Goal: Task Accomplishment & Management: Complete application form

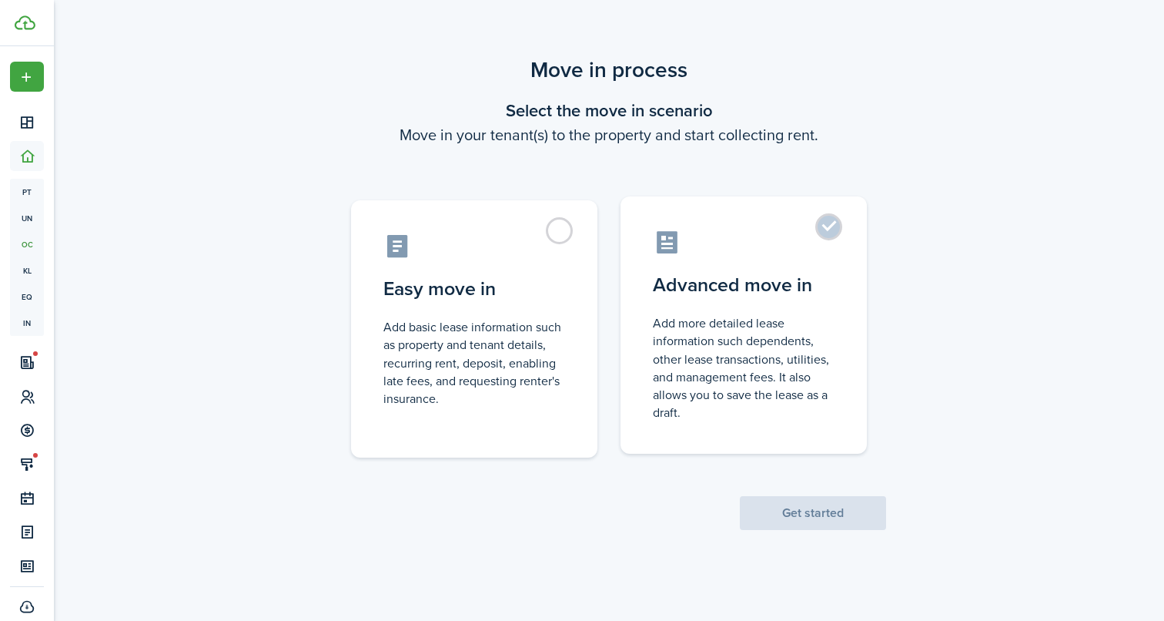
click at [725, 448] on label "Advanced move in Add more detailed lease information such dependents, other lea…" at bounding box center [744, 324] width 246 height 257
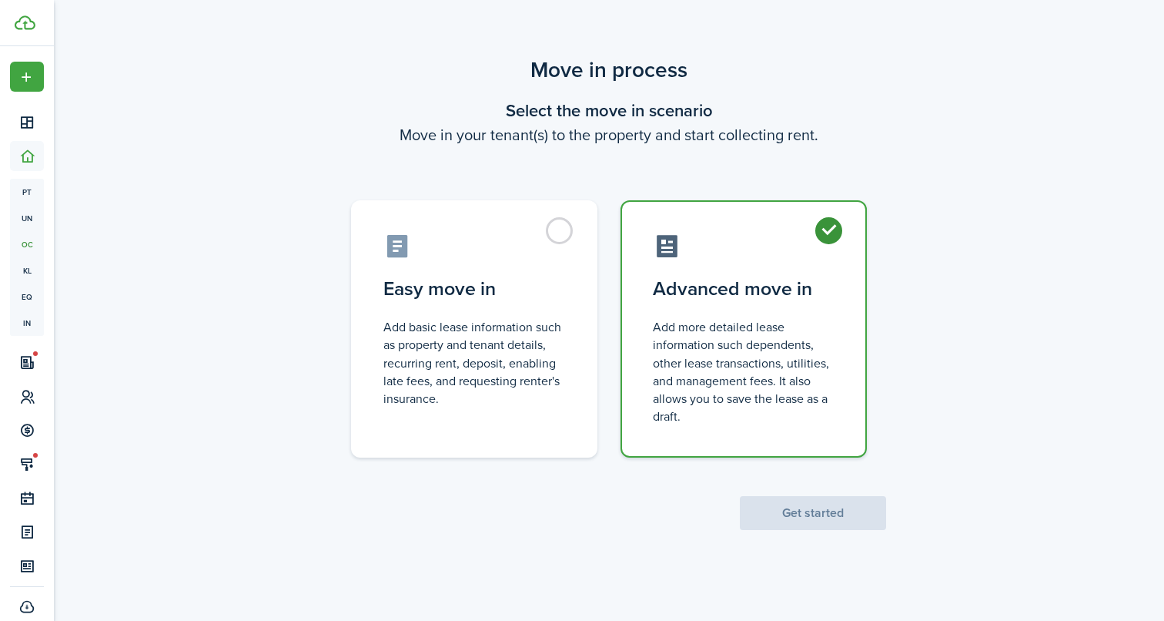
radio input "true"
click at [828, 521] on button "Get started" at bounding box center [813, 513] width 146 height 34
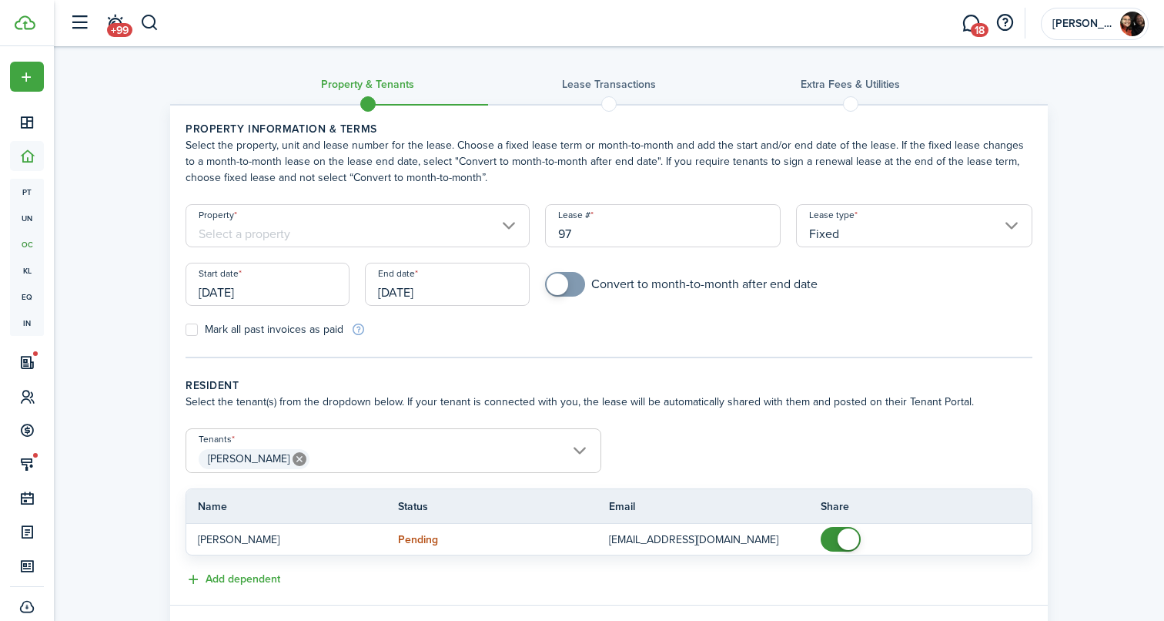
click at [269, 232] on input "Property" at bounding box center [358, 225] width 344 height 43
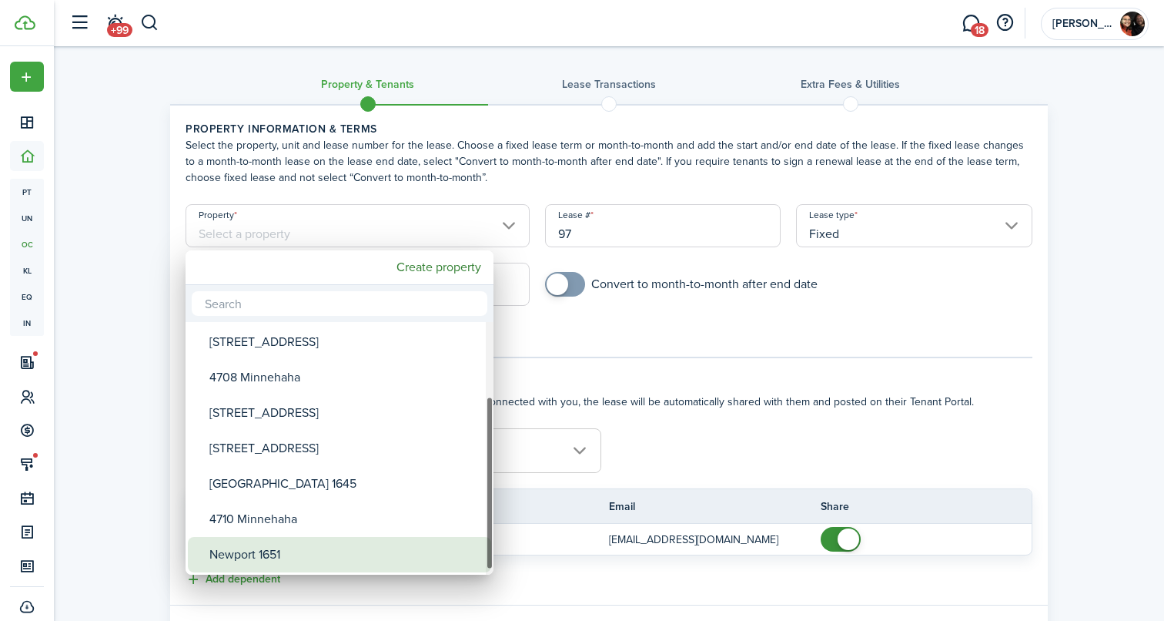
click at [274, 556] on div "Newport 1651" at bounding box center [345, 554] width 273 height 35
type input "Newport 1651"
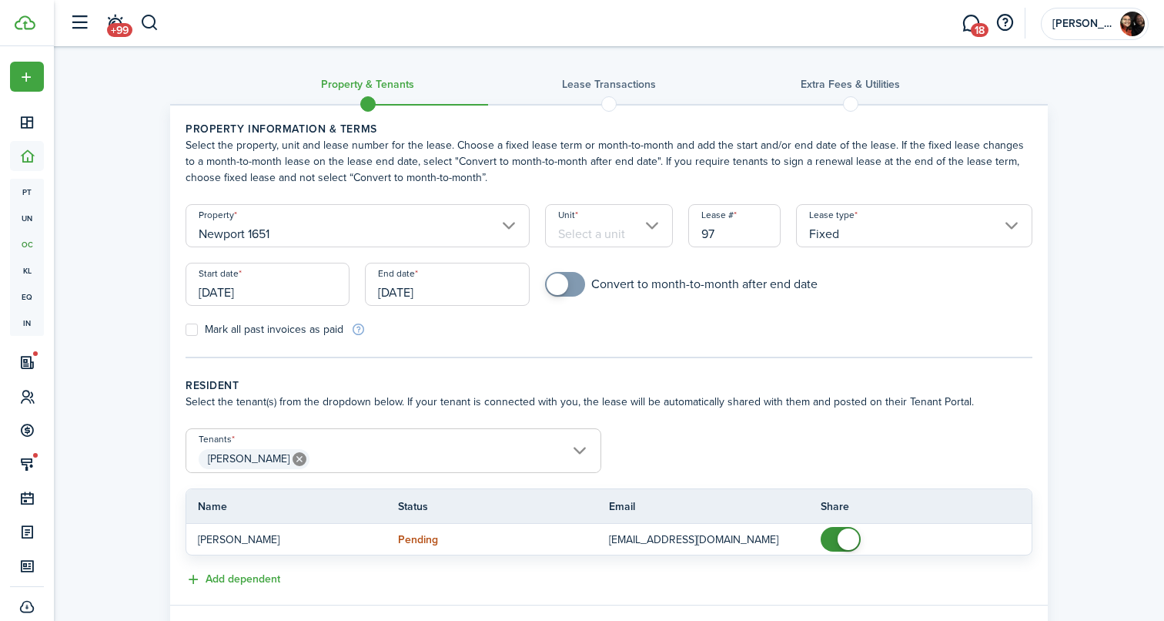
click at [637, 233] on input "Unit" at bounding box center [609, 225] width 129 height 43
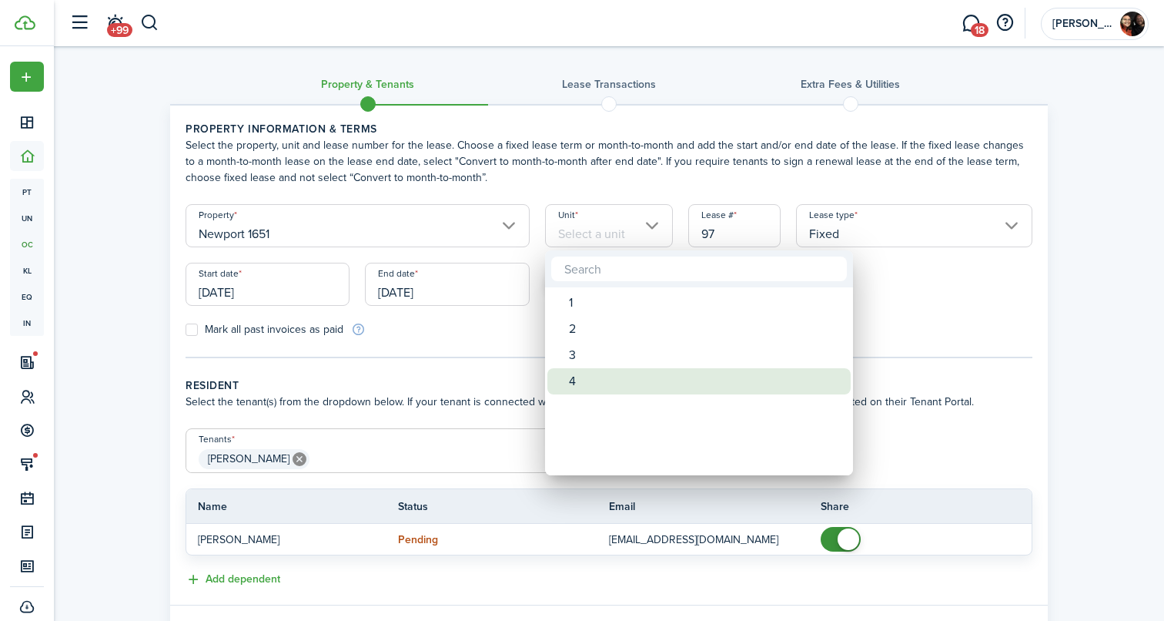
click at [612, 376] on div "4" at bounding box center [705, 381] width 273 height 26
type input "4"
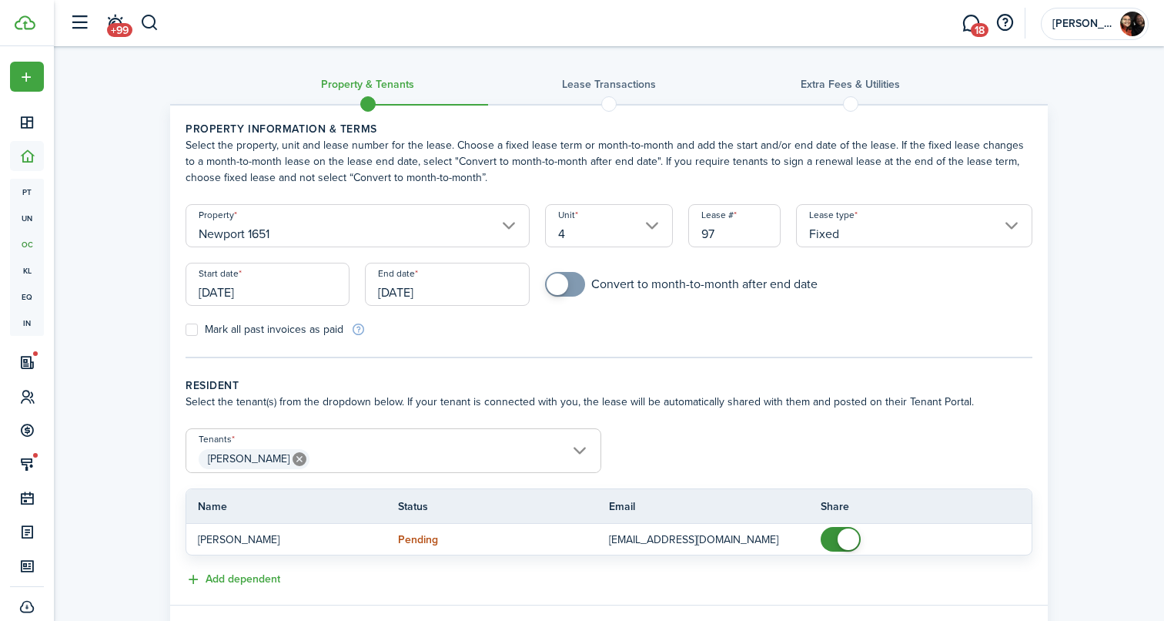
click at [206, 302] on input "[DATE]" at bounding box center [268, 284] width 164 height 43
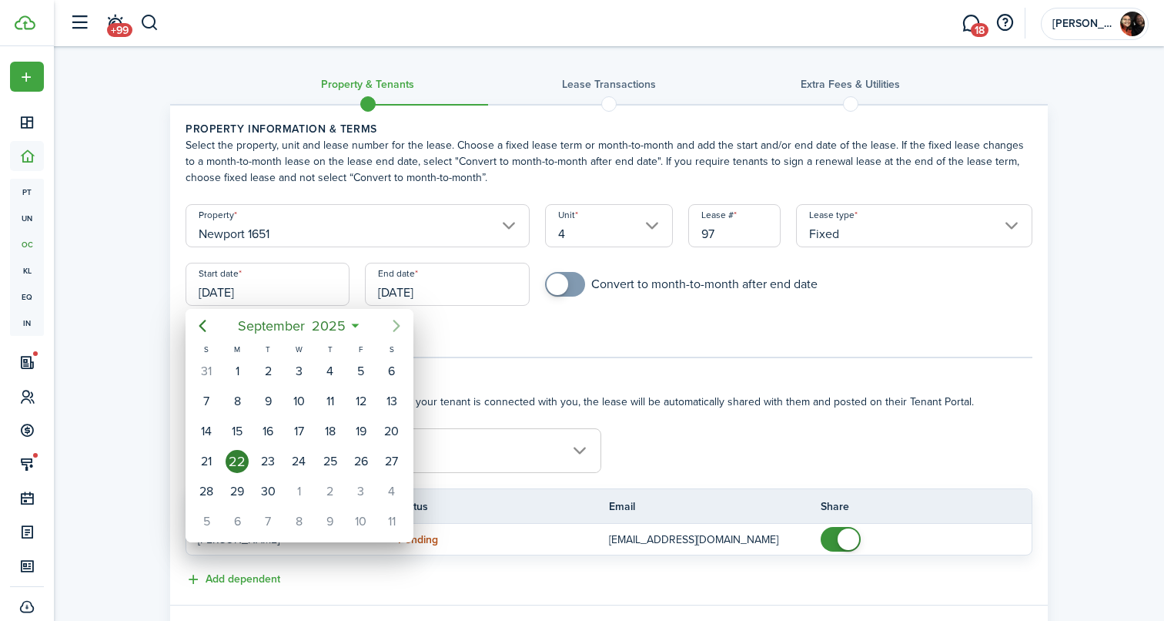
click at [396, 326] on icon "Next page" at bounding box center [396, 325] width 18 height 18
click at [388, 468] on div "25" at bounding box center [391, 461] width 23 height 23
type input "[DATE]"
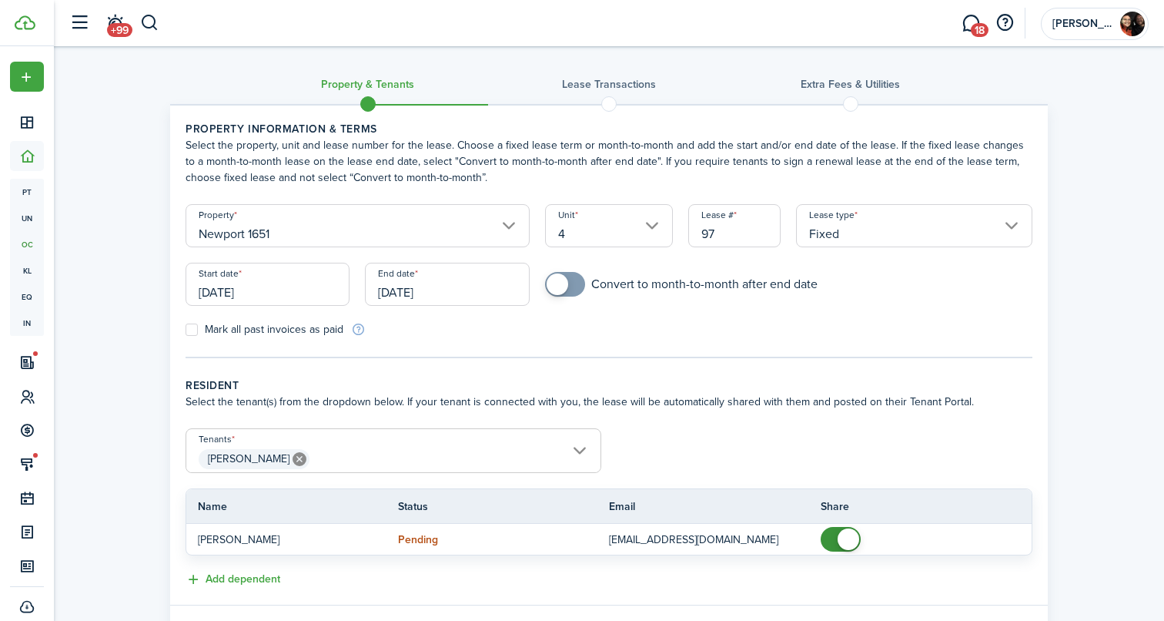
click at [413, 299] on input "[DATE]" at bounding box center [447, 284] width 164 height 43
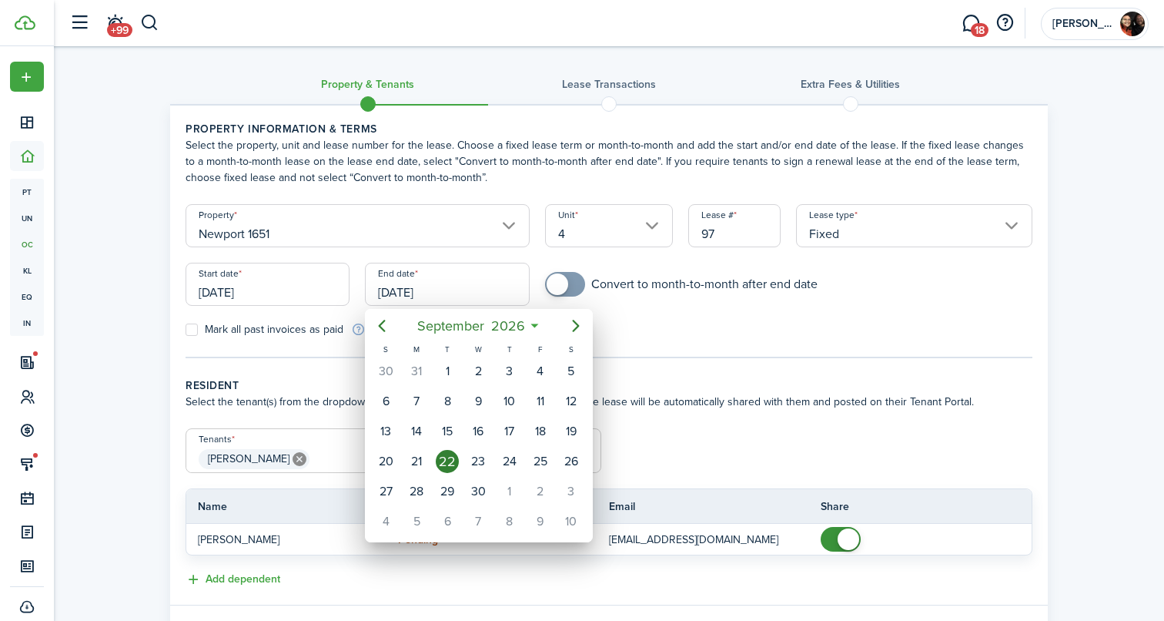
click at [413, 299] on div at bounding box center [582, 310] width 1410 height 867
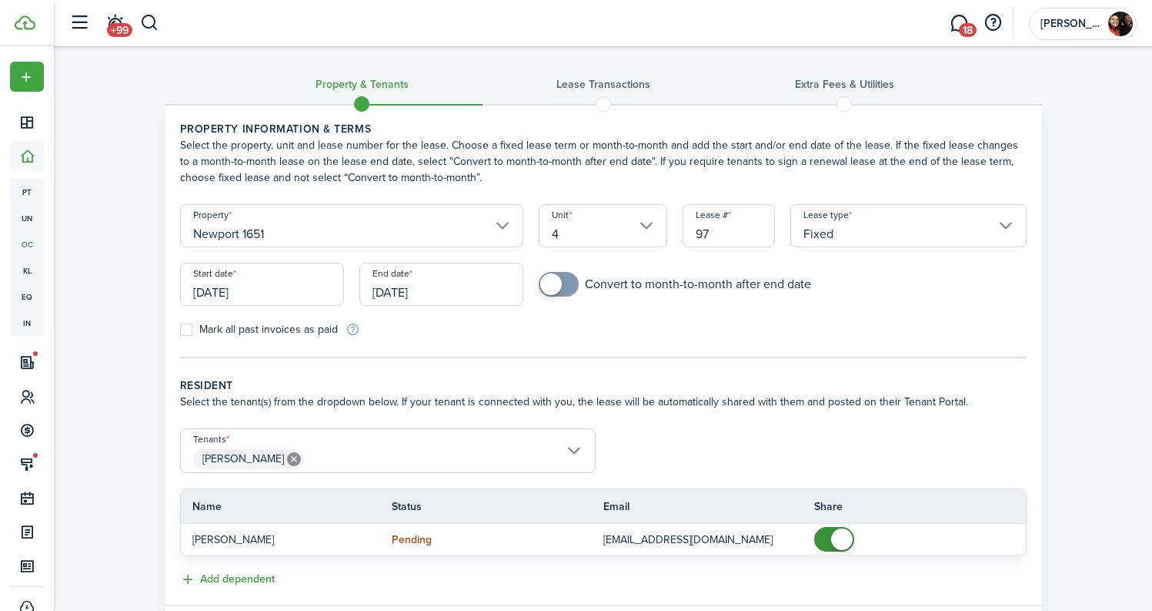
click at [438, 280] on input "[DATE]" at bounding box center [442, 284] width 164 height 43
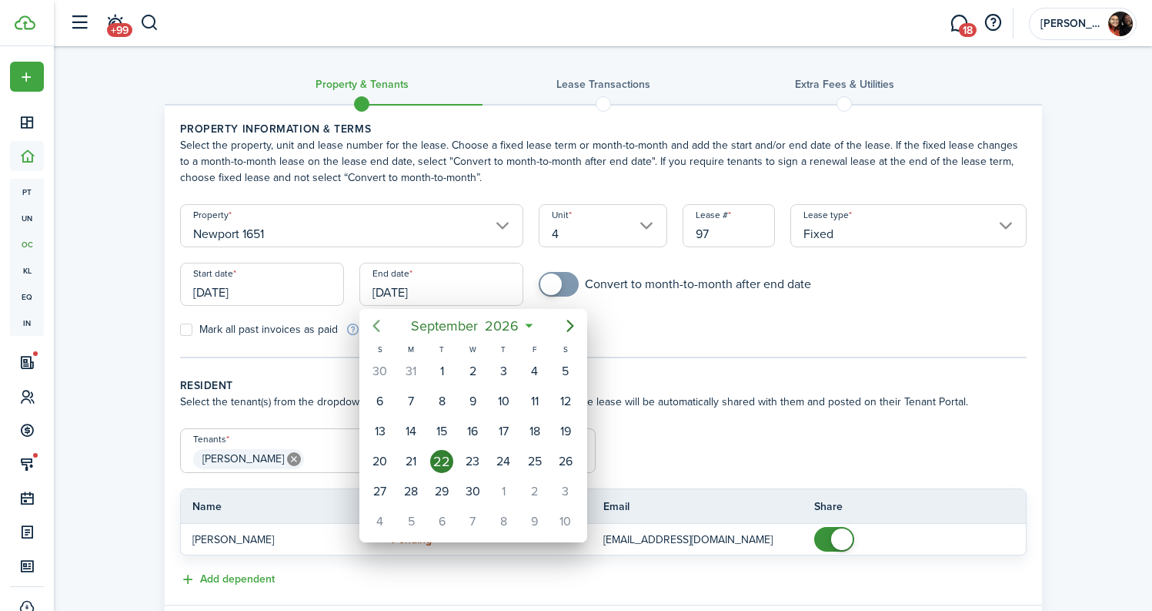
click at [376, 326] on icon "Previous page" at bounding box center [376, 325] width 18 height 18
click at [386, 521] on div "31" at bounding box center [380, 521] width 23 height 23
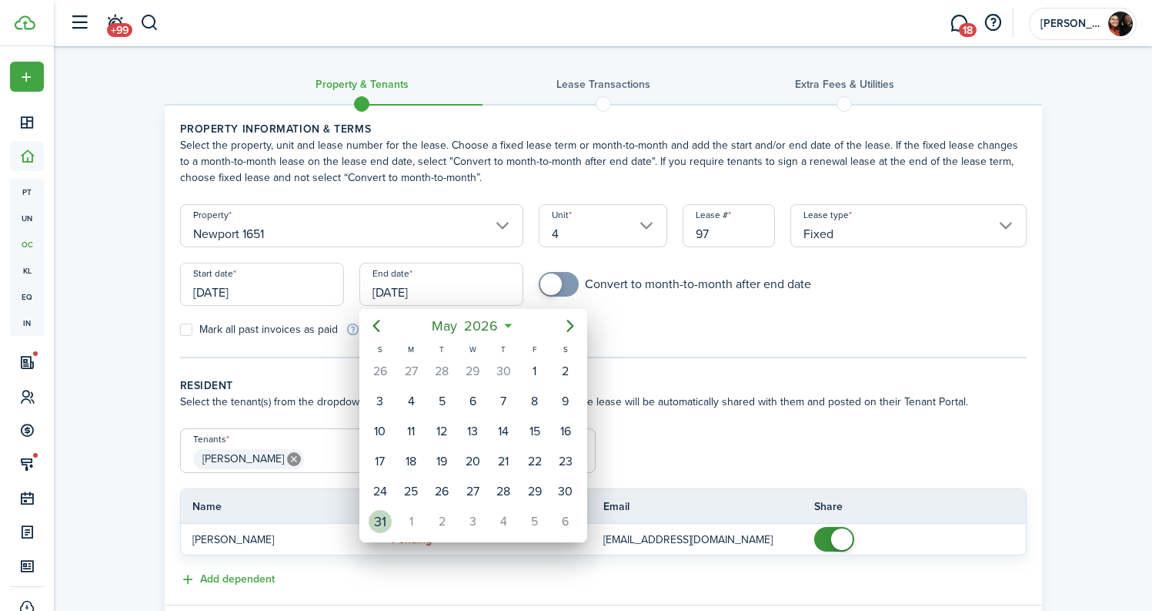
type input "[DATE]"
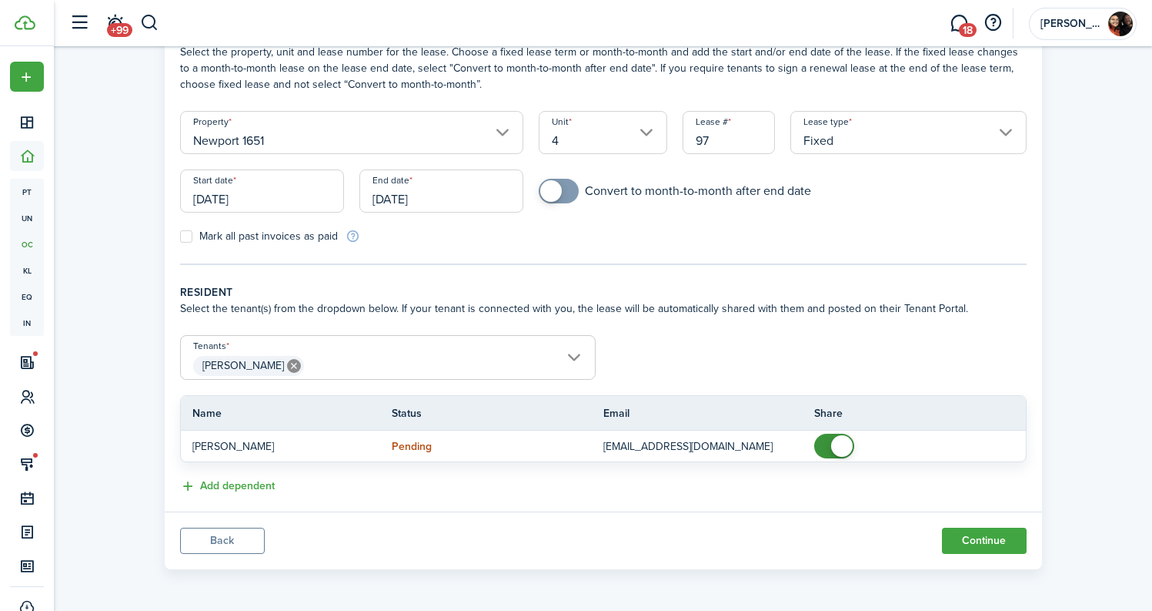
scroll to position [93, 0]
click at [313, 360] on span "[PERSON_NAME]" at bounding box center [388, 366] width 414 height 26
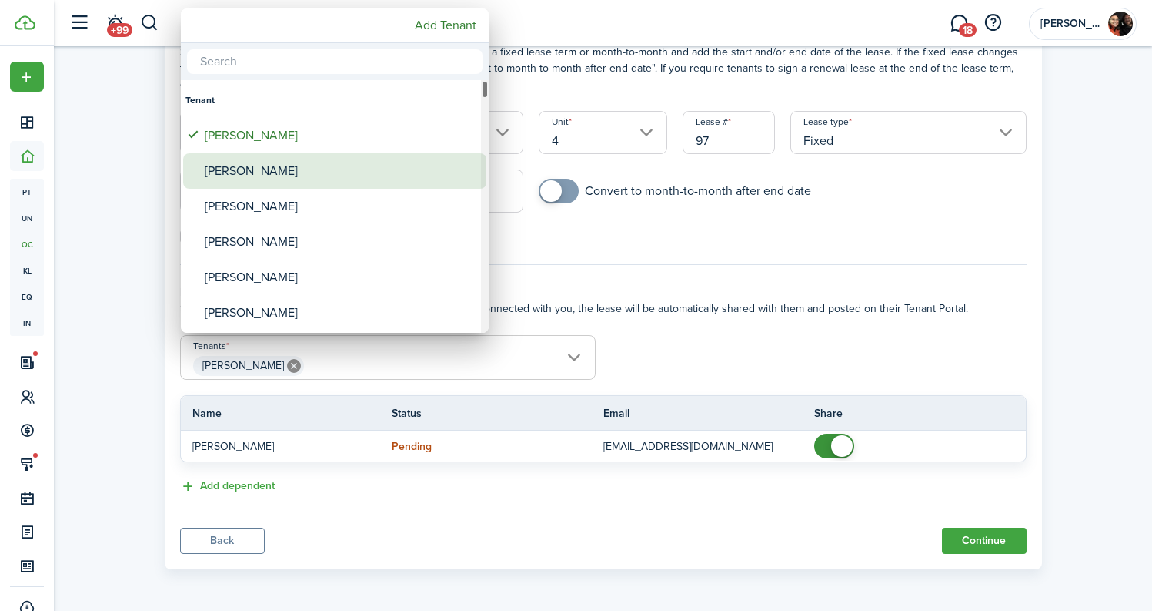
click at [268, 182] on div "[PERSON_NAME]" at bounding box center [341, 170] width 273 height 35
type input "[PERSON_NAME], [PERSON_NAME]"
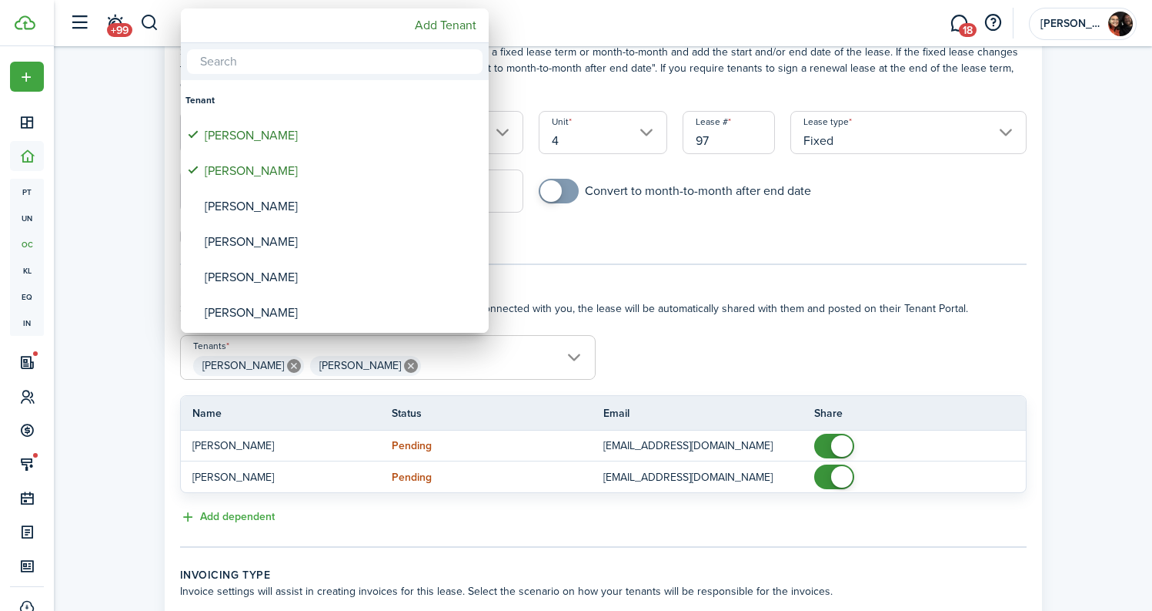
click at [1112, 306] on div at bounding box center [576, 305] width 1399 height 857
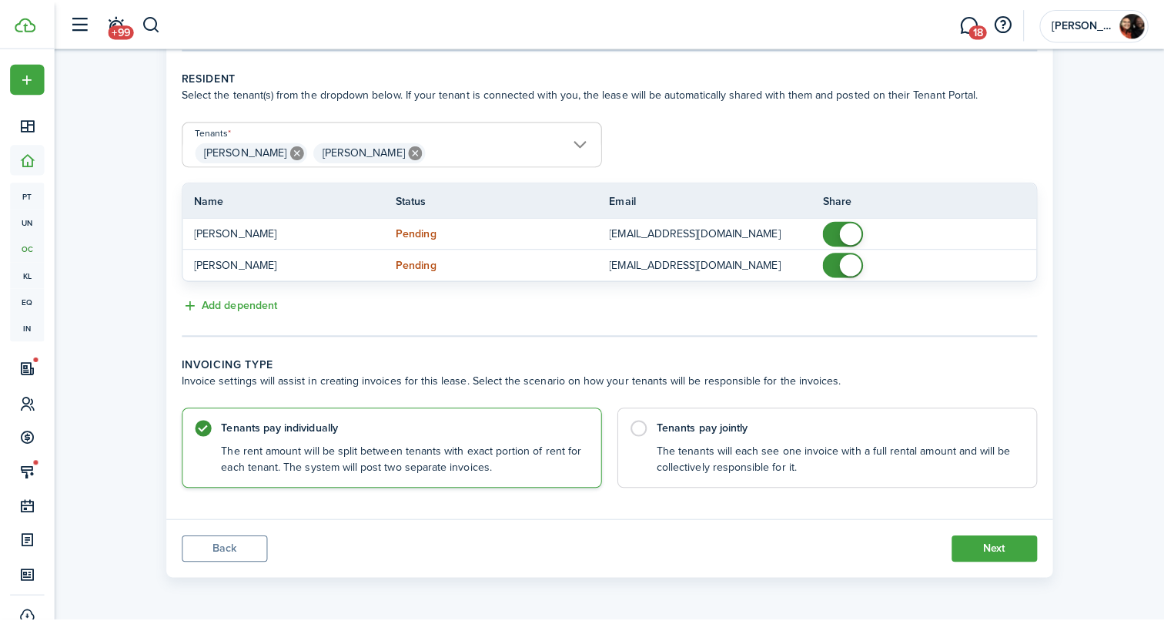
scroll to position [0, 0]
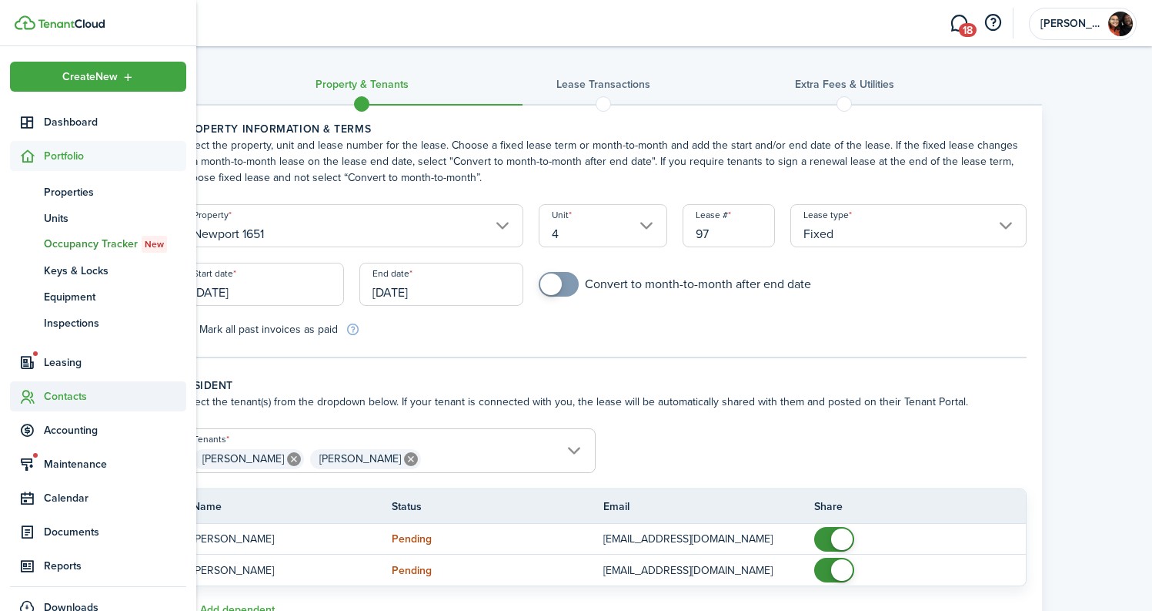
click at [81, 400] on span "Contacts" at bounding box center [115, 396] width 142 height 16
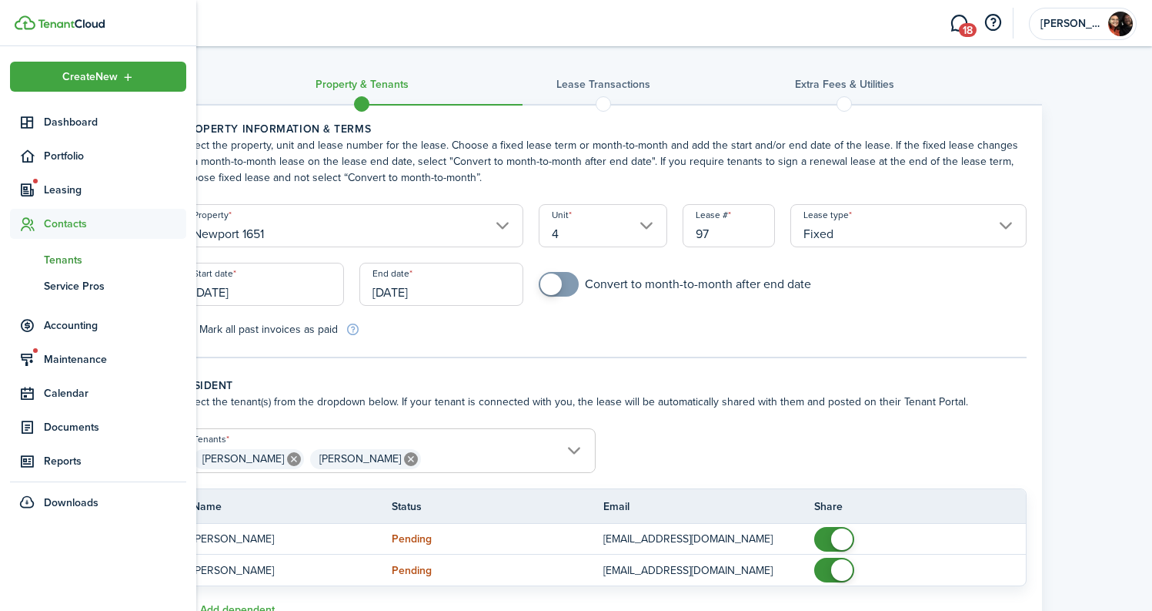
click at [71, 260] on span "Tenants" at bounding box center [115, 260] width 142 height 16
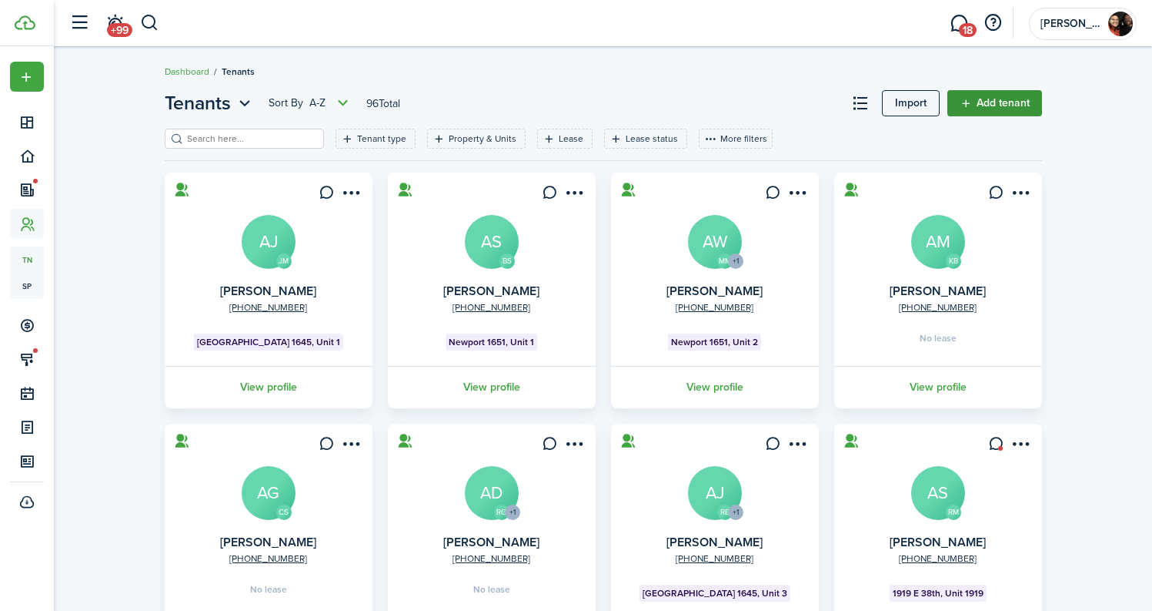
click at [982, 102] on link "Add tenant" at bounding box center [995, 103] width 95 height 26
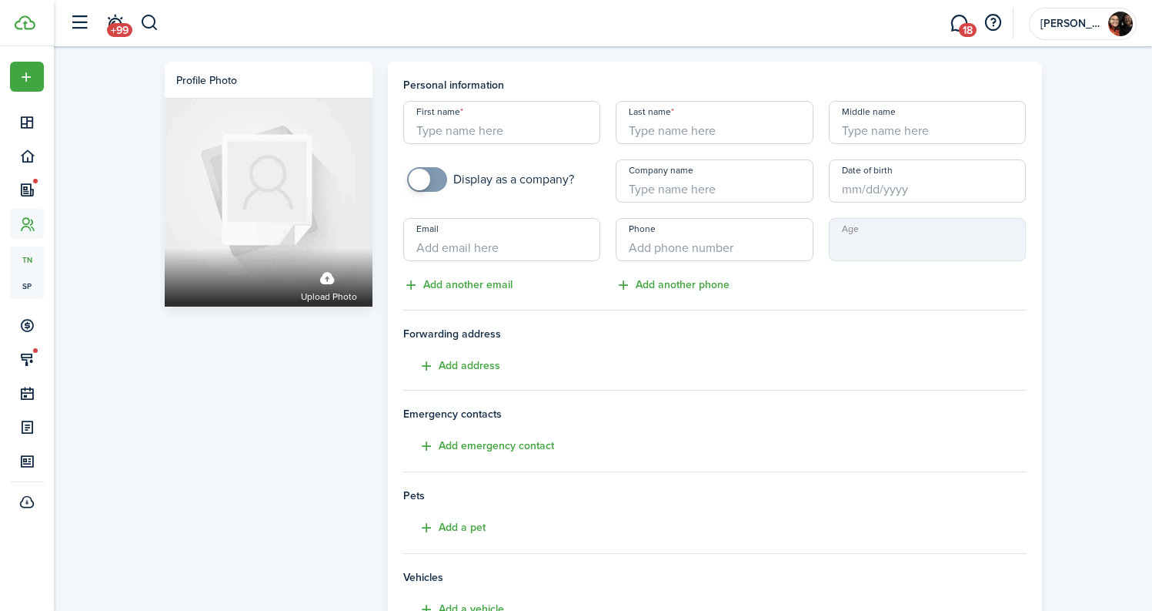
click at [464, 141] on input "First name" at bounding box center [502, 122] width 198 height 43
paste input "[PERSON_NAME]"
click at [463, 125] on input "[PERSON_NAME]" at bounding box center [502, 122] width 198 height 43
type input "[PERSON_NAME]"
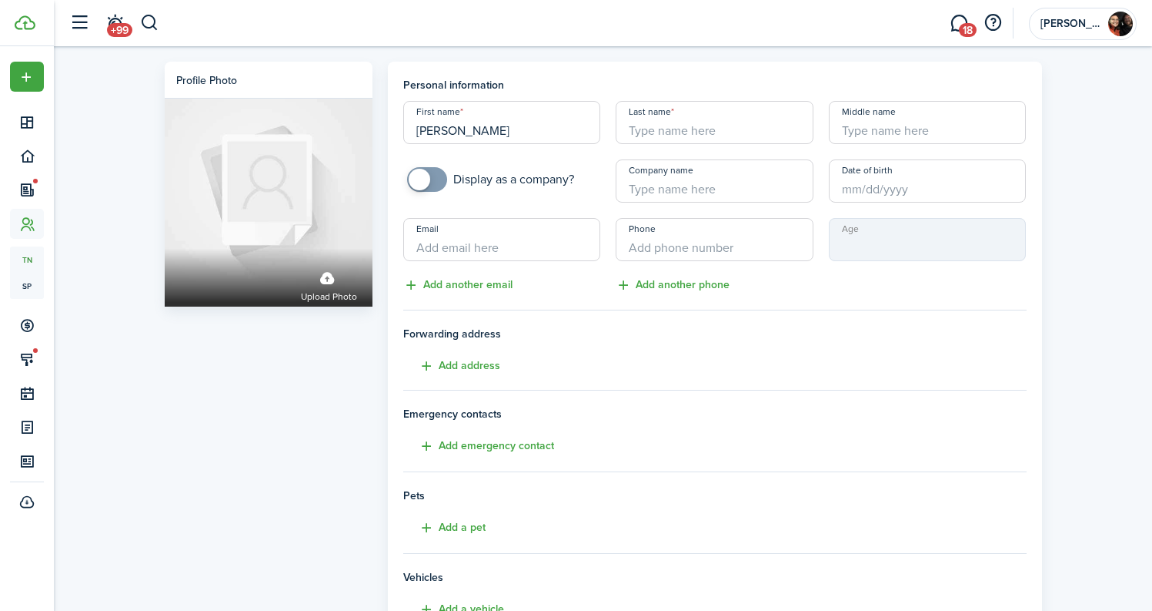
click at [693, 116] on input "Last name" at bounding box center [715, 122] width 198 height 43
paste input "[PERSON_NAME]"
click at [632, 129] on input "[PERSON_NAME]" at bounding box center [715, 122] width 198 height 43
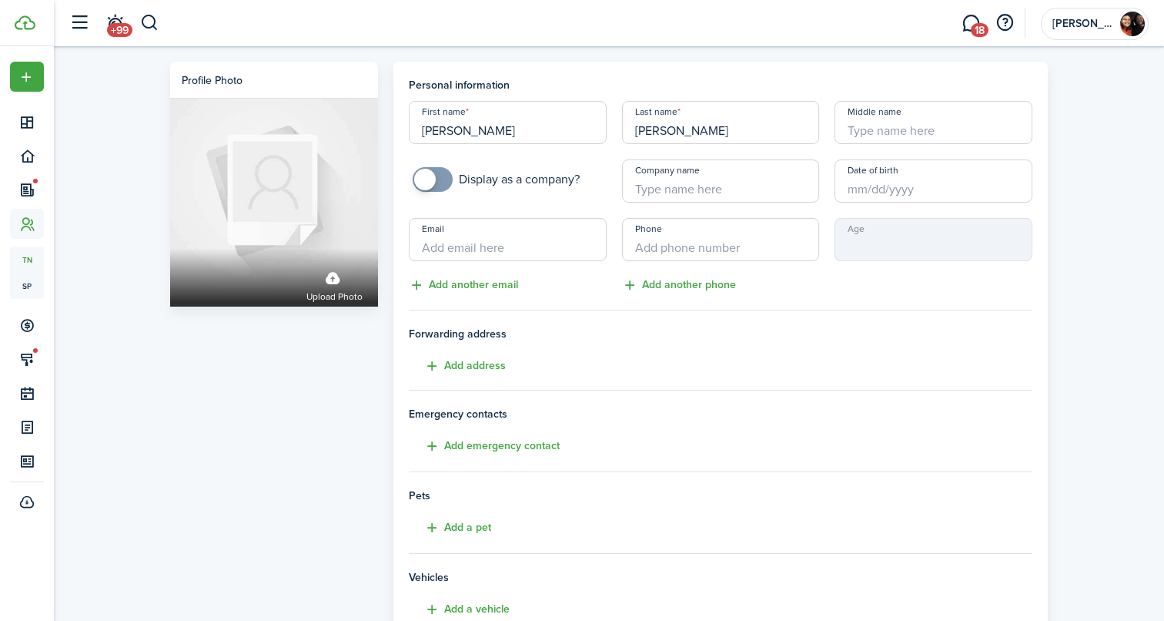
type input "[PERSON_NAME]"
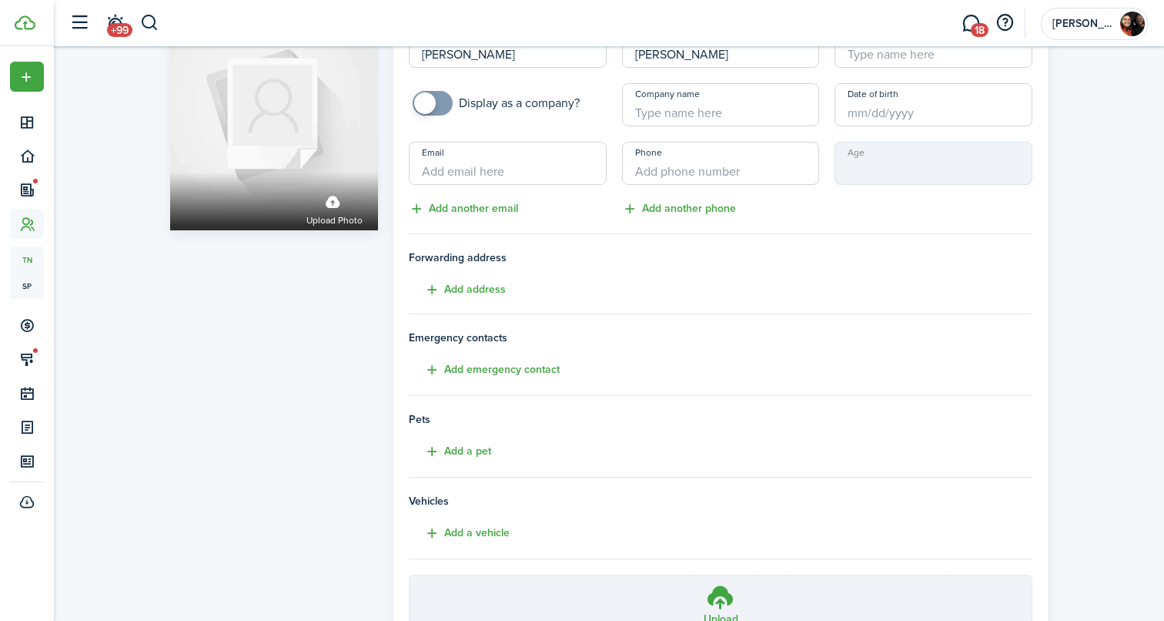
scroll to position [151, 0]
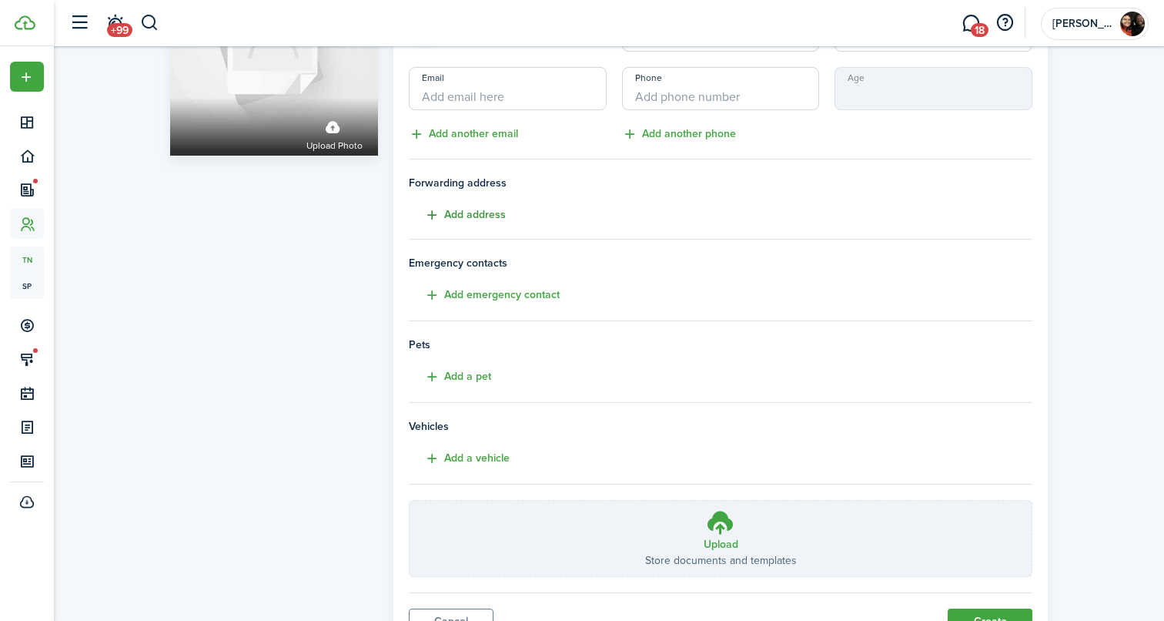
click at [493, 209] on button "Add address" at bounding box center [457, 215] width 97 height 18
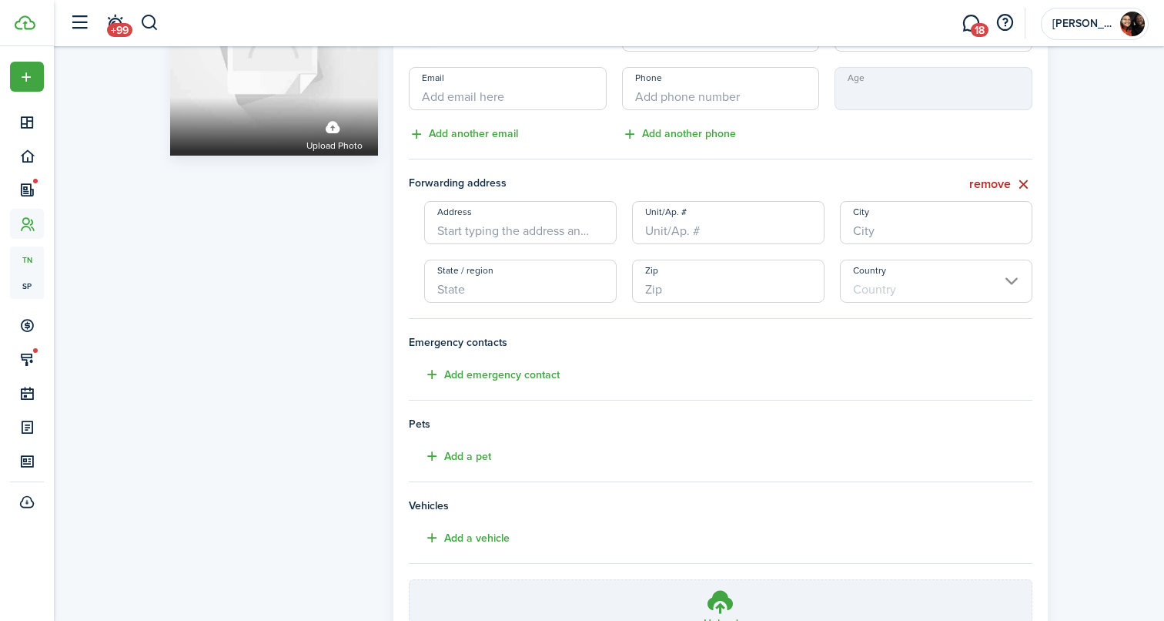
click at [487, 238] on input "Address" at bounding box center [520, 222] width 192 height 43
paste input "[STREET_ADDRESS]"
click at [492, 261] on span "[STREET_ADDRESS]" at bounding box center [498, 257] width 96 height 16
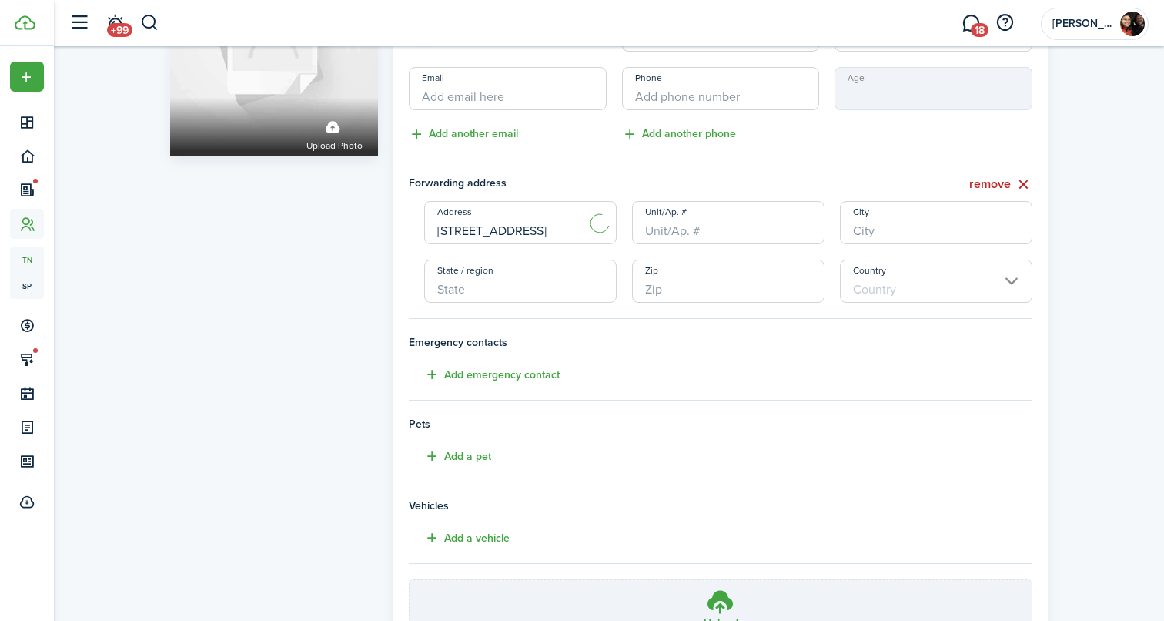
type input "[STREET_ADDRESS]"
type input "[GEOGRAPHIC_DATA]"
type input "MN"
type input "56649"
type input "[GEOGRAPHIC_DATA]"
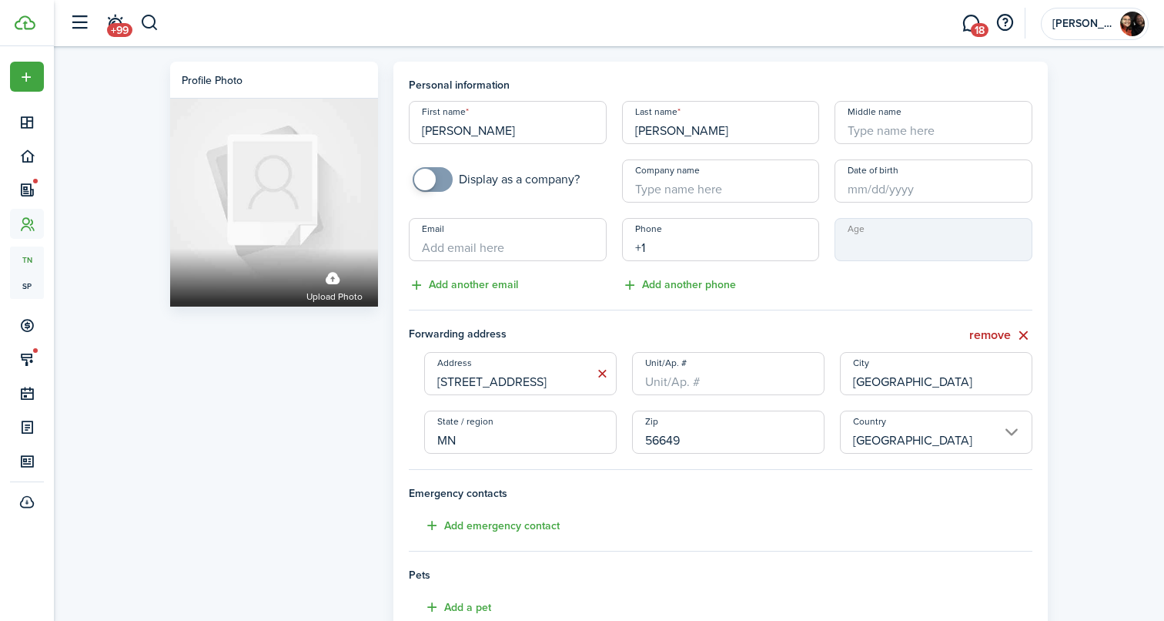
click at [734, 241] on input "+1" at bounding box center [721, 239] width 198 height 43
paste input "text"
click at [752, 253] on input "+1" at bounding box center [721, 239] width 198 height 43
click at [580, 289] on div "Email Add another email" at bounding box center [507, 256] width 213 height 76
click at [663, 254] on input "+1" at bounding box center [721, 239] width 198 height 43
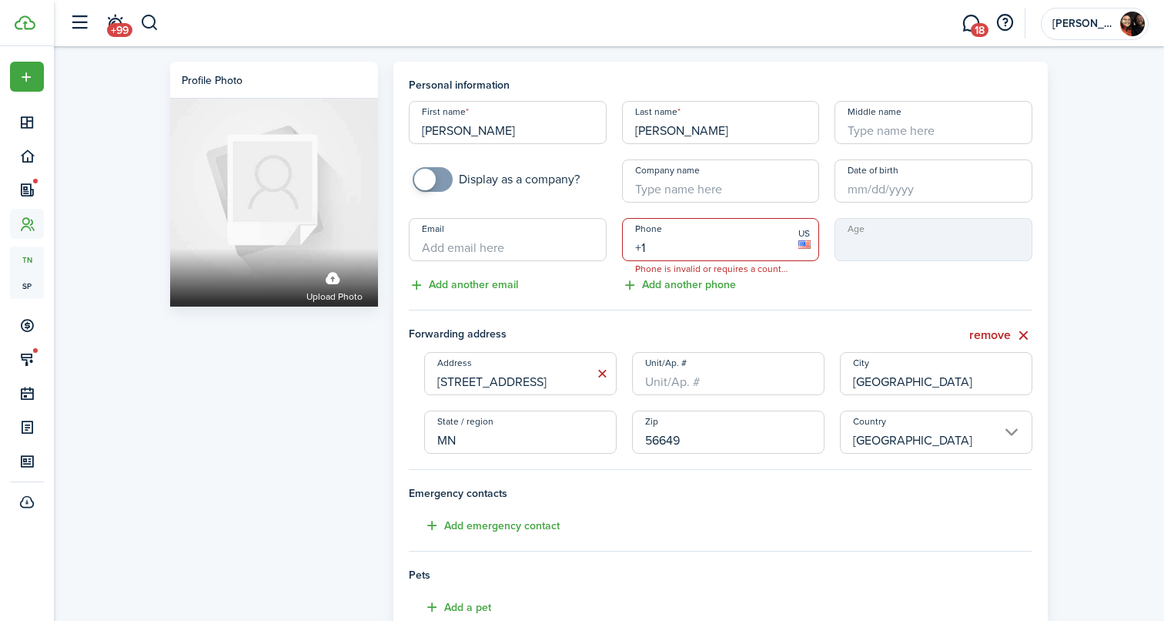
paste input "text"
type input "+1"
click at [892, 303] on tenant-form "Personal information First name [PERSON_NAME] Last name [PERSON_NAME] Middle na…" at bounding box center [721, 442] width 624 height 730
click at [904, 285] on div "Age" at bounding box center [933, 256] width 213 height 76
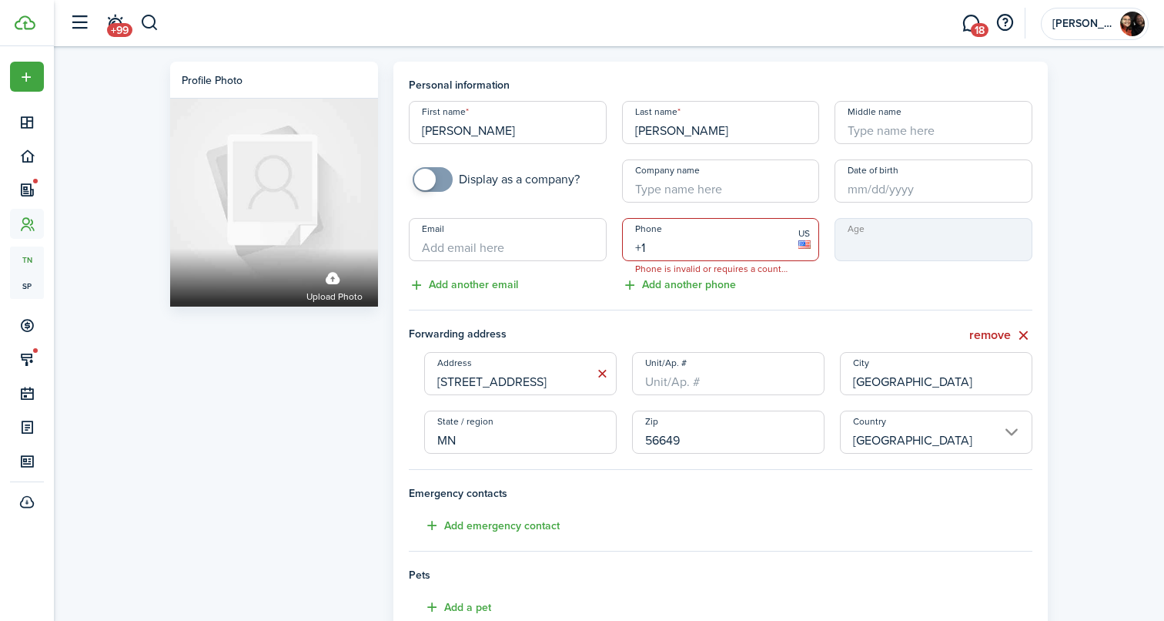
click at [708, 248] on input "+1" at bounding box center [721, 239] width 198 height 43
paste input "text"
type input "+1"
click at [444, 236] on input "Email" at bounding box center [508, 239] width 198 height 43
paste input "[PERSON_NAME][EMAIL_ADDRESS][DOMAIN_NAME]"
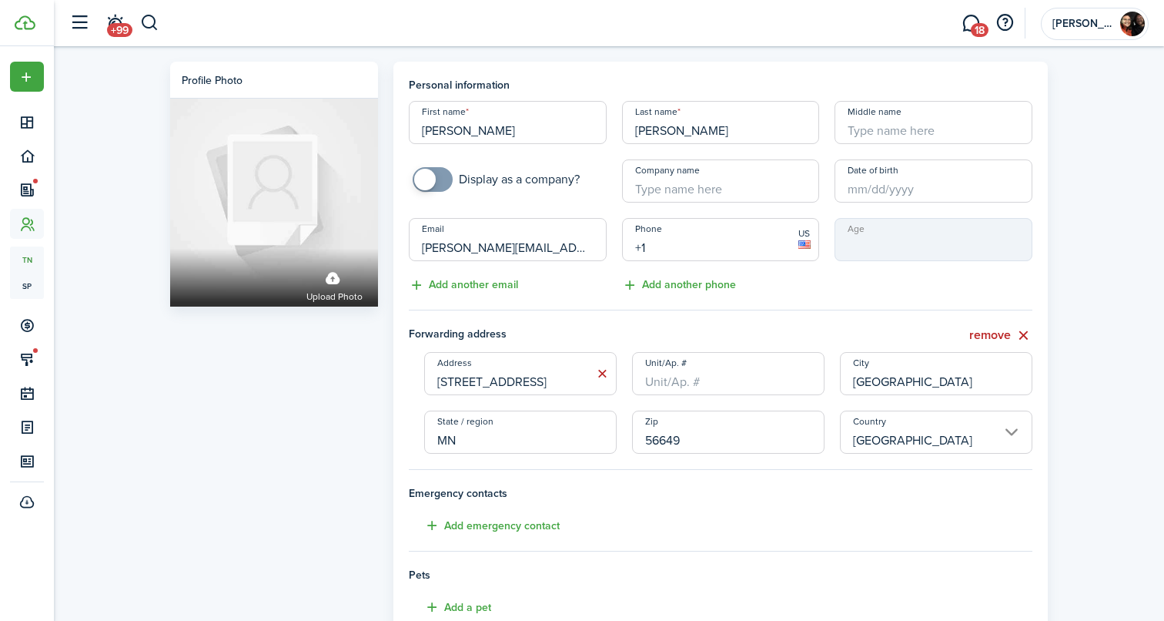
type input "[PERSON_NAME][EMAIL_ADDRESS][DOMAIN_NAME]"
click at [671, 242] on input "+1" at bounding box center [721, 239] width 198 height 43
paste input "[PHONE_NUMBER]"
type input "[PHONE_NUMBER]"
click at [1111, 315] on div "Profile photo Upload photo Personal information First name [PERSON_NAME] Last n…" at bounding box center [609, 466] width 1110 height 841
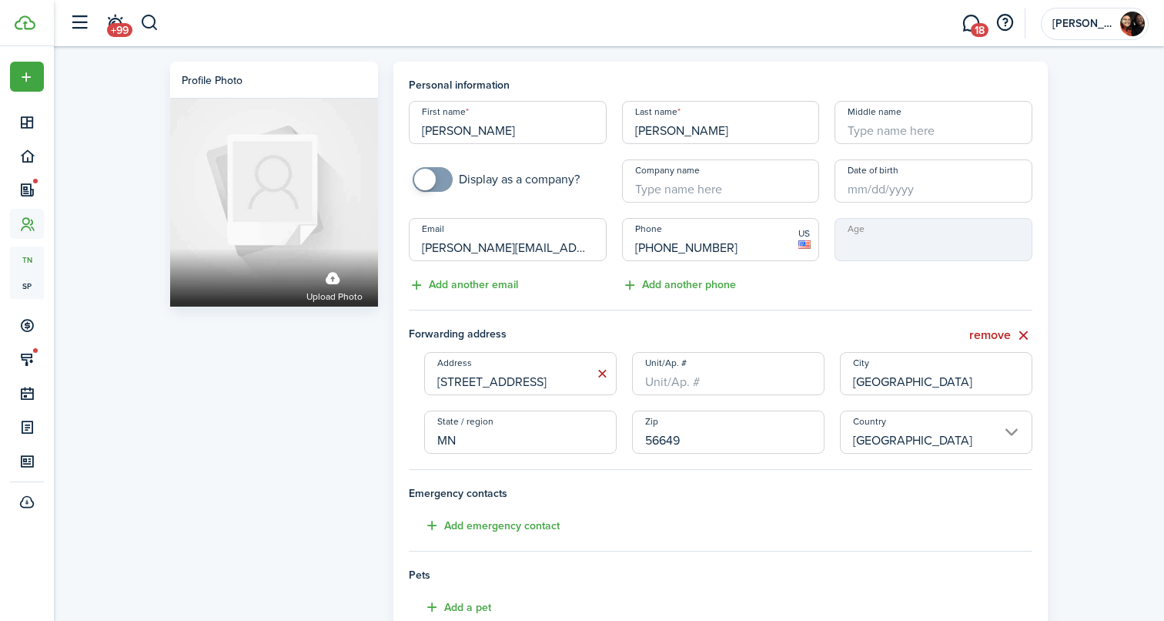
scroll to position [301, 0]
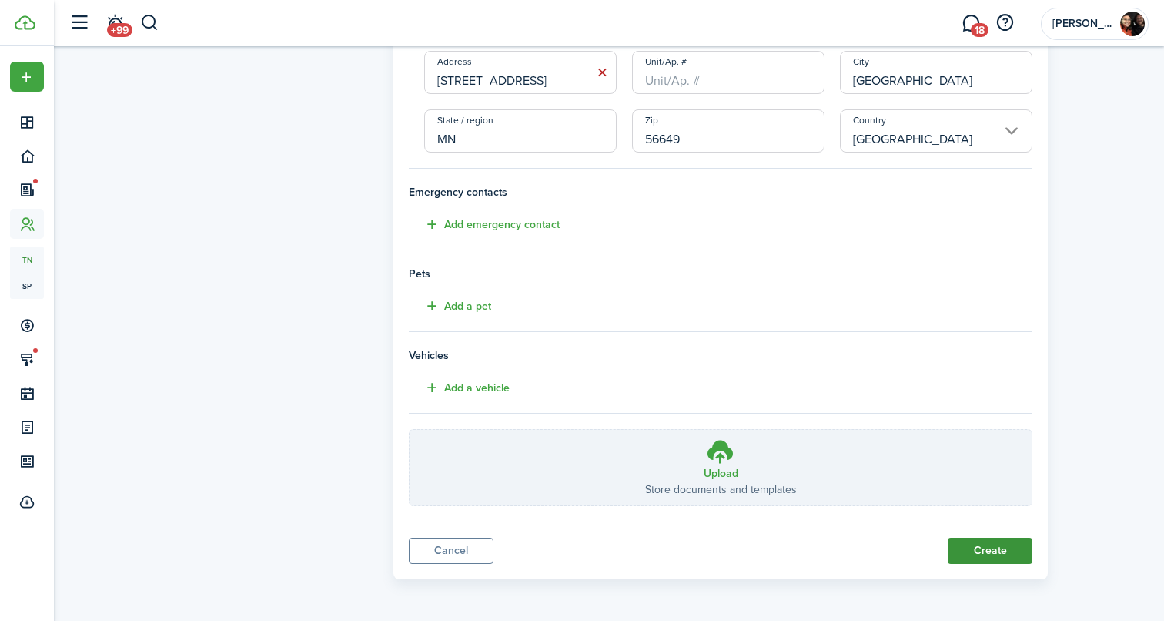
click at [1004, 551] on button "Create" at bounding box center [990, 550] width 85 height 26
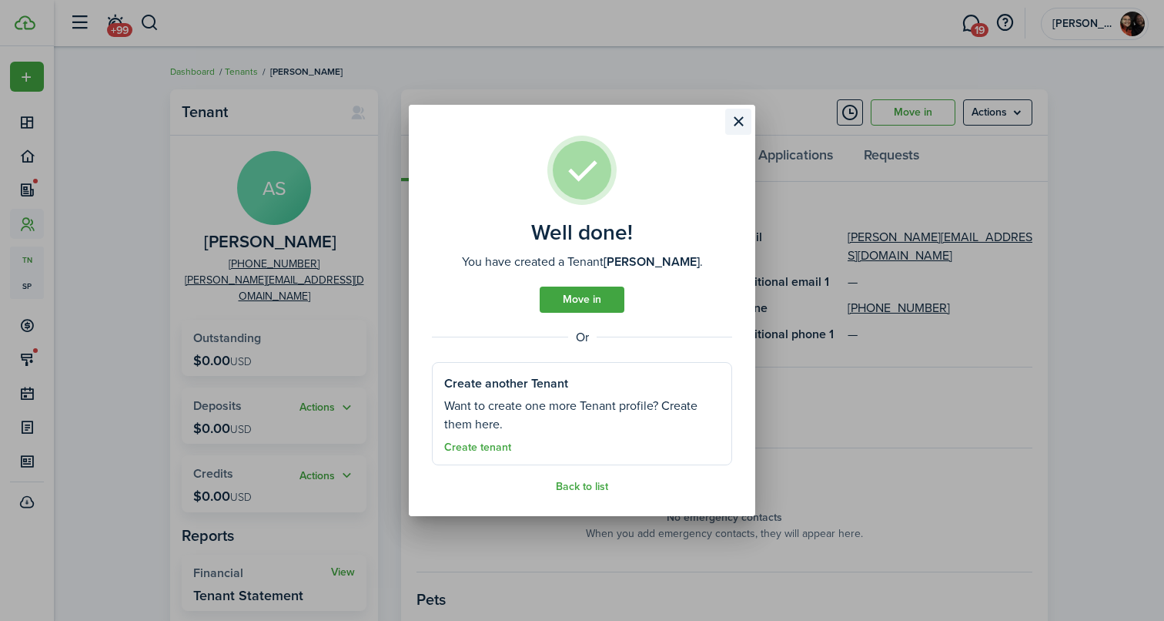
click at [744, 121] on button "Close modal" at bounding box center [738, 122] width 26 height 26
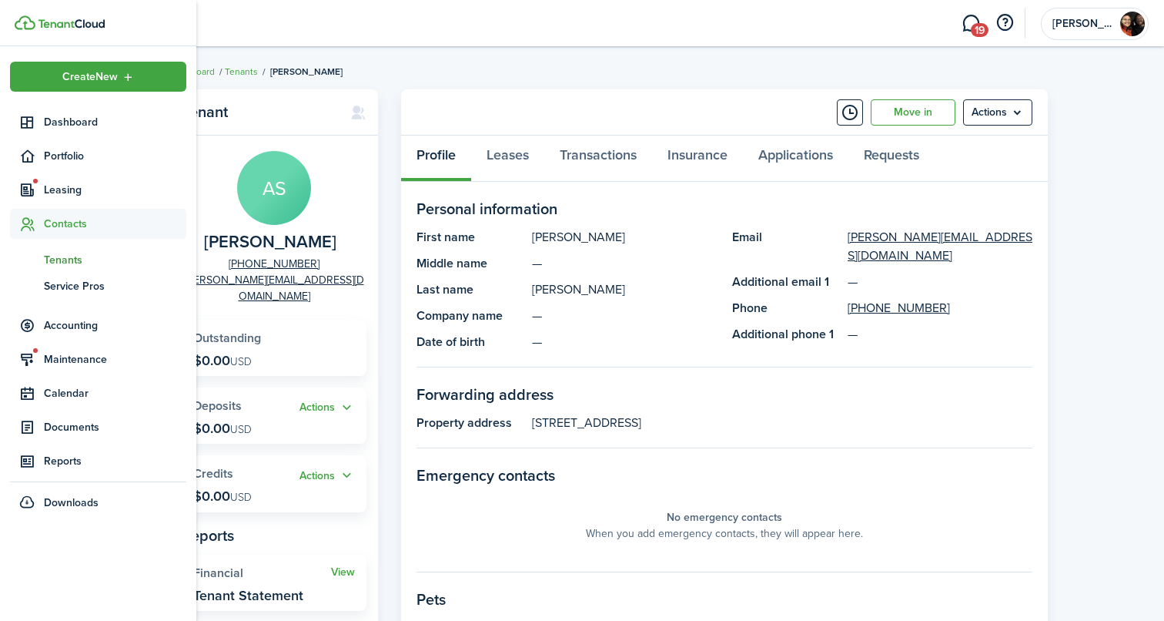
click at [64, 256] on span "Tenants" at bounding box center [115, 260] width 142 height 16
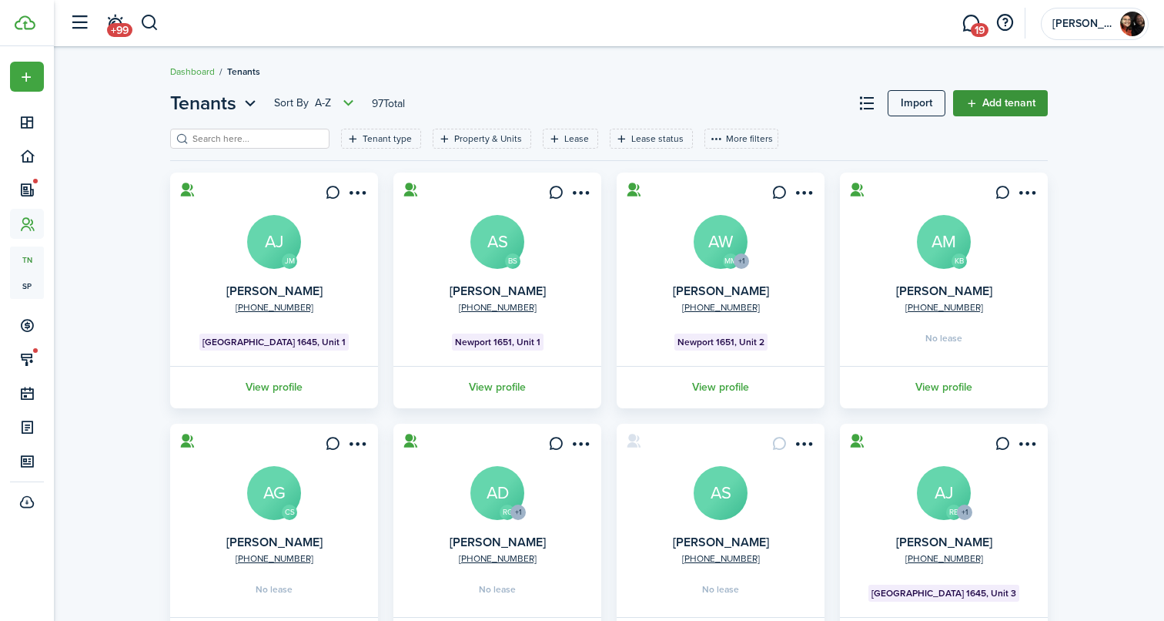
click at [965, 97] on link "Add tenant" at bounding box center [1000, 103] width 95 height 26
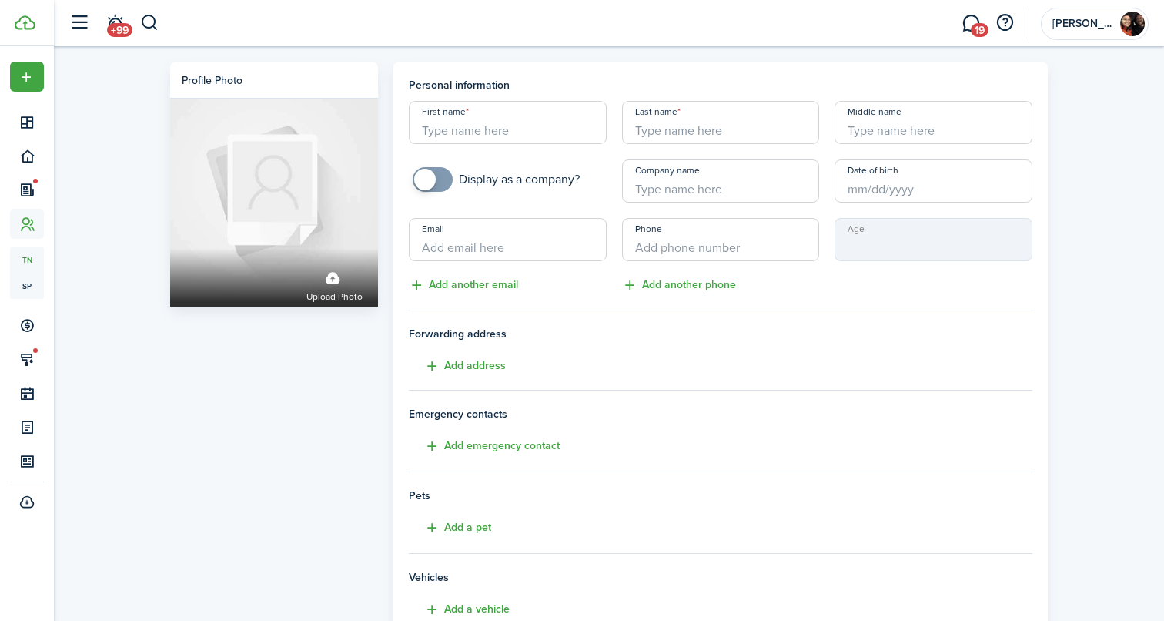
click at [484, 135] on input "First name" at bounding box center [508, 122] width 198 height 43
paste input "[PERSON_NAME]"
click at [470, 129] on input "[PERSON_NAME]" at bounding box center [508, 122] width 198 height 43
type input "Athena"
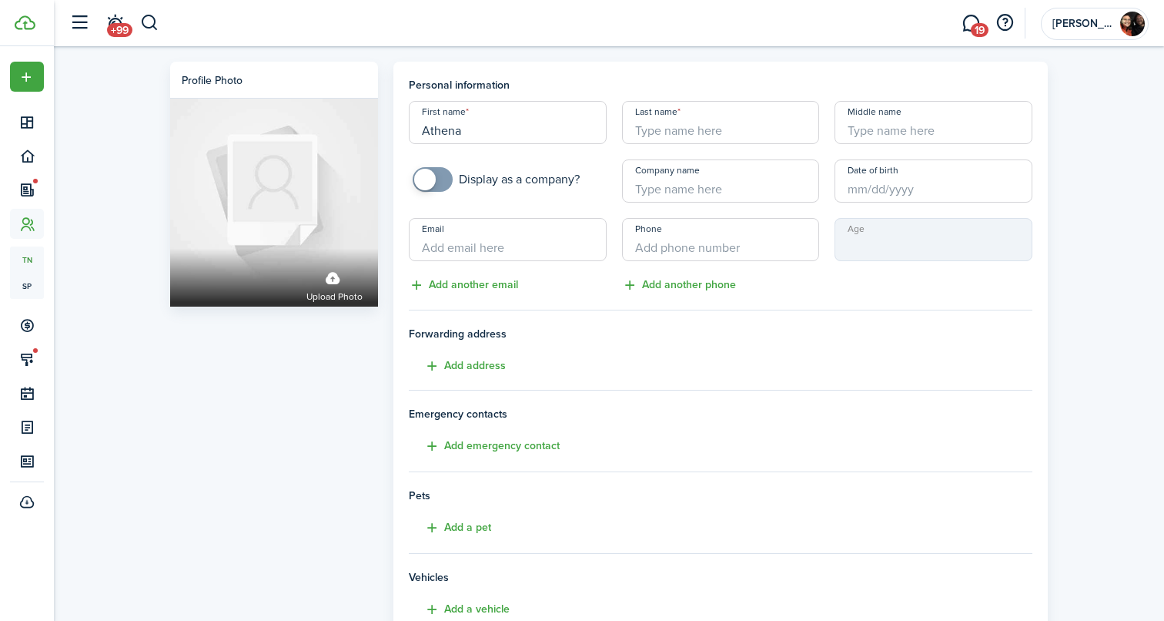
click at [664, 126] on input "Last name" at bounding box center [721, 122] width 198 height 43
paste input "[PERSON_NAME]"
type input "[PERSON_NAME]"
click at [502, 241] on input "Email" at bounding box center [508, 239] width 198 height 43
paste input "[STREET_ADDRESS][US_STATE]"
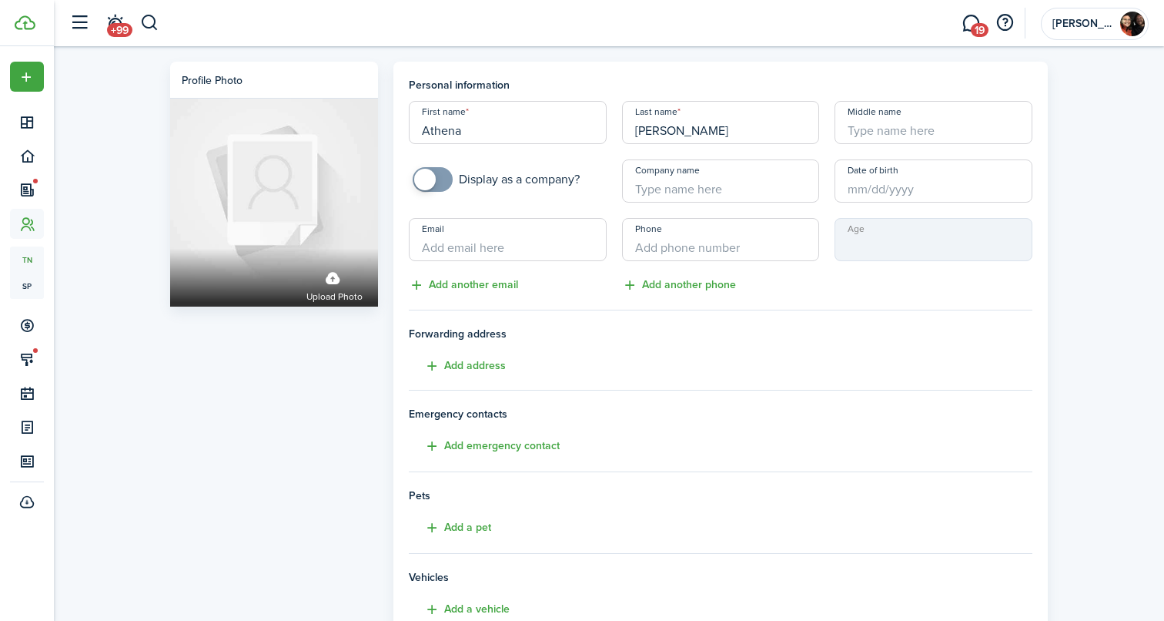
type input "[STREET_ADDRESS][US_STATE]"
paste input "[STREET_ADDRESS][US_STATE]"
type input "[STREET_ADDRESS][US_STATE]"
click at [481, 359] on button "Add address" at bounding box center [457, 366] width 97 height 18
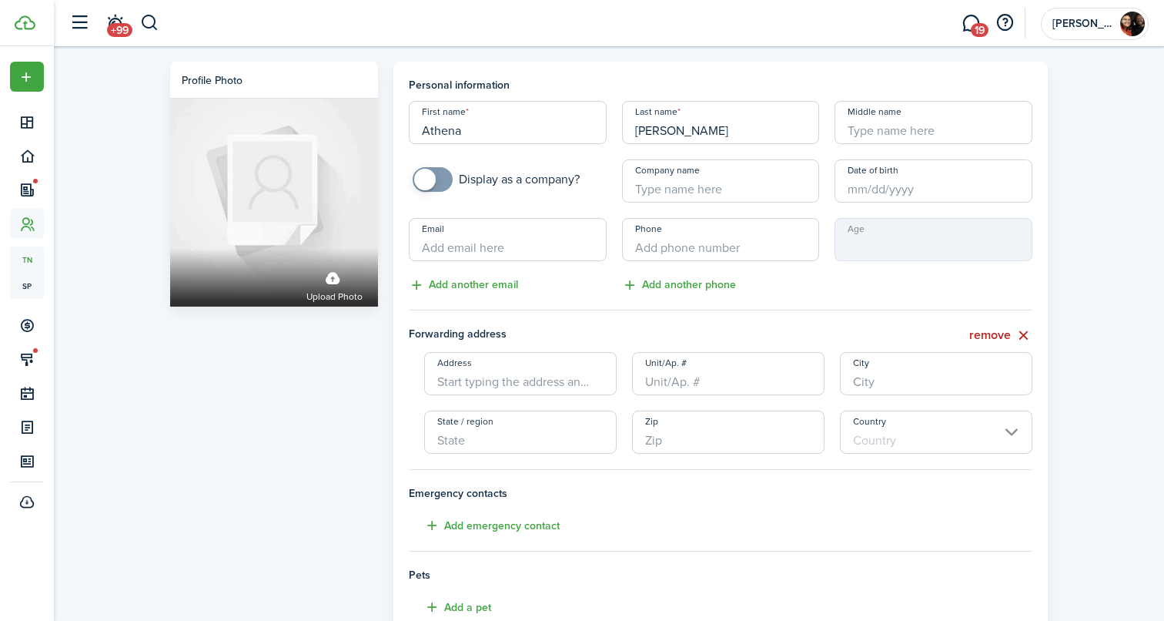
click at [498, 379] on input "Address" at bounding box center [520, 373] width 192 height 43
paste input "[STREET_ADDRESS][US_STATE]"
click at [529, 410] on span "[STREET_ADDRESS][US_STATE]" at bounding box center [525, 408] width 151 height 16
type input "[STREET_ADDRESS][US_STATE]"
type input "[GEOGRAPHIC_DATA]"
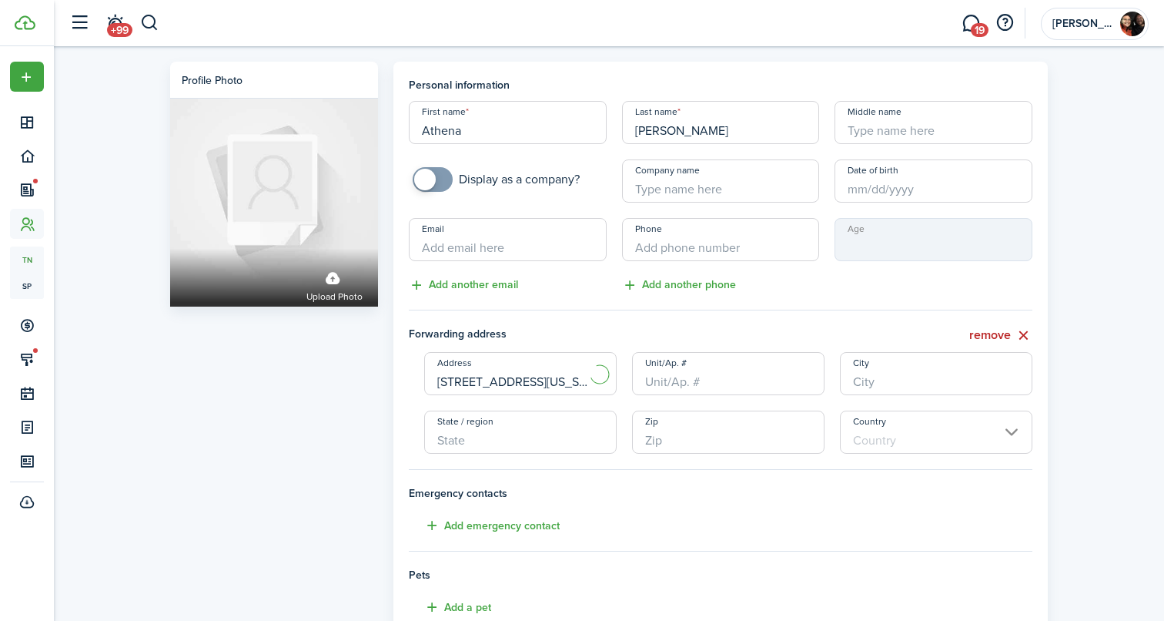
type input "NE"
type input "68131"
type input "[GEOGRAPHIC_DATA]"
click at [500, 259] on input "Email" at bounding box center [508, 239] width 198 height 43
paste input "[EMAIL_ADDRESS][DOMAIN_NAME]"
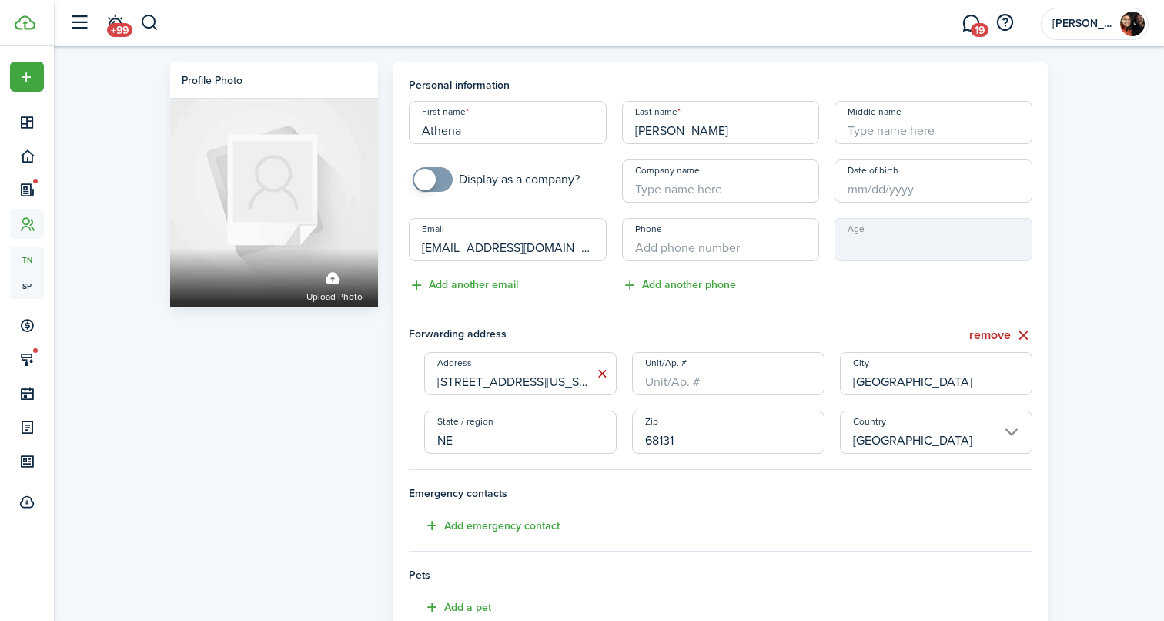
type input "[EMAIL_ADDRESS][DOMAIN_NAME]"
click at [681, 265] on div "Phone Add another phone" at bounding box center [720, 256] width 213 height 76
click at [671, 253] on input "+1" at bounding box center [721, 239] width 198 height 43
paste input "[PHONE_NUMBER]"
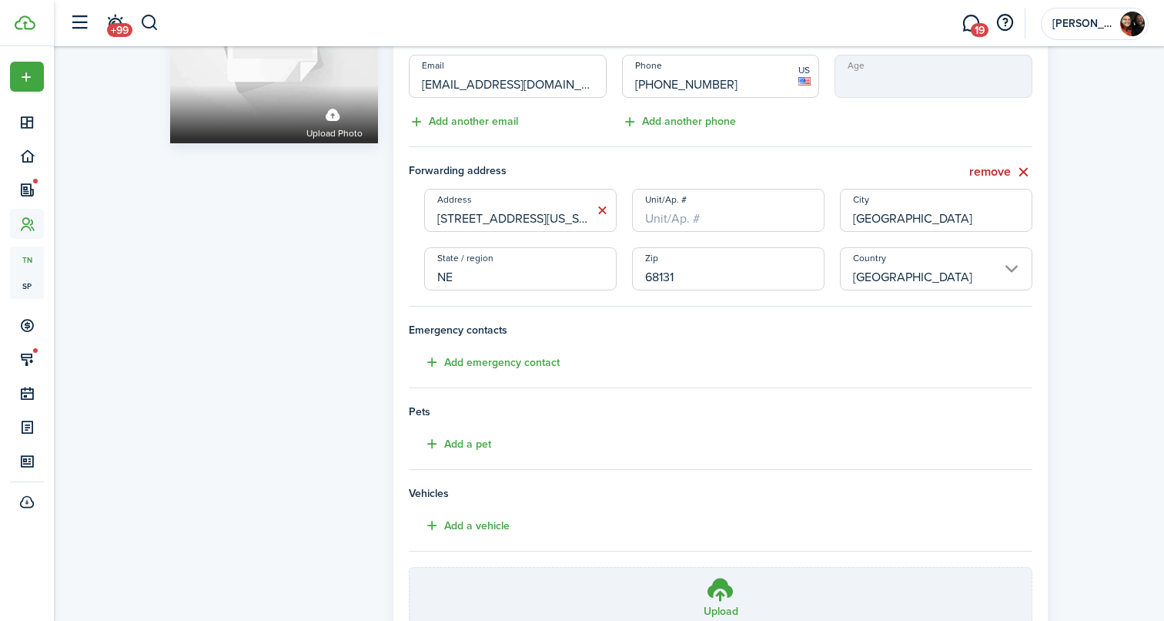
scroll to position [301, 0]
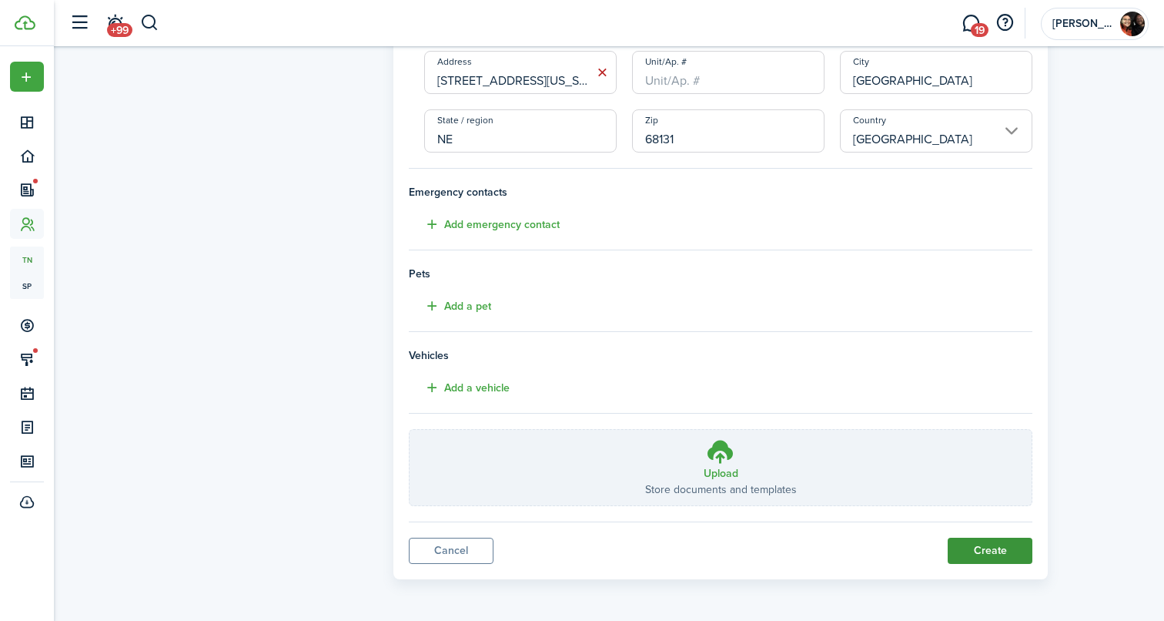
type input "[PHONE_NUMBER]"
click at [999, 543] on button "Create" at bounding box center [990, 550] width 85 height 26
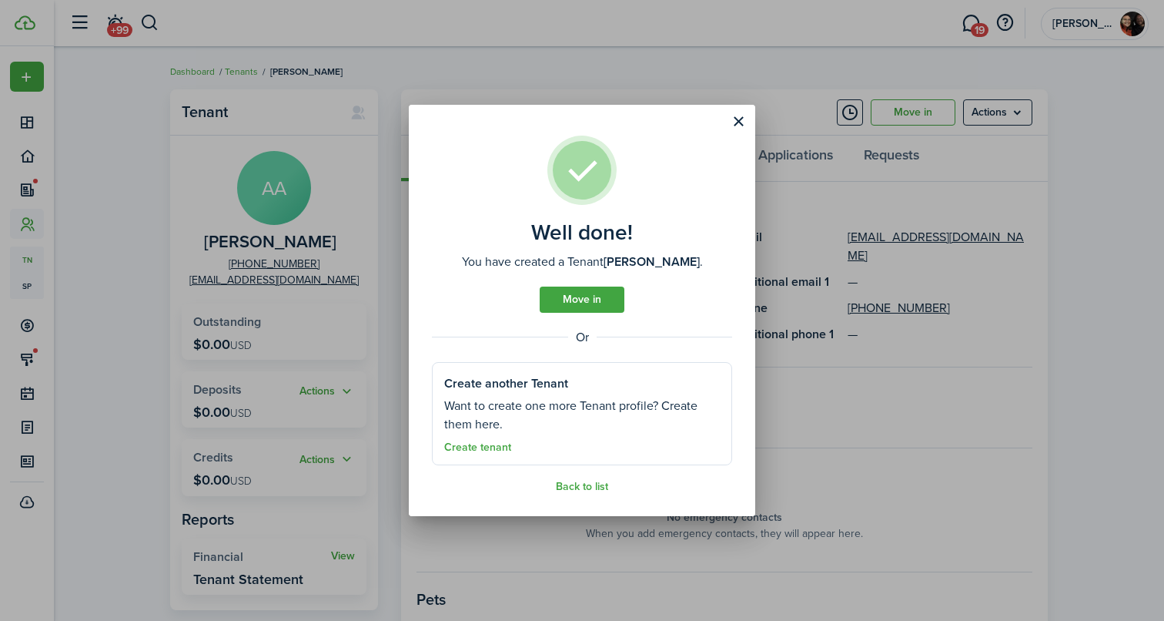
click at [1097, 326] on div "Well done! You have created a Tenant [PERSON_NAME] . Move in Or Create another …" at bounding box center [582, 310] width 1164 height 621
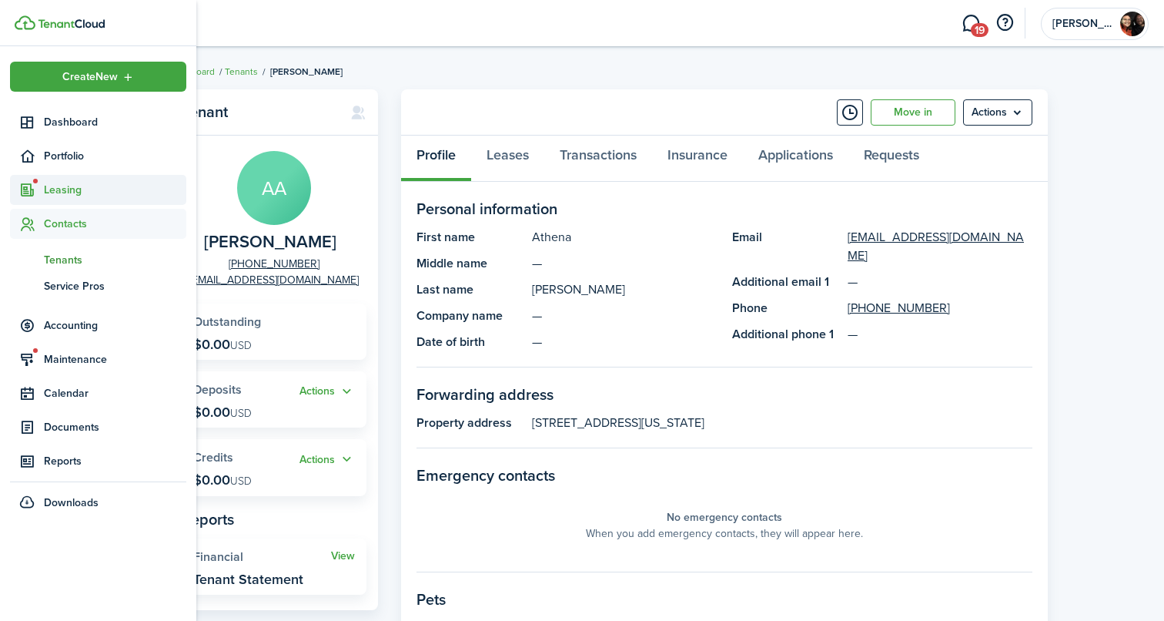
click at [55, 192] on span "Leasing" at bounding box center [115, 190] width 142 height 16
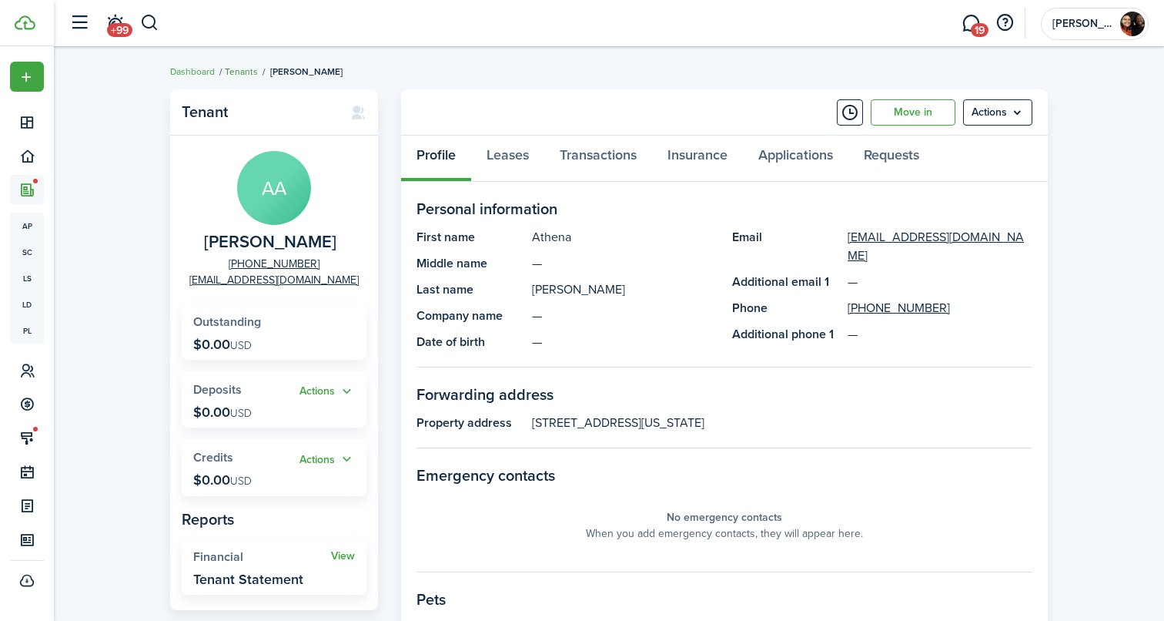
click at [246, 71] on link "Tenants" at bounding box center [241, 72] width 33 height 14
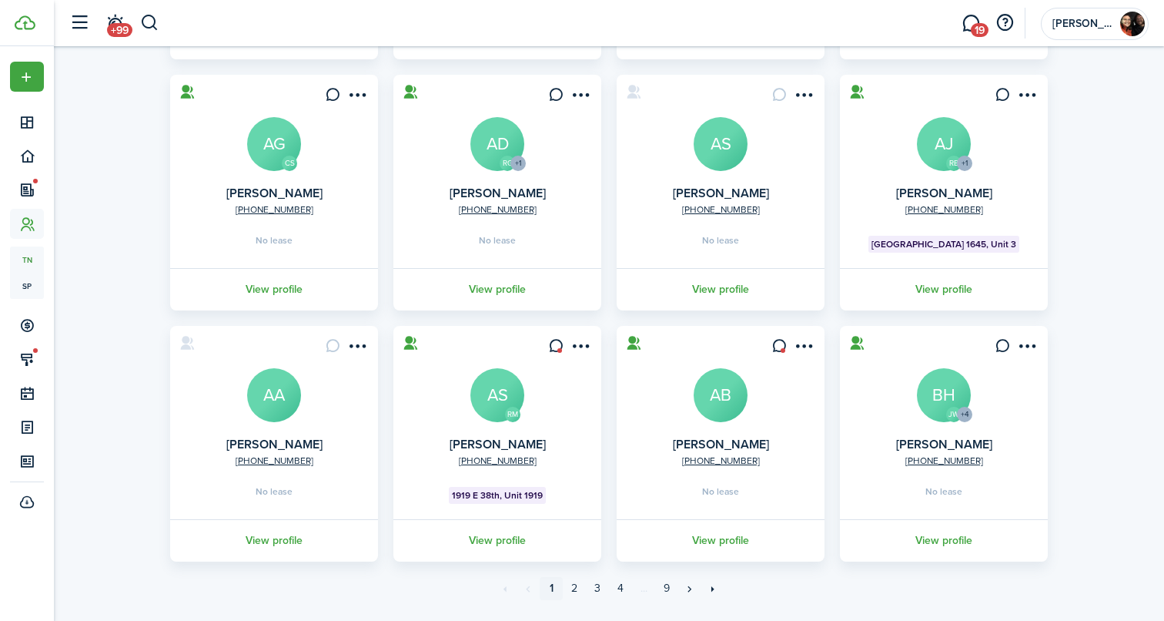
scroll to position [350, 0]
click at [799, 347] on menu-btn-icon "Open menu" at bounding box center [804, 345] width 26 height 26
click at [1139, 312] on div "Tenants Sort by A-Z 98 Total Import Add tenant Tenant type Property & Units Lea…" at bounding box center [609, 177] width 1110 height 890
click at [805, 93] on menu-btn-icon "Open menu" at bounding box center [804, 94] width 26 height 26
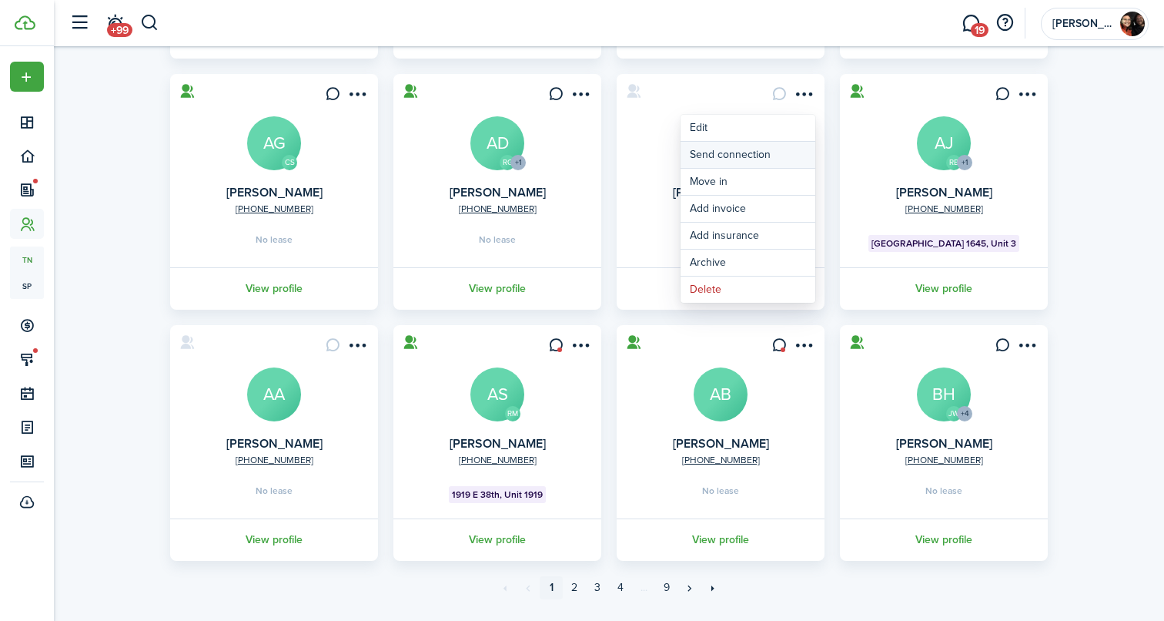
click at [714, 160] on button "Send connection" at bounding box center [748, 155] width 135 height 26
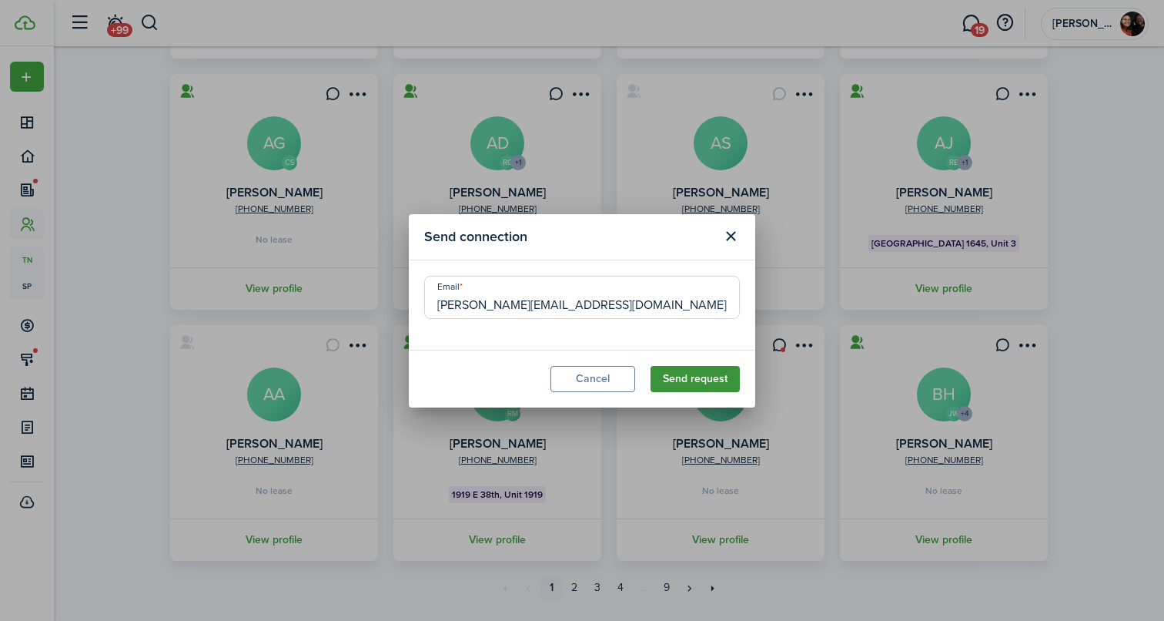
click at [698, 373] on button "Send request" at bounding box center [695, 379] width 89 height 26
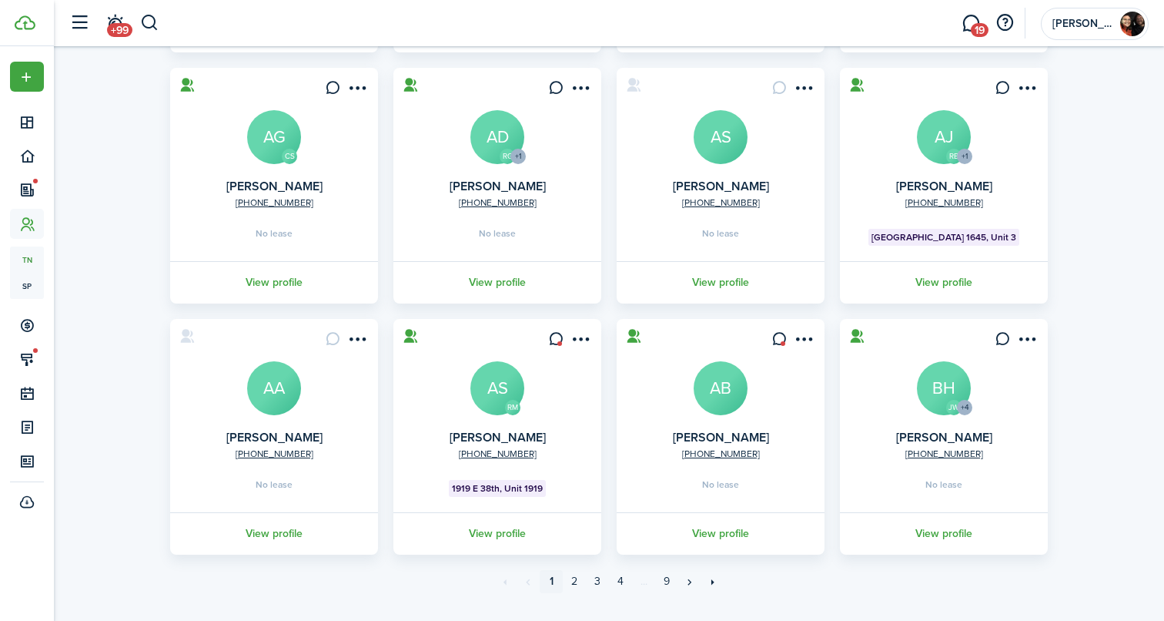
scroll to position [356, 0]
click at [358, 337] on menu-btn-icon "Open menu" at bounding box center [357, 338] width 26 height 26
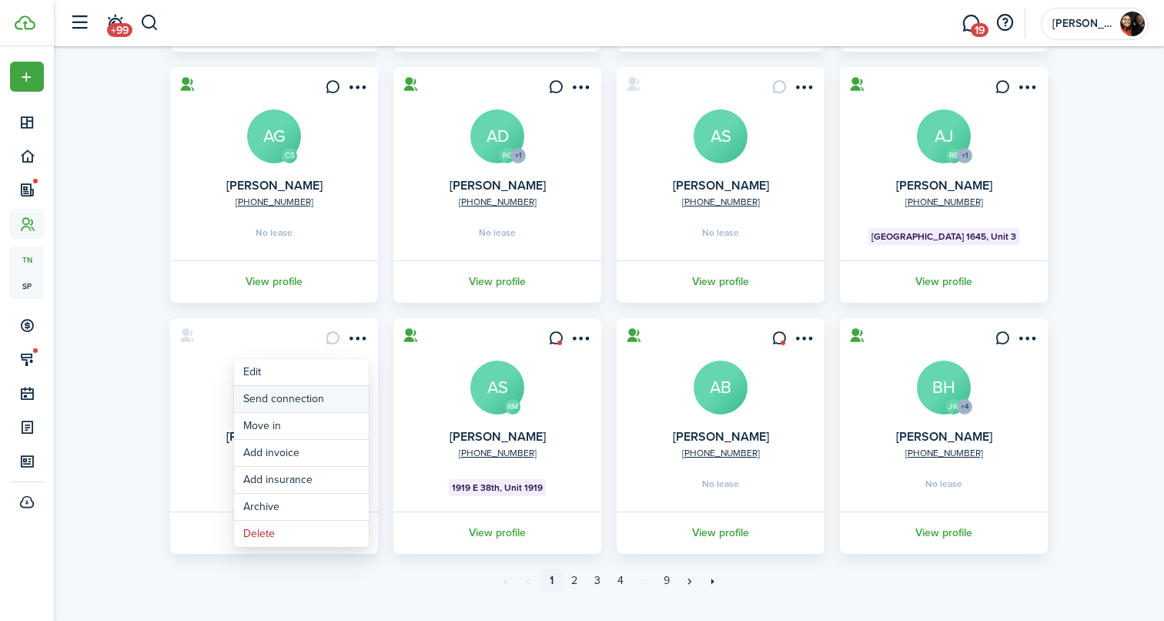
click at [293, 401] on button "Send connection" at bounding box center [301, 399] width 135 height 26
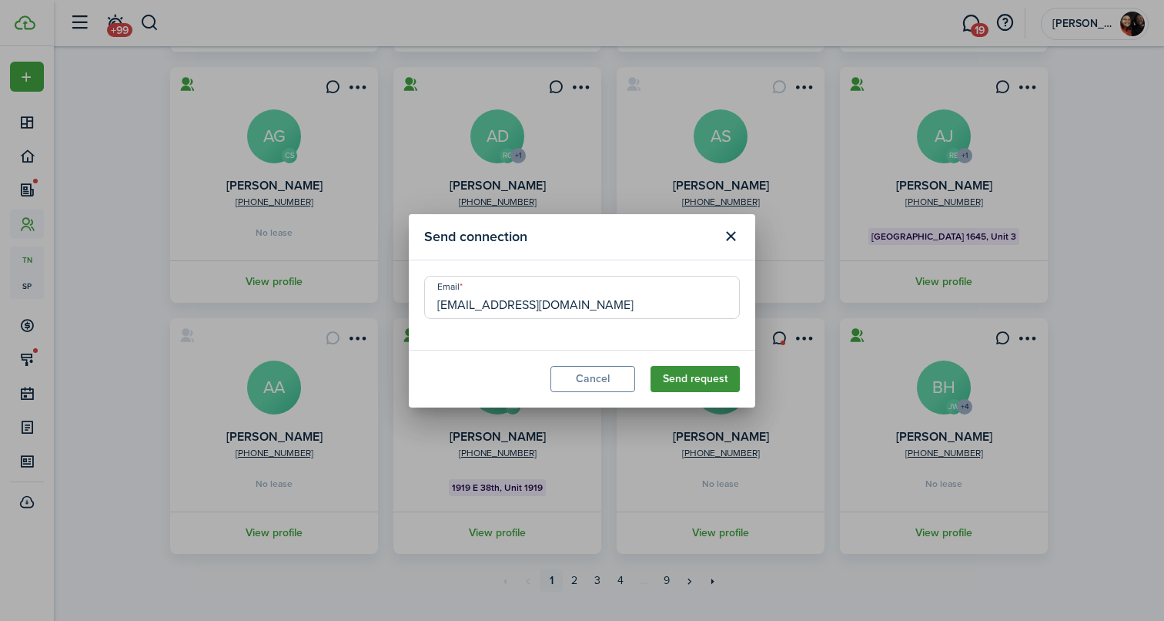
click at [714, 381] on button "Send request" at bounding box center [695, 379] width 89 height 26
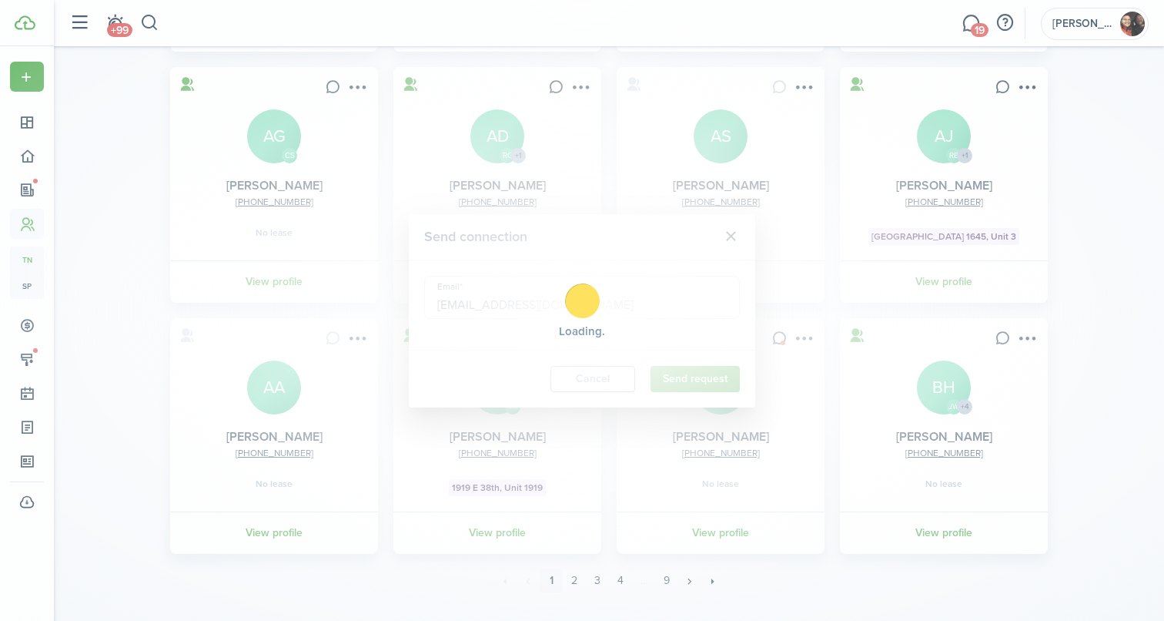
scroll to position [0, 0]
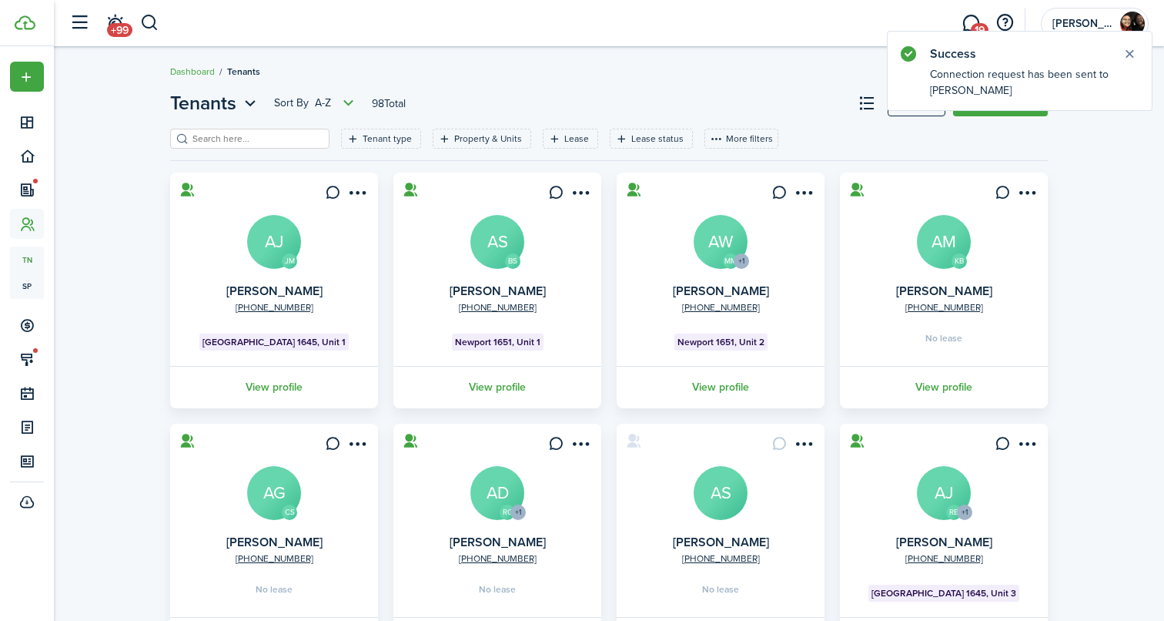
click at [1091, 281] on div "Tenants Sort by A-Z 98 Total Import Add tenant Tenant type Property & Units Lea…" at bounding box center [609, 527] width 1110 height 890
click at [1134, 50] on button "Close notify" at bounding box center [1130, 54] width 22 height 22
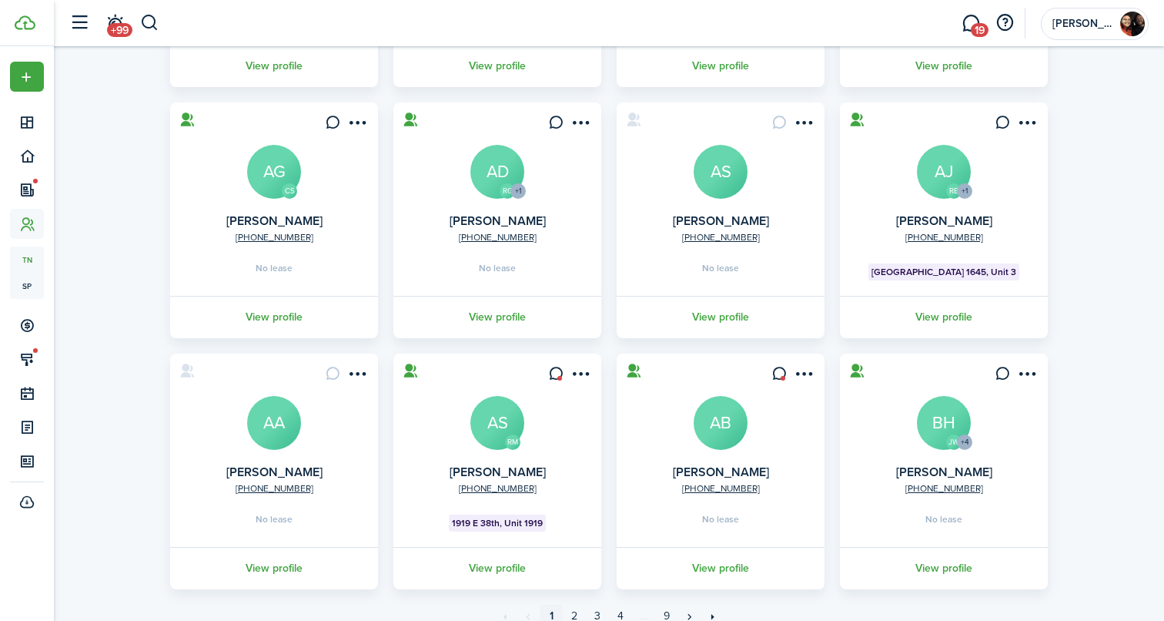
scroll to position [386, 0]
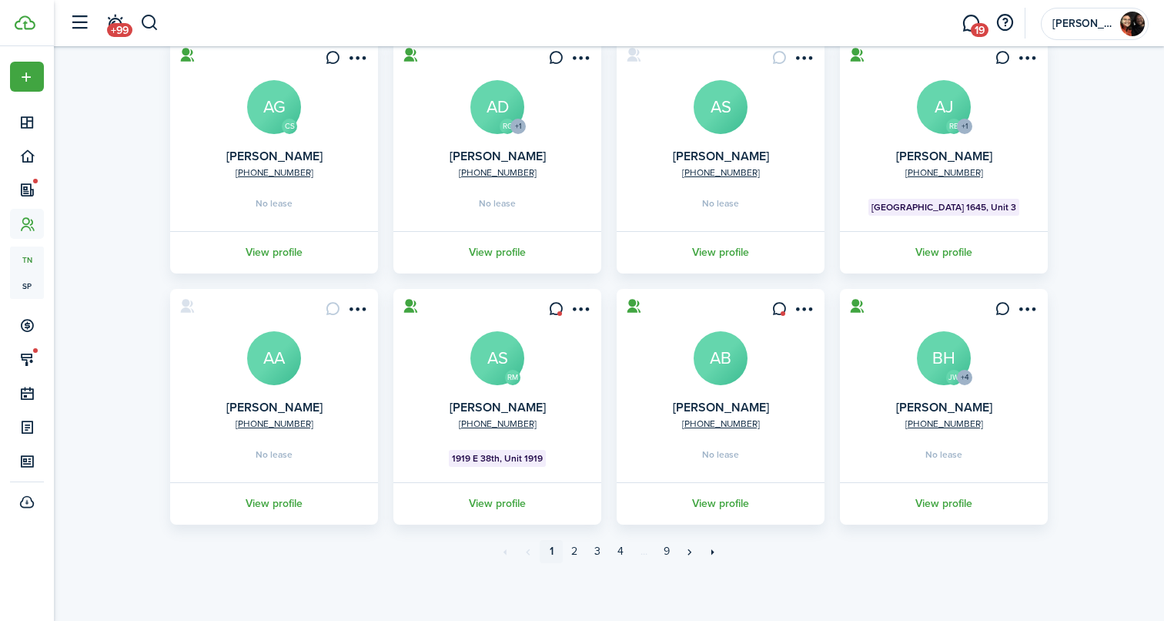
click at [703, 343] on avatar-text "AB" at bounding box center [721, 358] width 54 height 54
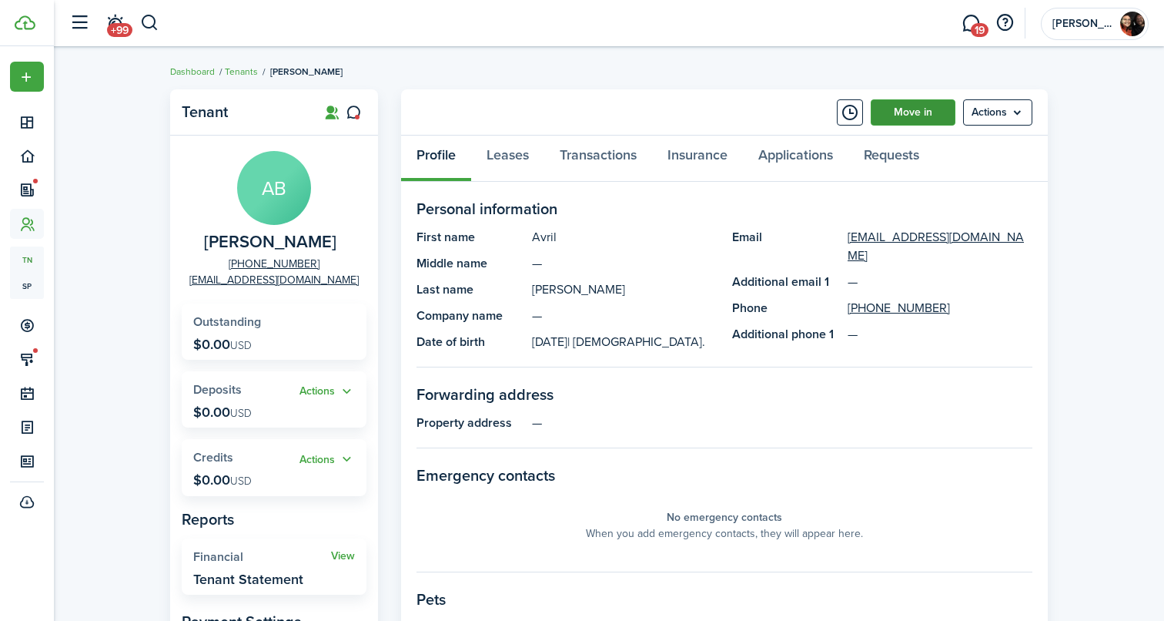
click at [884, 114] on link "Move in" at bounding box center [913, 112] width 85 height 26
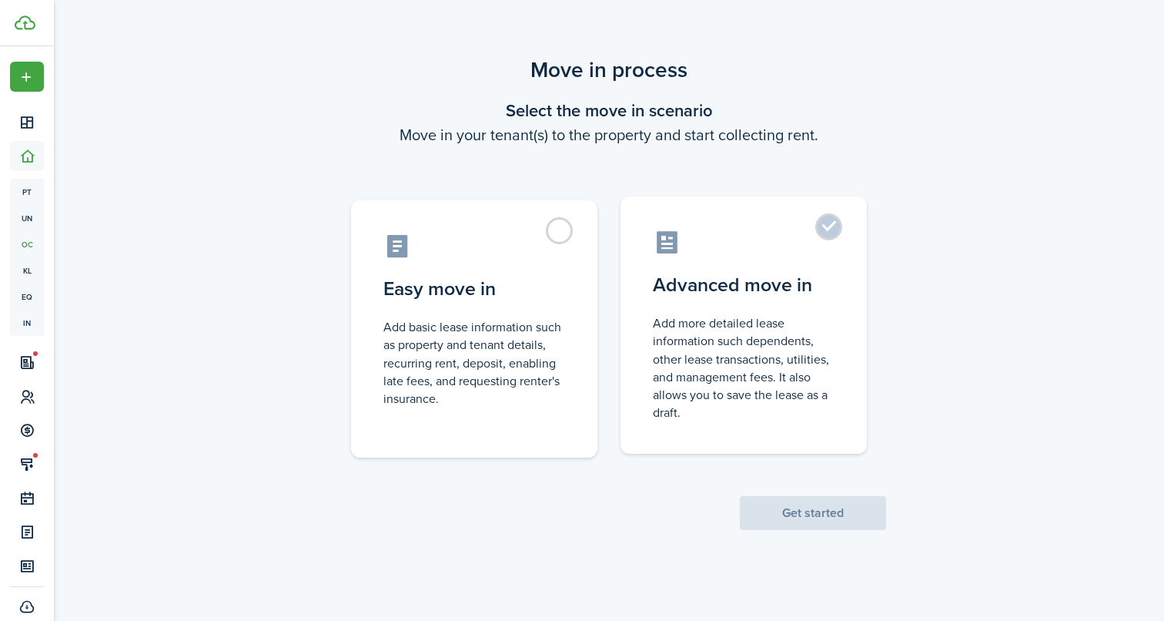
click at [725, 253] on control-radio-card-icon at bounding box center [744, 242] width 182 height 27
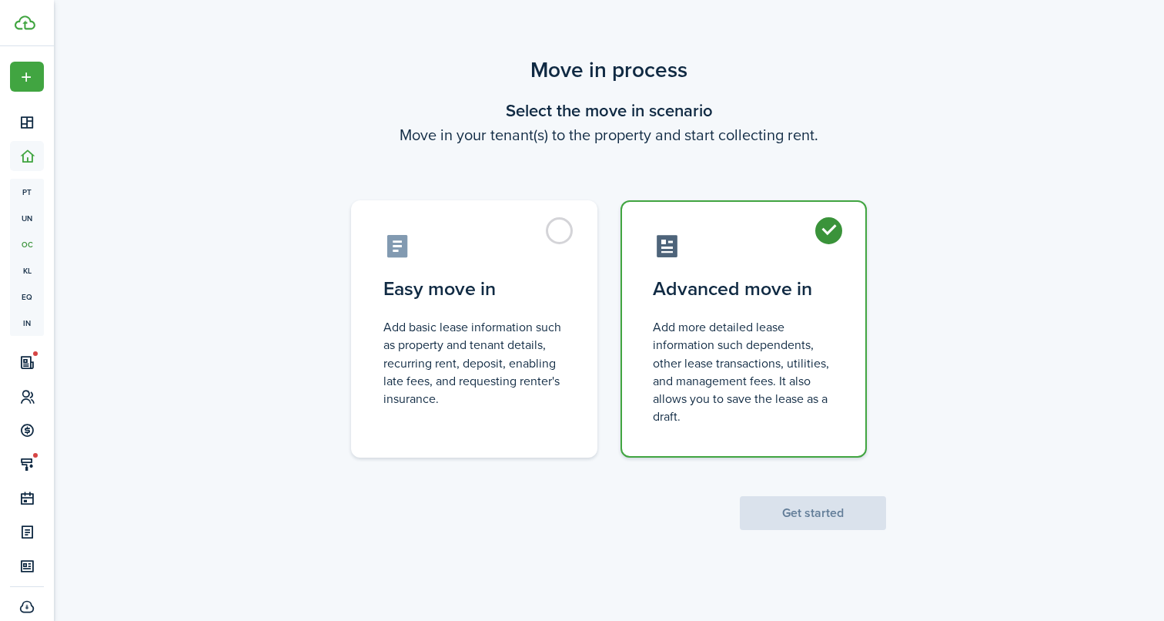
radio input "true"
click at [804, 501] on button "Get started" at bounding box center [813, 513] width 146 height 34
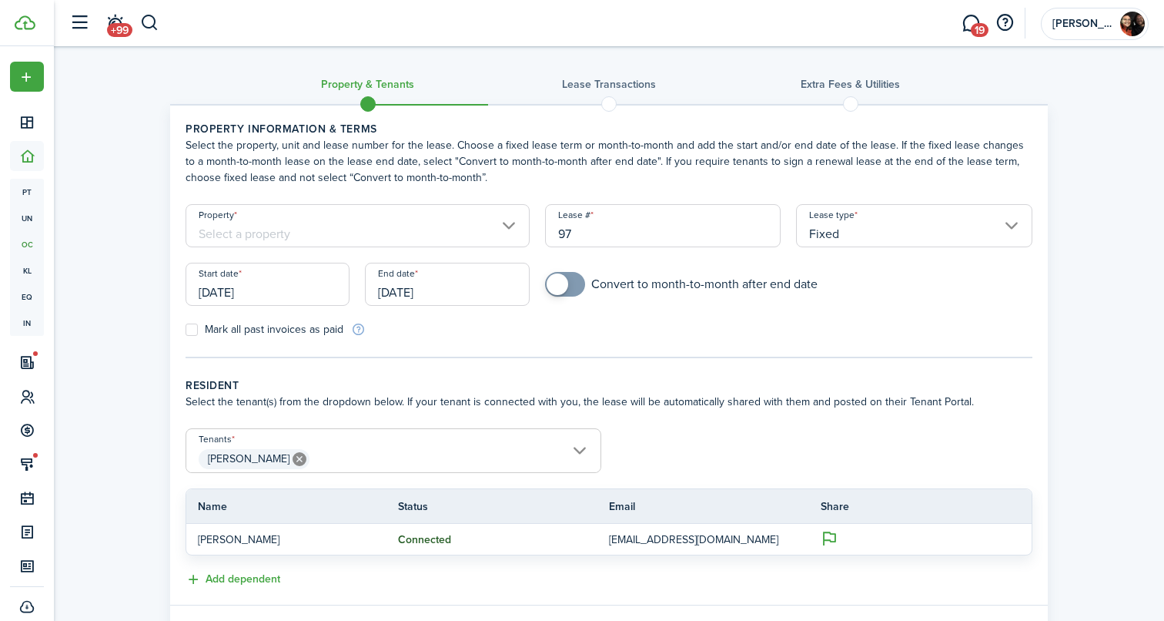
click at [453, 235] on input "Property" at bounding box center [358, 225] width 344 height 43
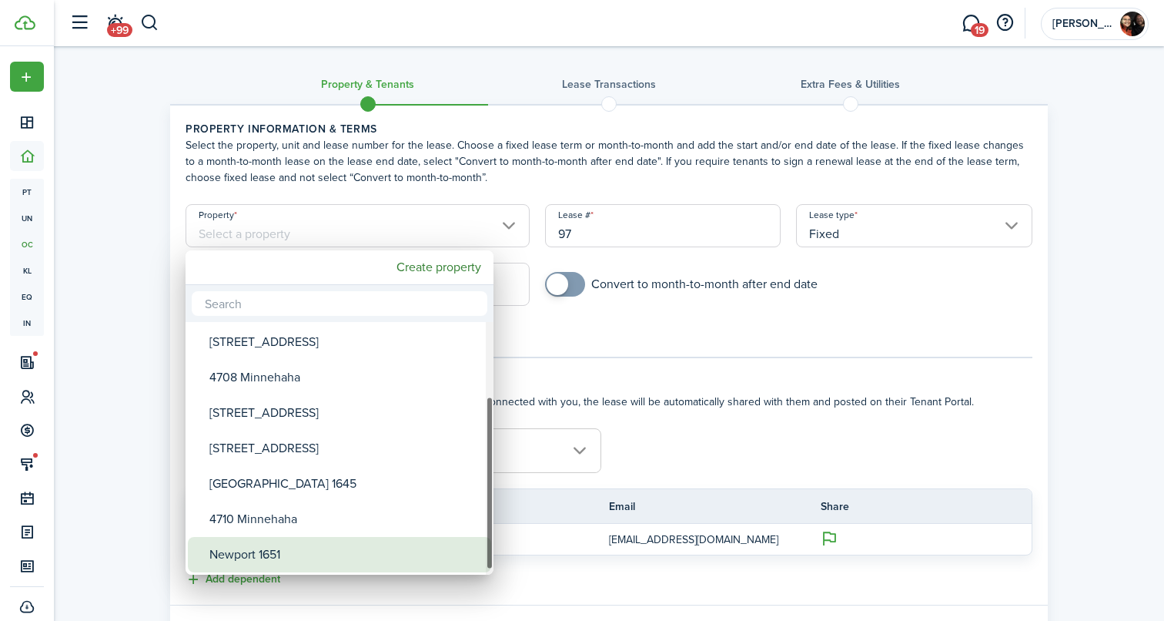
click at [370, 551] on div "Newport 1651" at bounding box center [345, 554] width 273 height 35
type input "Newport 1651"
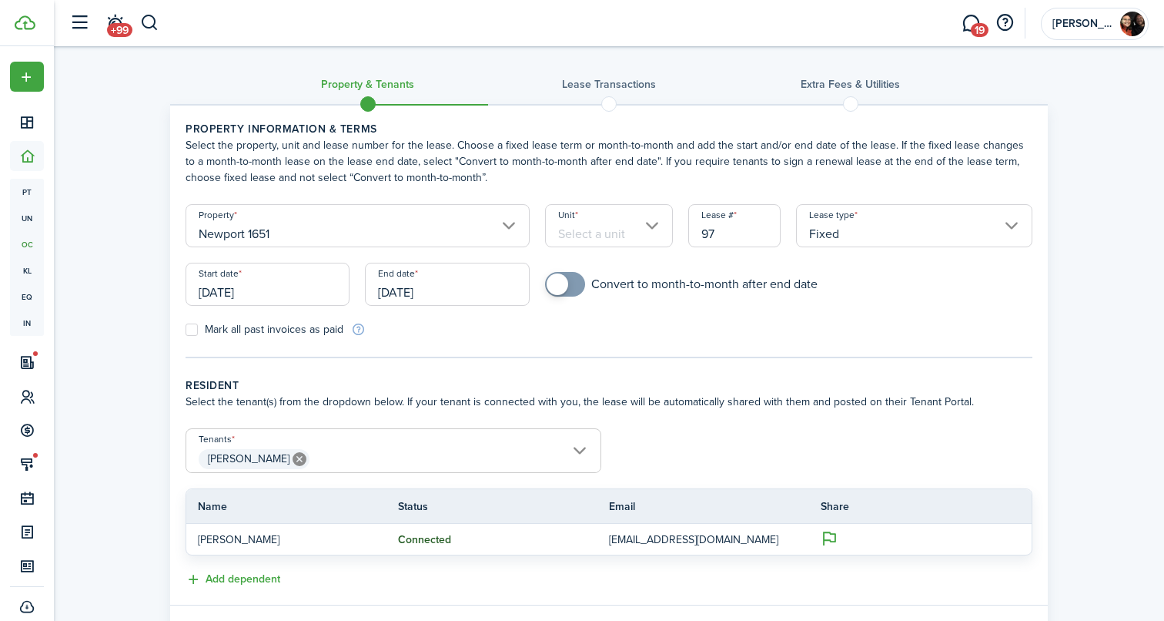
click at [427, 223] on input "Newport 1651" at bounding box center [358, 225] width 344 height 43
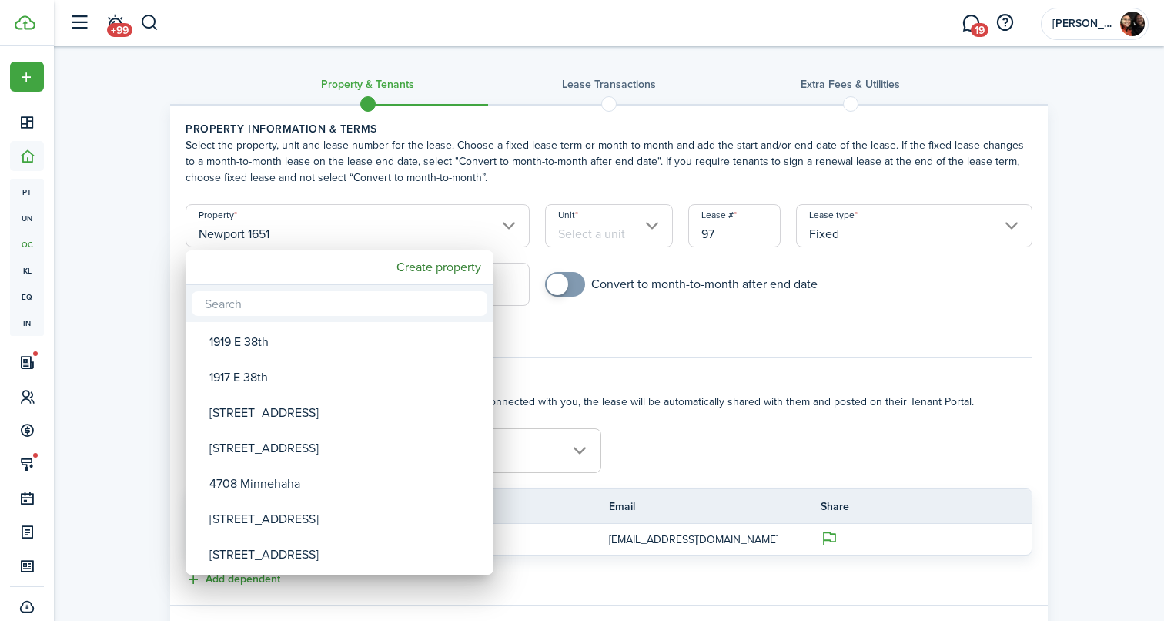
click at [119, 281] on div at bounding box center [582, 310] width 1410 height 867
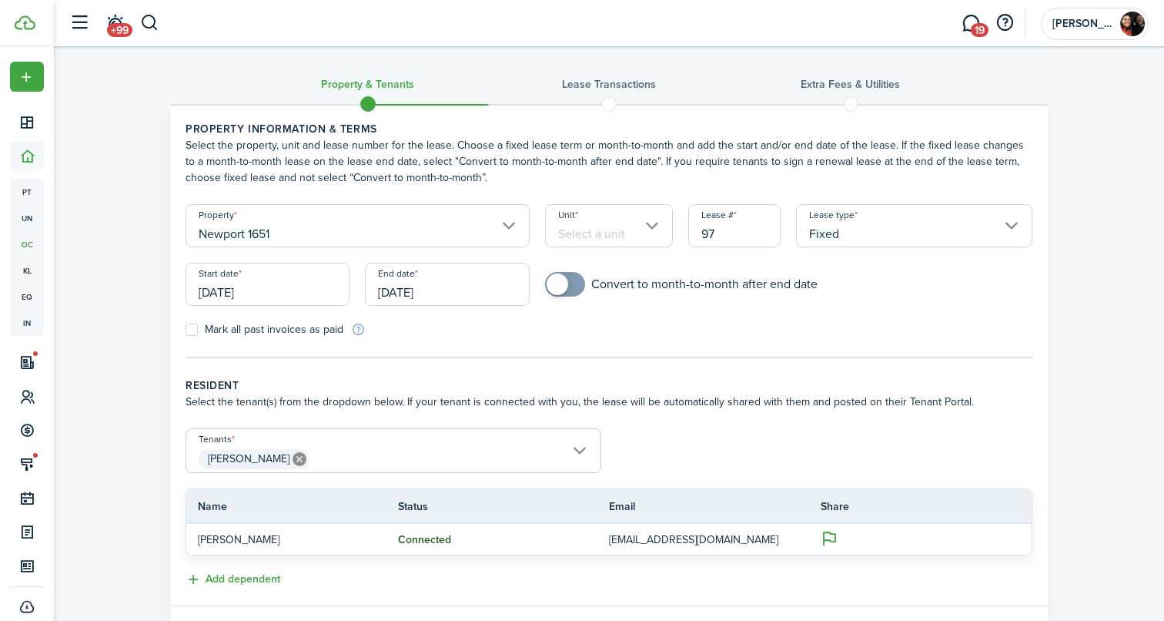
click at [370, 244] on input "Newport 1651" at bounding box center [358, 225] width 344 height 43
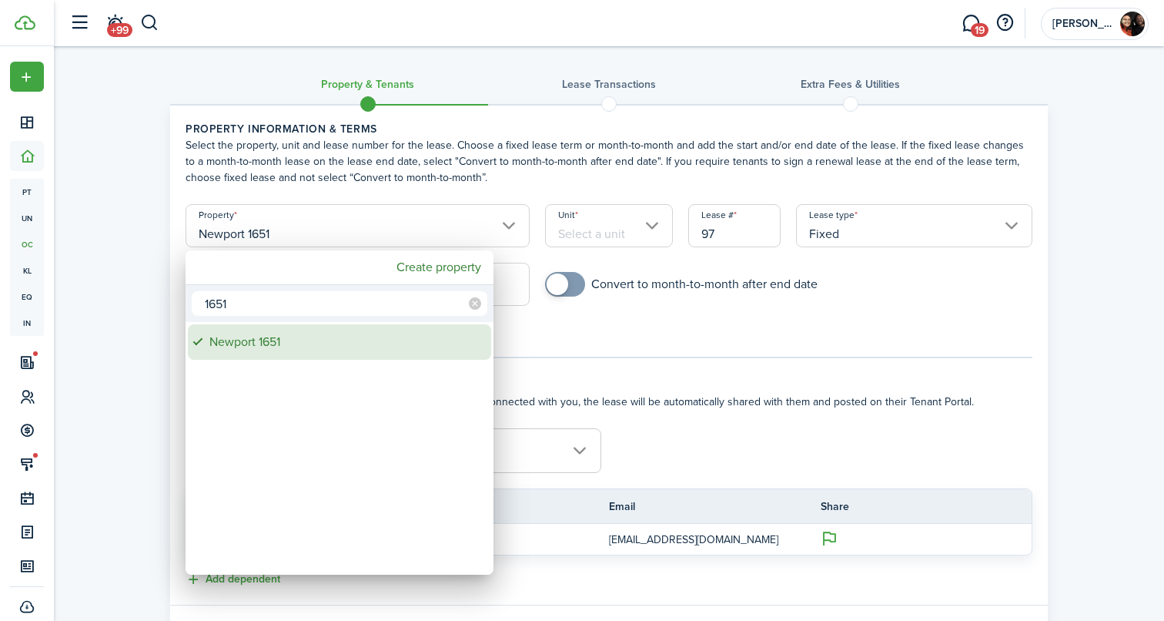
type input "1651"
click at [322, 341] on div "Newport 1651" at bounding box center [345, 341] width 273 height 35
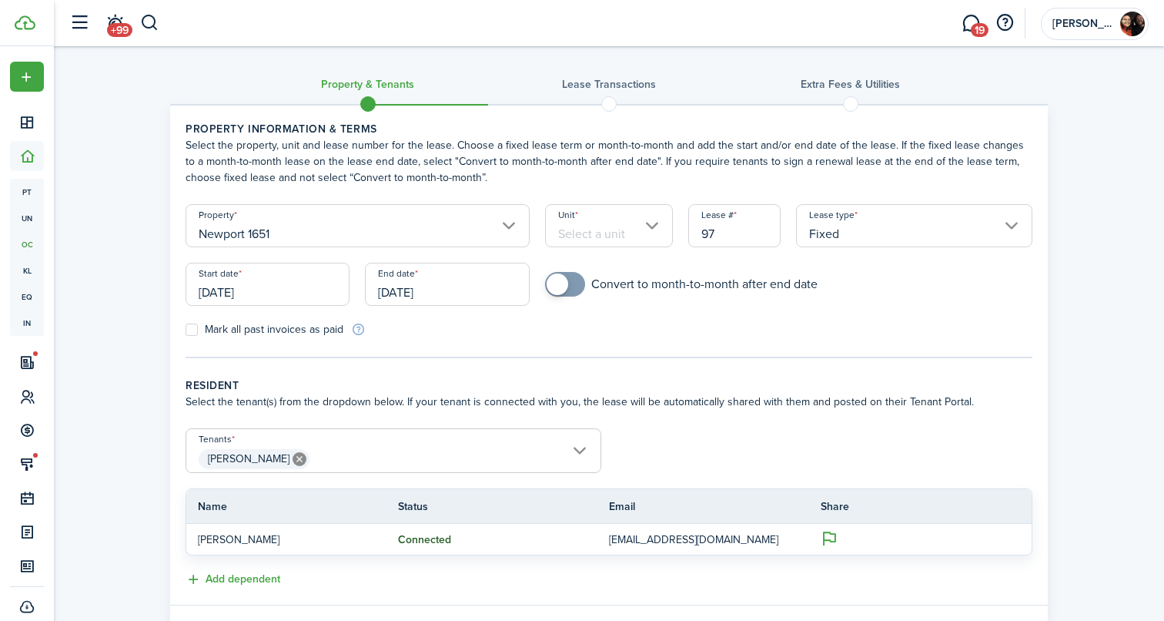
click at [373, 223] on input "Newport 1651" at bounding box center [358, 225] width 344 height 43
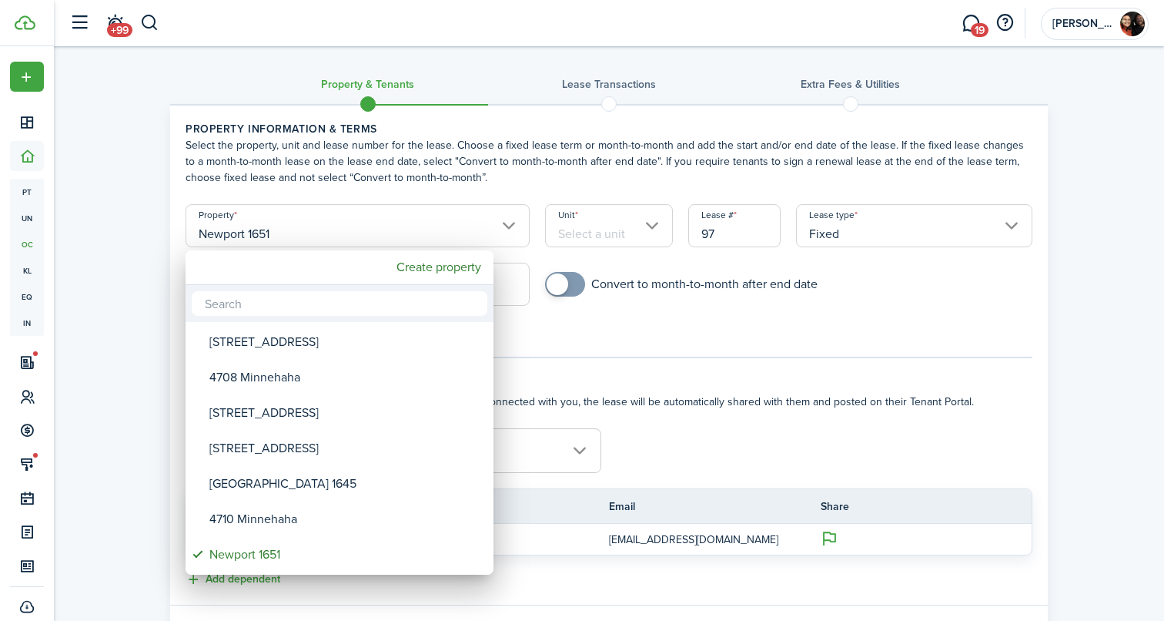
click at [111, 370] on div at bounding box center [582, 310] width 1410 height 867
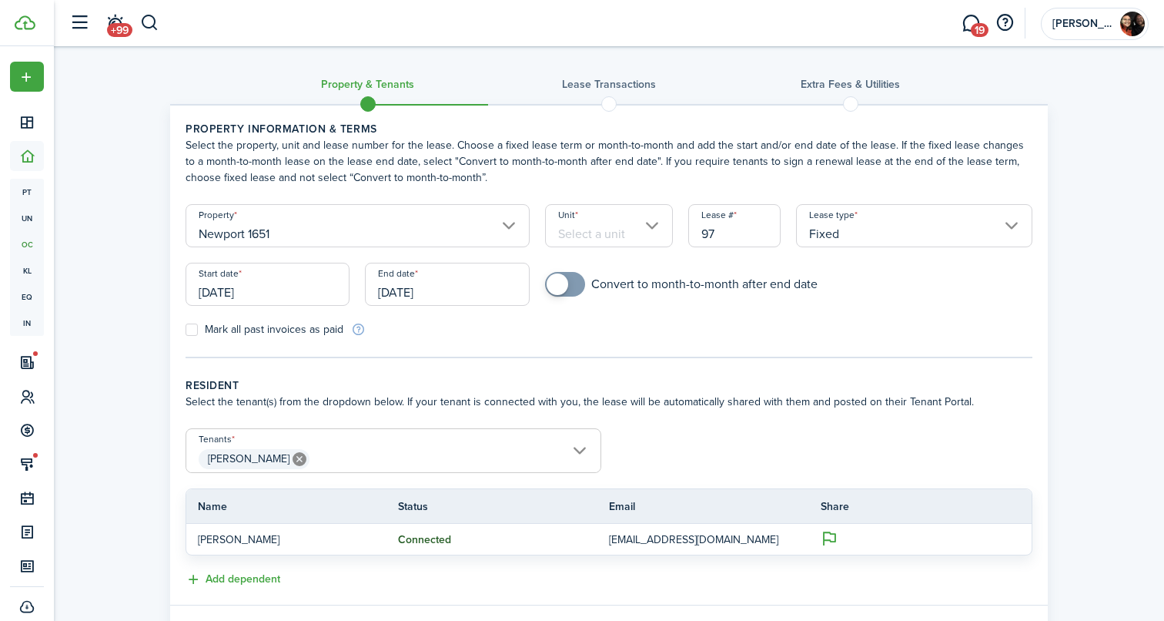
click at [644, 245] on input "Unit" at bounding box center [609, 225] width 129 height 43
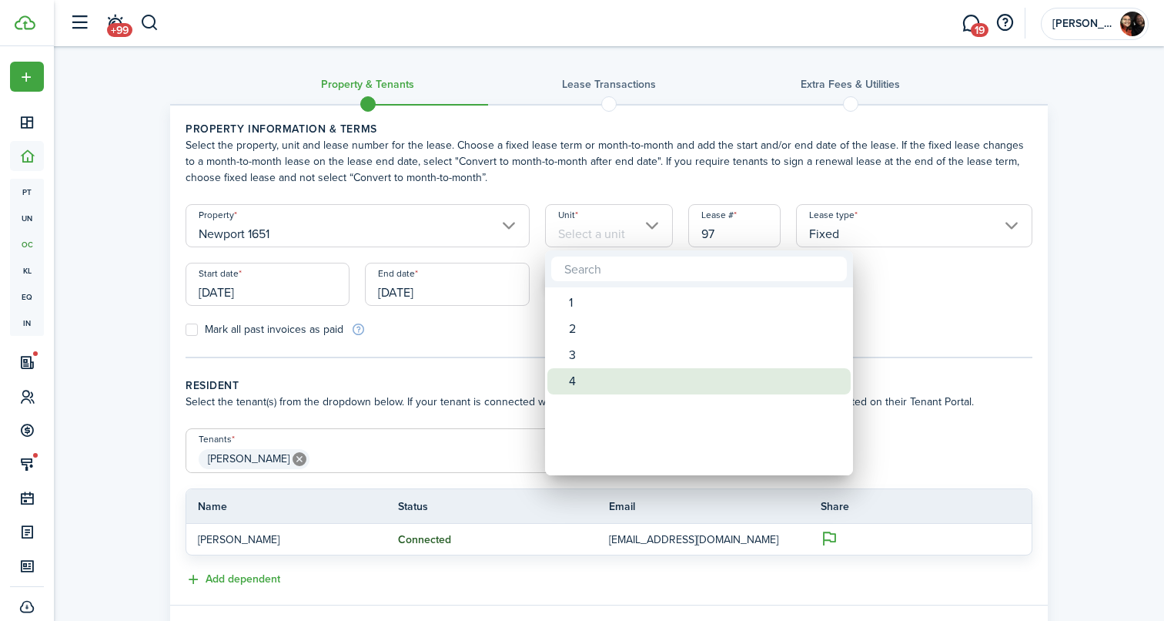
click at [597, 383] on div "4" at bounding box center [705, 381] width 273 height 26
type input "4"
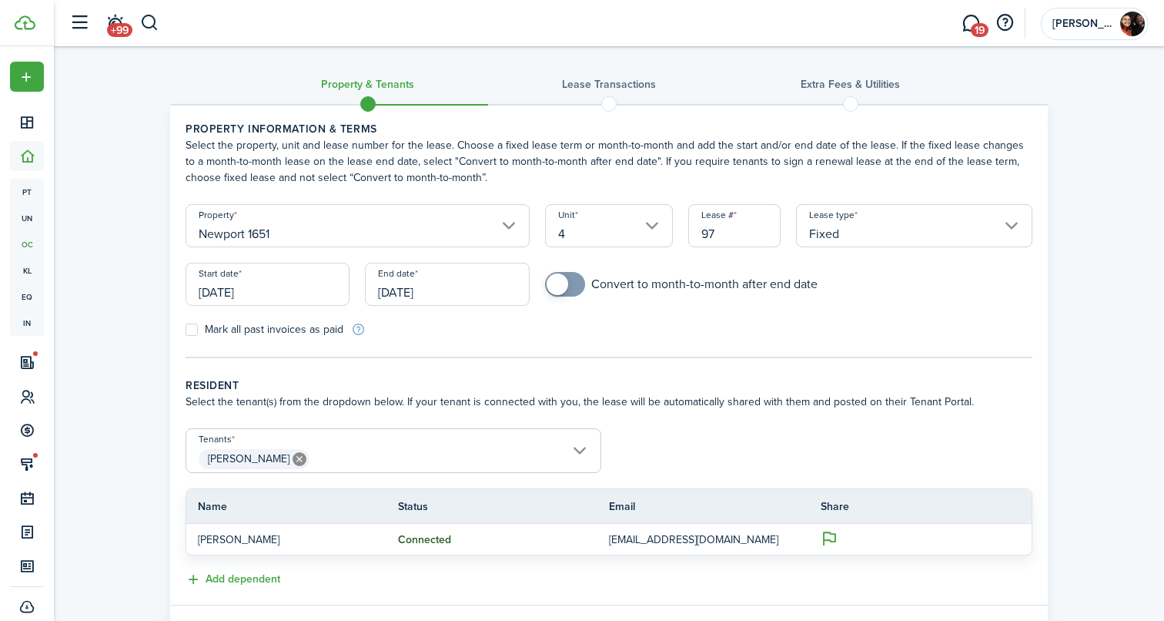
click at [248, 273] on input "[DATE]" at bounding box center [268, 284] width 164 height 43
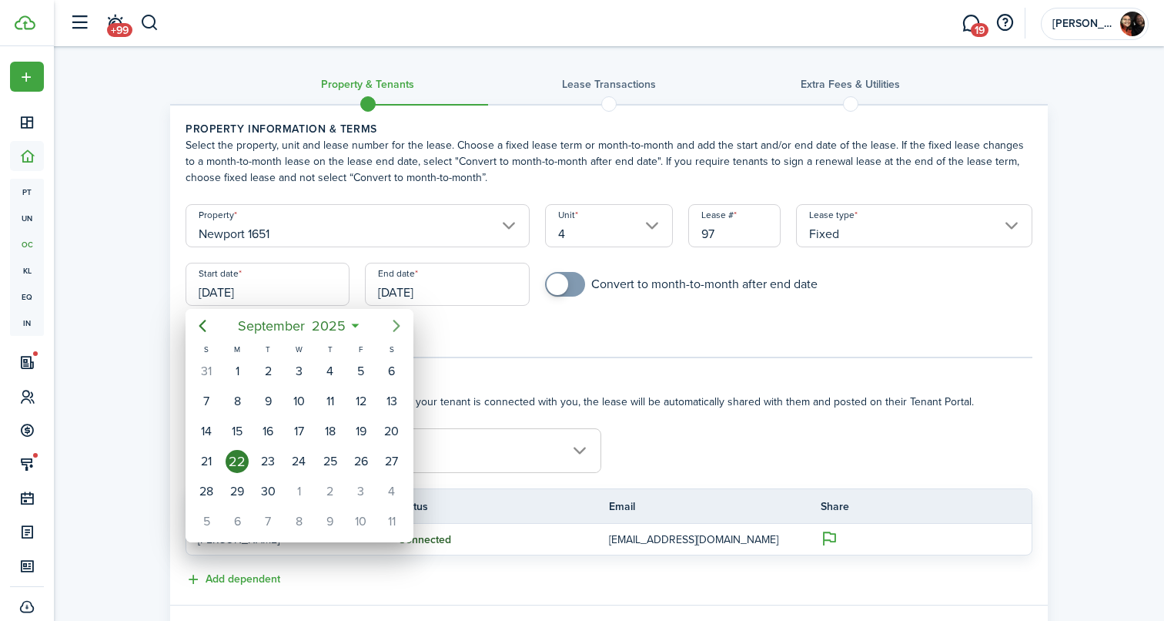
click at [399, 320] on icon "Next page" at bounding box center [396, 325] width 18 height 18
click at [396, 459] on div "25" at bounding box center [391, 461] width 23 height 23
type input "[DATE]"
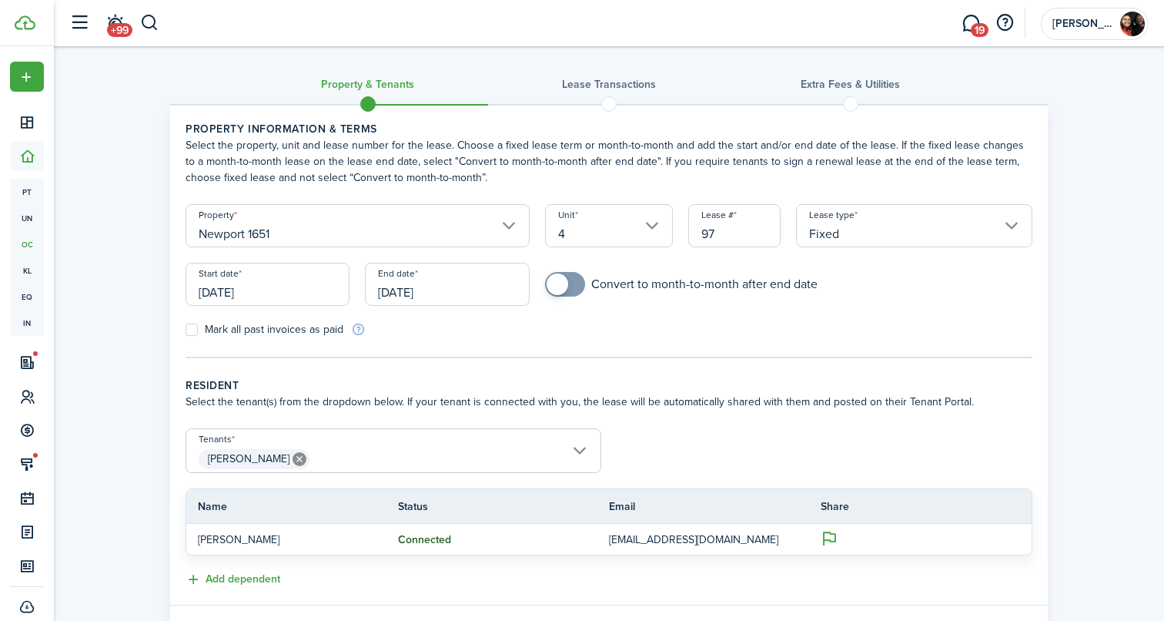
click at [436, 299] on input "[DATE]" at bounding box center [447, 284] width 164 height 43
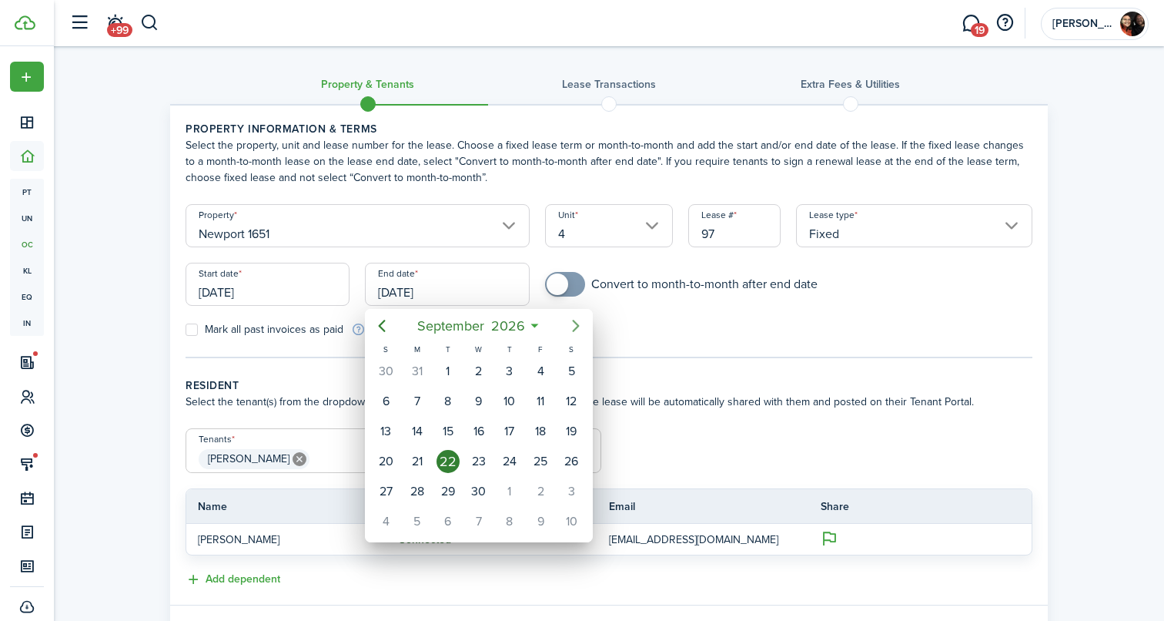
click at [573, 325] on icon "Next page" at bounding box center [576, 325] width 18 height 18
click at [376, 326] on icon "Previous page" at bounding box center [382, 325] width 18 height 18
click at [388, 364] on div "31" at bounding box center [385, 371] width 23 height 23
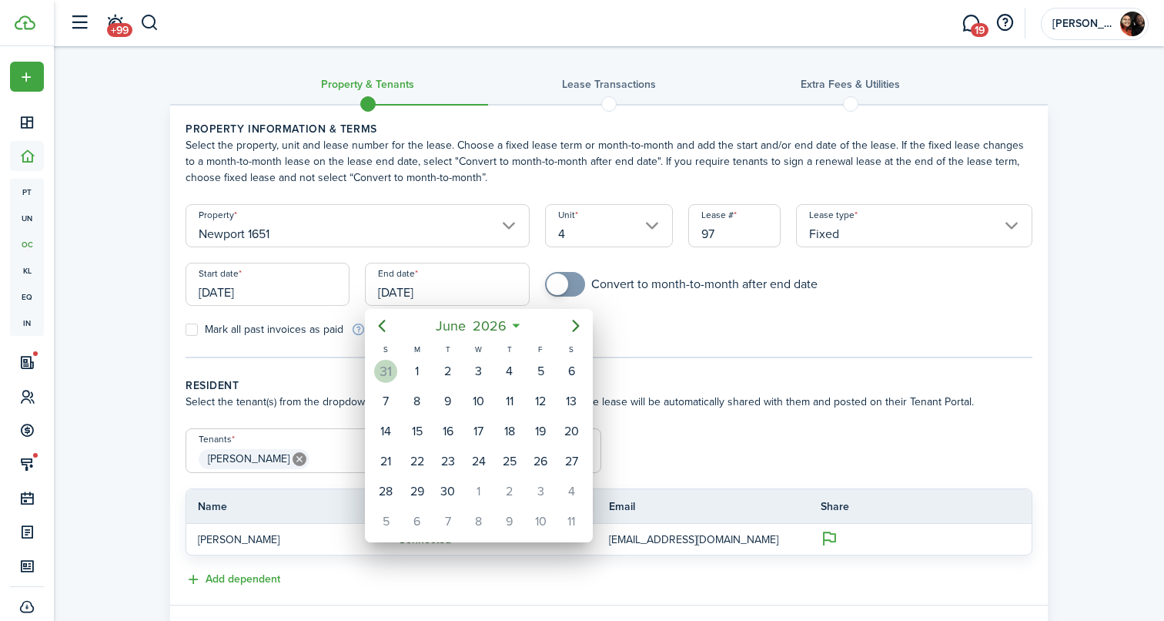
type input "[DATE]"
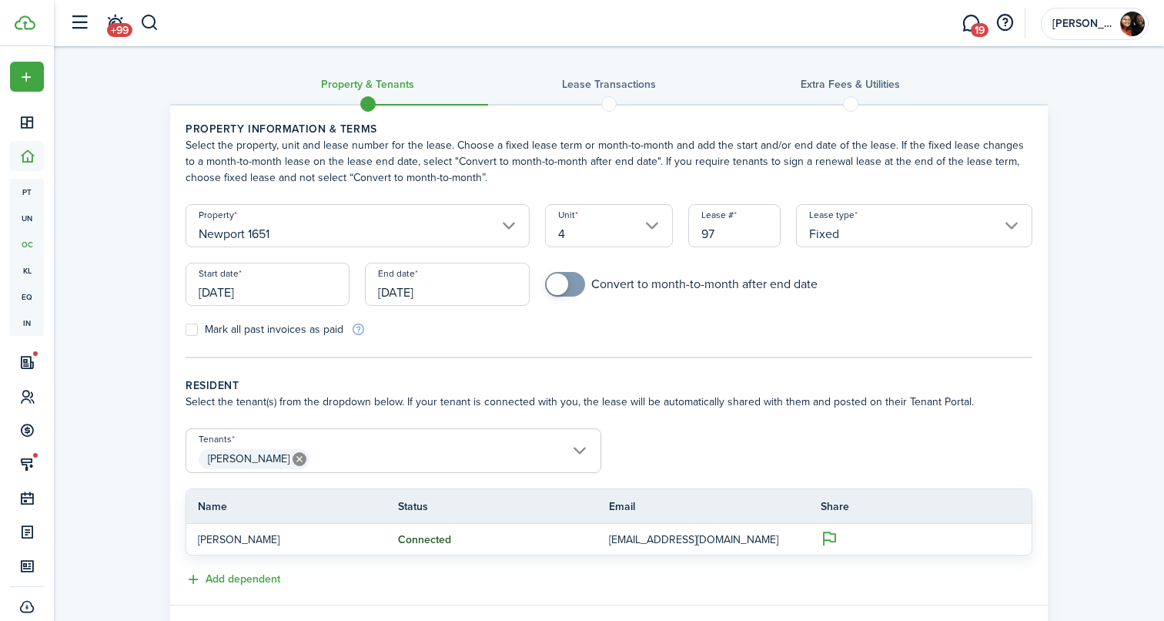
click at [410, 463] on span "[PERSON_NAME]" at bounding box center [393, 459] width 414 height 26
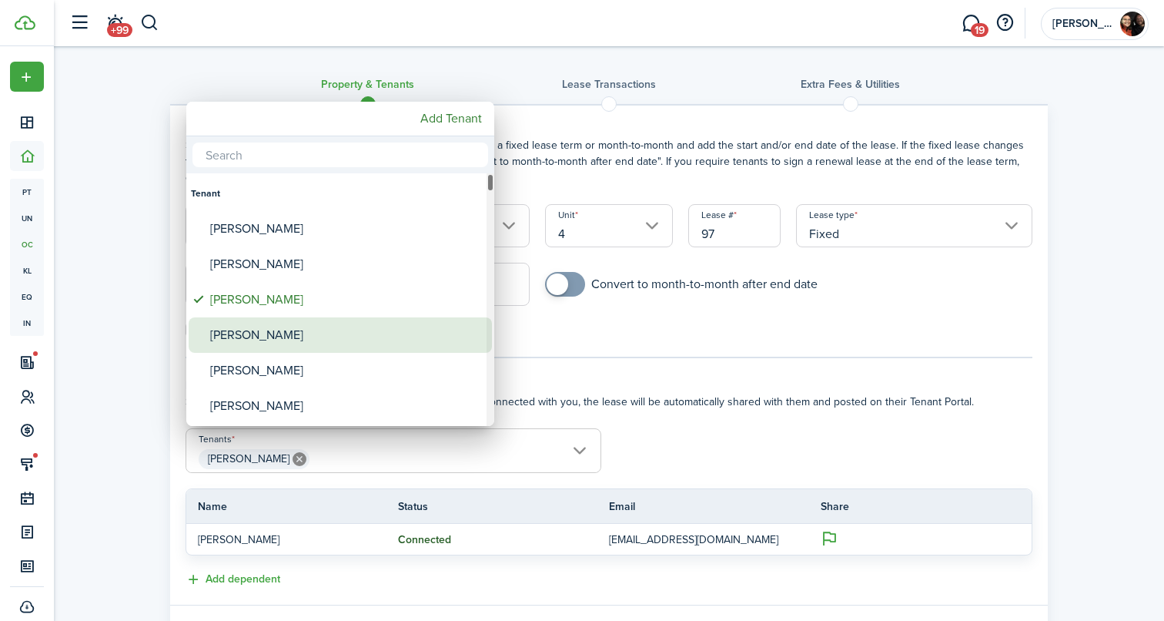
click at [423, 328] on div "[PERSON_NAME]" at bounding box center [346, 334] width 273 height 35
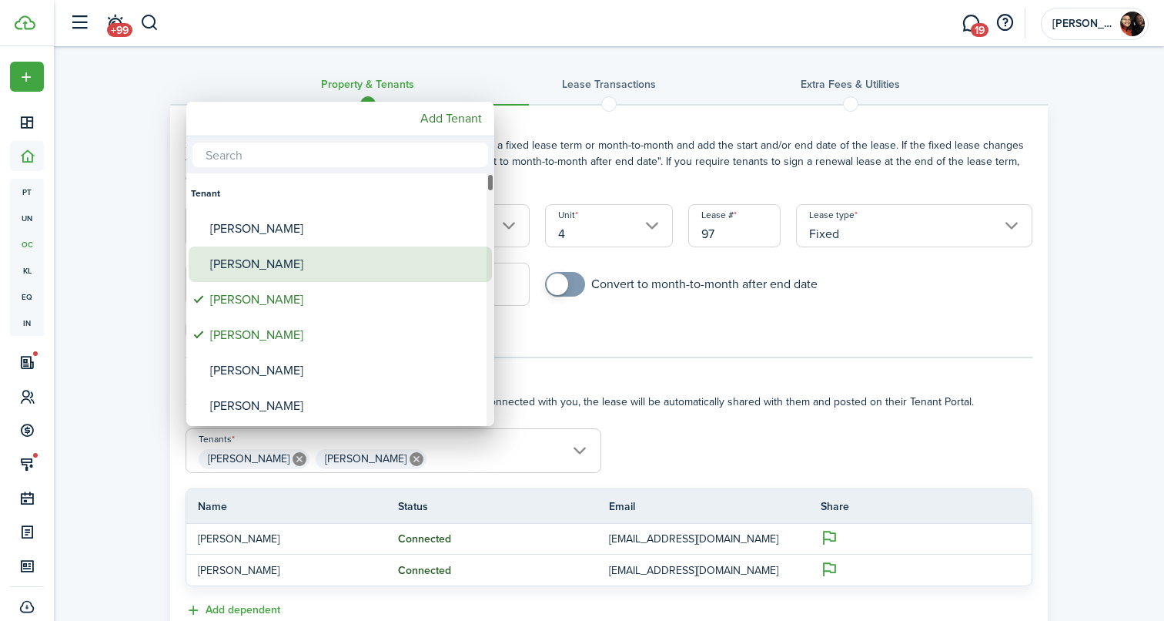
click at [309, 263] on div "[PERSON_NAME]" at bounding box center [346, 263] width 273 height 35
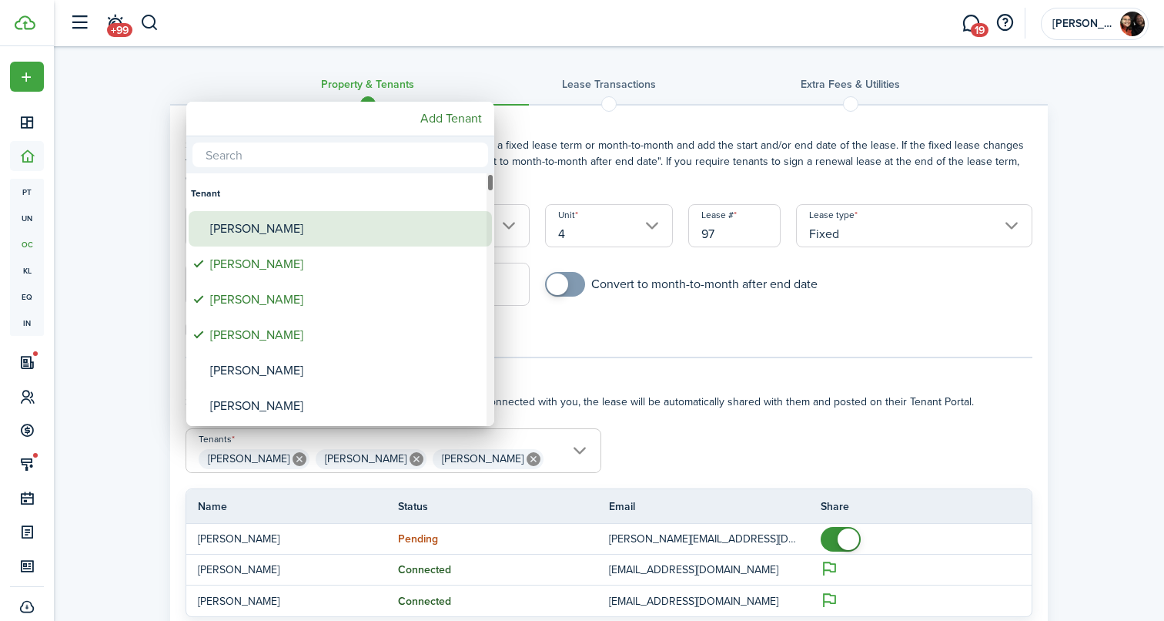
click at [304, 235] on div "[PERSON_NAME]" at bounding box center [346, 228] width 273 height 35
type input "[PERSON_NAME], [PERSON_NAME], [PERSON_NAME], [PERSON_NAME]"
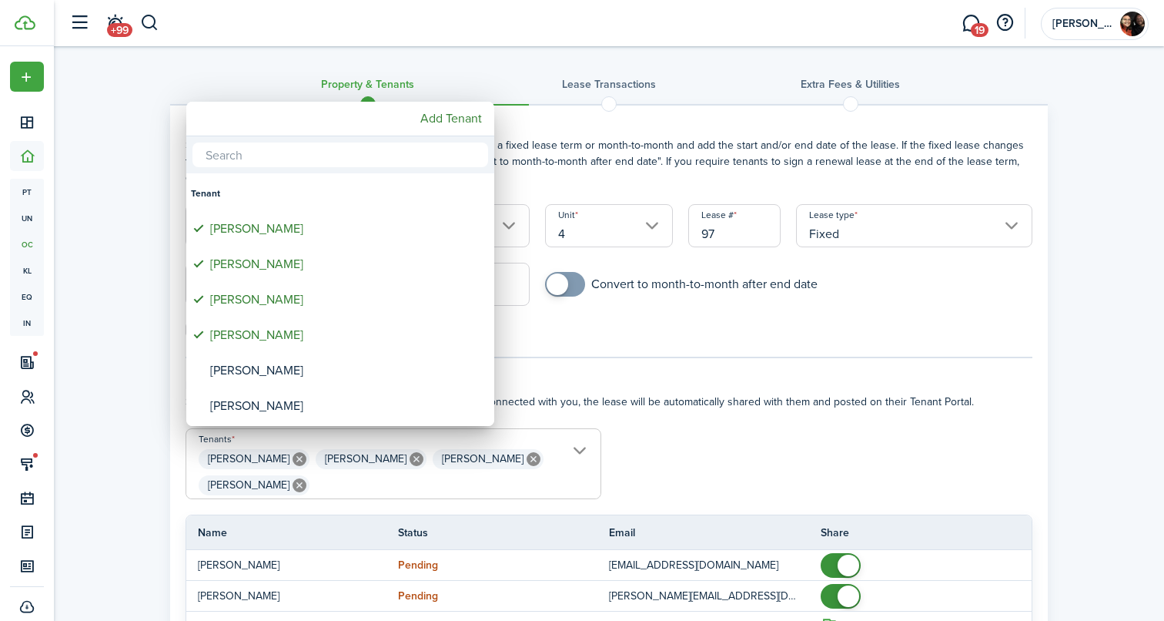
click at [1101, 396] on div at bounding box center [582, 310] width 1410 height 867
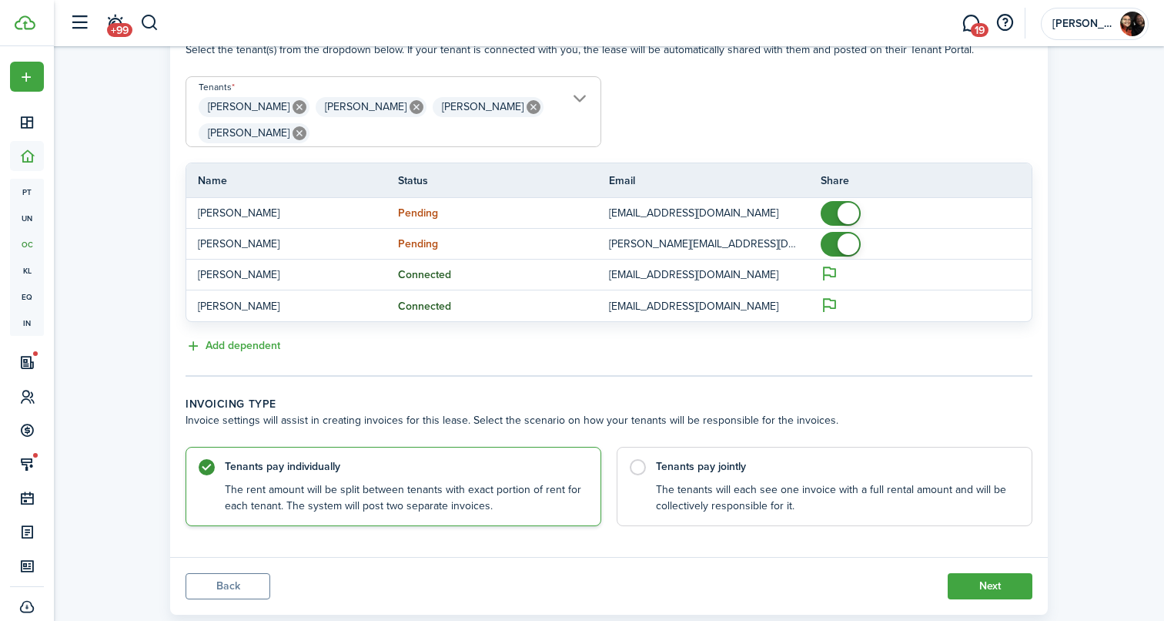
scroll to position [387, 0]
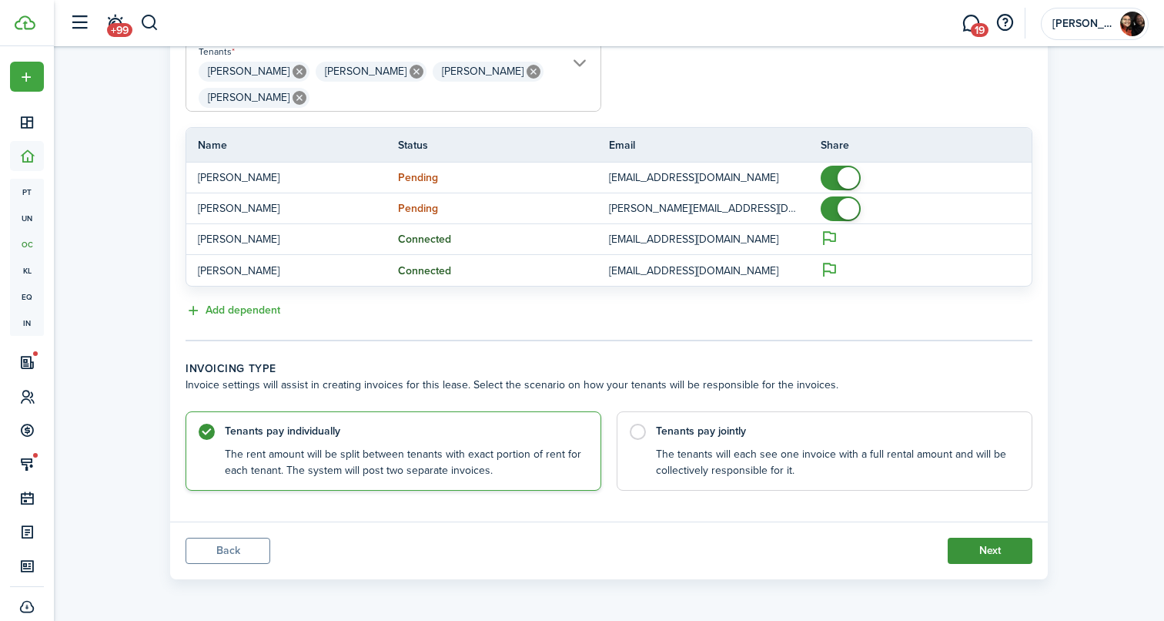
click at [989, 539] on button "Next" at bounding box center [990, 550] width 85 height 26
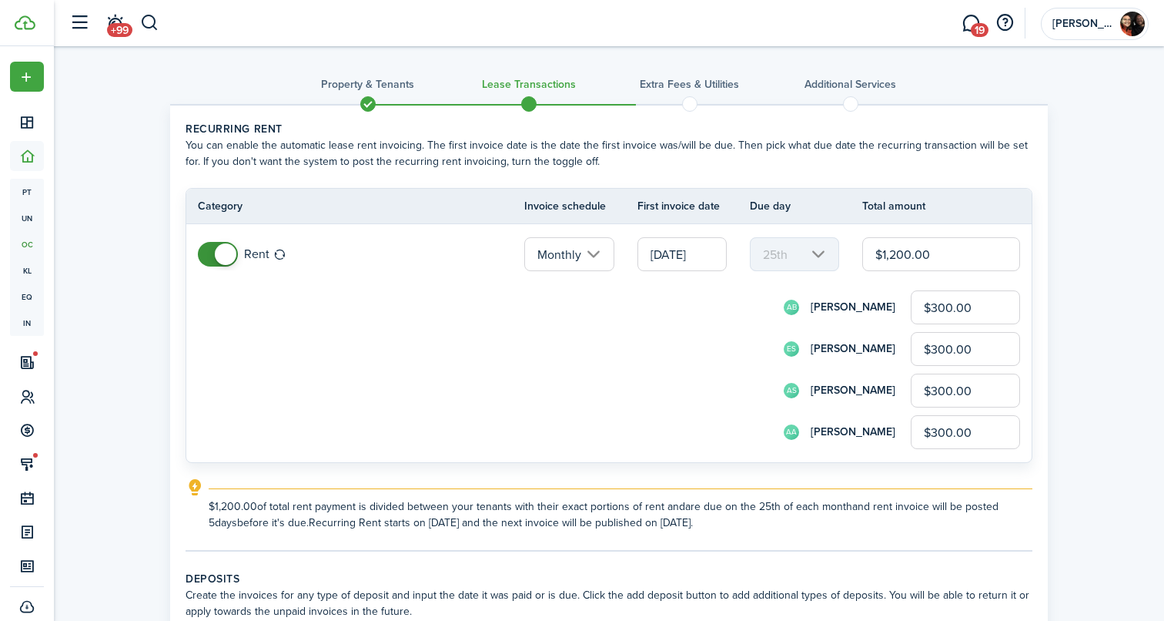
drag, startPoint x: 936, startPoint y: 258, endPoint x: 728, endPoint y: 246, distance: 208.2
click at [728, 247] on tr "Rent Monthly [DATE] 25th $1,200.00 AB [PERSON_NAME] $300.00 ES [PERSON_NAME] $3…" at bounding box center [608, 343] width 845 height 238
type input "$1"
type input "$0.25"
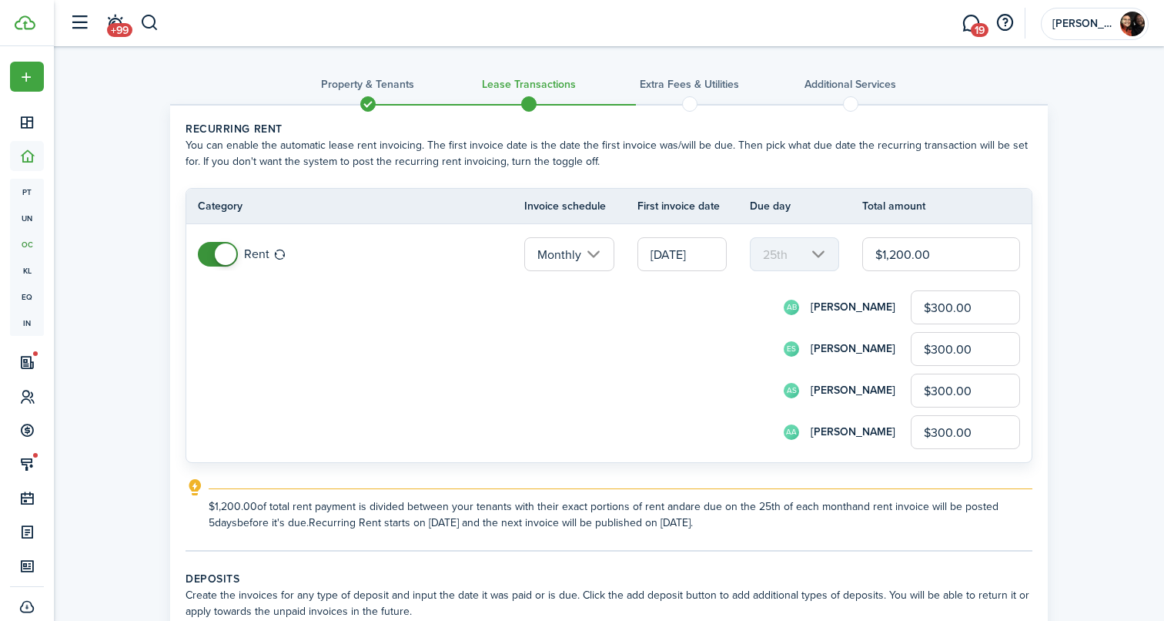
type input "$0.25"
type input "$14"
type input "$3.50"
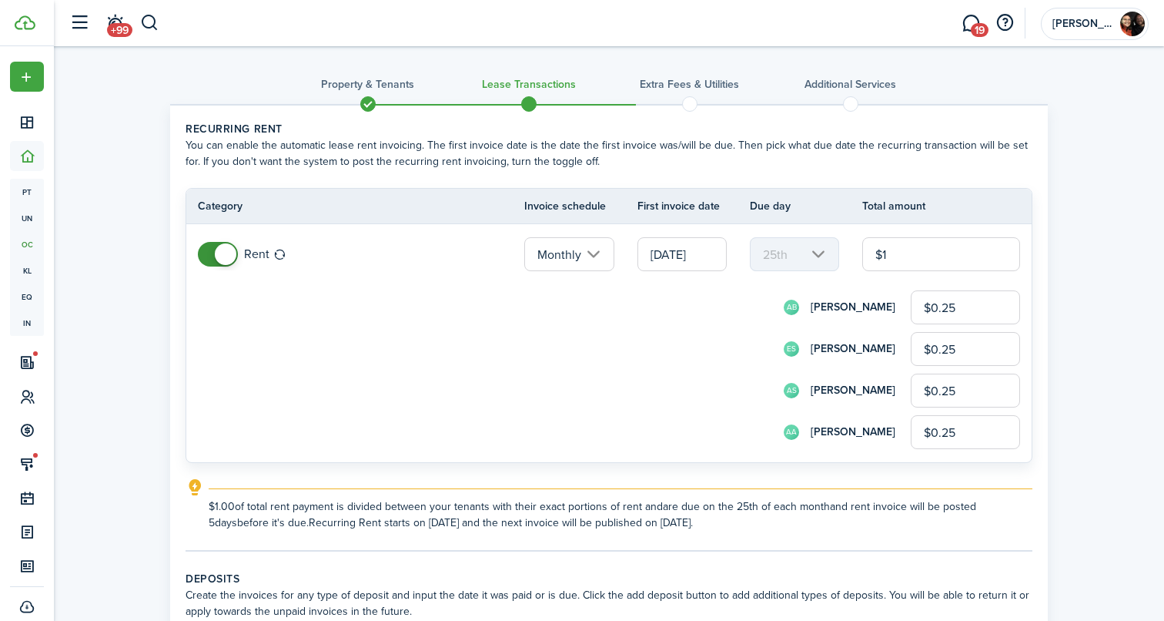
type input "$3.50"
type input "$140"
type input "$35.00"
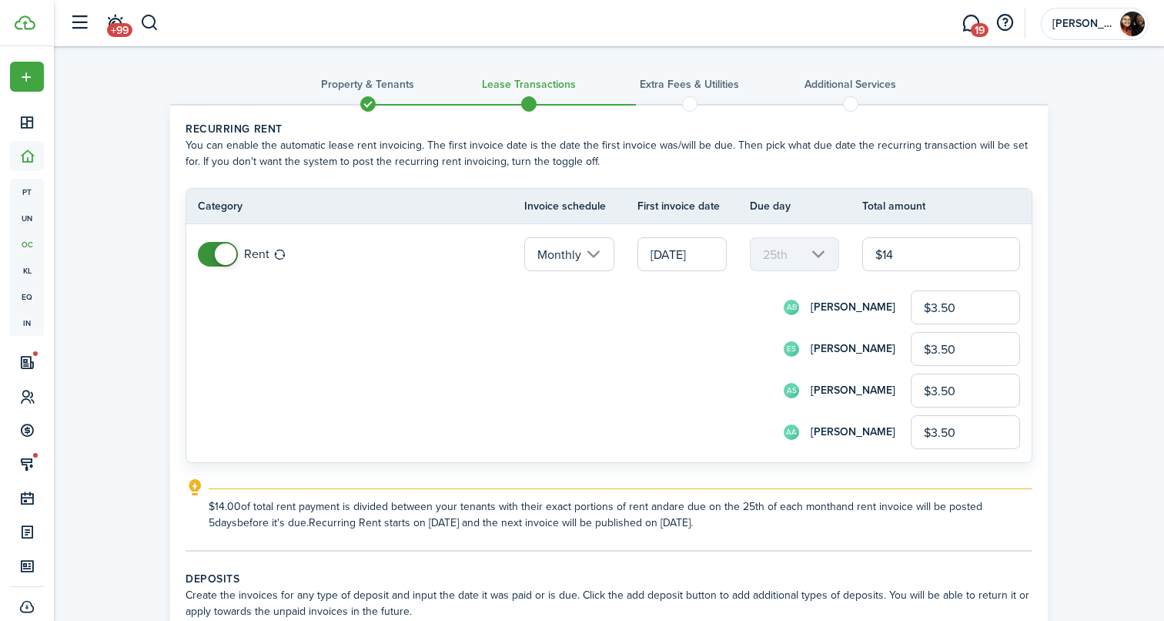
type input "$35.00"
type input "$1,400"
type input "$350.00"
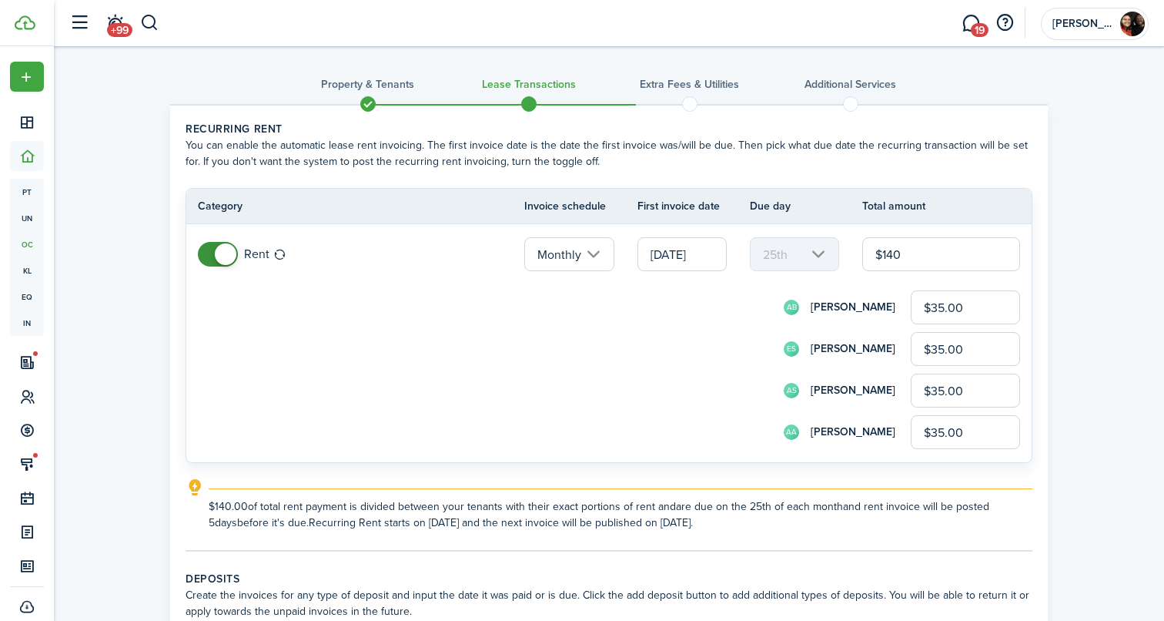
type input "$350.00"
type input "$1,400.00"
click at [966, 397] on input "$350.00" at bounding box center [965, 390] width 109 height 34
drag, startPoint x: 977, startPoint y: 306, endPoint x: 828, endPoint y: 297, distance: 148.9
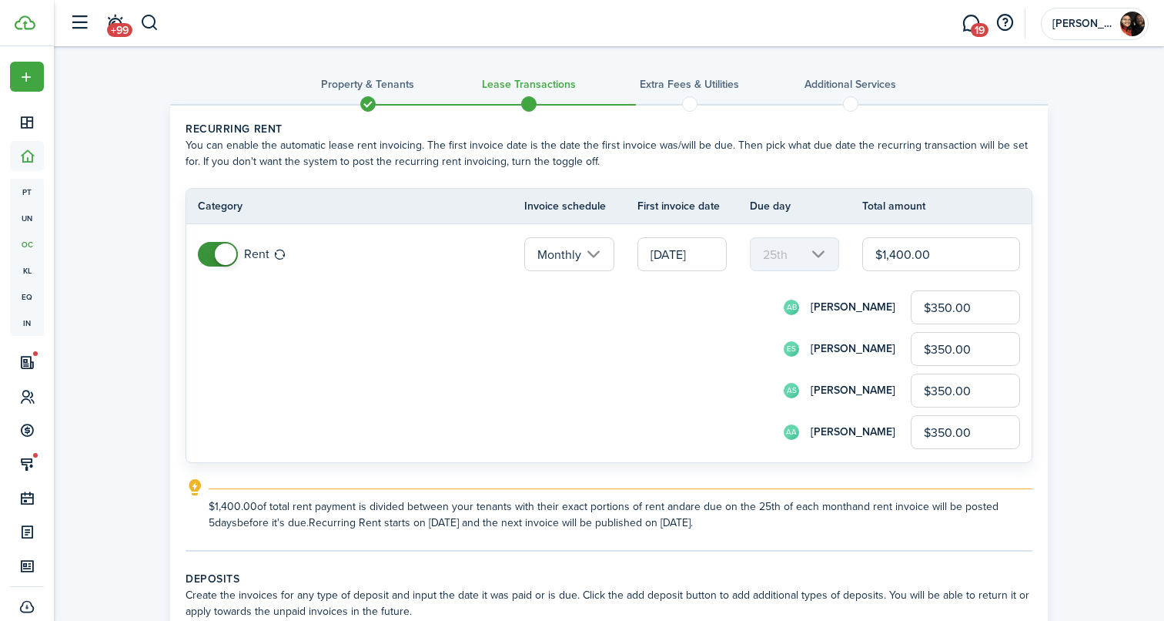
click at [828, 297] on div "AB [PERSON_NAME] $350.00" at bounding box center [630, 307] width 780 height 34
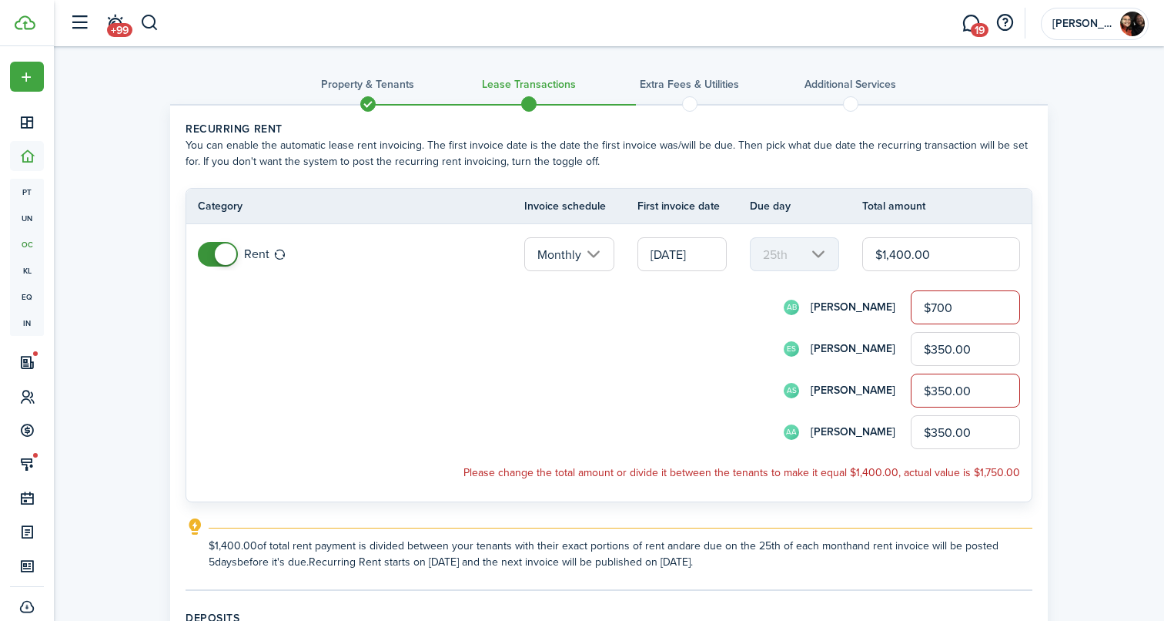
type input "$700.00"
click at [926, 349] on input "$350.00" at bounding box center [965, 349] width 109 height 34
drag, startPoint x: 981, startPoint y: 352, endPoint x: 798, endPoint y: 348, distance: 183.3
click at [798, 348] on div "ES [PERSON_NAME] $350.00" at bounding box center [630, 349] width 780 height 34
type input "$700.00"
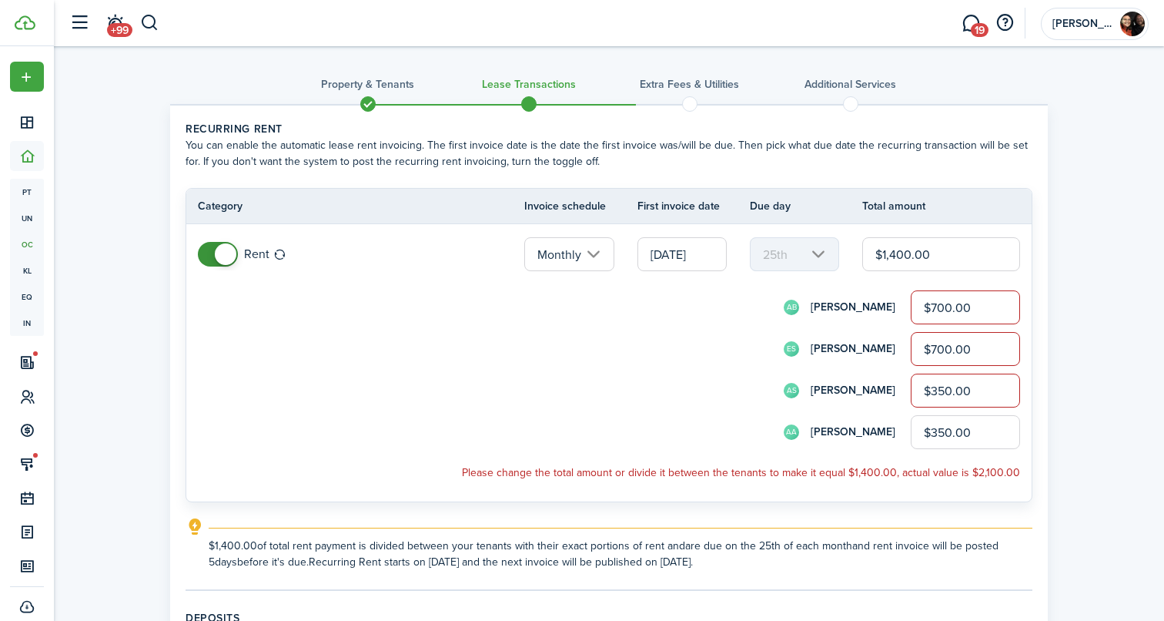
click at [932, 390] on input "$350.00" at bounding box center [965, 390] width 109 height 34
drag, startPoint x: 982, startPoint y: 392, endPoint x: 808, endPoint y: 390, distance: 174.0
click at [808, 390] on div "AS [PERSON_NAME] $350.00" at bounding box center [630, 390] width 780 height 34
type input "$0.00"
drag, startPoint x: 995, startPoint y: 429, endPoint x: 747, endPoint y: 427, distance: 247.9
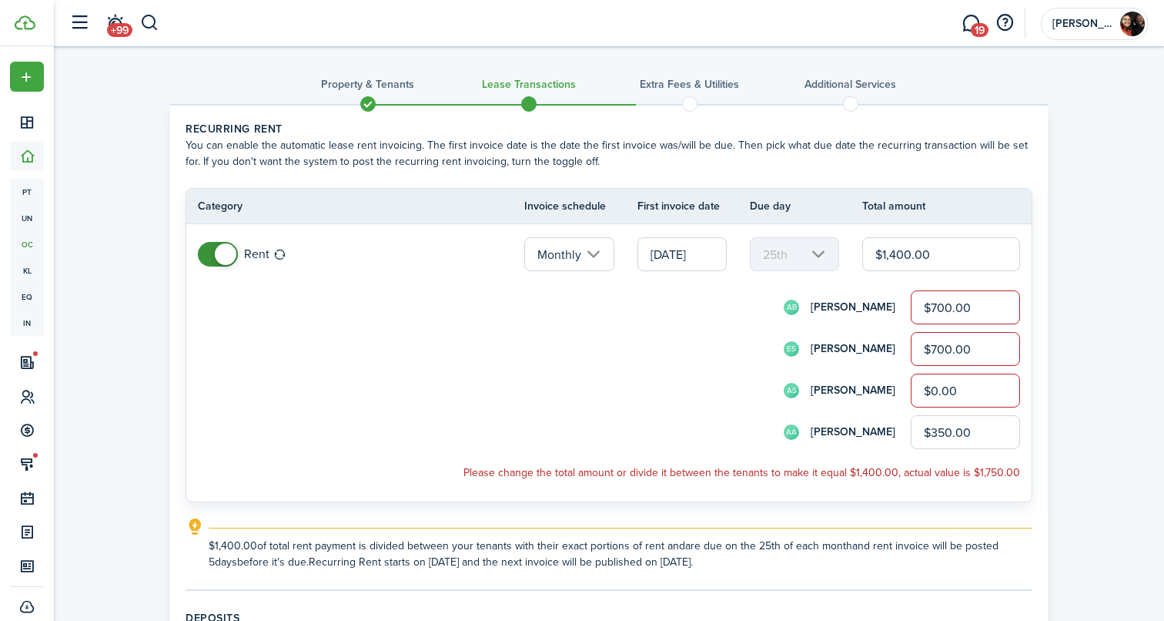
click at [747, 427] on div "AA [PERSON_NAME] $350.00" at bounding box center [630, 432] width 780 height 34
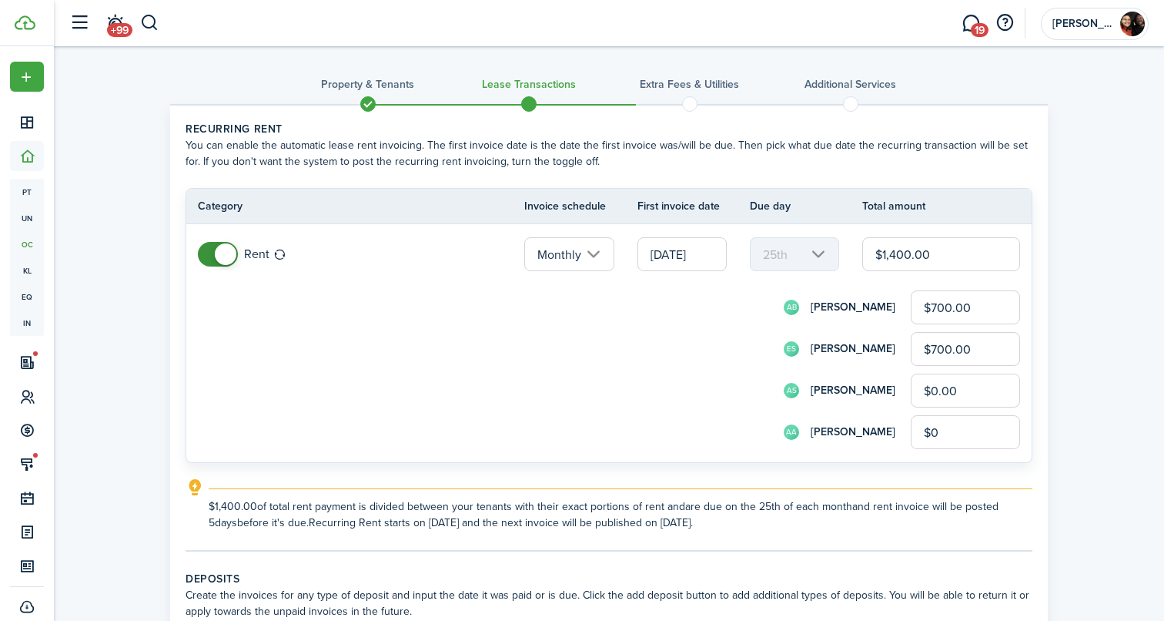
type input "$0.00"
click at [480, 356] on div "ES [PERSON_NAME] $700.00" at bounding box center [630, 349] width 780 height 34
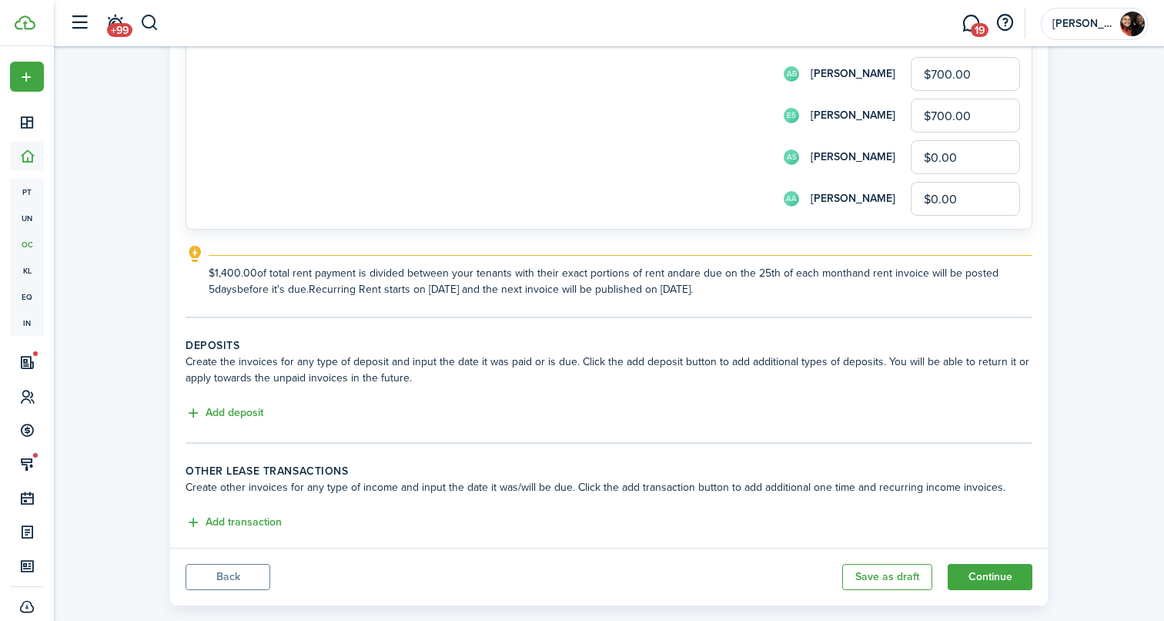
scroll to position [257, 0]
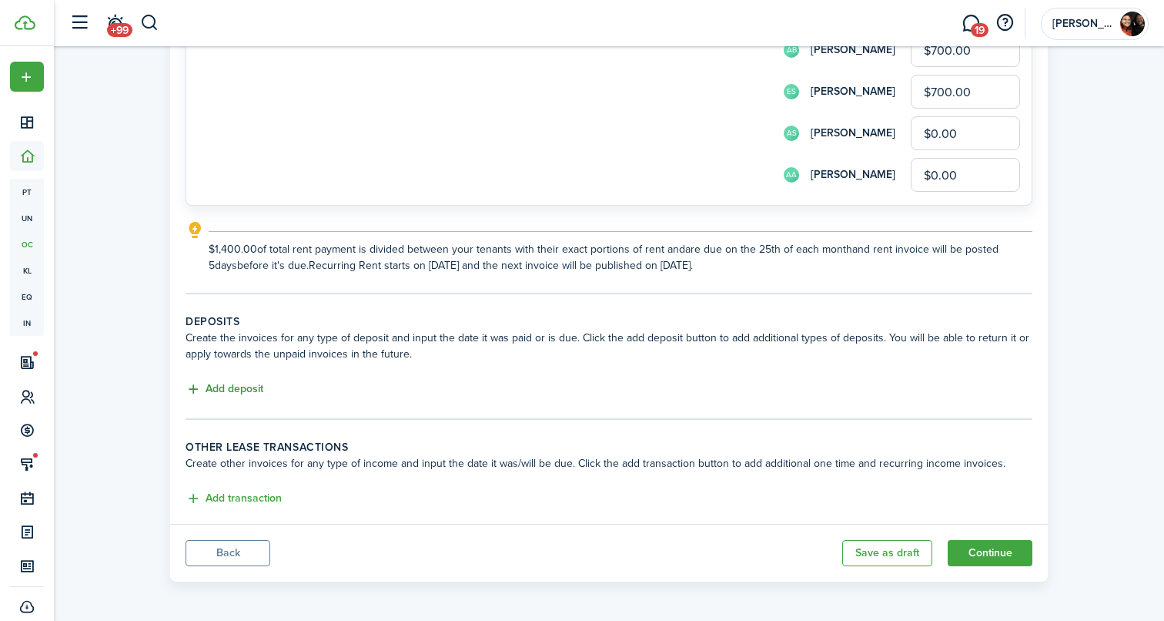
click at [249, 386] on button "Add deposit" at bounding box center [225, 389] width 78 height 18
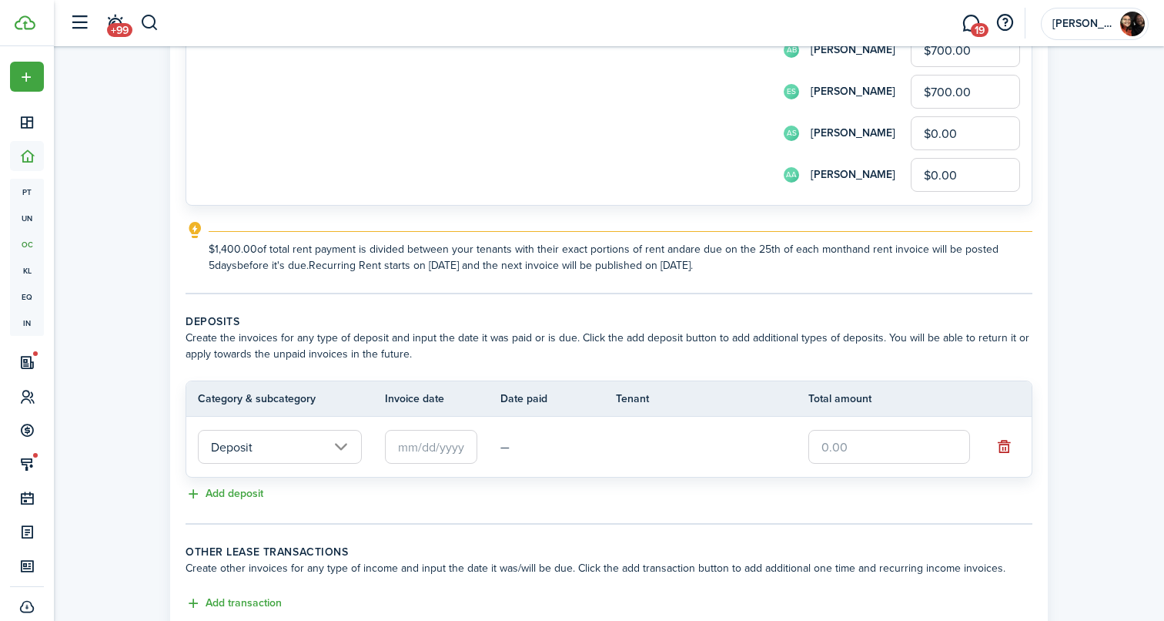
click at [291, 444] on input "Deposit" at bounding box center [280, 447] width 164 height 34
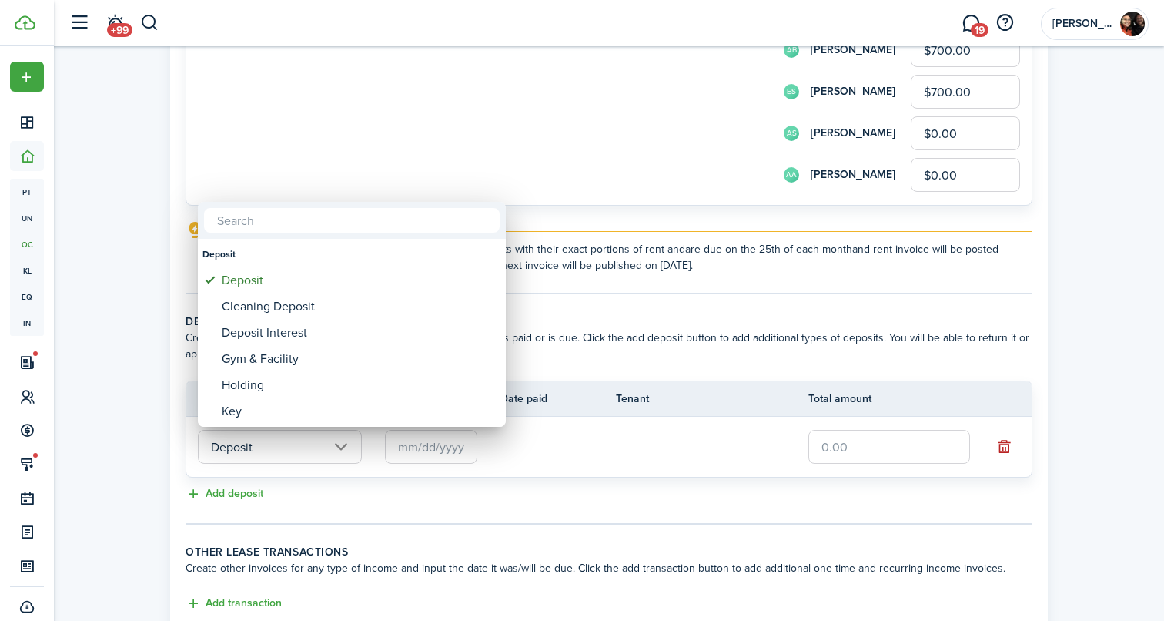
click at [649, 473] on div at bounding box center [582, 310] width 1410 height 867
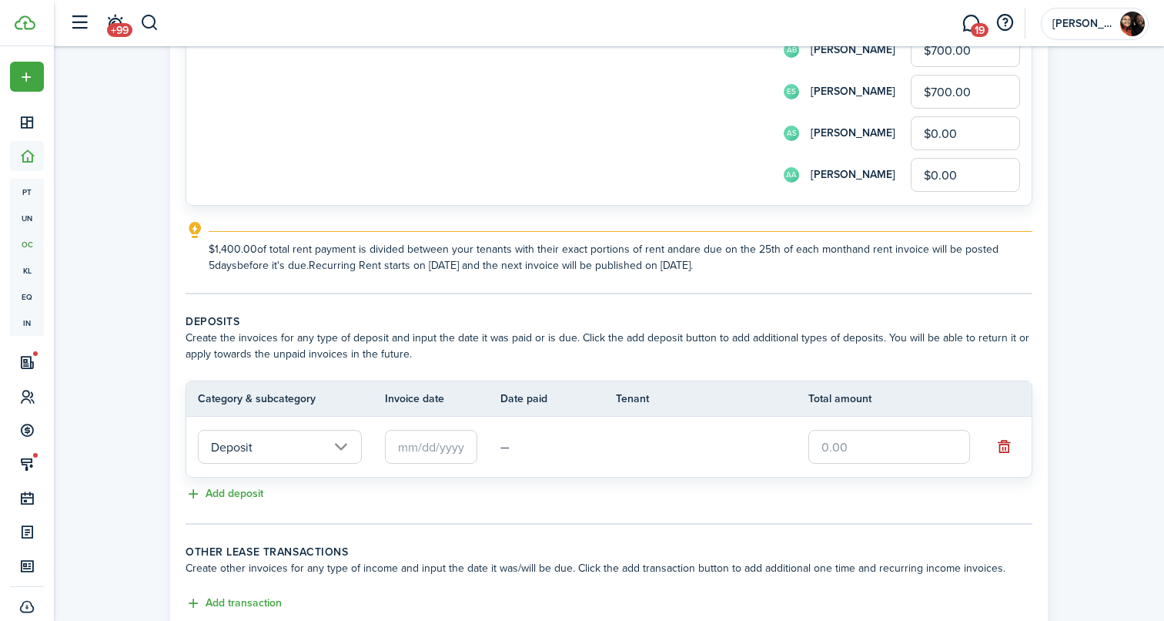
click at [457, 446] on input "text" at bounding box center [431, 447] width 92 height 34
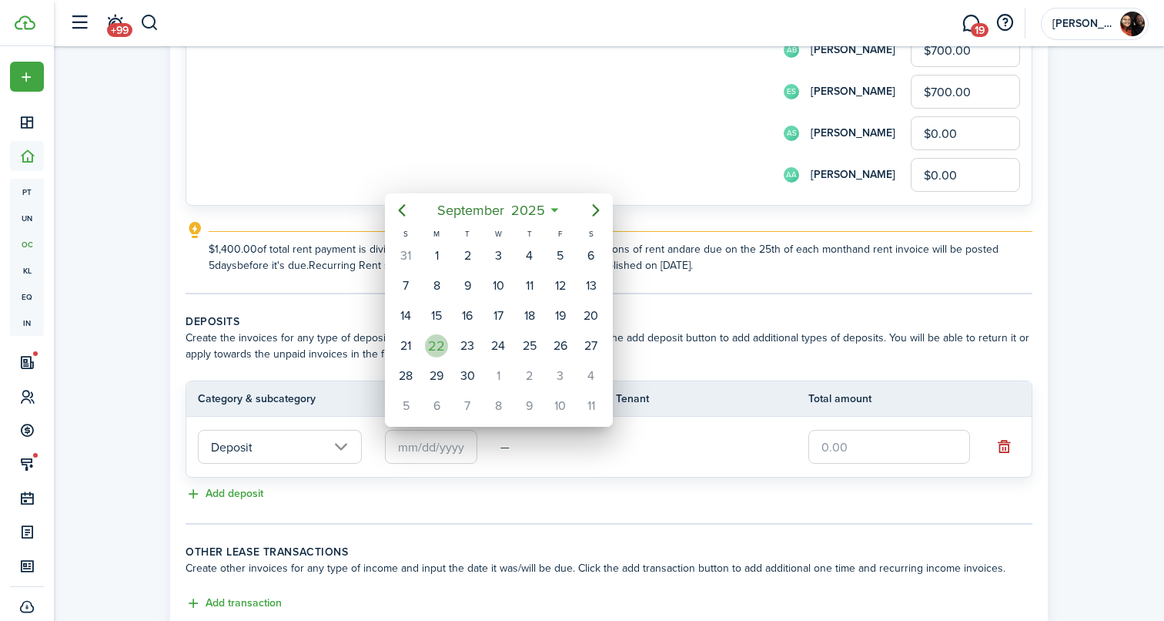
click at [445, 342] on div "22" at bounding box center [436, 345] width 23 height 23
type input "[DATE]"
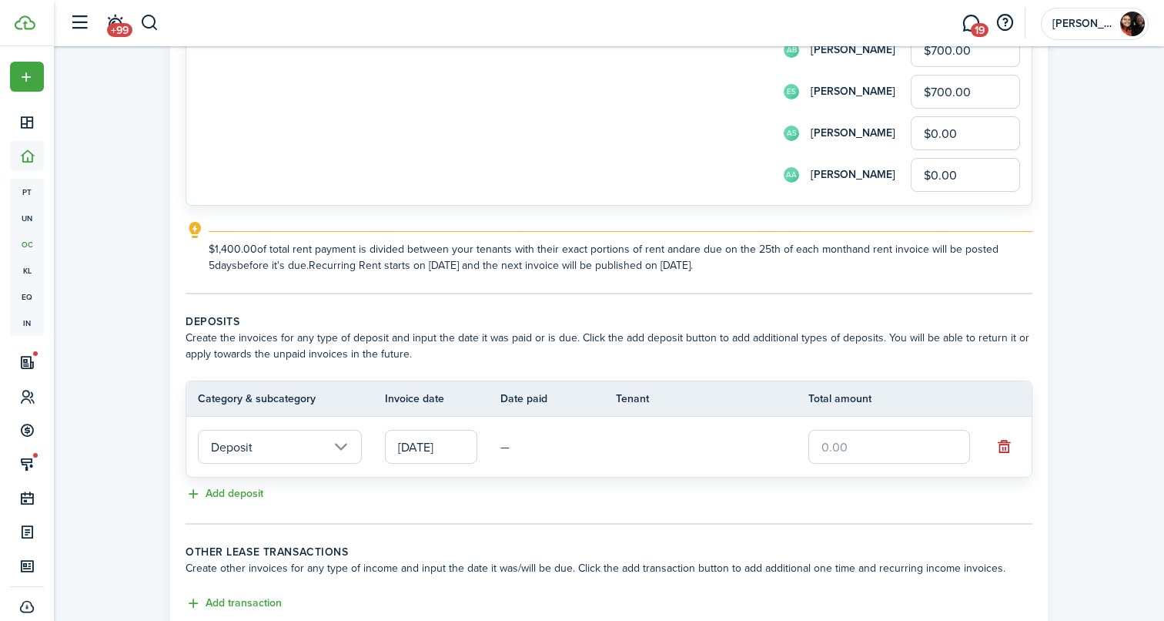
click at [854, 445] on input "text" at bounding box center [889, 447] width 162 height 34
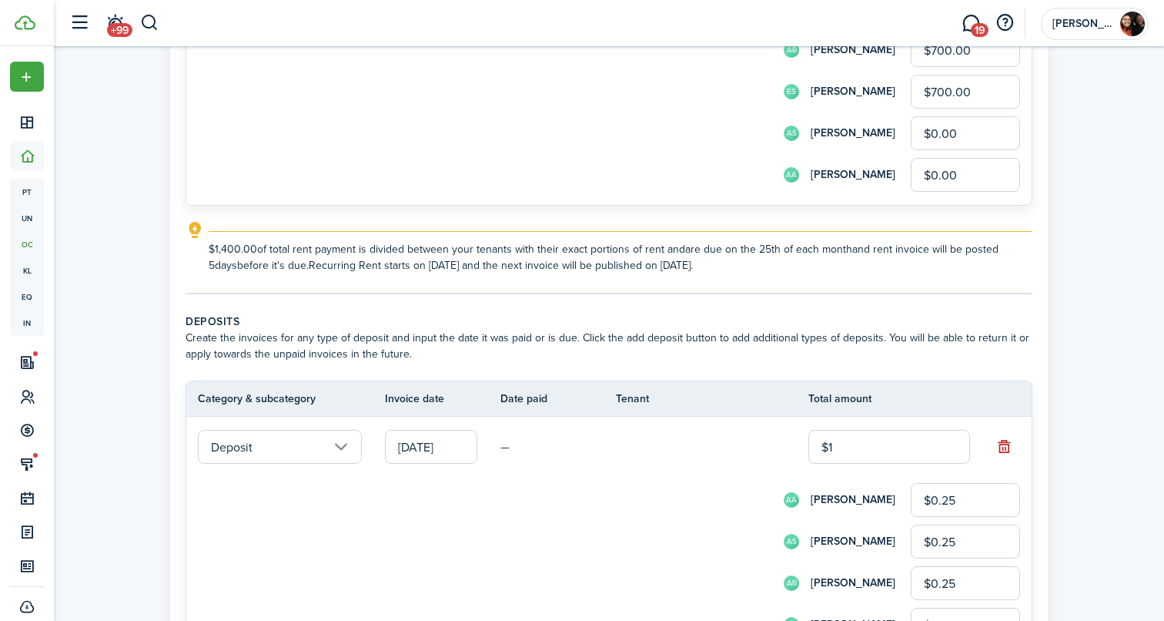
type input "$14"
type input "$3.50"
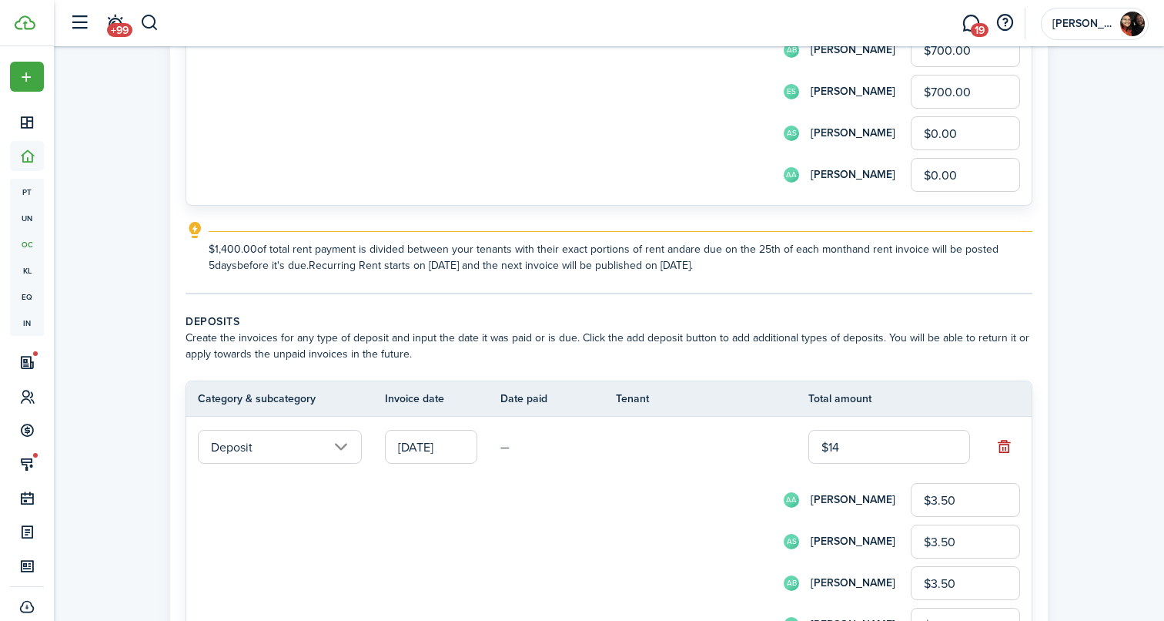
type input "$140"
type input "$35.00"
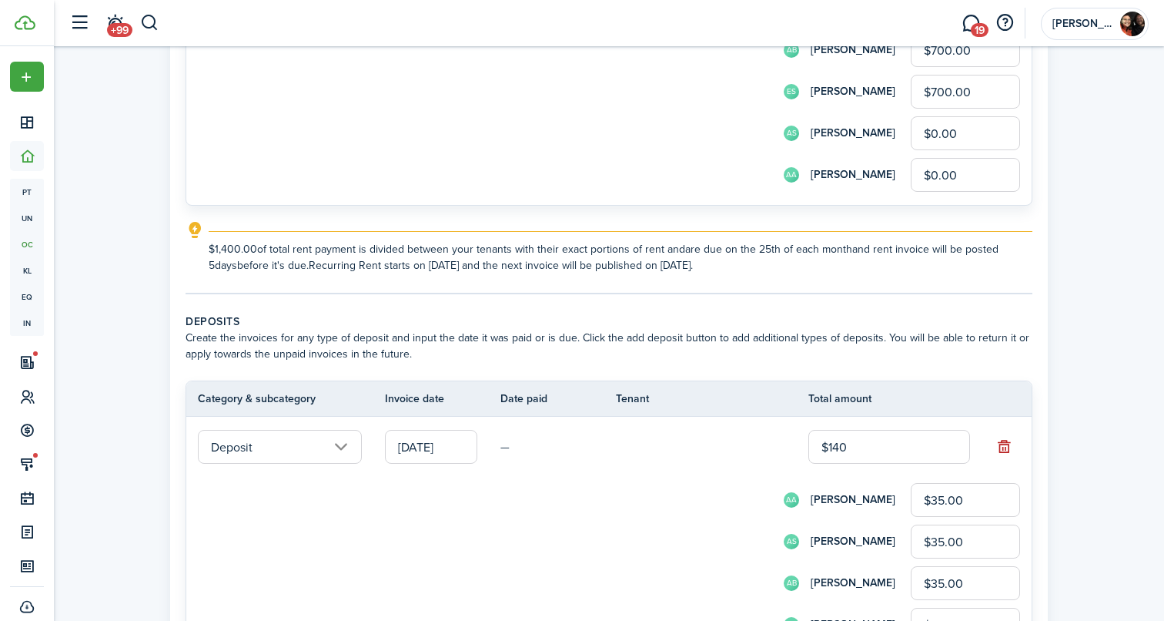
type input "$1,400"
type input "$350.00"
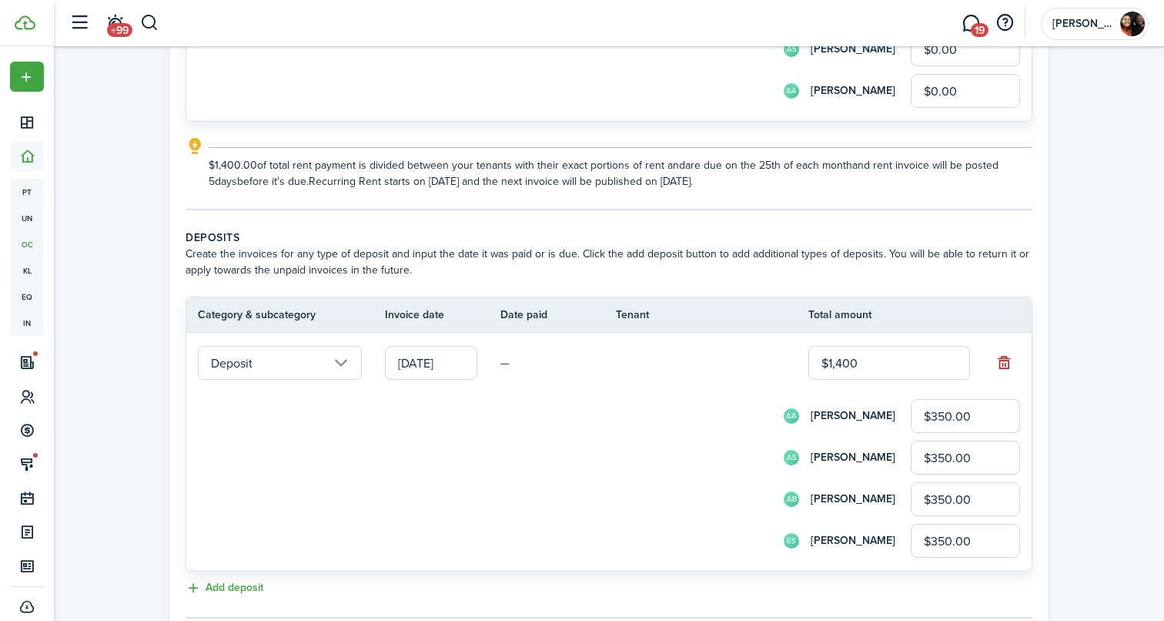
scroll to position [355, 0]
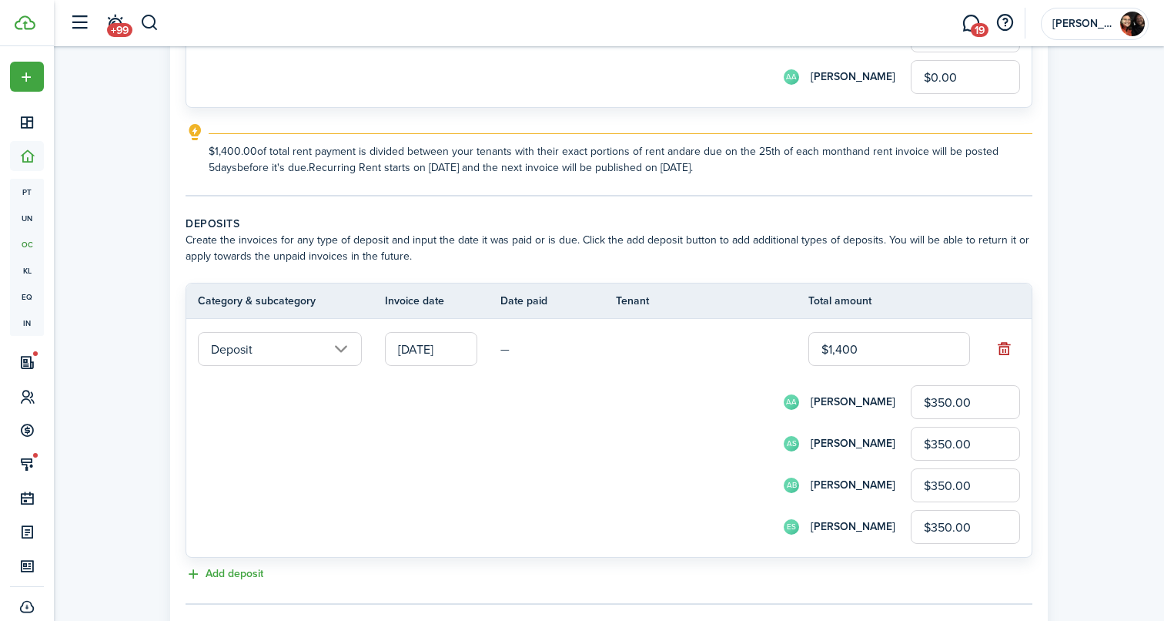
type input "$1,400.00"
drag, startPoint x: 988, startPoint y: 408, endPoint x: 851, endPoint y: 406, distance: 136.3
click at [851, 406] on div "AA [PERSON_NAME] $350.00" at bounding box center [630, 402] width 780 height 34
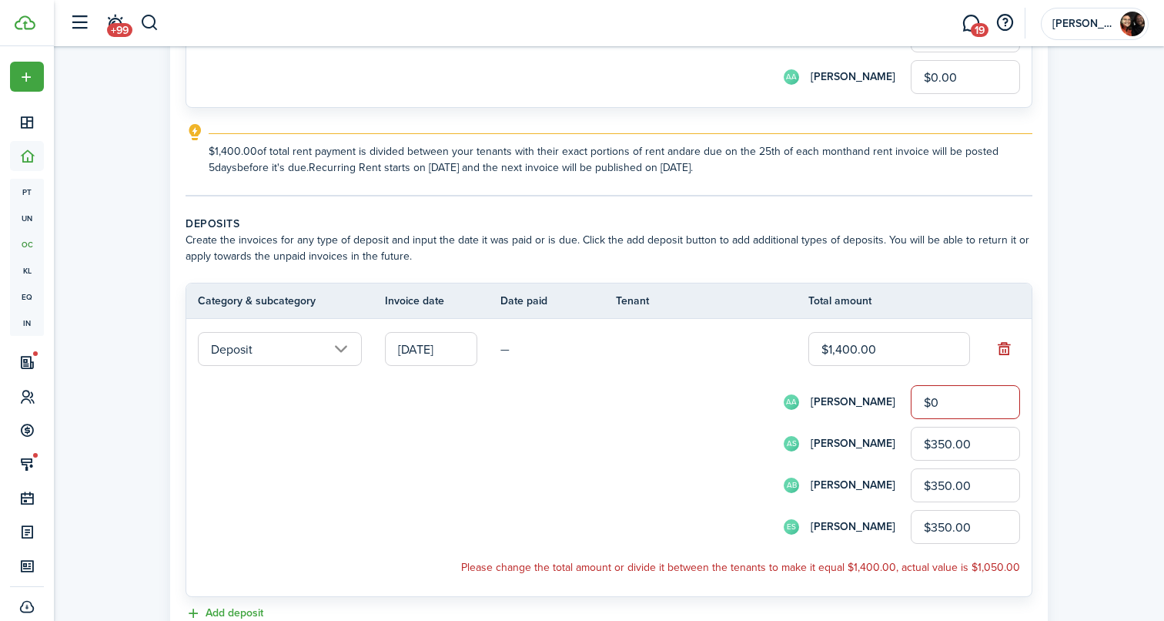
type input "$0.00"
click at [925, 436] on input "$350.00" at bounding box center [965, 444] width 109 height 34
drag, startPoint x: 996, startPoint y: 440, endPoint x: 810, endPoint y: 424, distance: 186.9
click at [810, 424] on form "AA [PERSON_NAME] $0.00 AS [PERSON_NAME] $350.00 AB [PERSON_NAME] $350.00 ES [PE…" at bounding box center [609, 464] width 822 height 159
type input "$0.00"
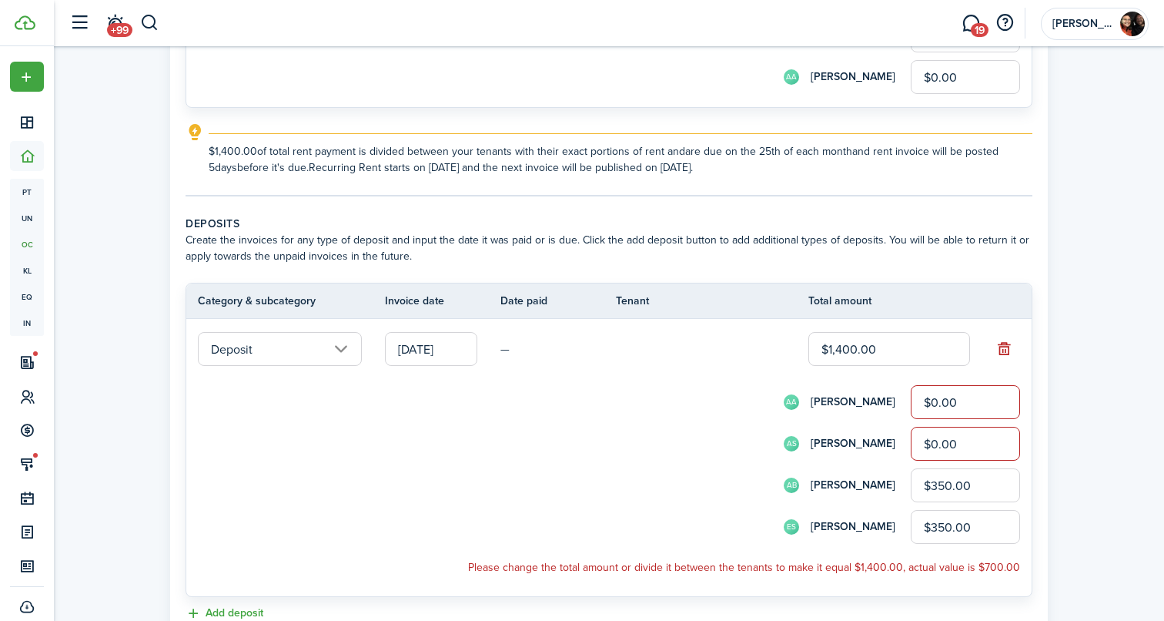
drag, startPoint x: 989, startPoint y: 487, endPoint x: 689, endPoint y: 453, distance: 302.2
click at [689, 453] on form "AA [PERSON_NAME] $0.00 AS [PERSON_NAME] $0.00 AB [PERSON_NAME] $350.00 ES [PERS…" at bounding box center [609, 464] width 822 height 159
type input "$700.00"
drag, startPoint x: 994, startPoint y: 533, endPoint x: 805, endPoint y: 532, distance: 188.6
click at [805, 532] on div "ES [PERSON_NAME] $350.00" at bounding box center [630, 527] width 780 height 34
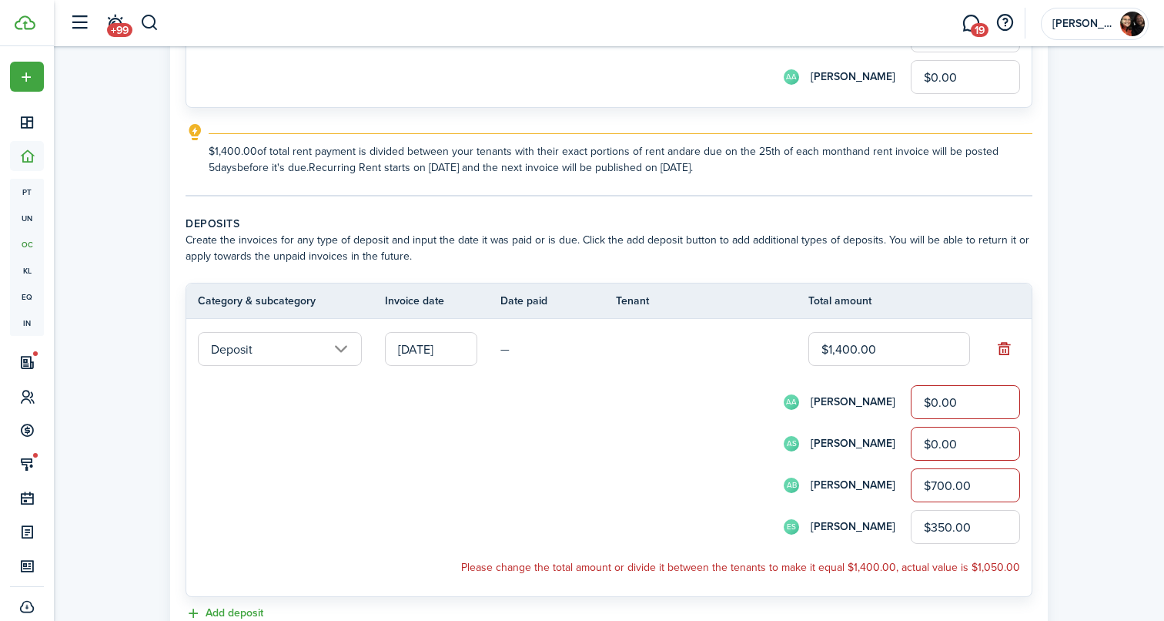
drag, startPoint x: 986, startPoint y: 526, endPoint x: 852, endPoint y: 524, distance: 134.0
click at [852, 524] on div "ES [PERSON_NAME] $350.00" at bounding box center [630, 527] width 780 height 34
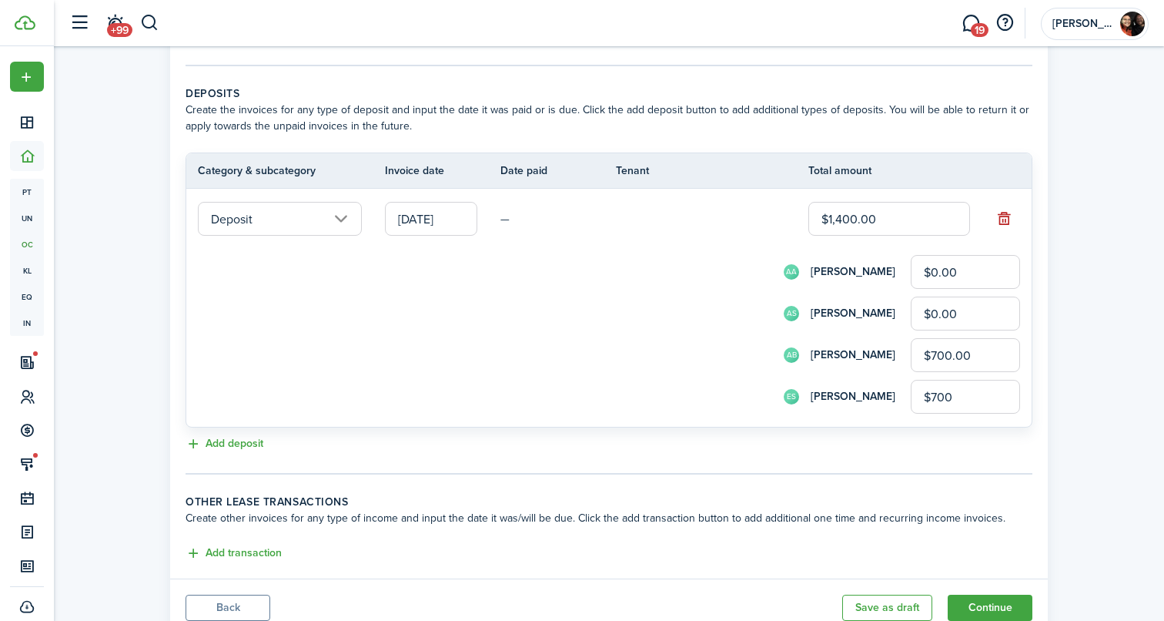
scroll to position [542, 0]
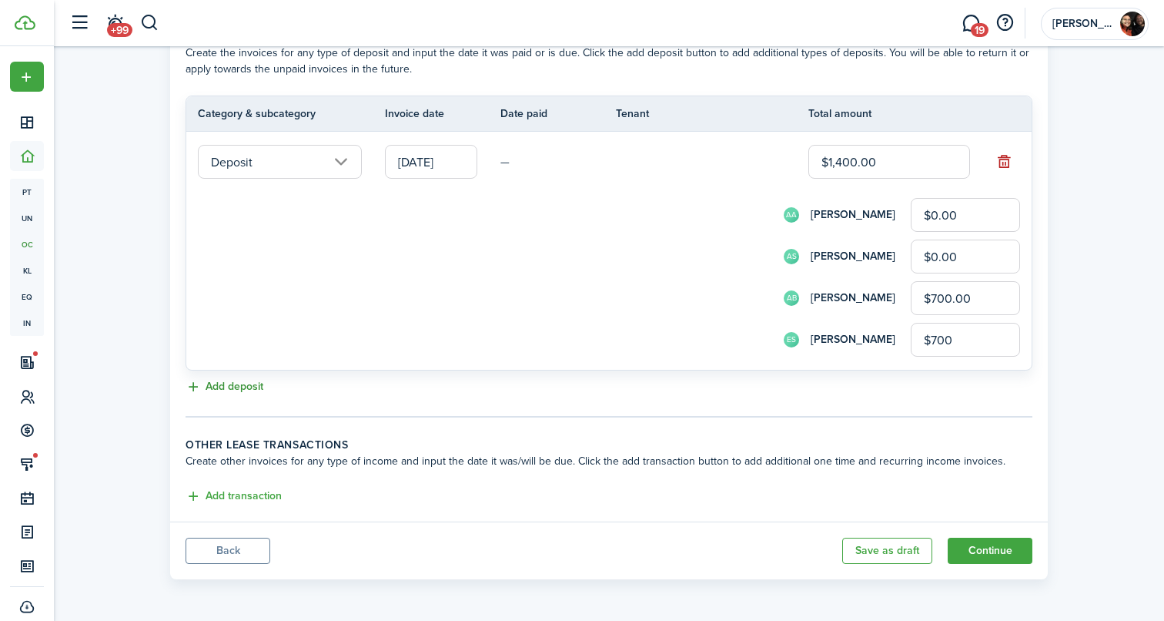
type input "$700.00"
click at [233, 386] on button "Add deposit" at bounding box center [225, 387] width 78 height 18
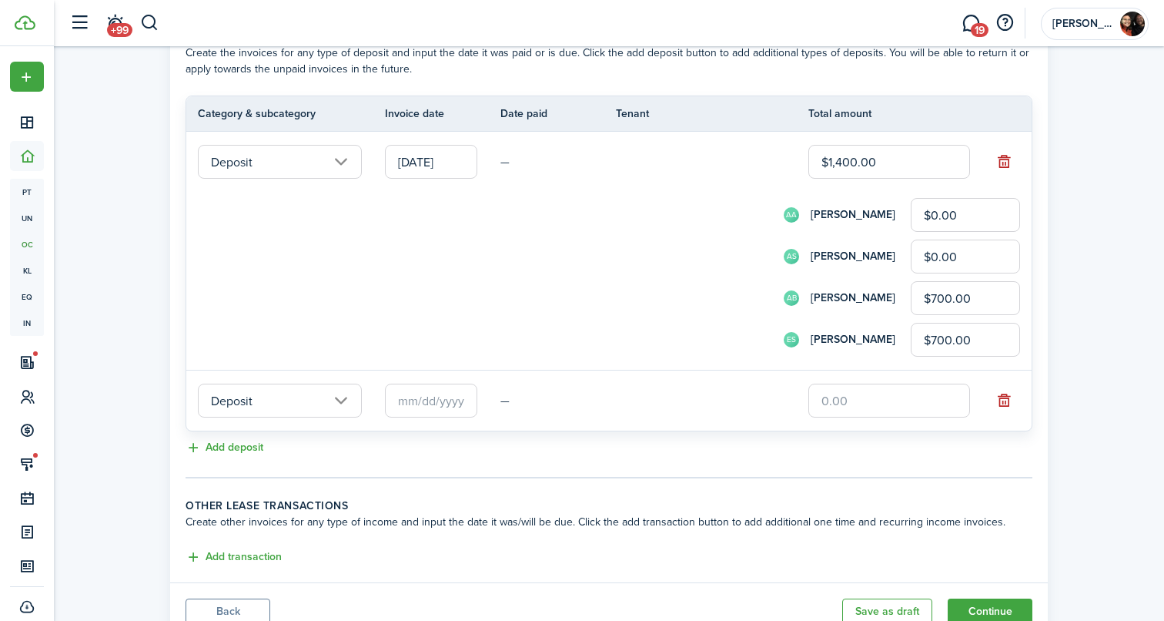
click at [290, 388] on input "Deposit" at bounding box center [280, 400] width 164 height 34
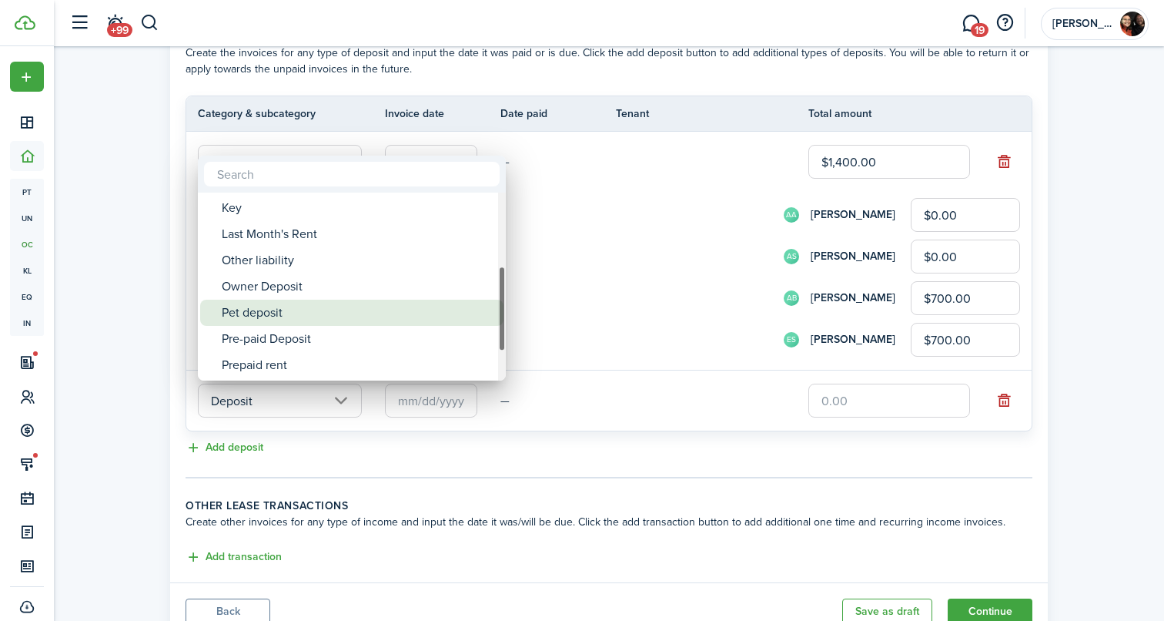
click at [279, 309] on div "Pet deposit" at bounding box center [358, 312] width 273 height 26
type input "Deposit / Pet deposit"
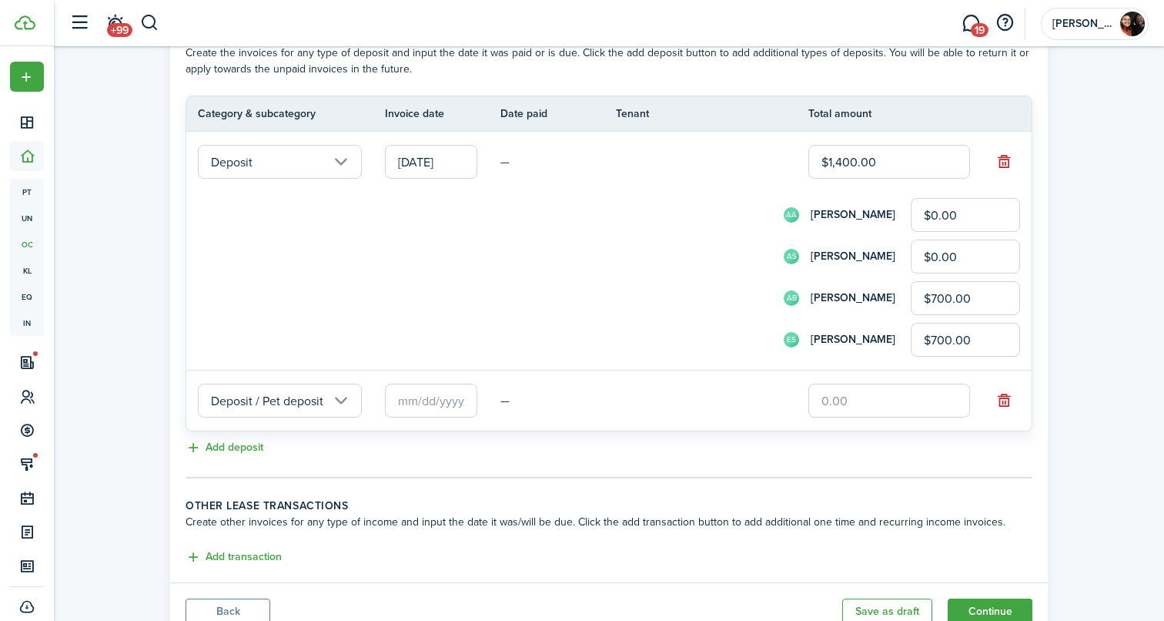
click at [457, 397] on input "text" at bounding box center [431, 400] width 92 height 34
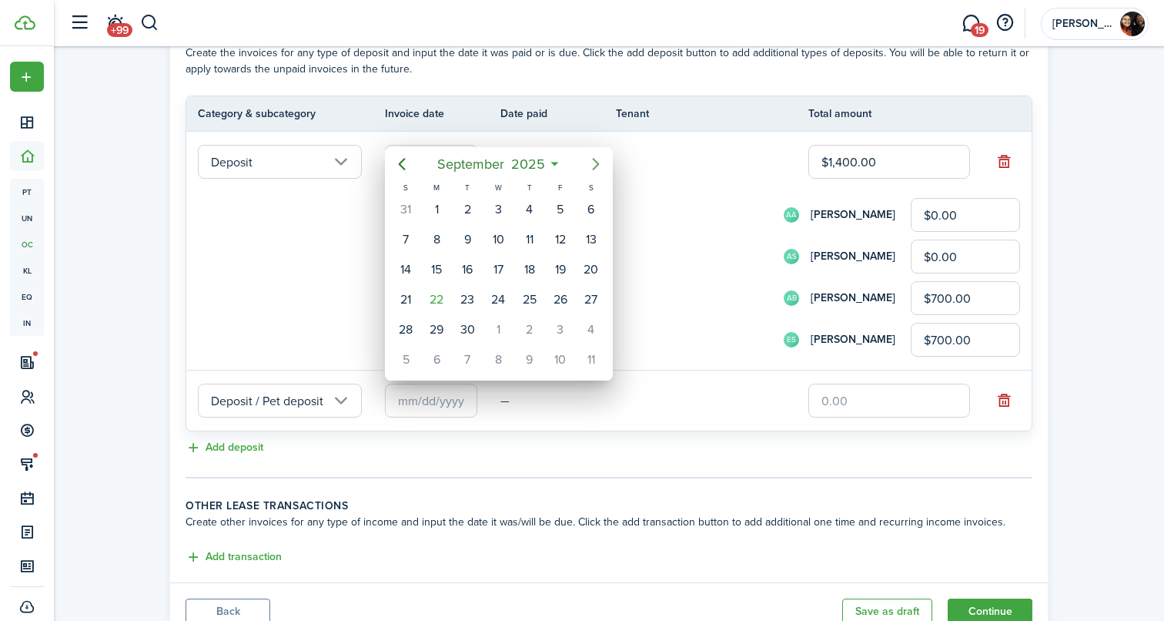
click at [597, 159] on icon "Next page" at bounding box center [596, 164] width 18 height 18
click at [591, 308] on div "25" at bounding box center [591, 299] width 23 height 23
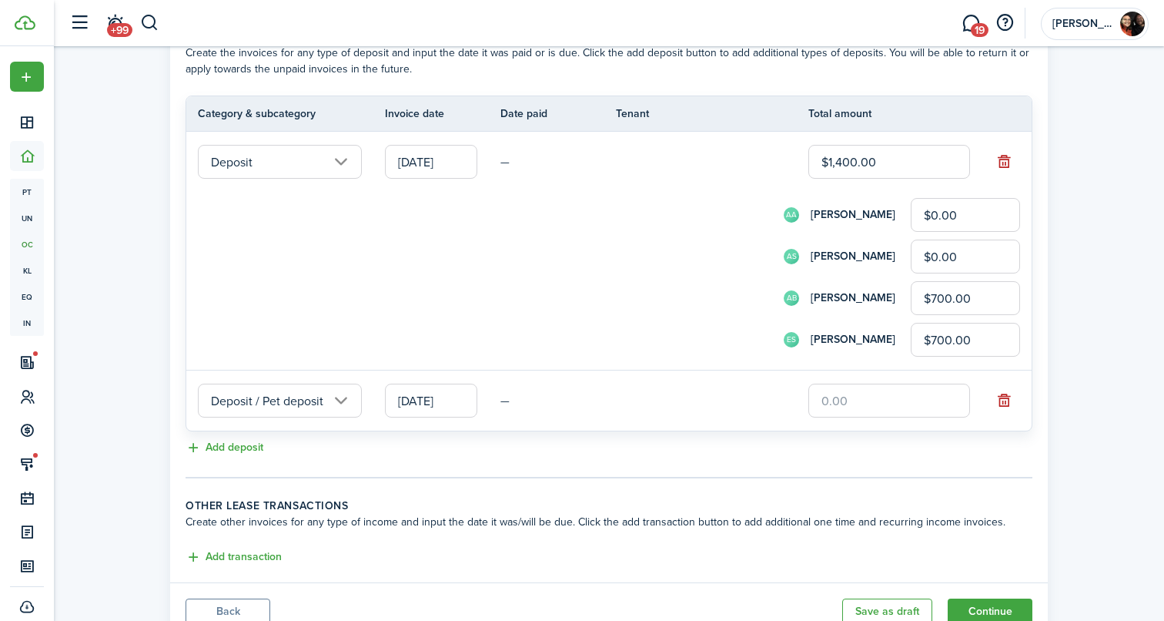
click at [420, 406] on input "[DATE]" at bounding box center [431, 400] width 92 height 34
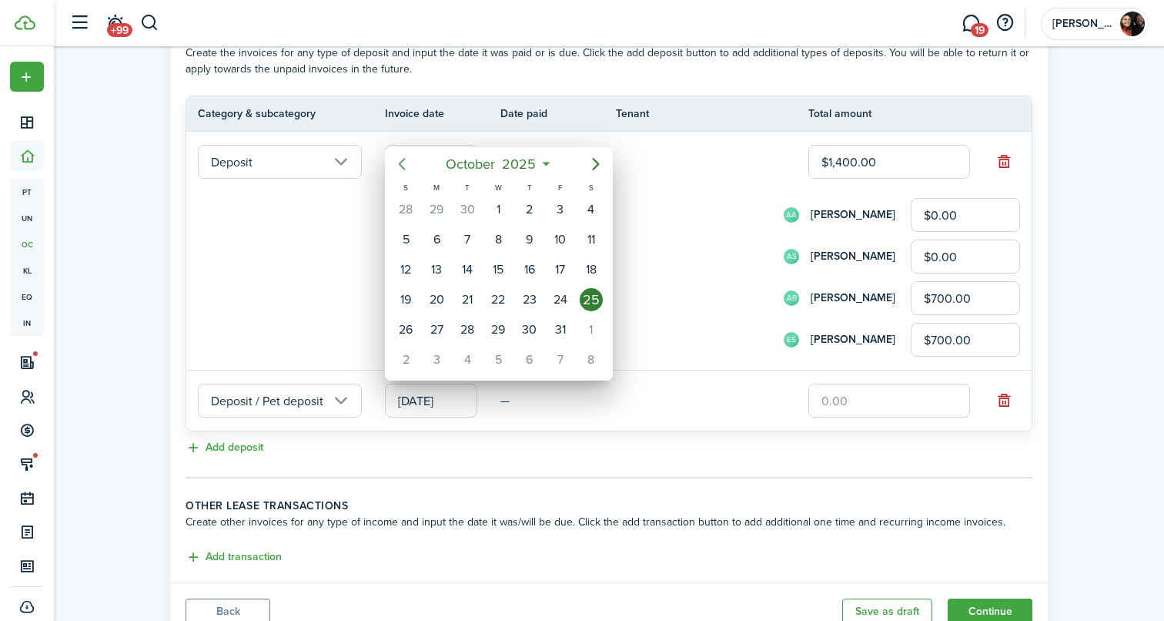
click at [403, 157] on icon "Previous page" at bounding box center [402, 164] width 18 height 18
click at [438, 290] on div "22" at bounding box center [436, 299] width 23 height 23
type input "[DATE]"
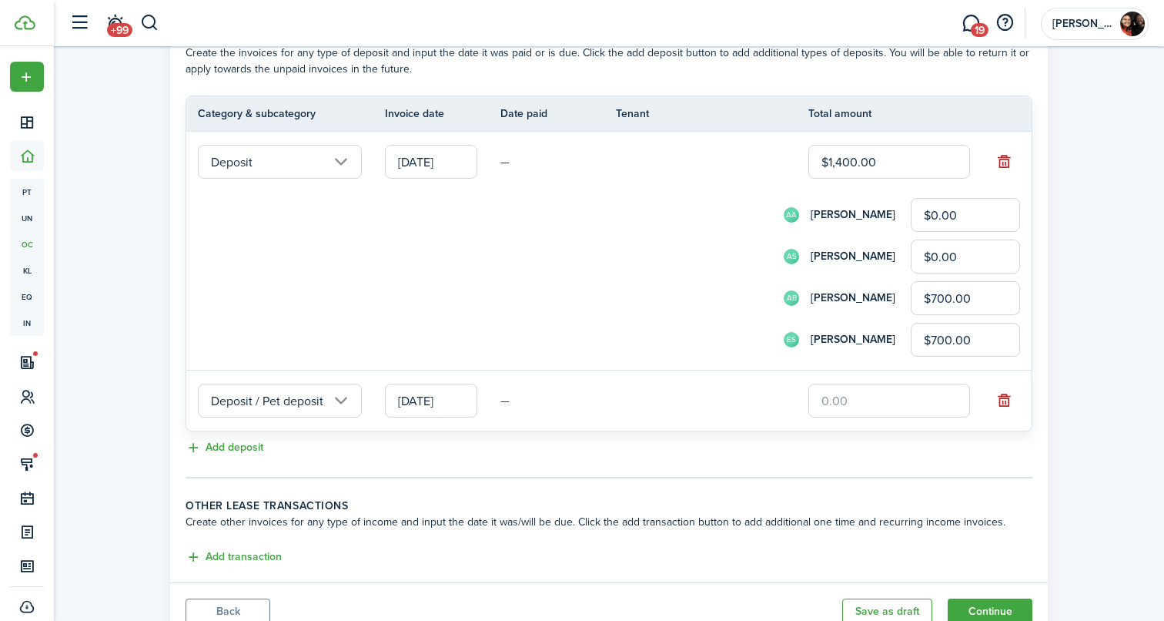
click at [908, 402] on input "text" at bounding box center [889, 400] width 162 height 34
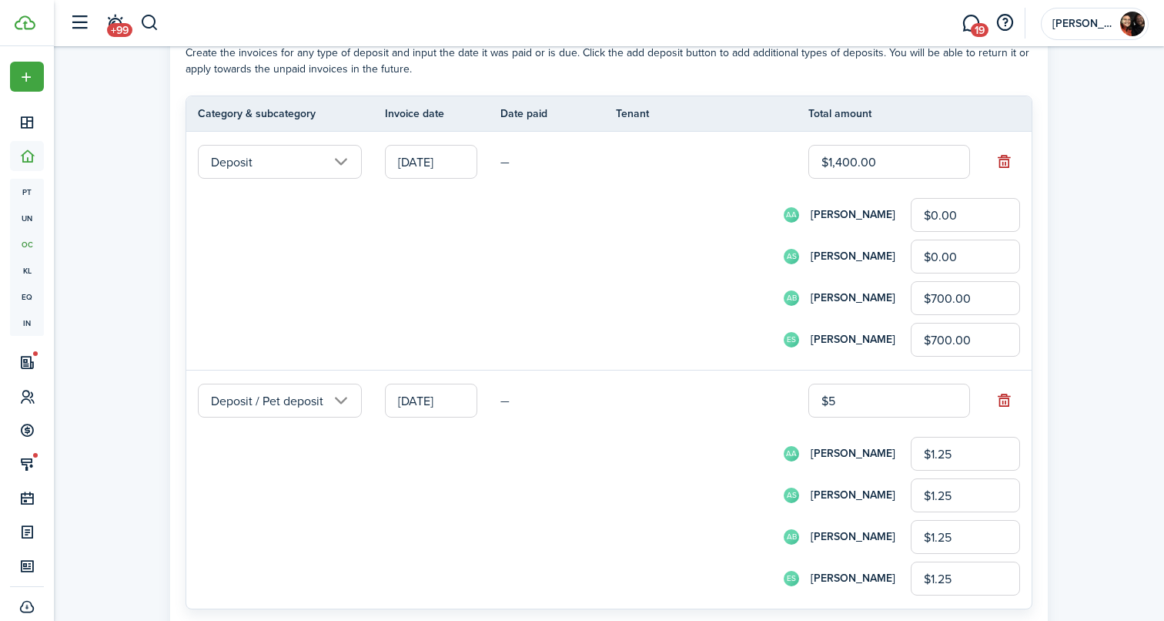
type input "$50"
type input "$12.50"
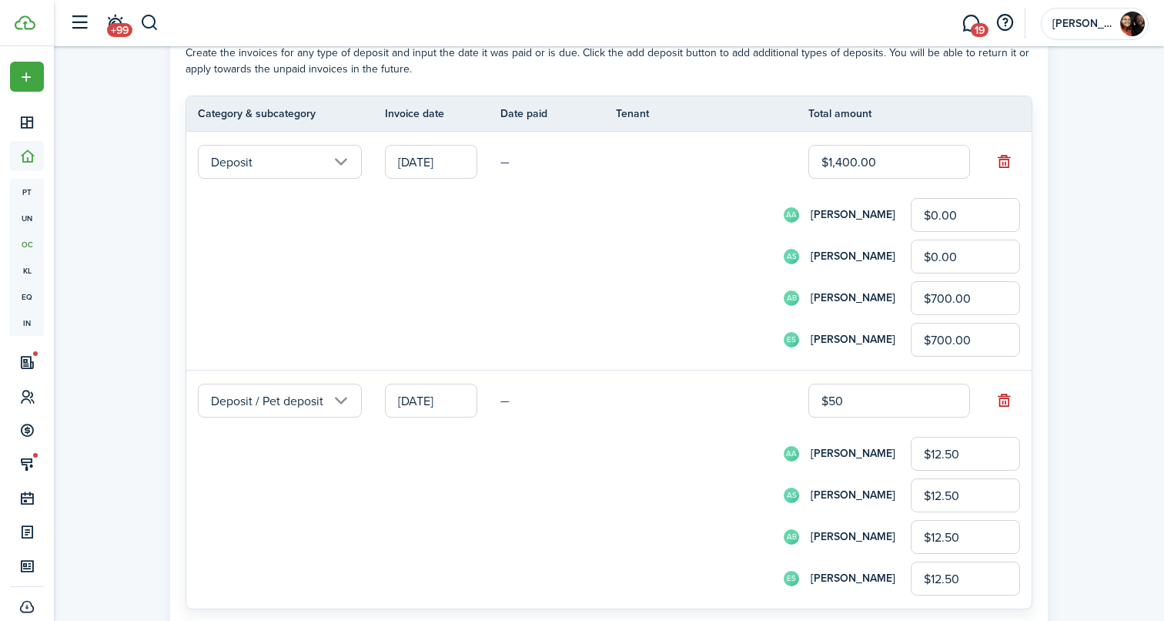
type input "$500"
type input "$125.00"
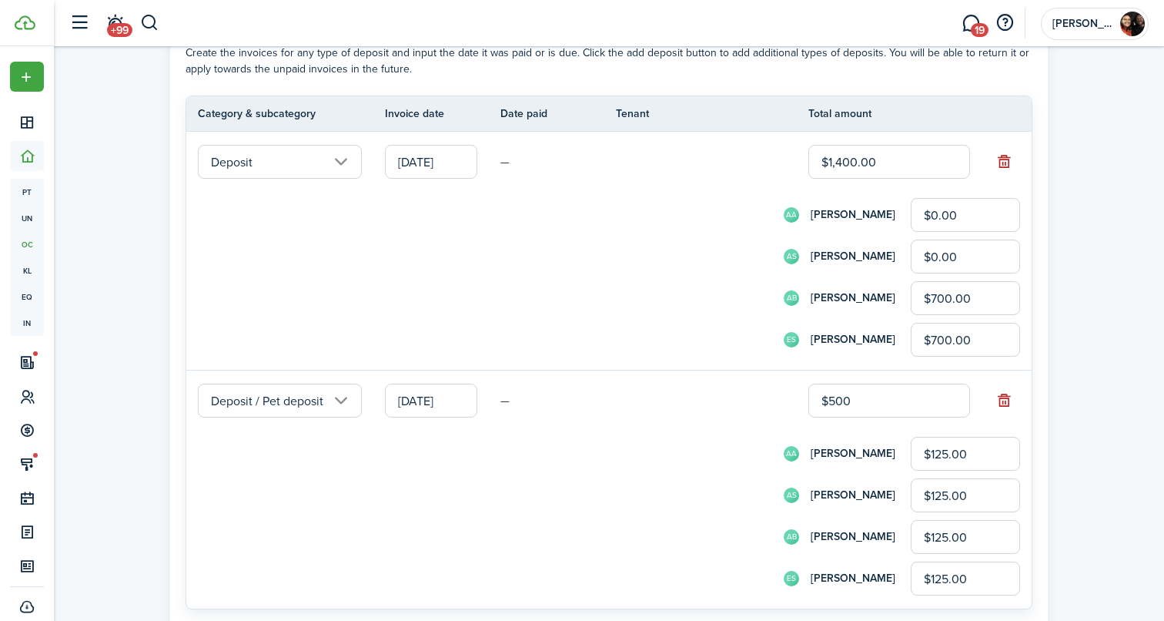
type input "$500.00"
click at [1109, 403] on div "Property & Tenants Lease Transactions Extra fees & Utilities Additional Service…" at bounding box center [609, 164] width 1110 height 1321
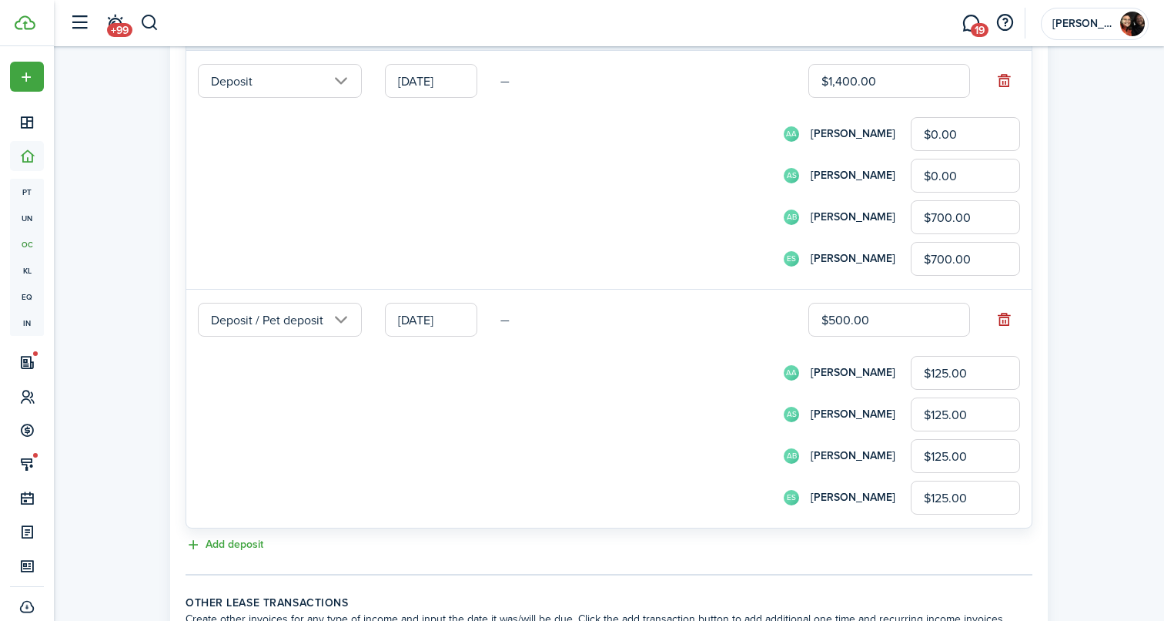
scroll to position [630, 0]
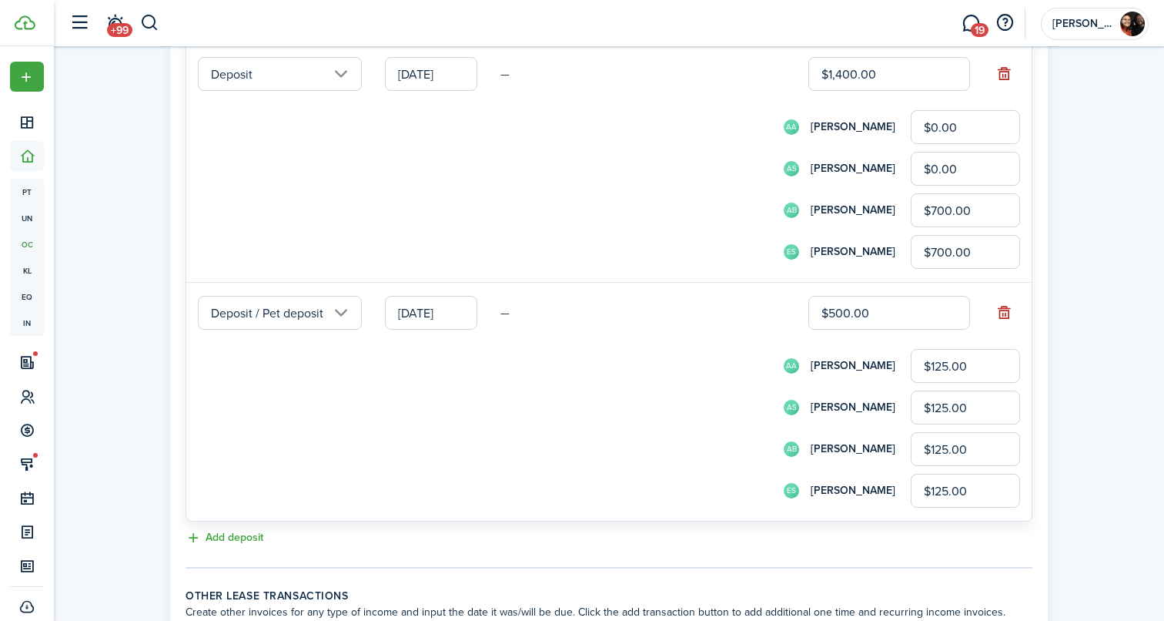
drag, startPoint x: 986, startPoint y: 370, endPoint x: 851, endPoint y: 349, distance: 136.3
click at [854, 355] on div "AA [PERSON_NAME] $125.00" at bounding box center [630, 366] width 780 height 34
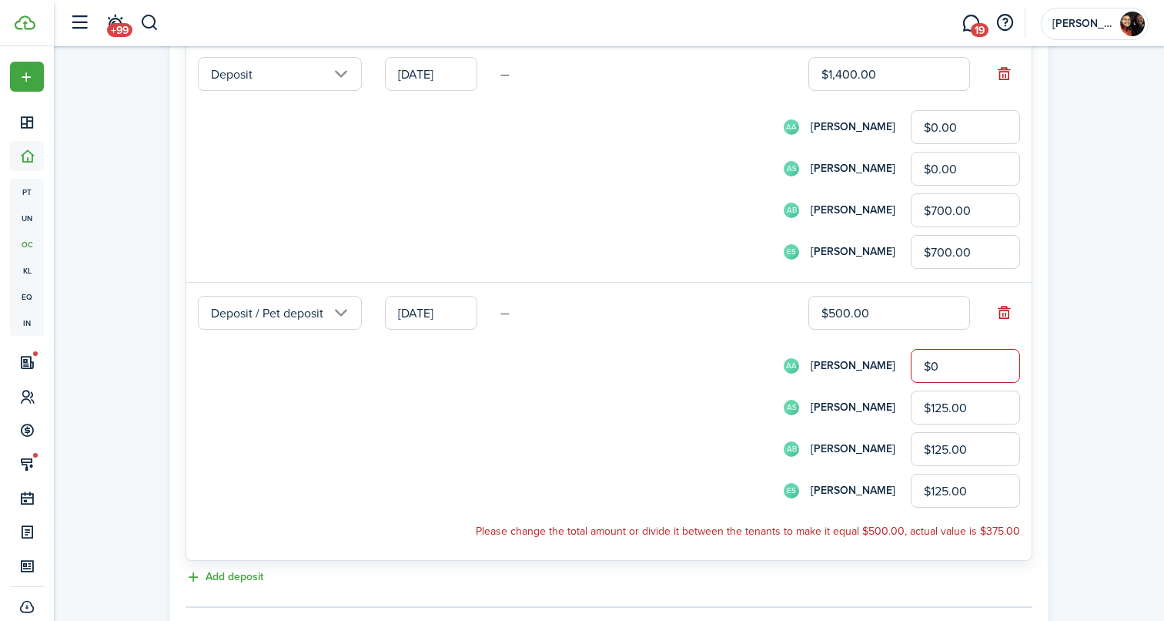
type input "$0.00"
drag, startPoint x: 981, startPoint y: 413, endPoint x: 768, endPoint y: 402, distance: 213.5
click at [768, 402] on div "AS [PERSON_NAME] $125.00" at bounding box center [630, 407] width 780 height 34
type input "$0.00"
drag, startPoint x: 971, startPoint y: 446, endPoint x: 790, endPoint y: 442, distance: 181.0
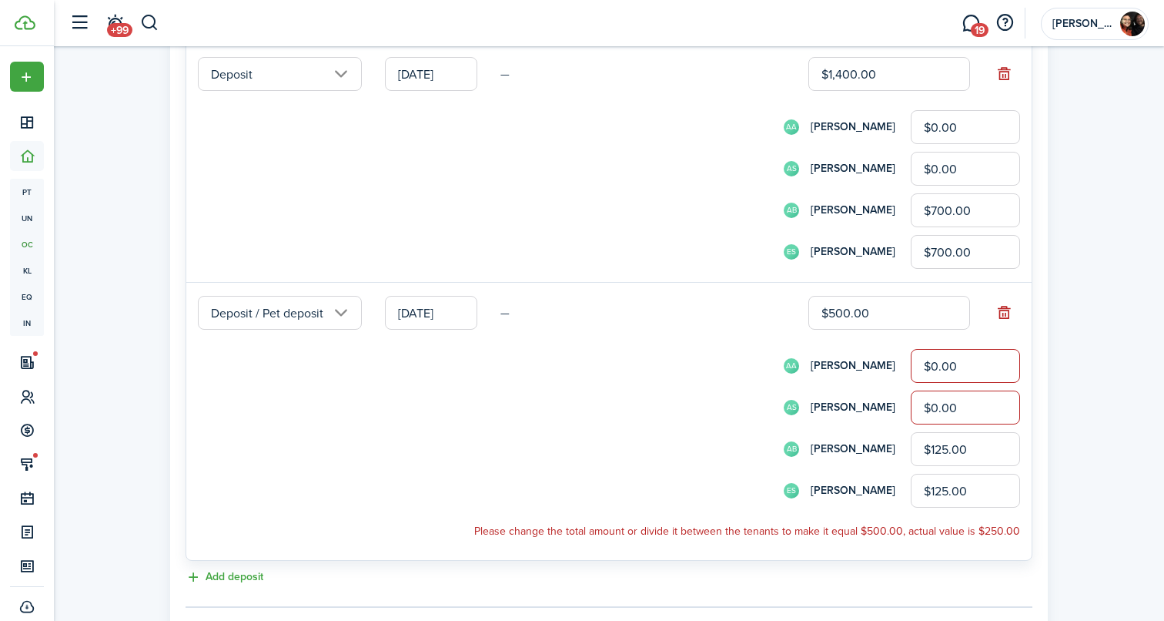
click at [790, 443] on div "AB [PERSON_NAME] $125.00" at bounding box center [630, 449] width 780 height 34
type input "$250.00"
drag, startPoint x: 984, startPoint y: 492, endPoint x: 698, endPoint y: 480, distance: 285.9
click at [698, 481] on div "ES [PERSON_NAME] $125.00" at bounding box center [630, 490] width 780 height 34
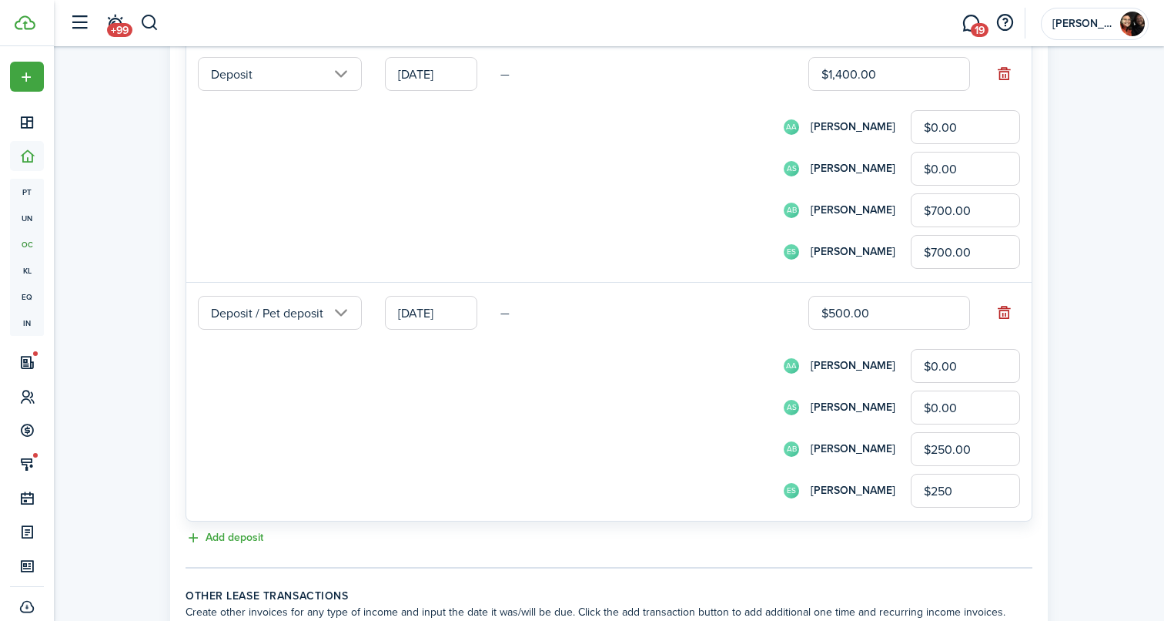
type input "$250.00"
click at [600, 393] on div "AS [PERSON_NAME] $0.00" at bounding box center [630, 407] width 780 height 34
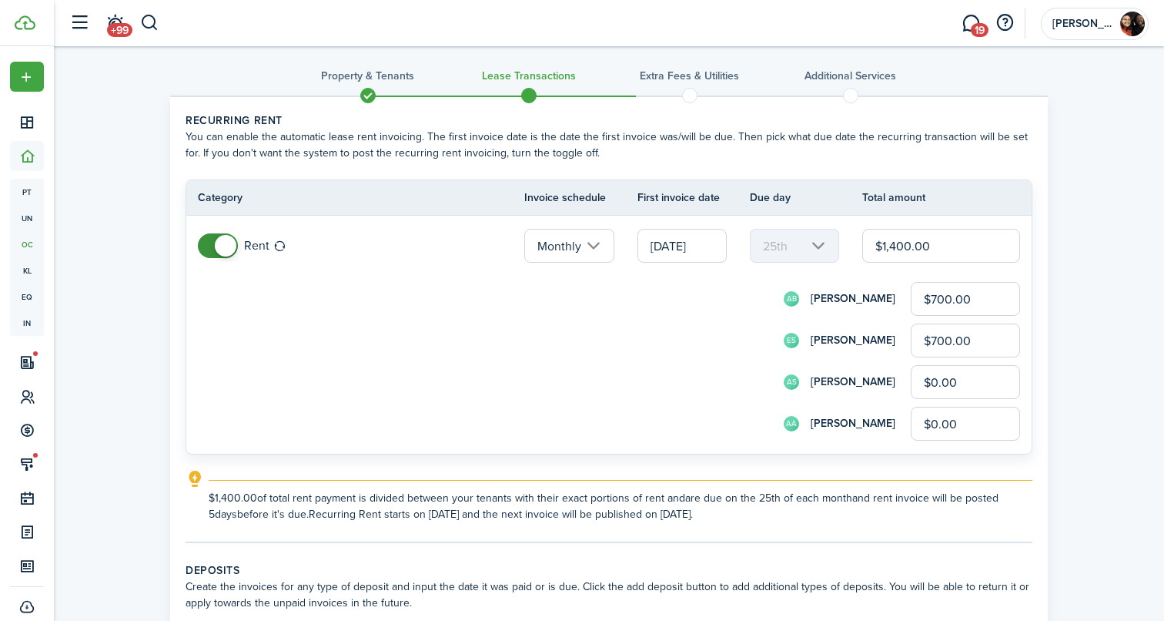
scroll to position [0, 0]
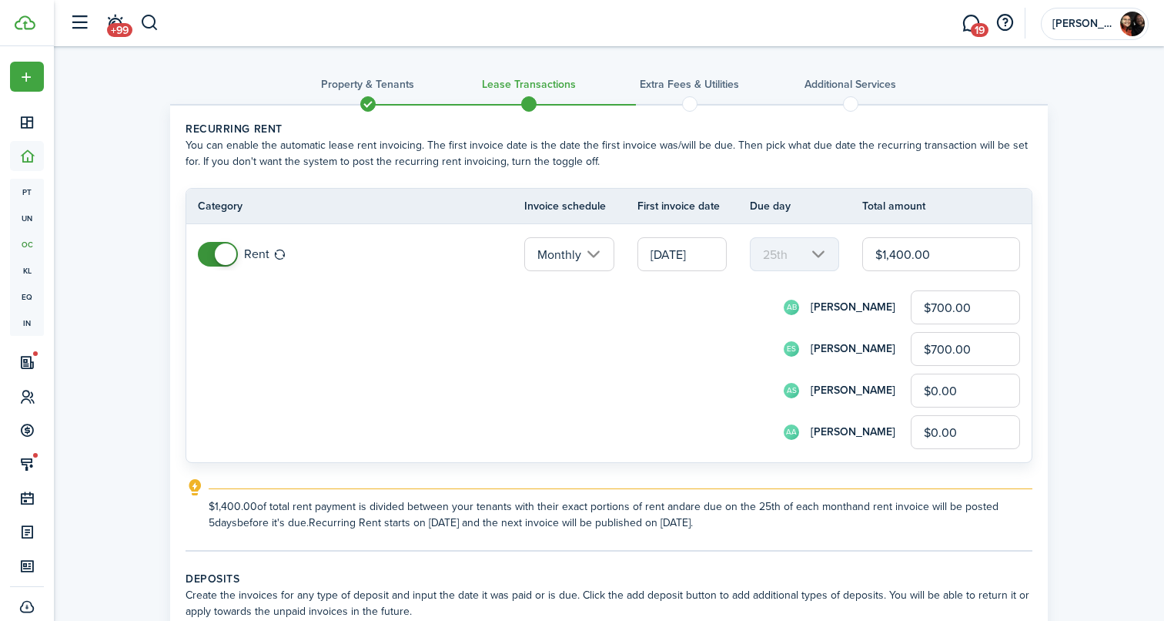
click at [697, 257] on input "[DATE]" at bounding box center [681, 254] width 89 height 34
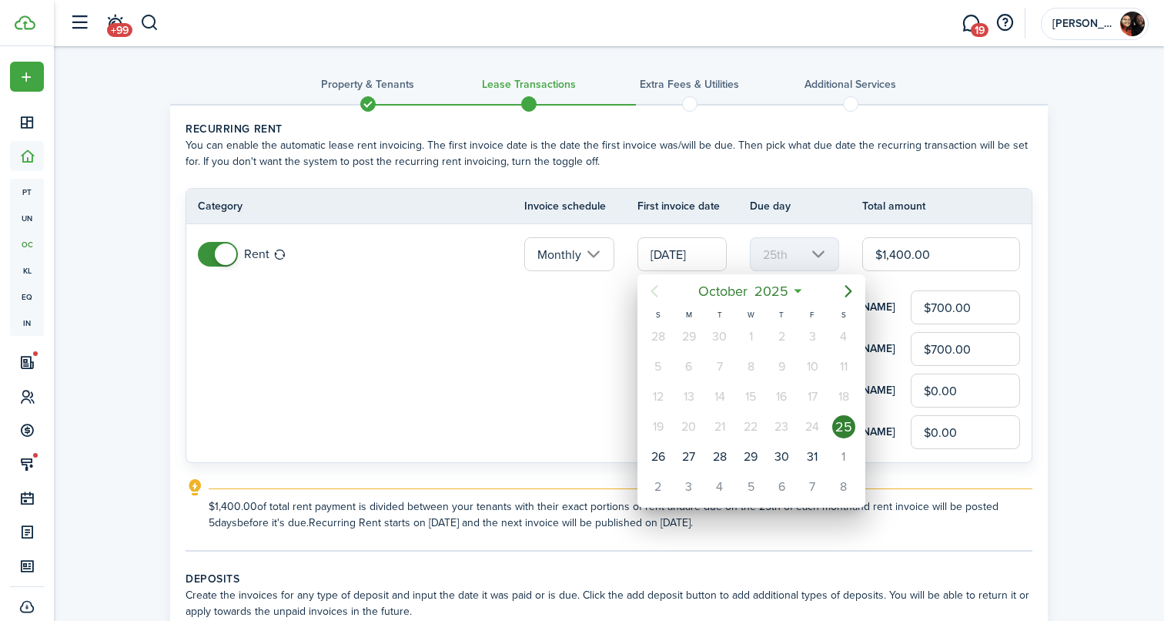
click at [521, 356] on div at bounding box center [582, 310] width 1410 height 867
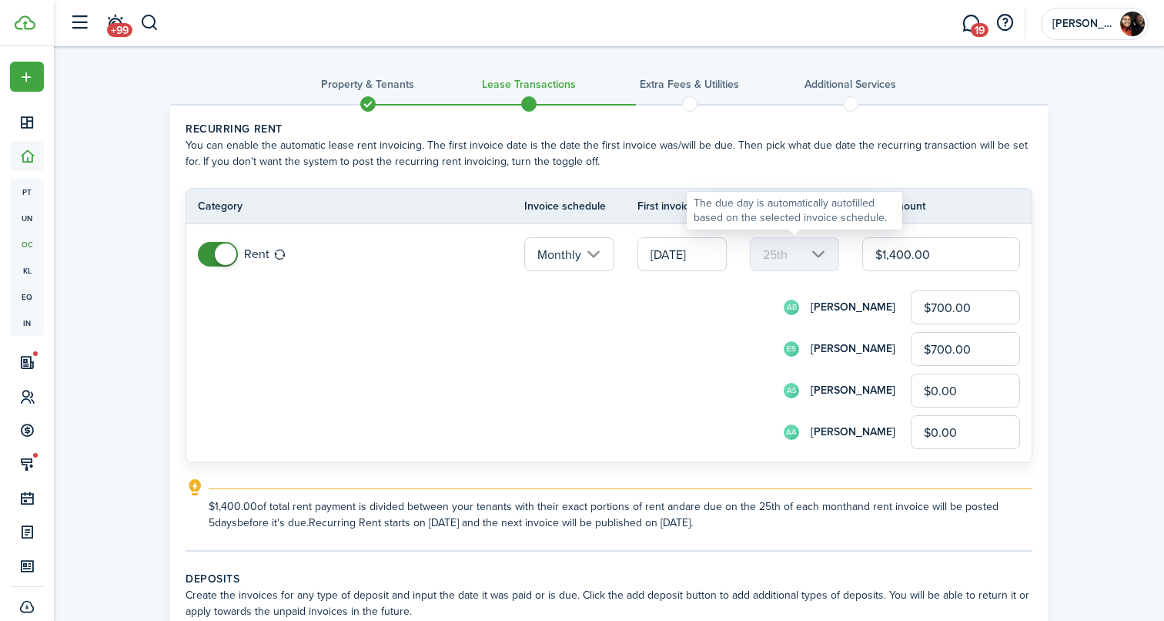
click at [821, 256] on mbsc-scroller "25th" at bounding box center [794, 254] width 89 height 34
click at [691, 254] on input "[DATE]" at bounding box center [681, 254] width 89 height 34
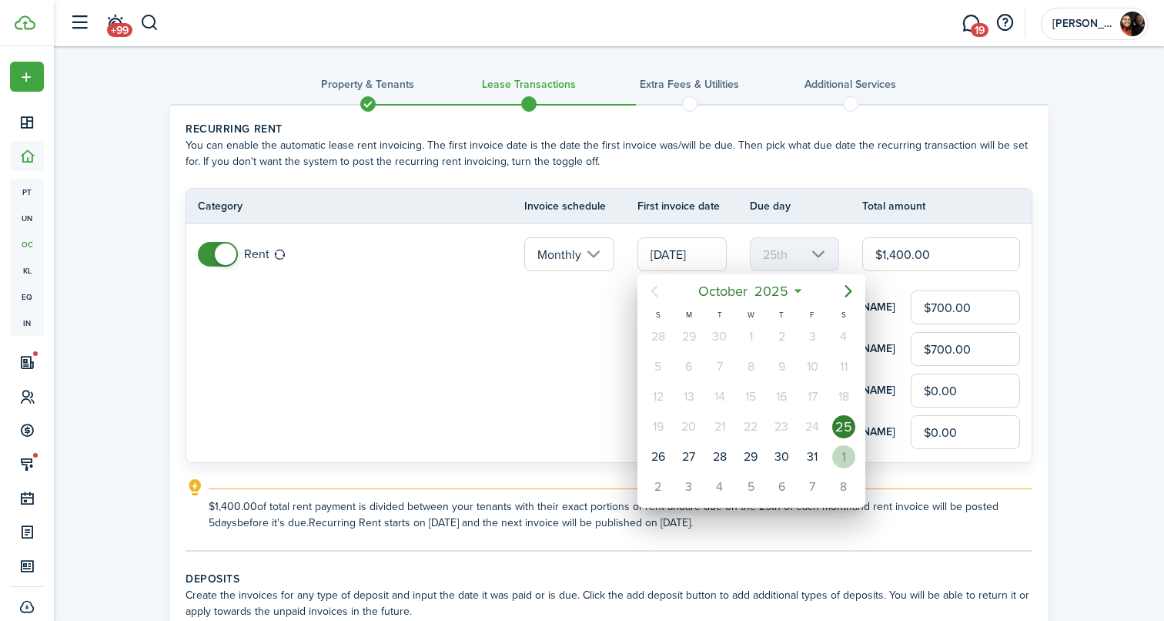
click at [843, 452] on div "1" at bounding box center [843, 456] width 23 height 23
type input "[DATE]"
type input "1st"
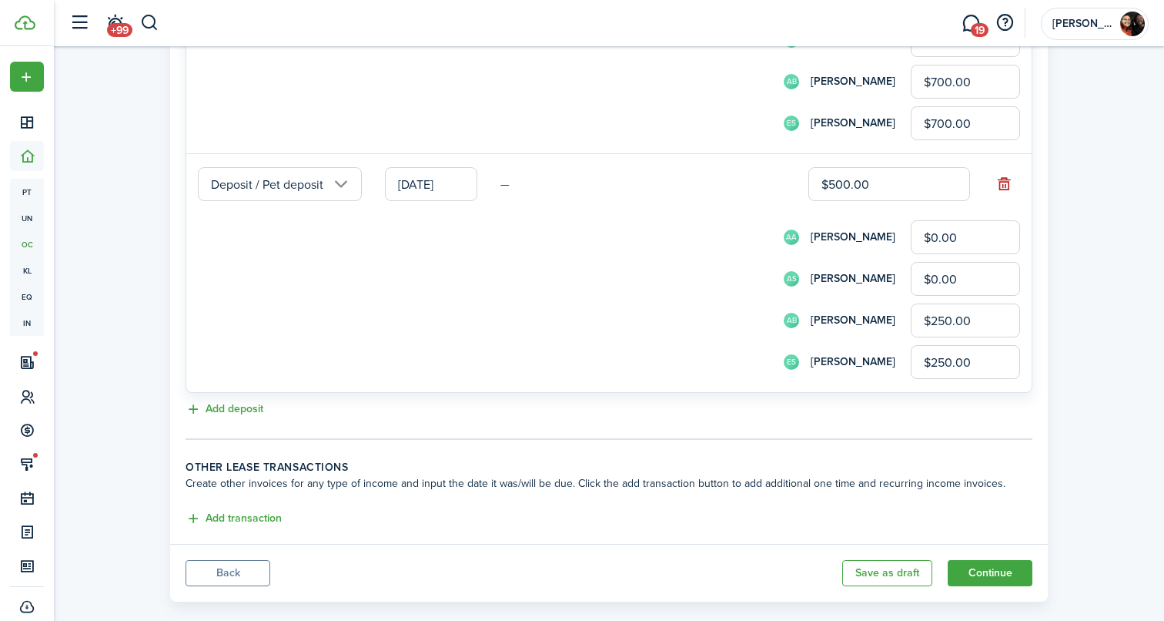
scroll to position [781, 0]
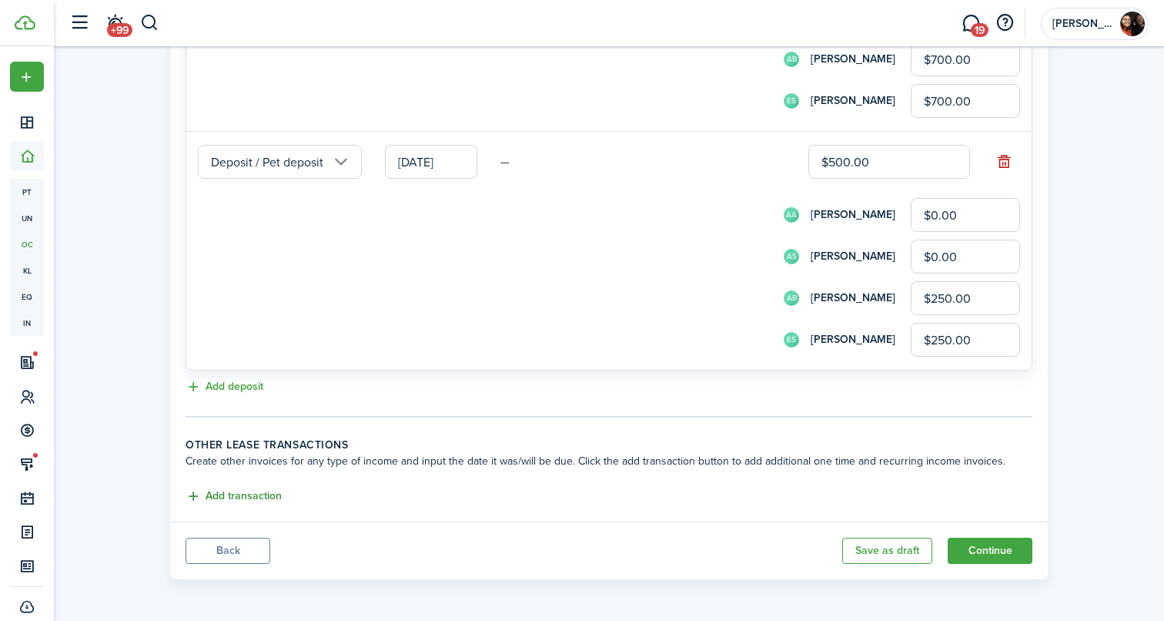
click at [231, 489] on button "Add transaction" at bounding box center [234, 496] width 96 height 18
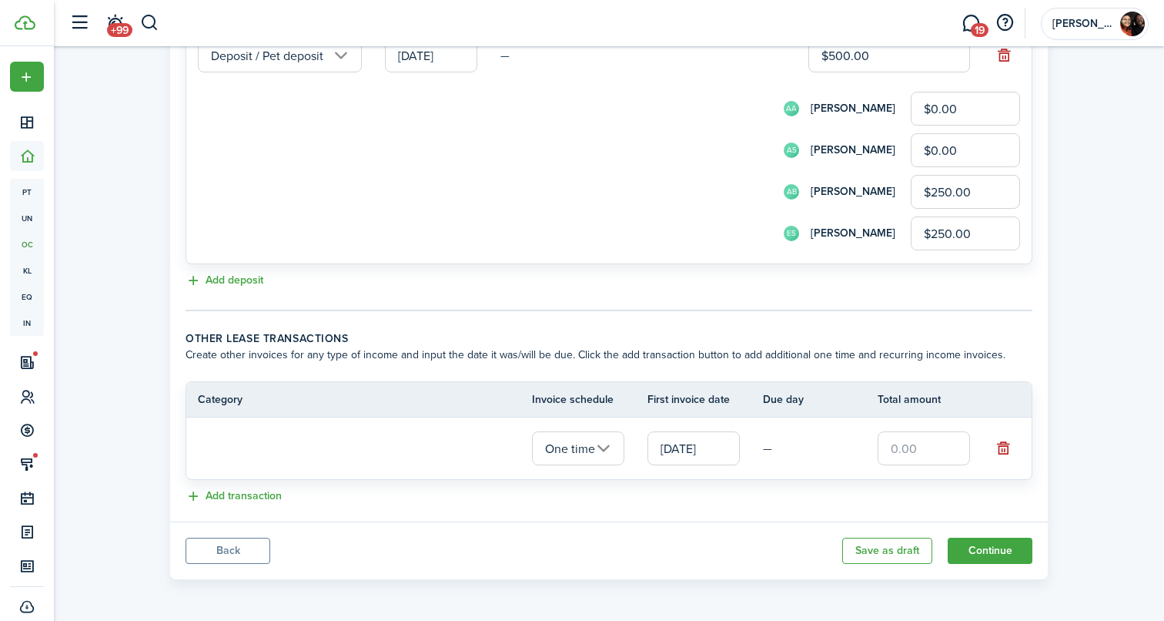
scroll to position [885, 0]
click at [300, 450] on input "text" at bounding box center [352, 449] width 308 height 34
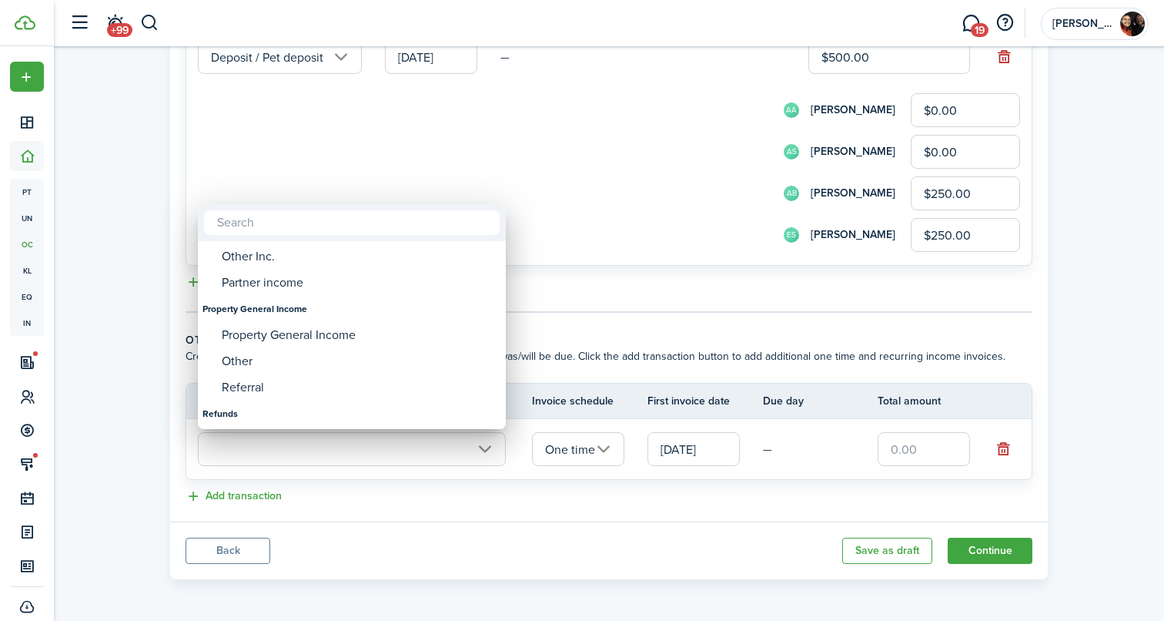
click at [633, 223] on div at bounding box center [582, 310] width 1410 height 867
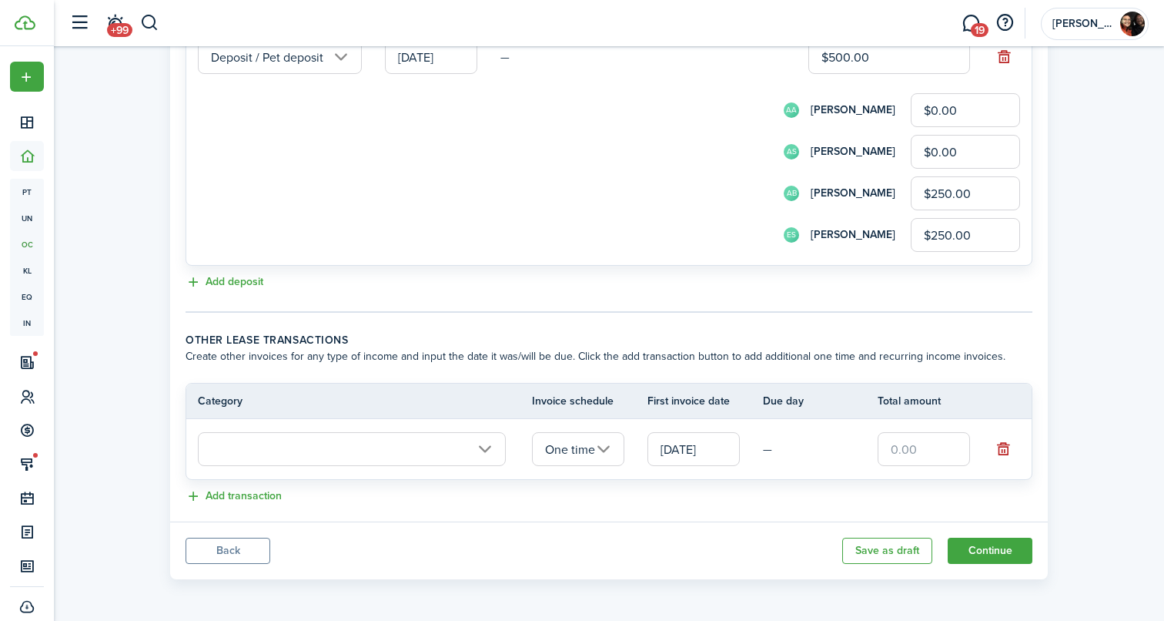
click at [493, 454] on input "text" at bounding box center [352, 449] width 308 height 34
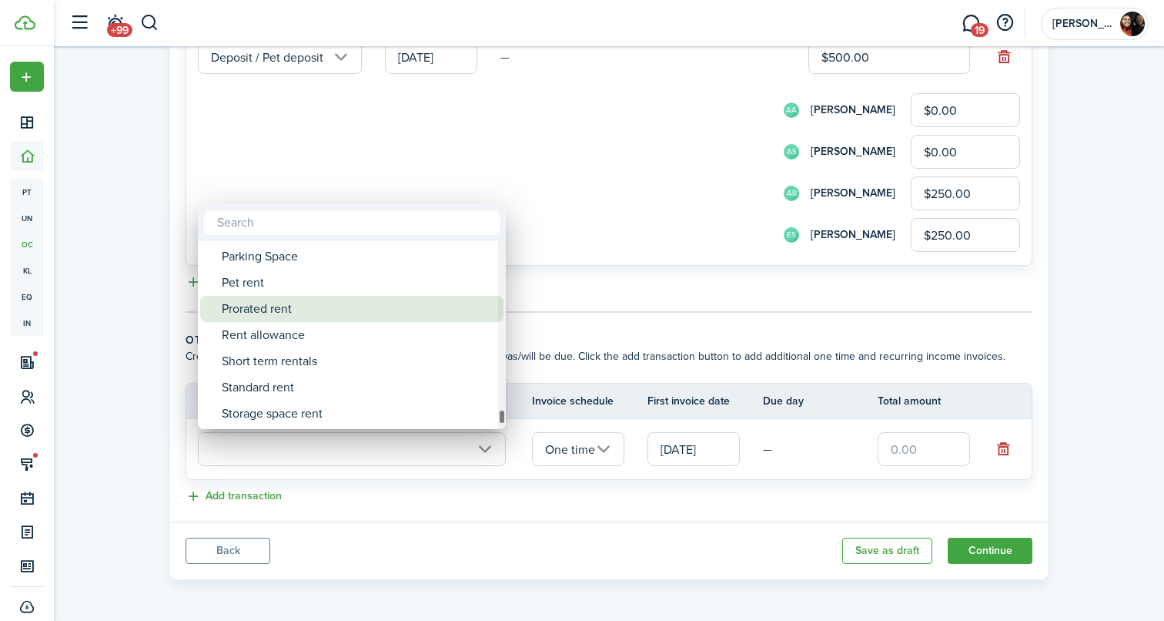
click at [455, 311] on div "Prorated rent" at bounding box center [358, 309] width 273 height 26
type input "Rent / Prorated rent"
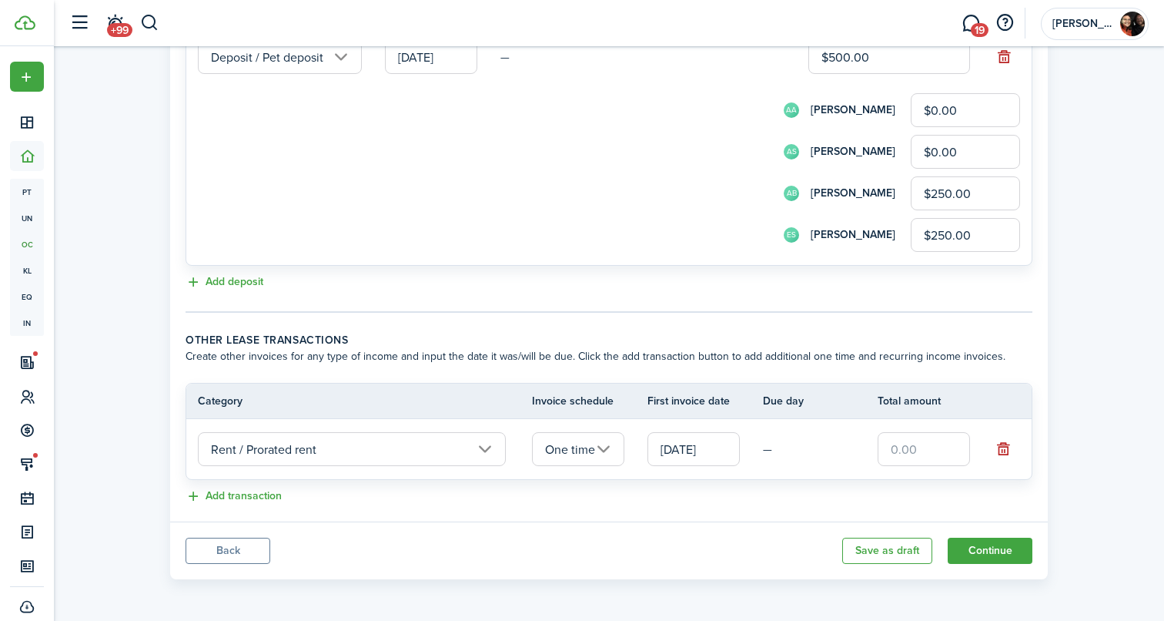
click at [703, 439] on input "[DATE]" at bounding box center [693, 449] width 92 height 34
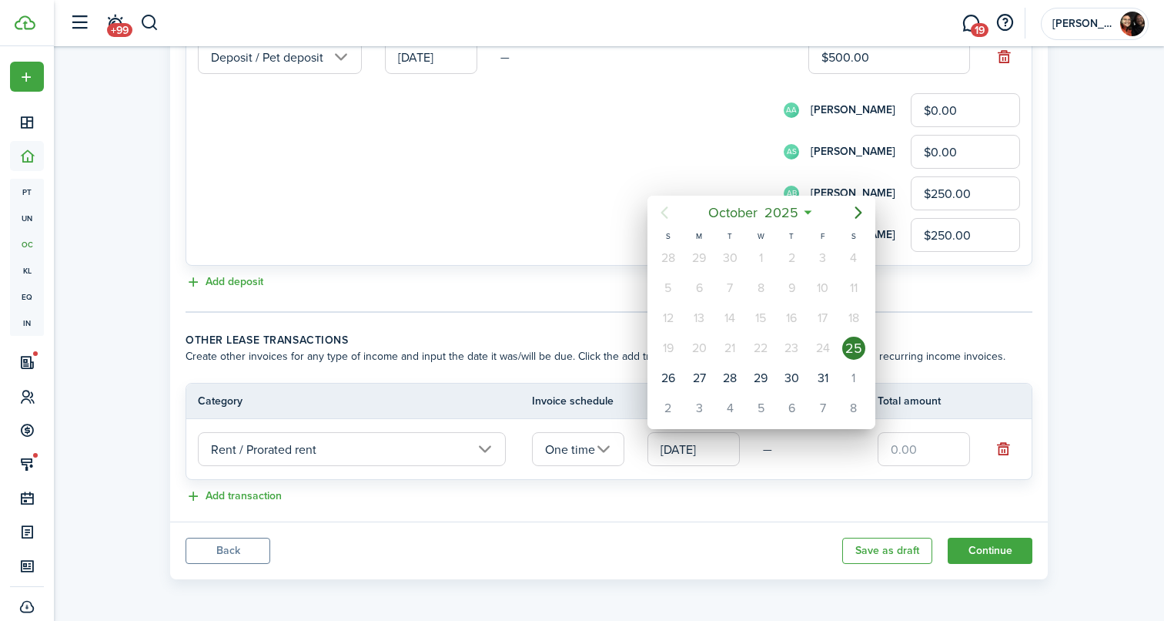
click at [853, 356] on div "25" at bounding box center [853, 347] width 23 height 23
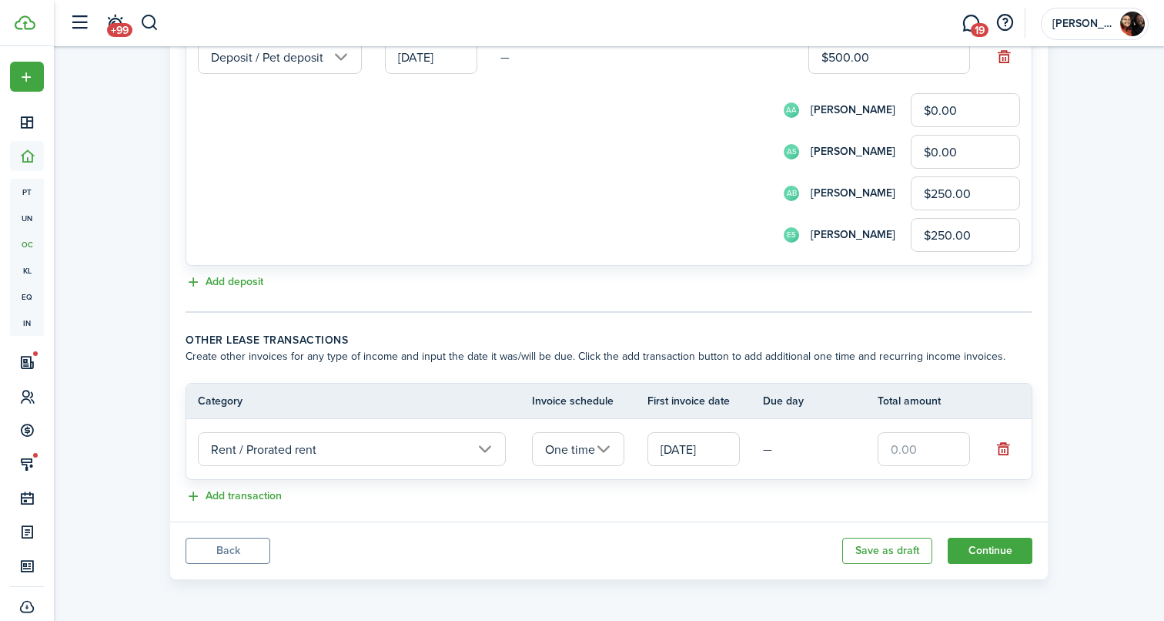
click at [938, 450] on input "text" at bounding box center [924, 449] width 92 height 34
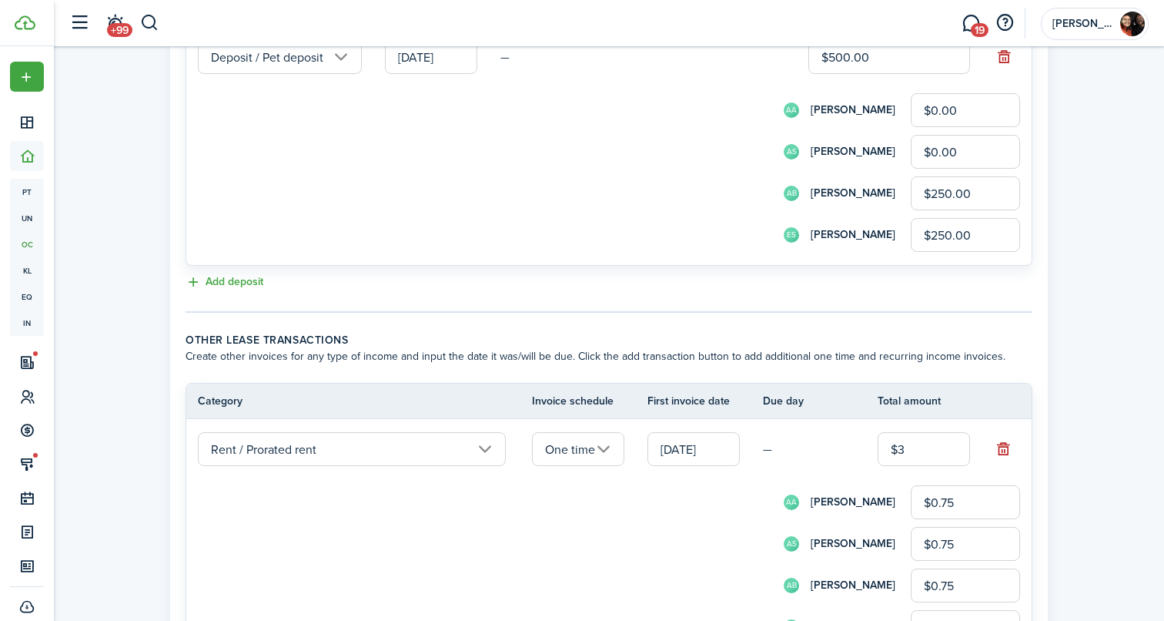
type input "$31"
type input "$7.75"
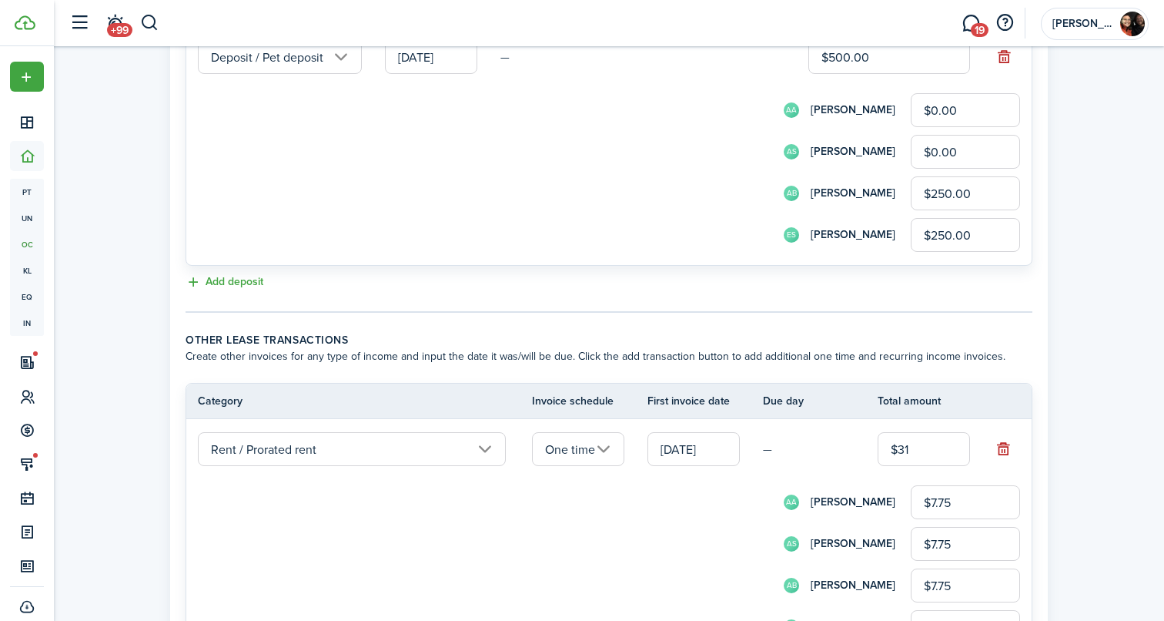
type input "$316"
type input "$79.00"
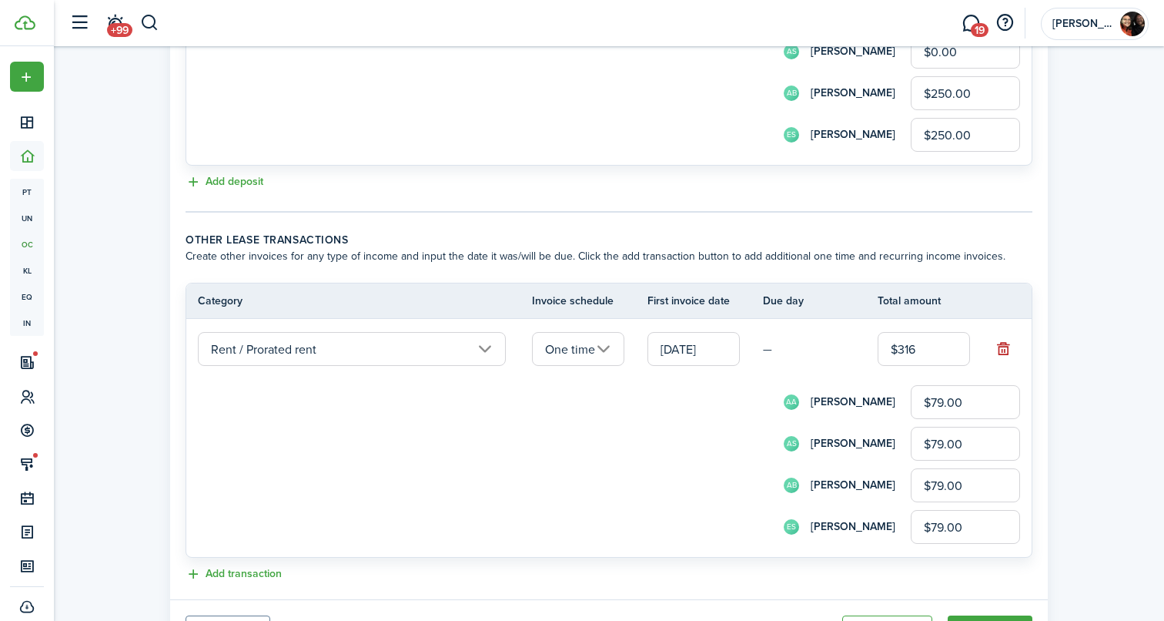
scroll to position [993, 0]
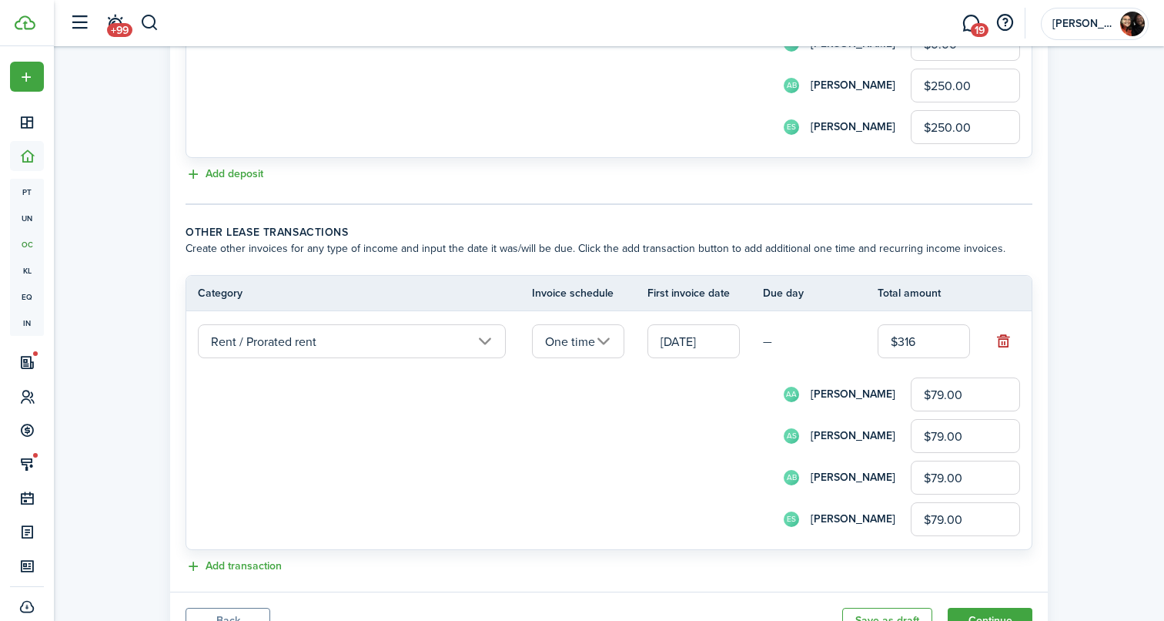
type input "$316.00"
drag, startPoint x: 955, startPoint y: 482, endPoint x: 856, endPoint y: 482, distance: 98.5
click at [856, 482] on div "AB [PERSON_NAME] $79.00" at bounding box center [630, 477] width 780 height 34
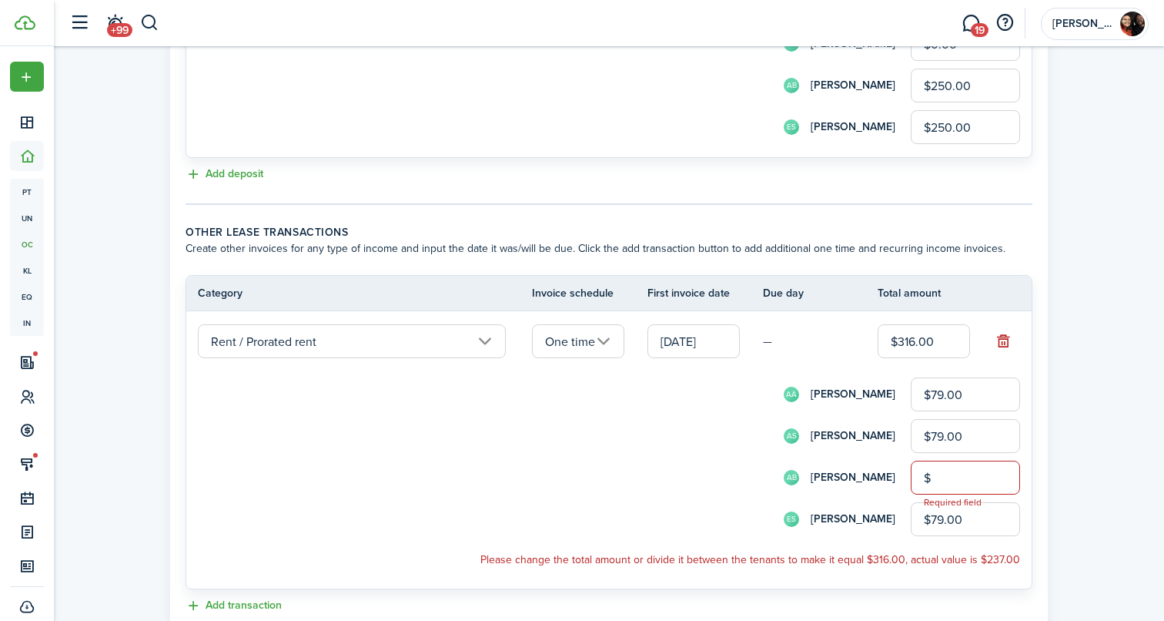
type input "$"
drag, startPoint x: 955, startPoint y: 393, endPoint x: 804, endPoint y: 374, distance: 152.1
click at [804, 377] on div "AA [PERSON_NAME] $79.00" at bounding box center [630, 394] width 780 height 34
type input "$0.00"
click at [922, 438] on input "$79.00" at bounding box center [965, 436] width 109 height 34
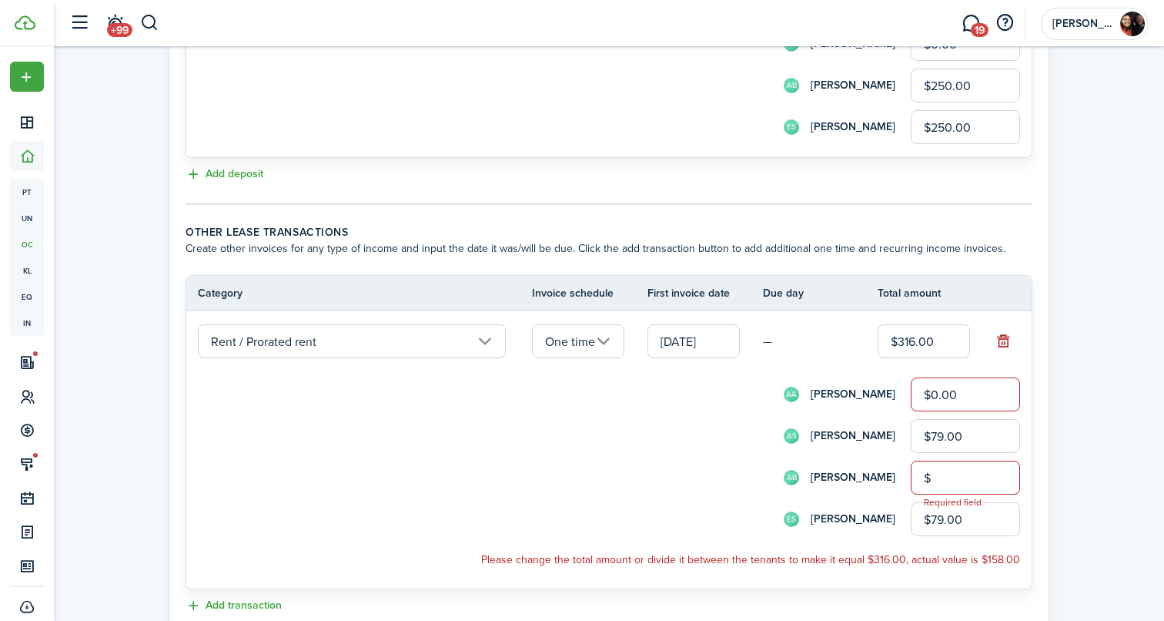
drag, startPoint x: 988, startPoint y: 443, endPoint x: 779, endPoint y: 437, distance: 208.7
click at [779, 437] on div "AS [PERSON_NAME] $79.00" at bounding box center [630, 436] width 780 height 34
type input "$0.00"
click at [914, 342] on input "$316.00" at bounding box center [924, 341] width 92 height 34
type input "$31.00"
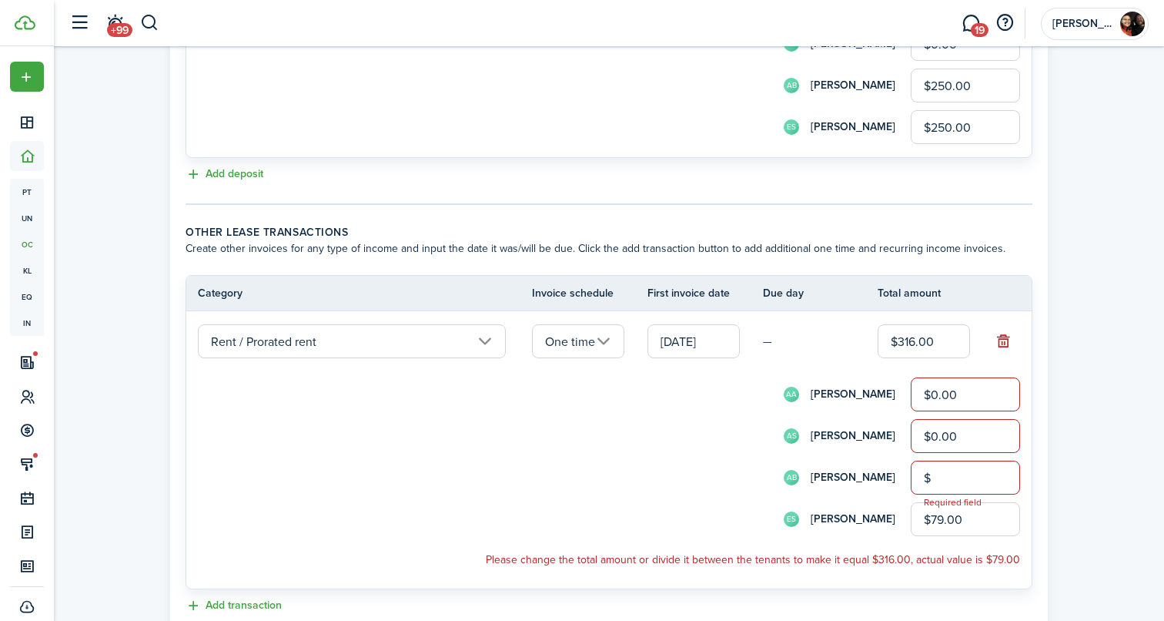
type input "$7.75"
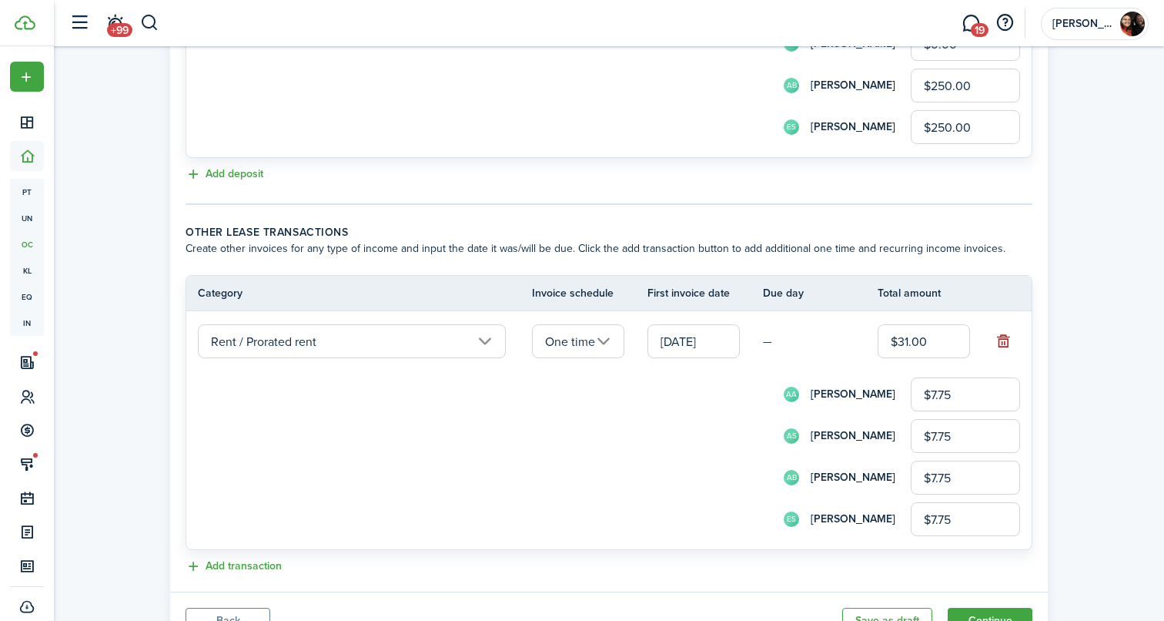
type input "$315.00"
type input "$78.75"
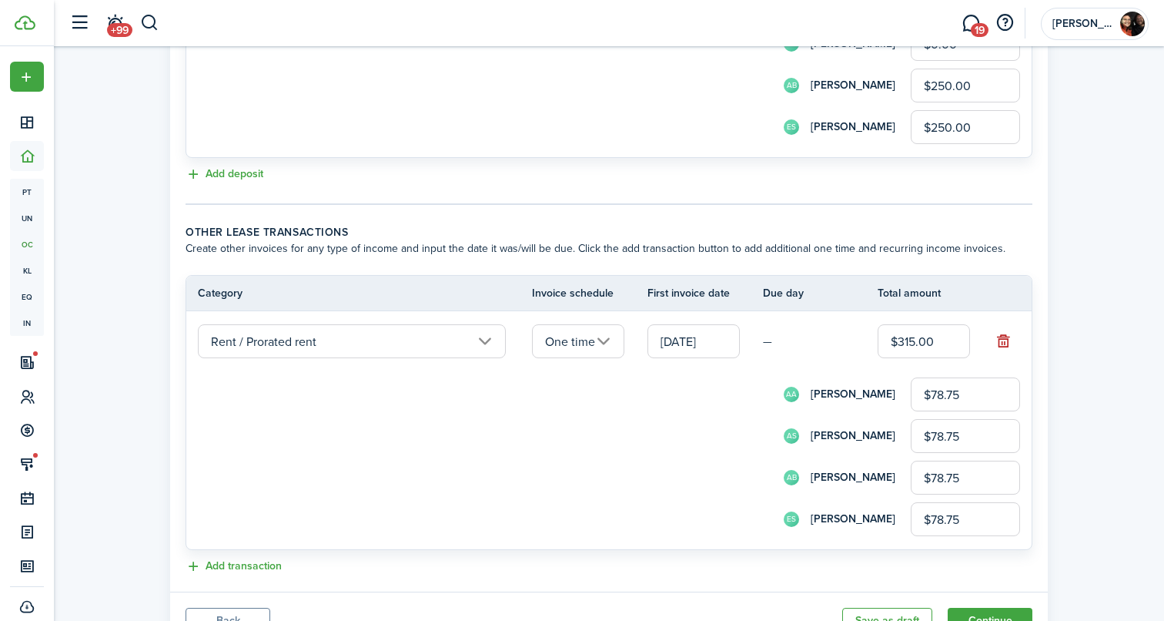
type input "$31.00"
type input "$7.75"
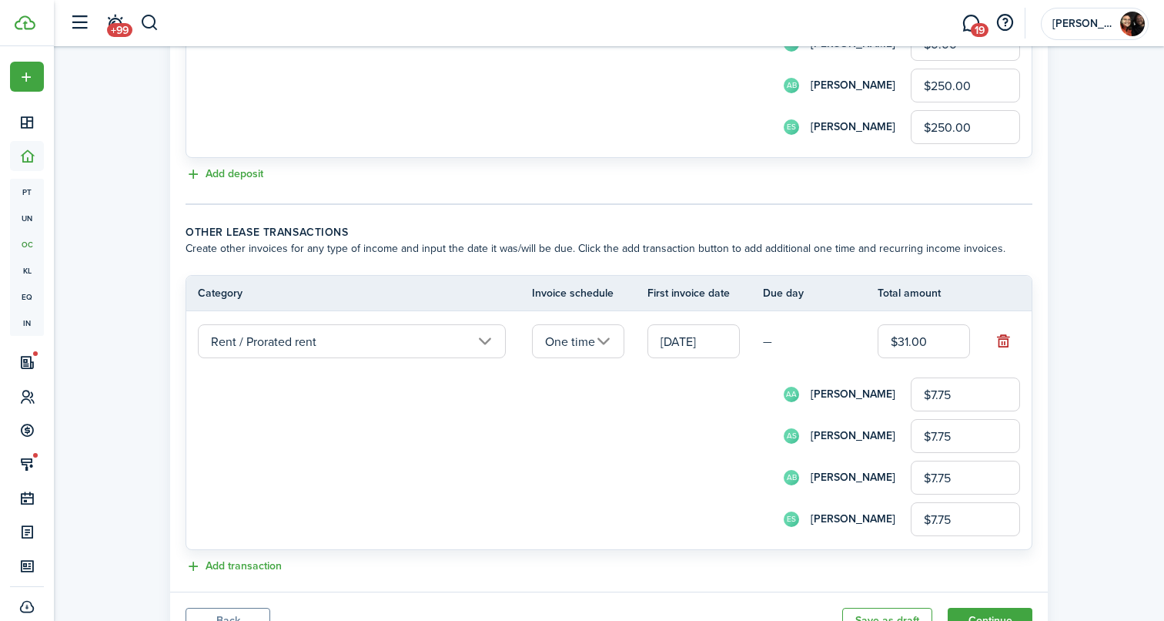
drag, startPoint x: 935, startPoint y: 348, endPoint x: 831, endPoint y: 346, distance: 103.2
click at [831, 346] on tr "Rent / Prorated rent One time [DATE] — $31.00 AA [PERSON_NAME] $7.75 AS [PERSON…" at bounding box center [608, 430] width 845 height 238
type input "$1"
type input "$0.25"
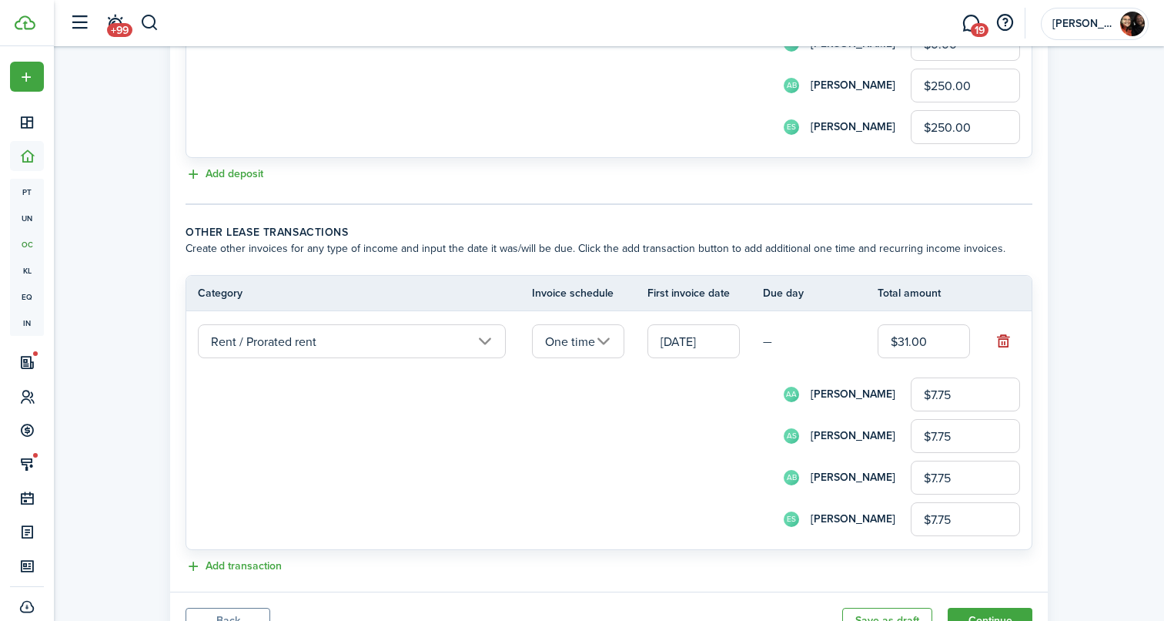
type input "$0.25"
type input "$15"
type input "$3.75"
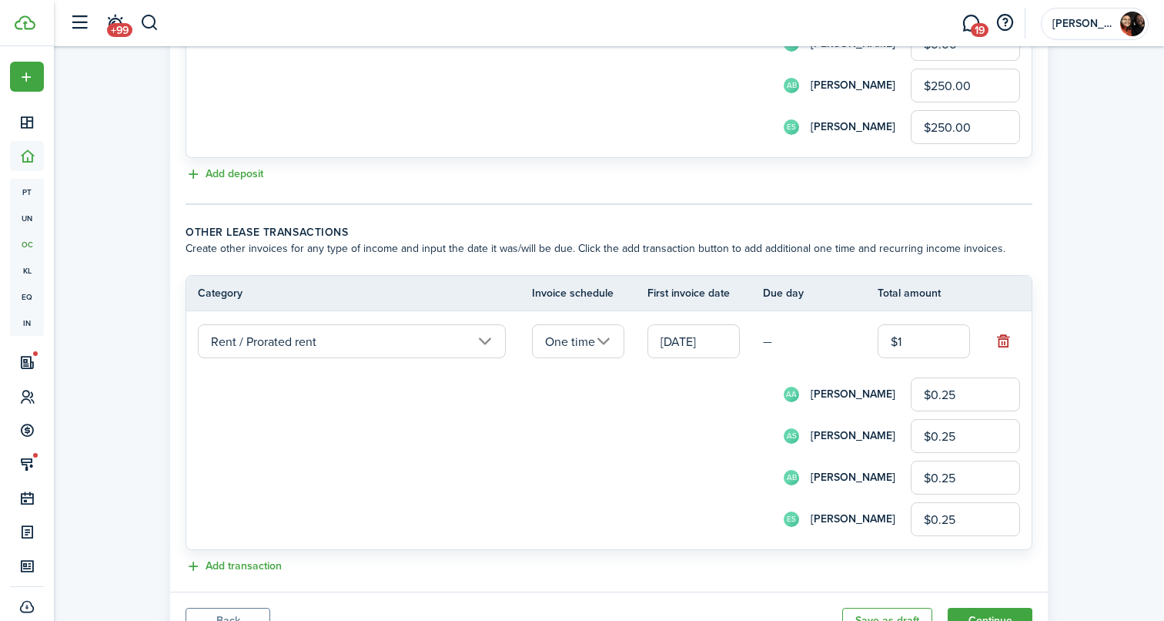
type input "$3.75"
type input "$158"
type input "$39.50"
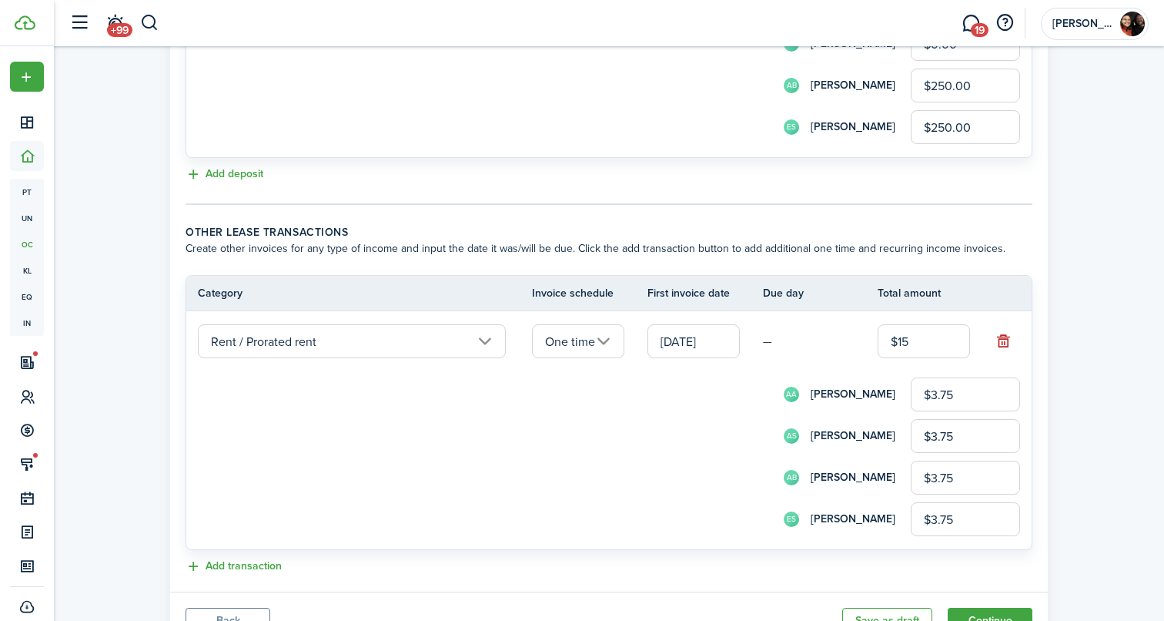
type input "$39.50"
drag, startPoint x: 932, startPoint y: 346, endPoint x: 851, endPoint y: 333, distance: 81.0
click at [851, 333] on tr "Rent / Prorated rent One time [DATE] — $158 AA [PERSON_NAME] $39.50 AS [PERSON_…" at bounding box center [608, 430] width 845 height 238
drag, startPoint x: 938, startPoint y: 344, endPoint x: 750, endPoint y: 336, distance: 188.8
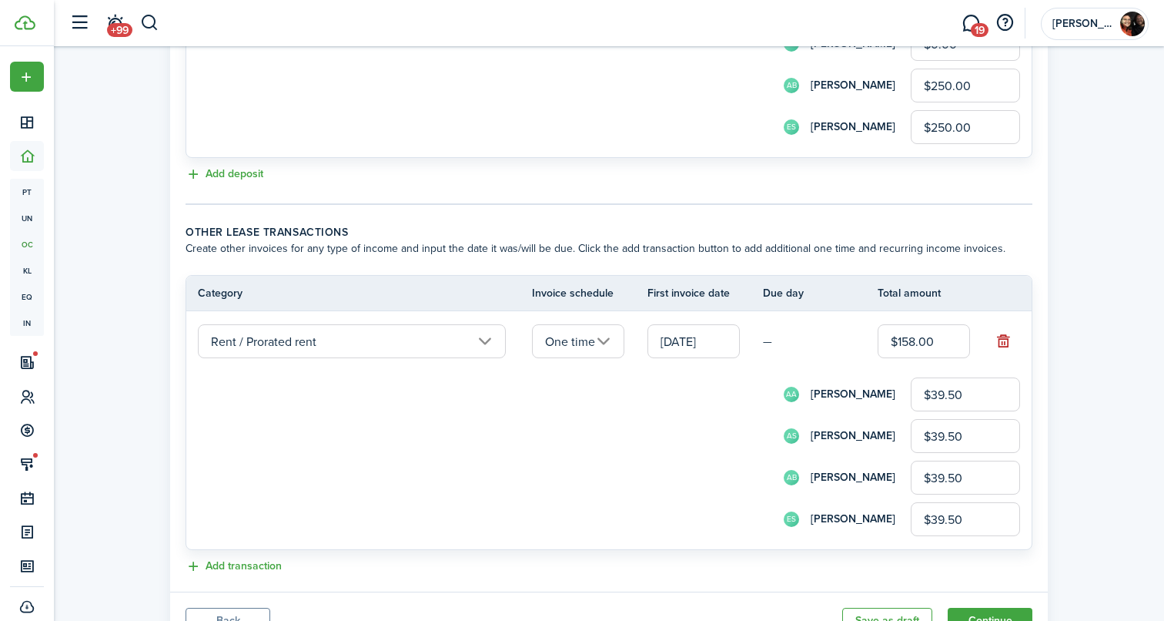
click at [750, 336] on tr "Rent / Prorated rent One time [DATE] — $158.00 AA [PERSON_NAME] $39.50 AS [PERS…" at bounding box center [608, 430] width 845 height 238
type input "$3"
type input "$0.75"
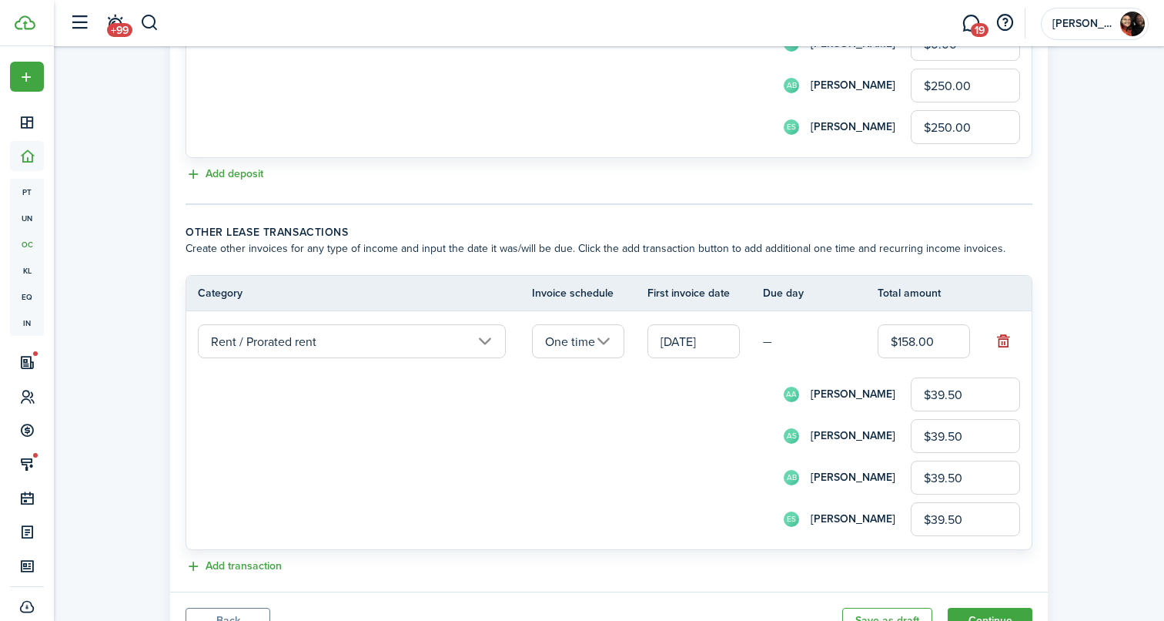
type input "$0.75"
type input "$31"
type input "$7.75"
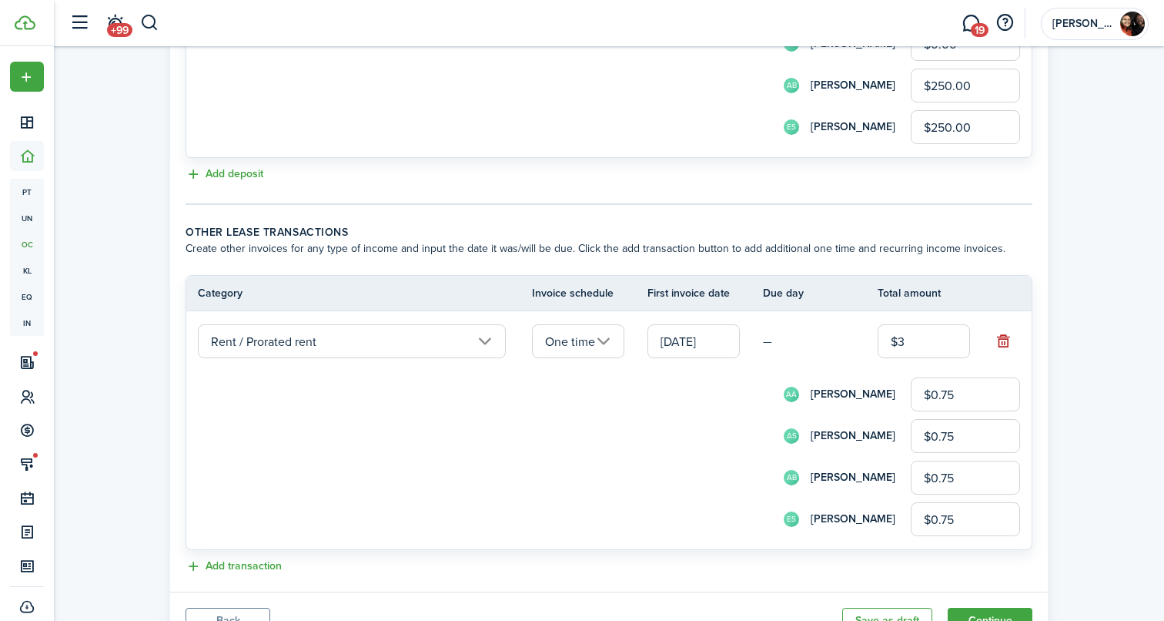
type input "$7.75"
type input "$316"
type input "$79.00"
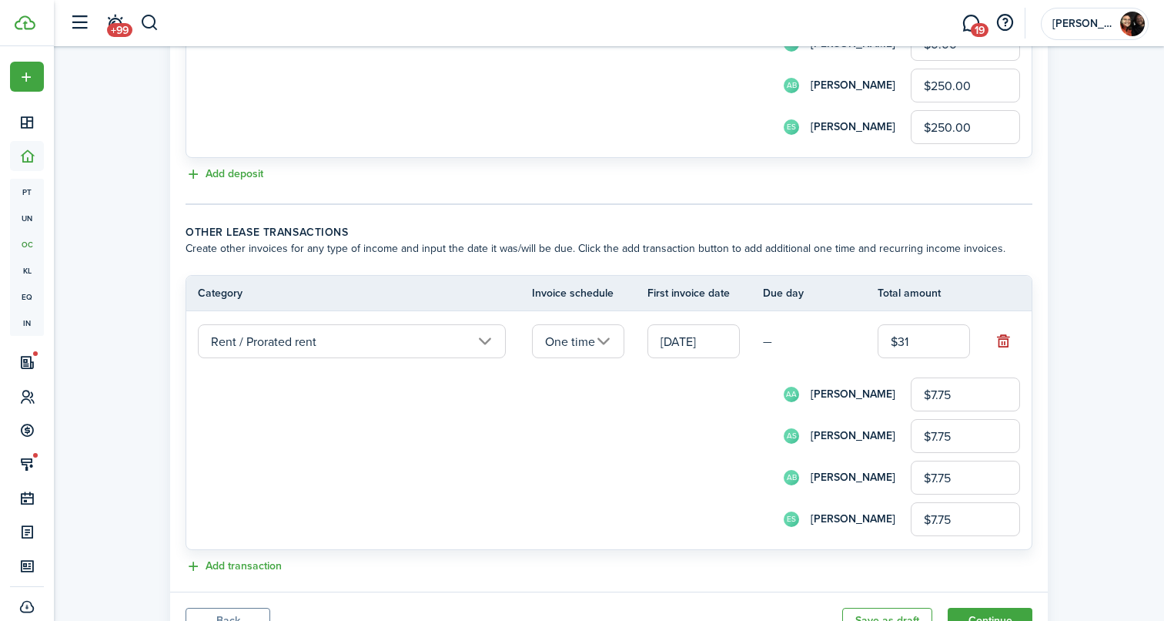
type input "$79.00"
type input "$316.00"
drag, startPoint x: 975, startPoint y: 400, endPoint x: 839, endPoint y: 394, distance: 136.4
click at [839, 397] on div "AA [PERSON_NAME] $79.00" at bounding box center [630, 394] width 780 height 34
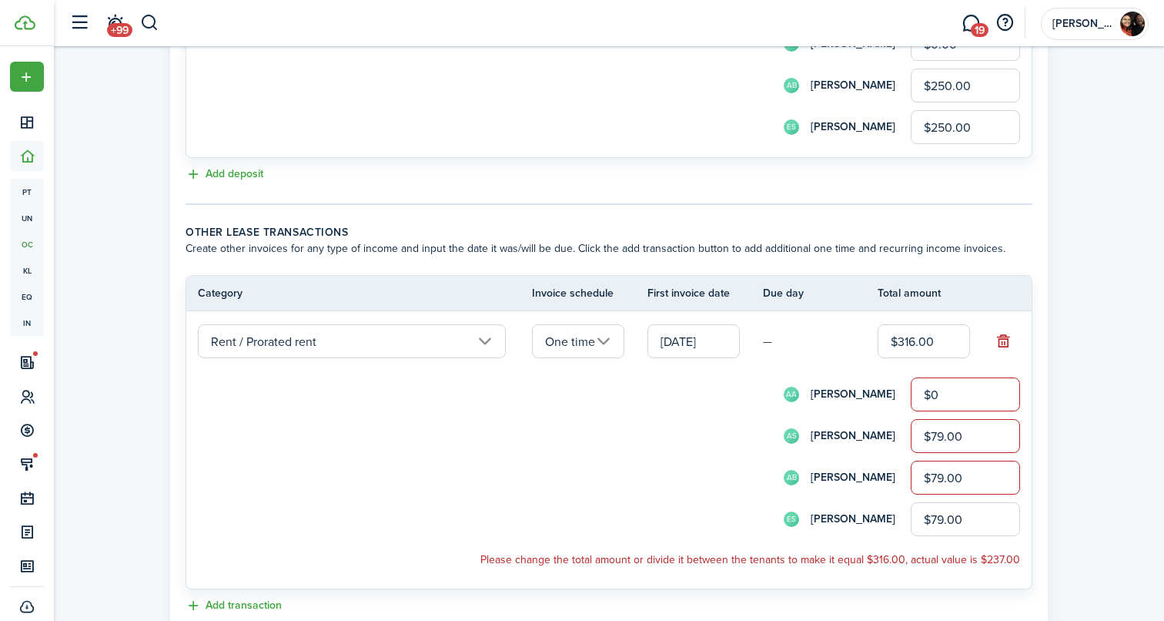
type input "$0.00"
click at [932, 433] on input "$79.00" at bounding box center [965, 436] width 109 height 34
drag, startPoint x: 979, startPoint y: 433, endPoint x: 795, endPoint y: 427, distance: 184.1
click at [798, 430] on div "AS [PERSON_NAME] $79.00" at bounding box center [630, 436] width 780 height 34
type input "$0.00"
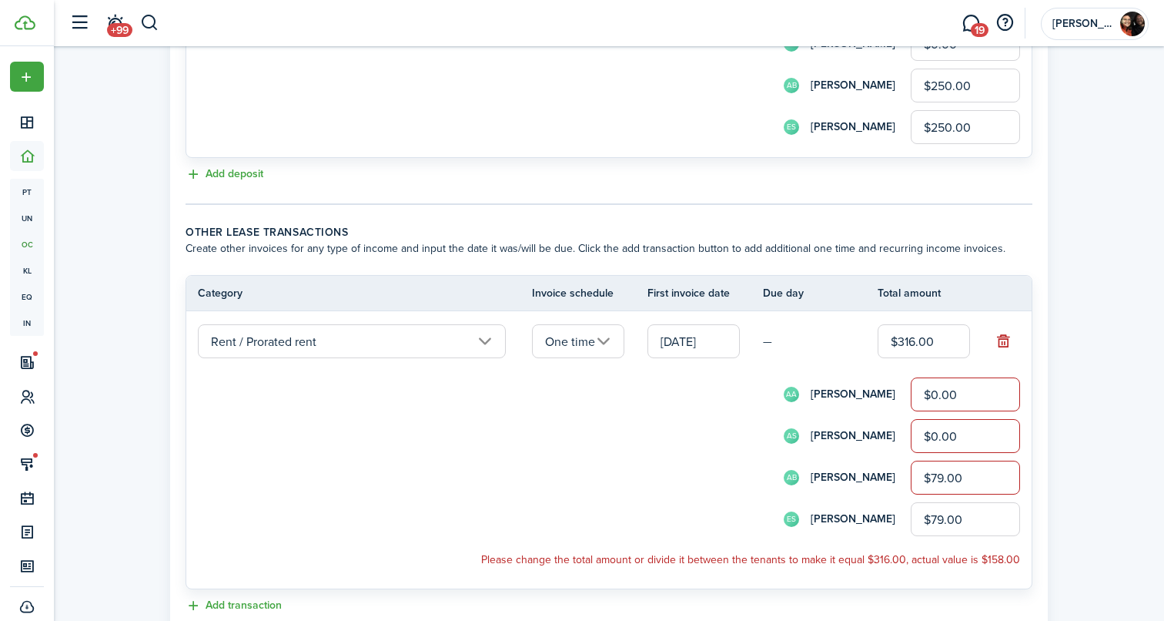
click at [928, 473] on input "$79.00" at bounding box center [965, 477] width 109 height 34
drag, startPoint x: 962, startPoint y: 490, endPoint x: 836, endPoint y: 490, distance: 126.3
click at [836, 490] on div "AB [PERSON_NAME] $79.00" at bounding box center [630, 477] width 780 height 34
drag, startPoint x: 983, startPoint y: 473, endPoint x: 825, endPoint y: 470, distance: 158.6
click at [825, 471] on div "AB [PERSON_NAME] $79.00" at bounding box center [630, 477] width 780 height 34
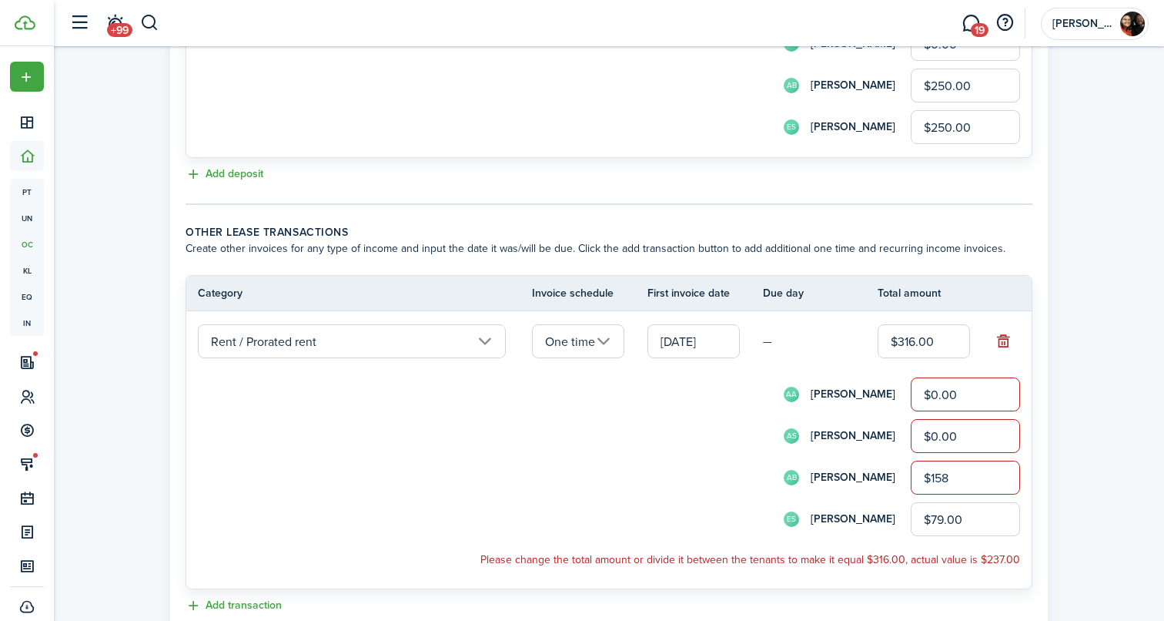
type input "$158.00"
drag, startPoint x: 978, startPoint y: 522, endPoint x: 848, endPoint y: 499, distance: 132.1
click at [848, 499] on form "AA [PERSON_NAME] $0.00 AS [PERSON_NAME] $0.00 AB [PERSON_NAME] $158.00 ES [PERS…" at bounding box center [609, 456] width 822 height 159
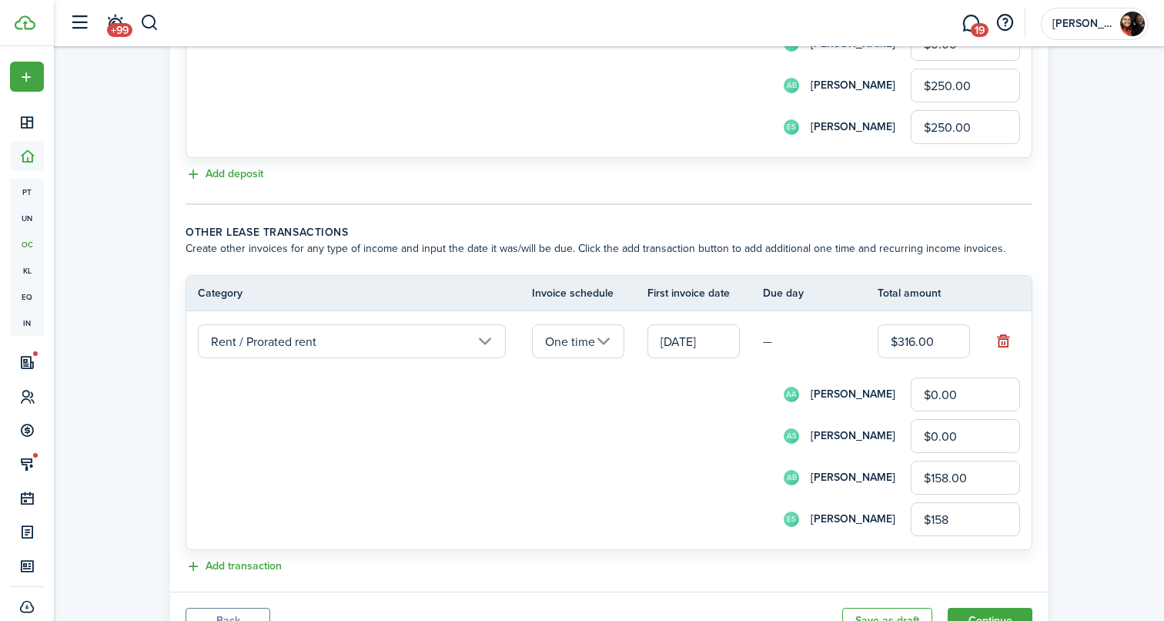
type input "$158.00"
click at [664, 453] on form "AA [PERSON_NAME] $0.00 AS [PERSON_NAME] $0.00 AB [PERSON_NAME] $158.00 ES [PERS…" at bounding box center [609, 456] width 822 height 159
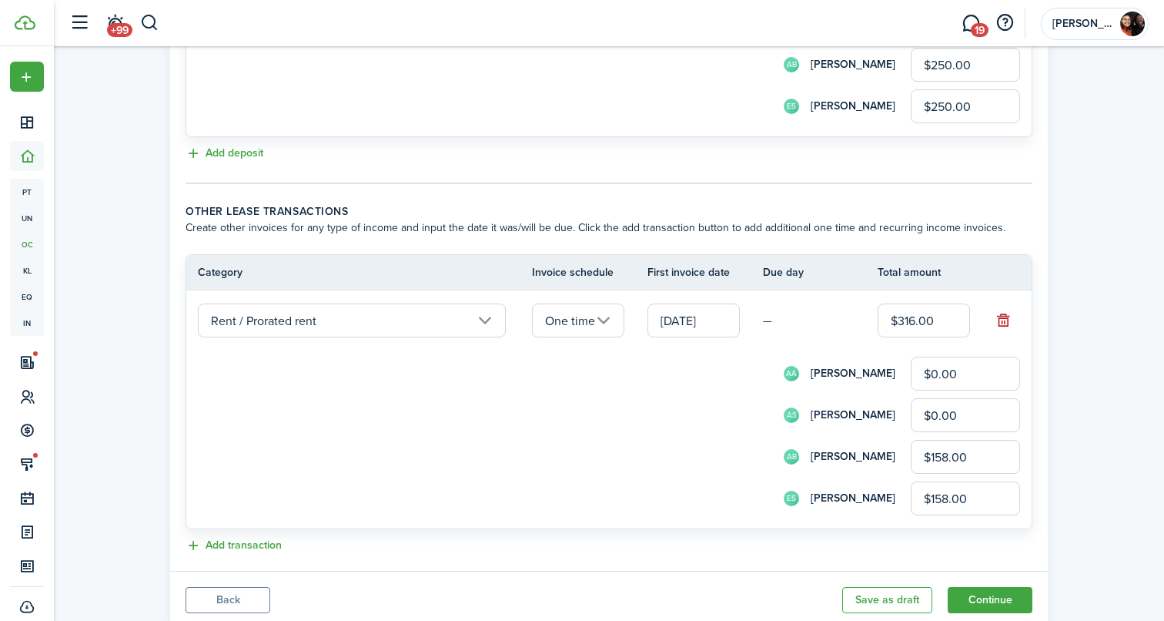
scroll to position [1063, 0]
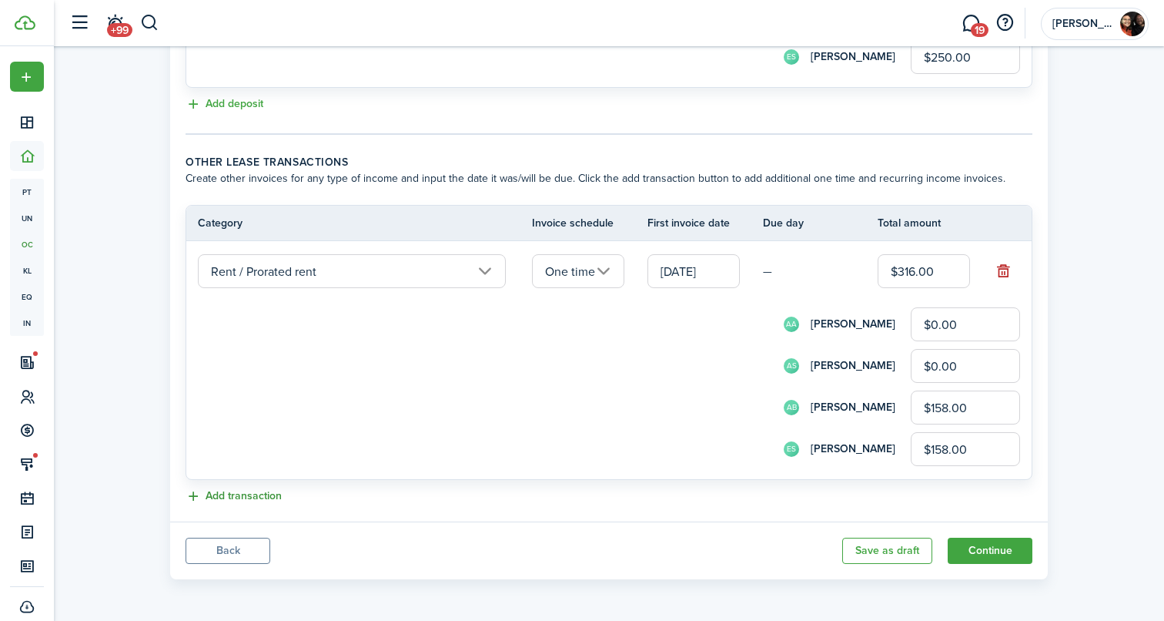
click at [256, 490] on button "Add transaction" at bounding box center [234, 496] width 96 height 18
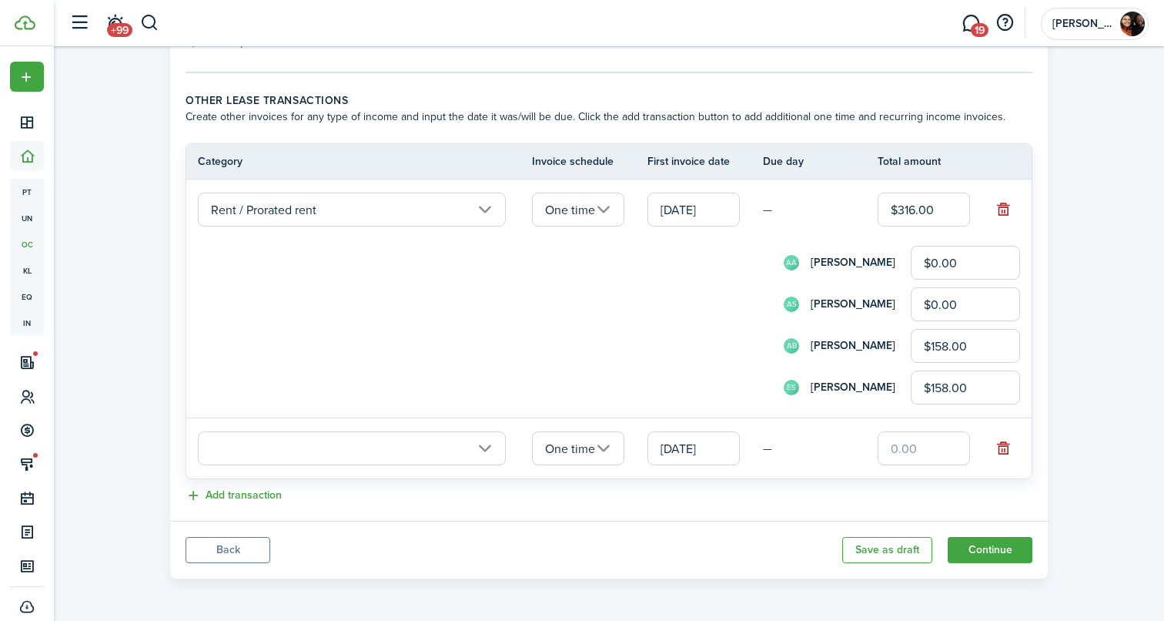
scroll to position [1124, 0]
click at [474, 443] on input "text" at bounding box center [352, 449] width 308 height 34
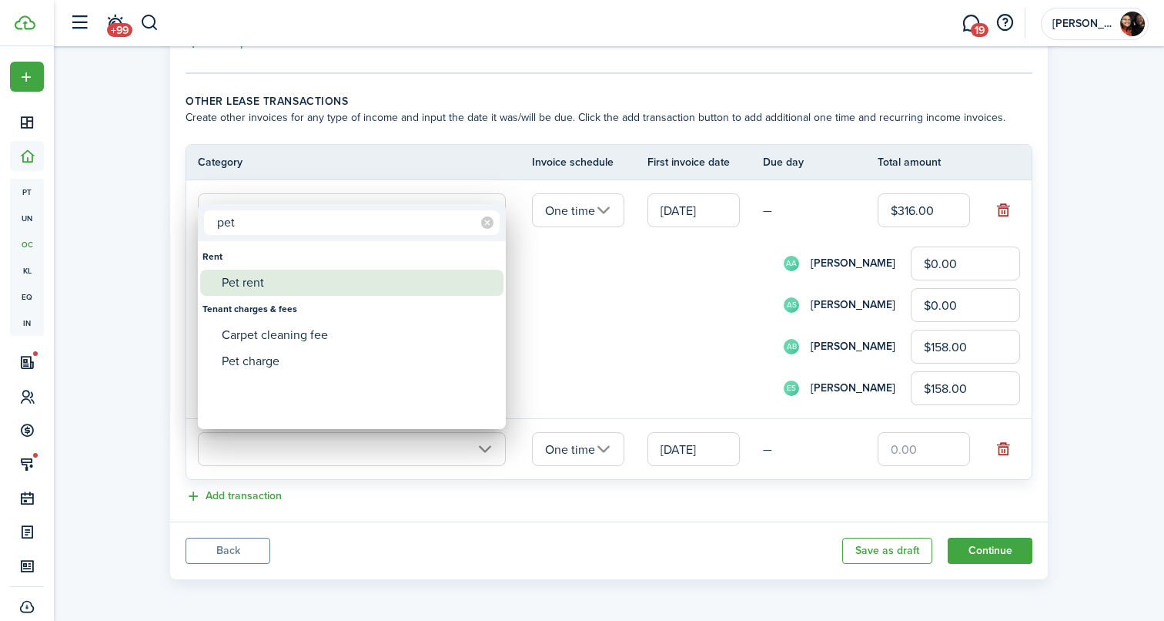
type input "pet"
click at [324, 273] on div "Pet rent" at bounding box center [358, 282] width 273 height 26
type input "Rent / Pet rent"
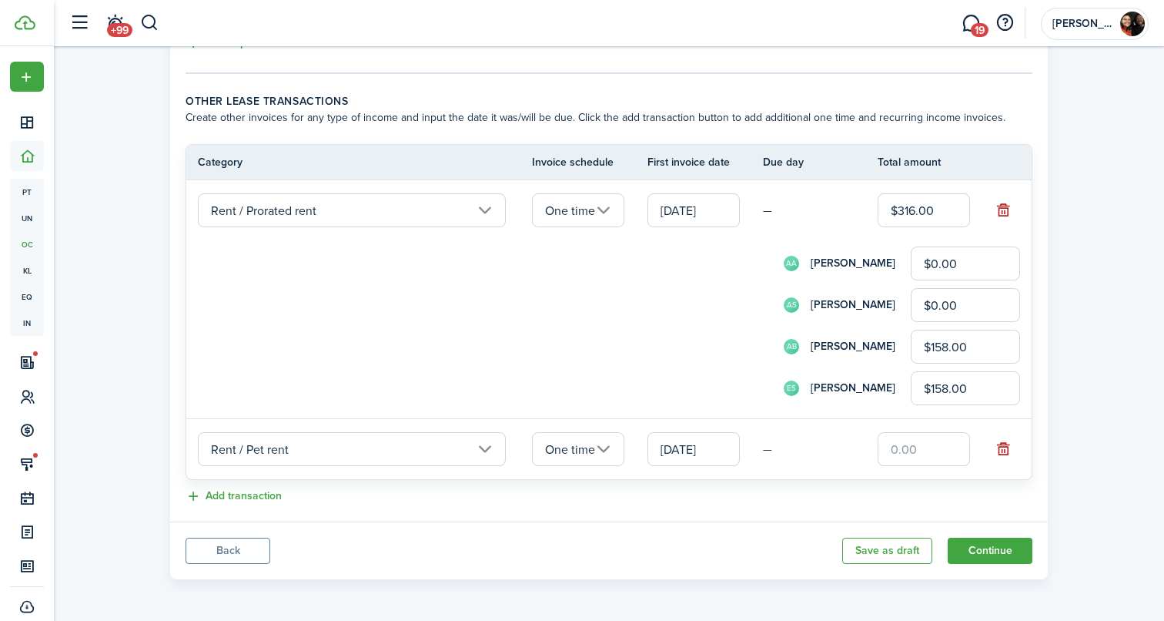
click at [609, 443] on input "One time" at bounding box center [578, 449] width 92 height 34
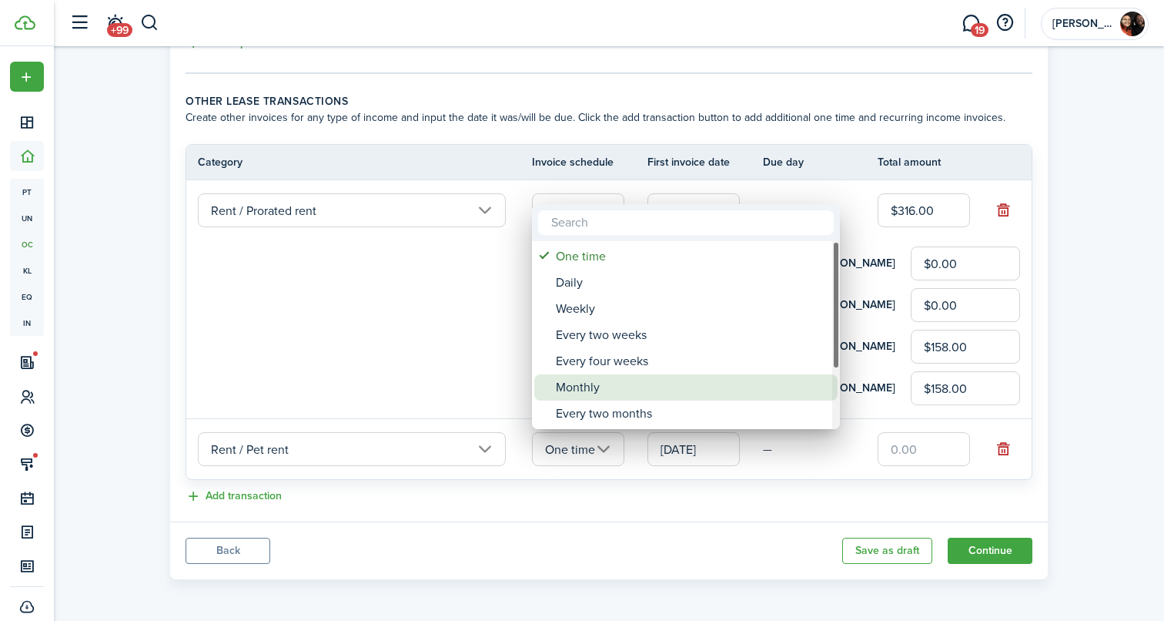
click at [615, 387] on div "Monthly" at bounding box center [692, 387] width 273 height 26
type input "Monthly"
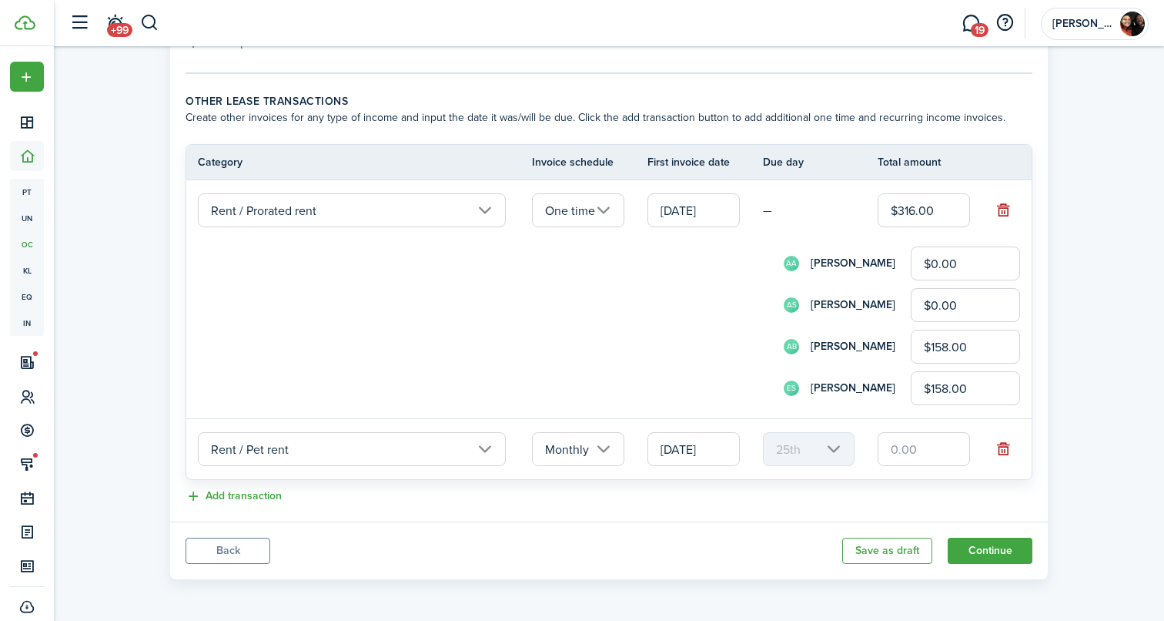
click at [661, 450] on input "[DATE]" at bounding box center [693, 449] width 92 height 34
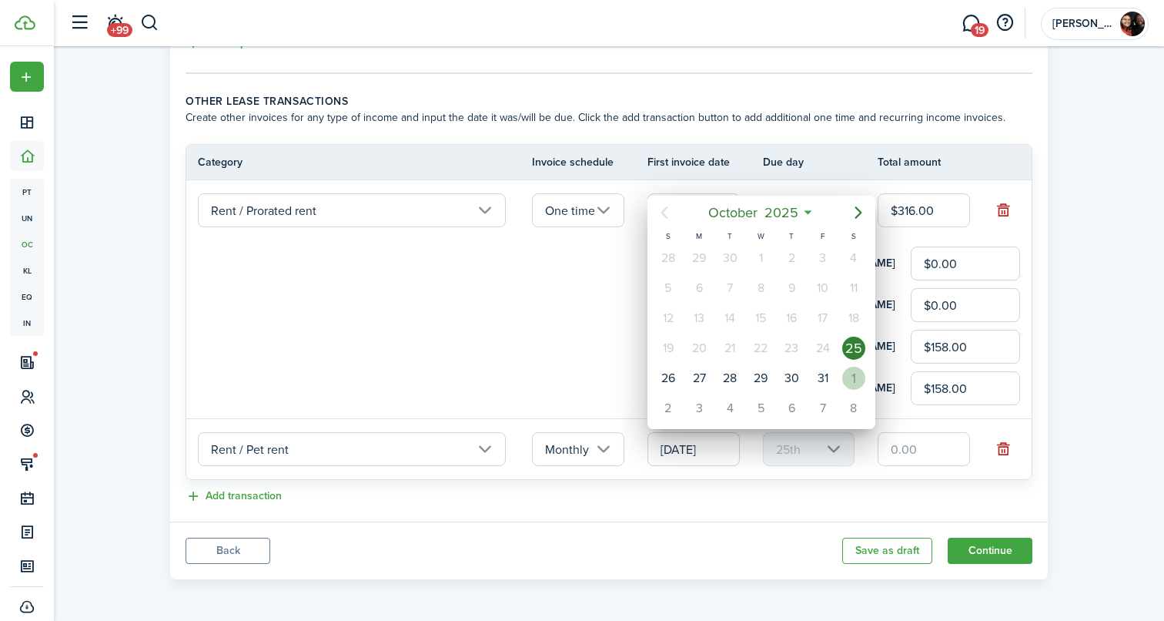
click at [857, 372] on div "1" at bounding box center [853, 377] width 23 height 23
type input "[DATE]"
type input "1st"
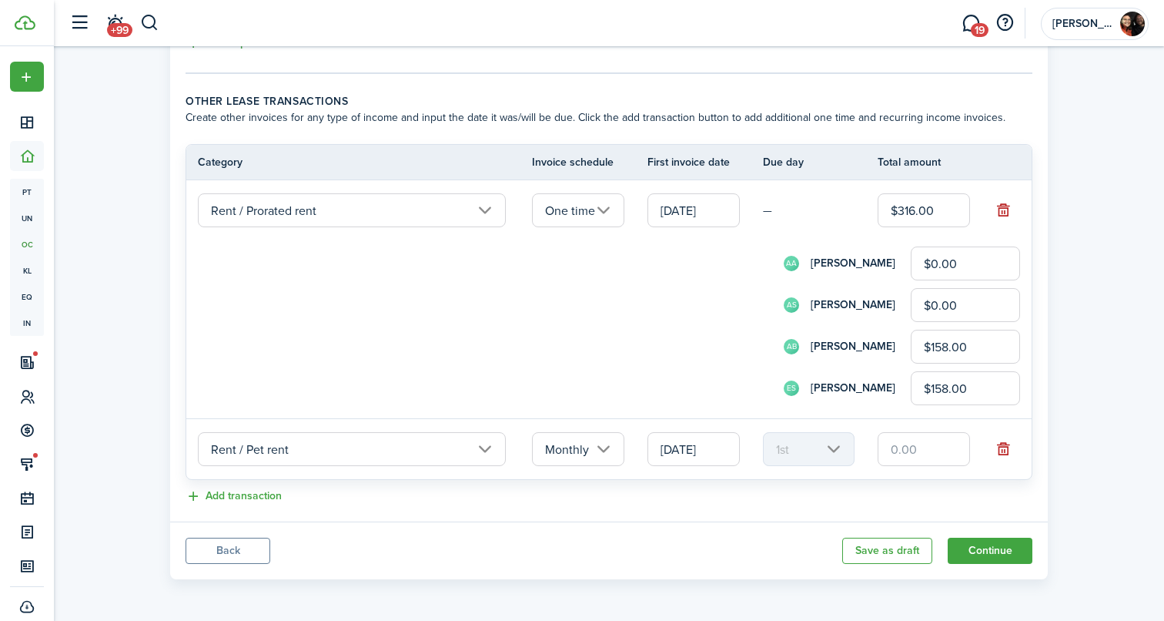
click at [918, 450] on input "text" at bounding box center [924, 449] width 92 height 34
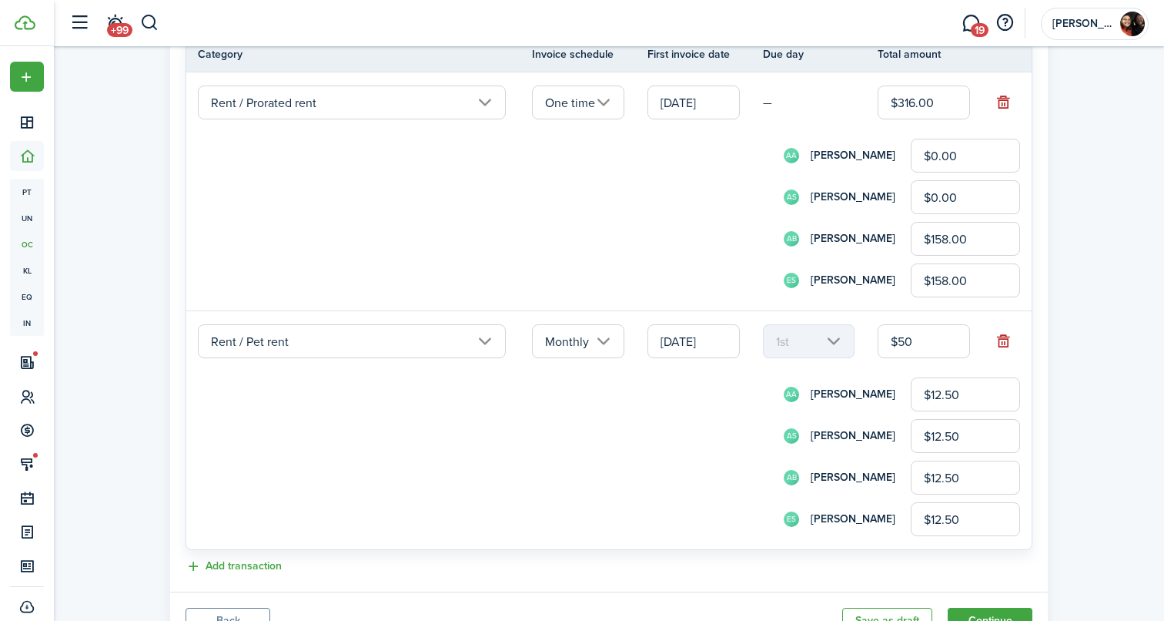
scroll to position [1302, 0]
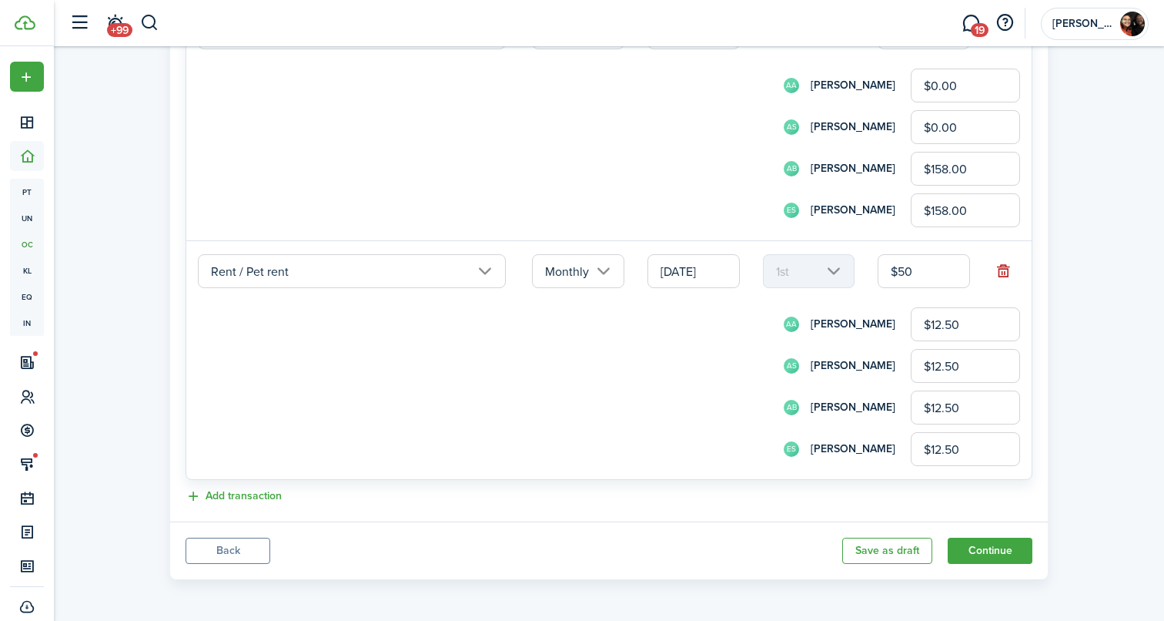
type input "$50.00"
drag, startPoint x: 982, startPoint y: 323, endPoint x: 860, endPoint y: 323, distance: 122.4
click at [860, 323] on div "AA [PERSON_NAME] $12.50" at bounding box center [630, 324] width 780 height 34
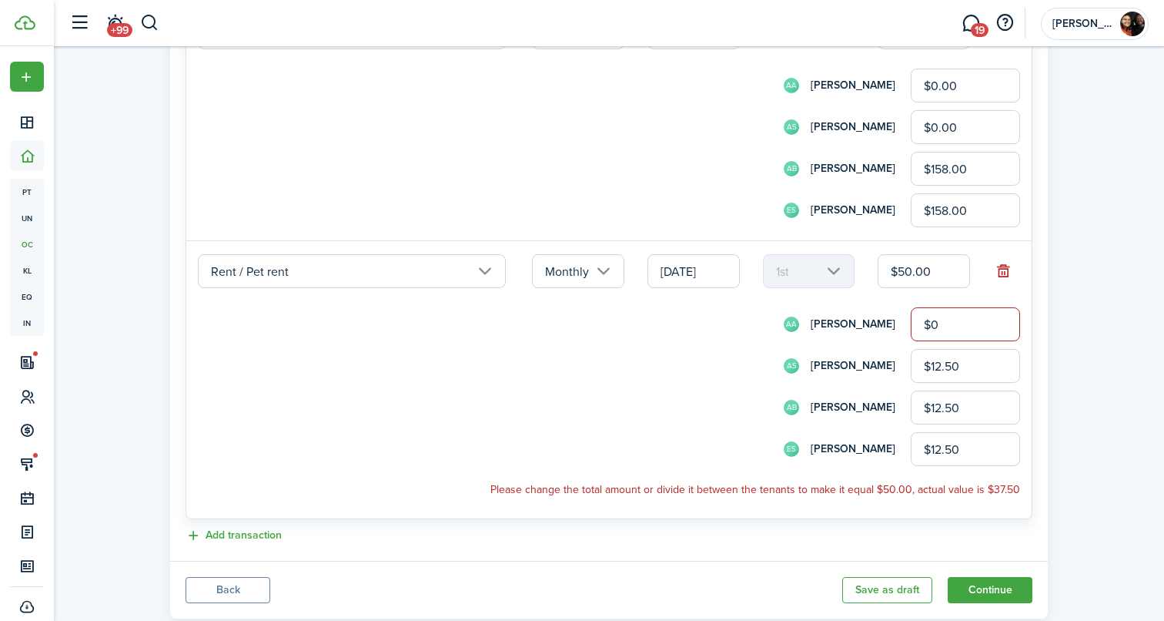
type input "$0.00"
drag, startPoint x: 982, startPoint y: 367, endPoint x: 862, endPoint y: 363, distance: 119.4
click at [862, 363] on div "AS [PERSON_NAME] $12.50" at bounding box center [630, 366] width 780 height 34
type input "$0.00"
drag, startPoint x: 978, startPoint y: 404, endPoint x: 773, endPoint y: 403, distance: 204.8
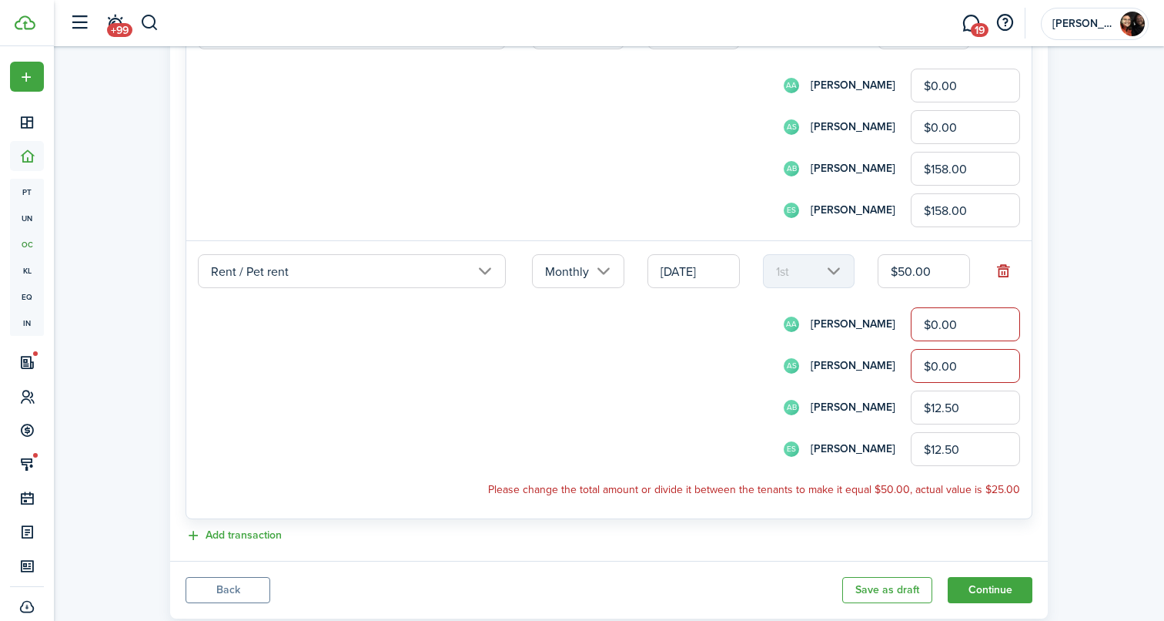
click at [773, 403] on div "AB [PERSON_NAME] $12.50" at bounding box center [630, 407] width 780 height 34
type input "$25.00"
drag, startPoint x: 994, startPoint y: 448, endPoint x: 818, endPoint y: 448, distance: 175.5
click at [818, 448] on div "ES [PERSON_NAME] $12.50" at bounding box center [630, 449] width 780 height 34
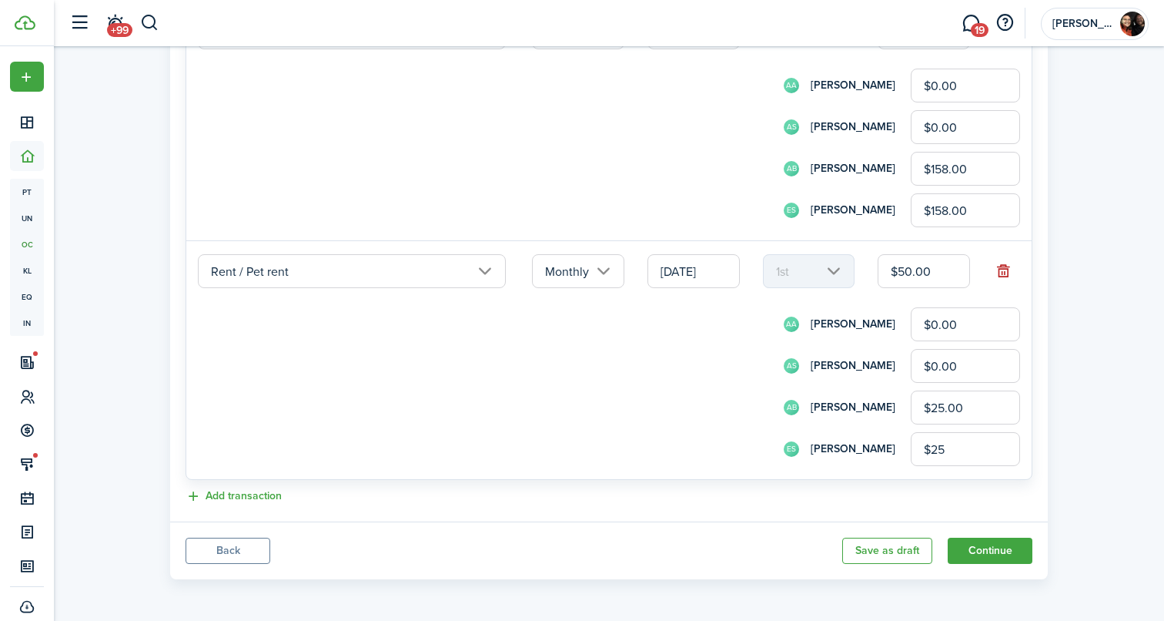
type input "$25.00"
click at [665, 410] on div "AB [PERSON_NAME] $25.00" at bounding box center [630, 407] width 780 height 34
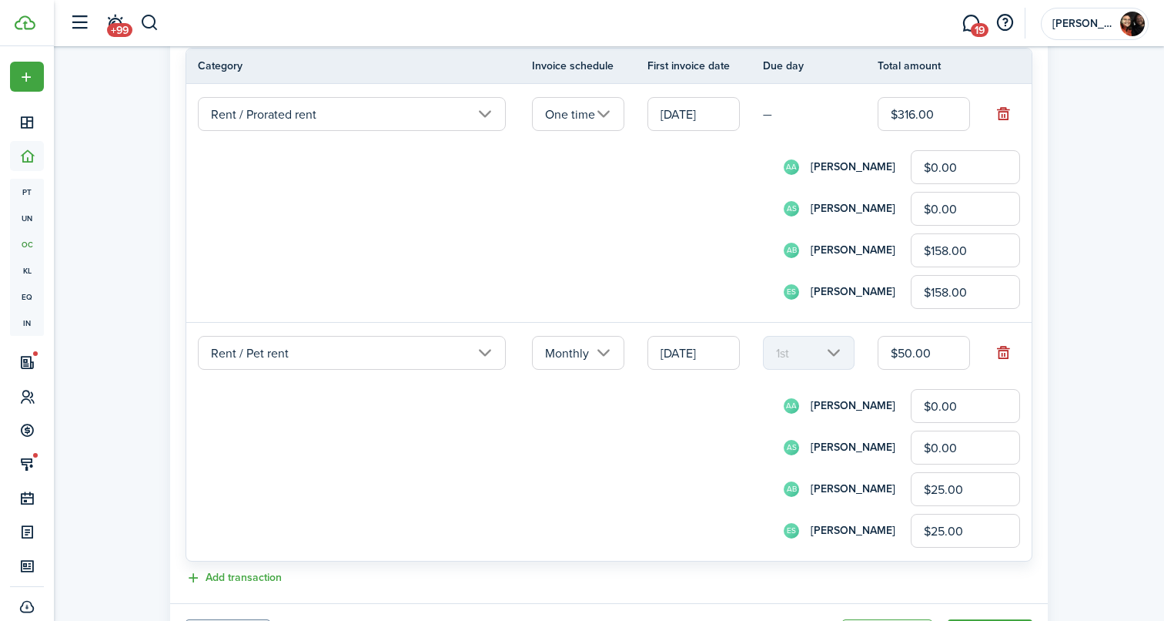
scroll to position [1210, 0]
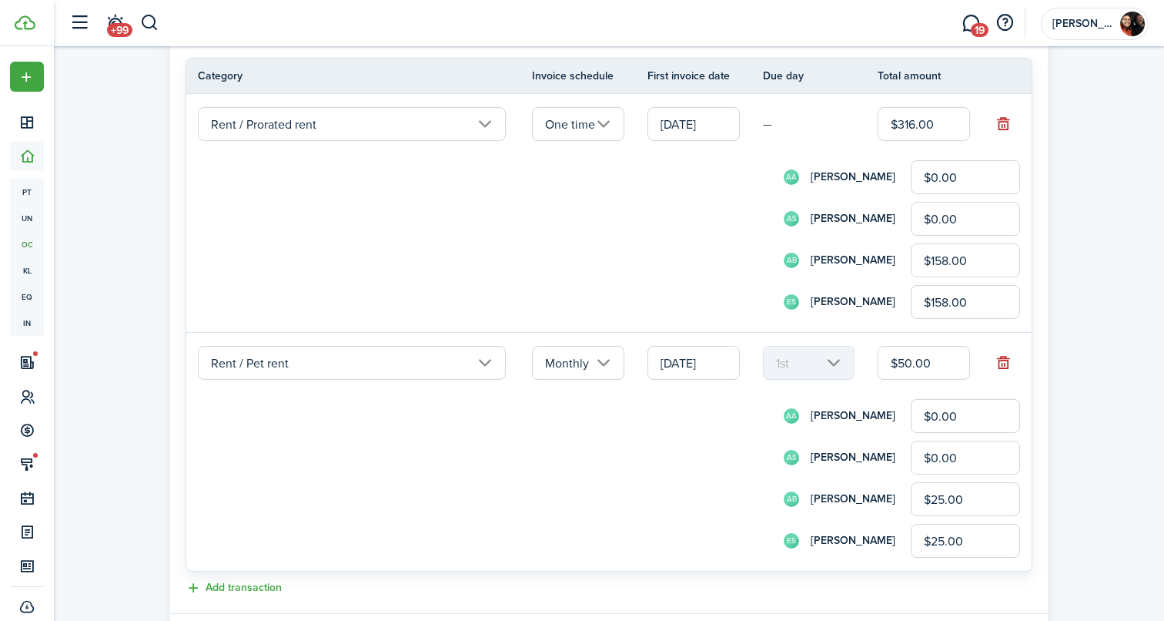
drag, startPoint x: 955, startPoint y: 122, endPoint x: 818, endPoint y: 122, distance: 137.0
click at [818, 122] on tr "Rent / Prorated rent One time [DATE] — $316.00 AA [PERSON_NAME] $0.00 AS [PERSO…" at bounding box center [608, 213] width 845 height 239
type input "$3"
type input "$0.75"
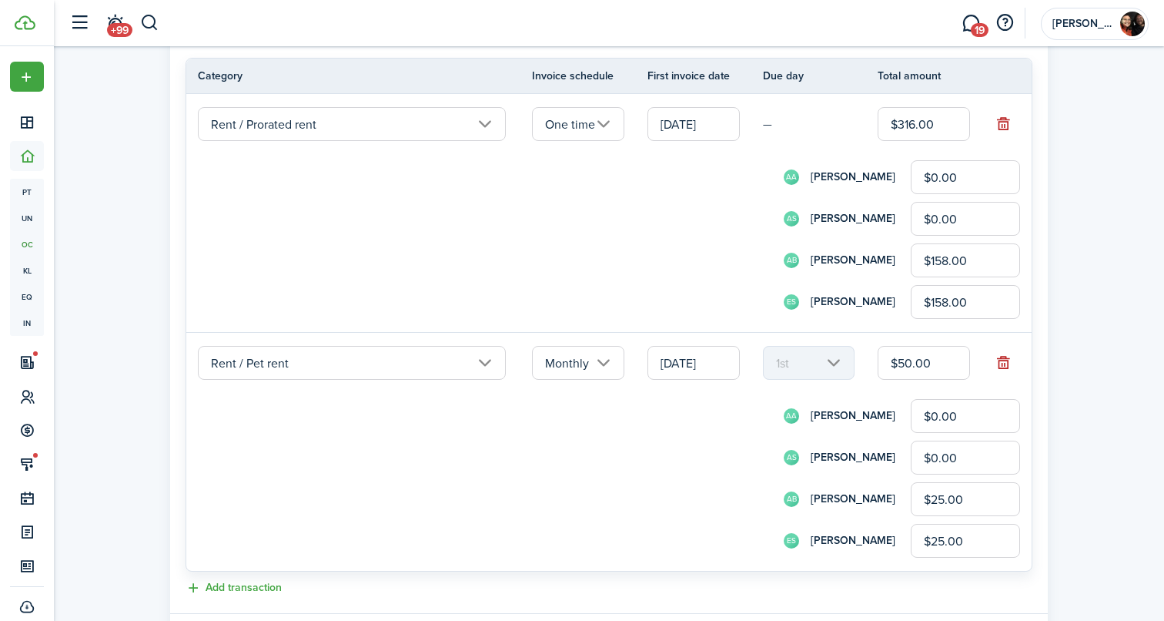
type input "$0.75"
type input "$32"
type input "$8.00"
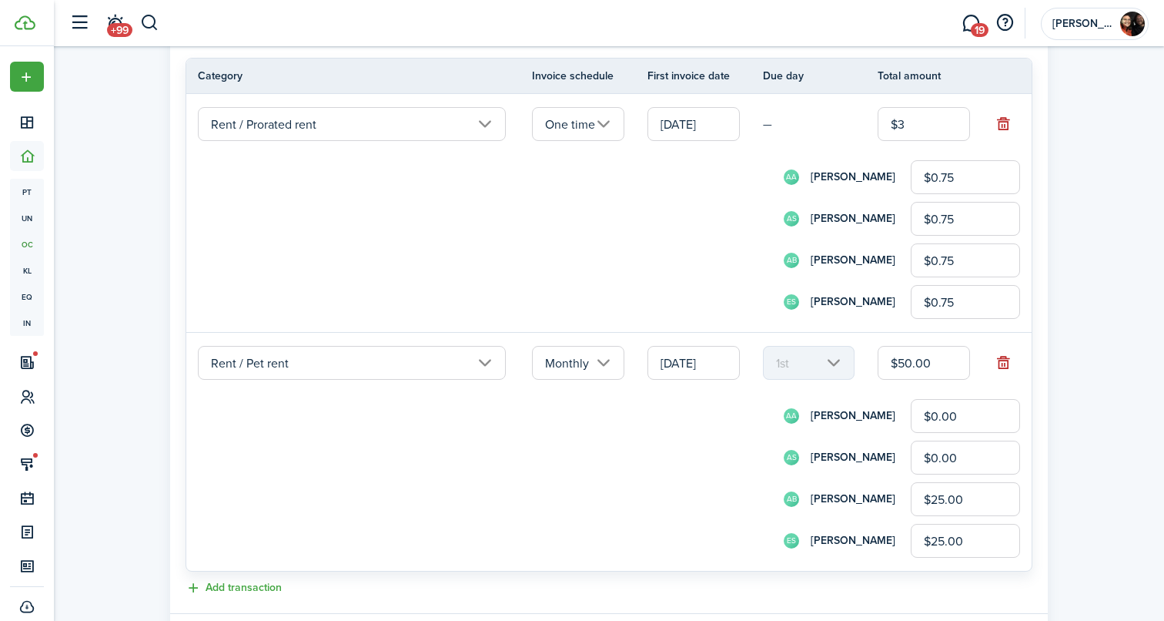
type input "$8.00"
type input "$328"
type input "$82.00"
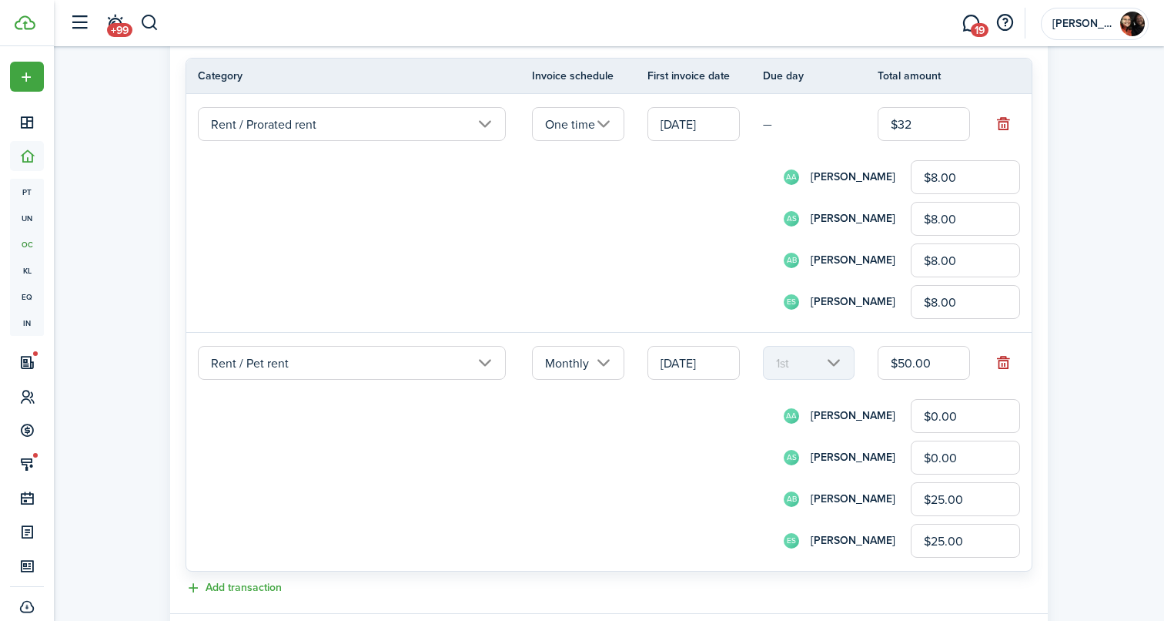
type input "$82.00"
type input "$328.00"
drag, startPoint x: 978, startPoint y: 179, endPoint x: 880, endPoint y: 174, distance: 98.7
click at [880, 174] on div "AA [PERSON_NAME] $82.00" at bounding box center [630, 177] width 780 height 34
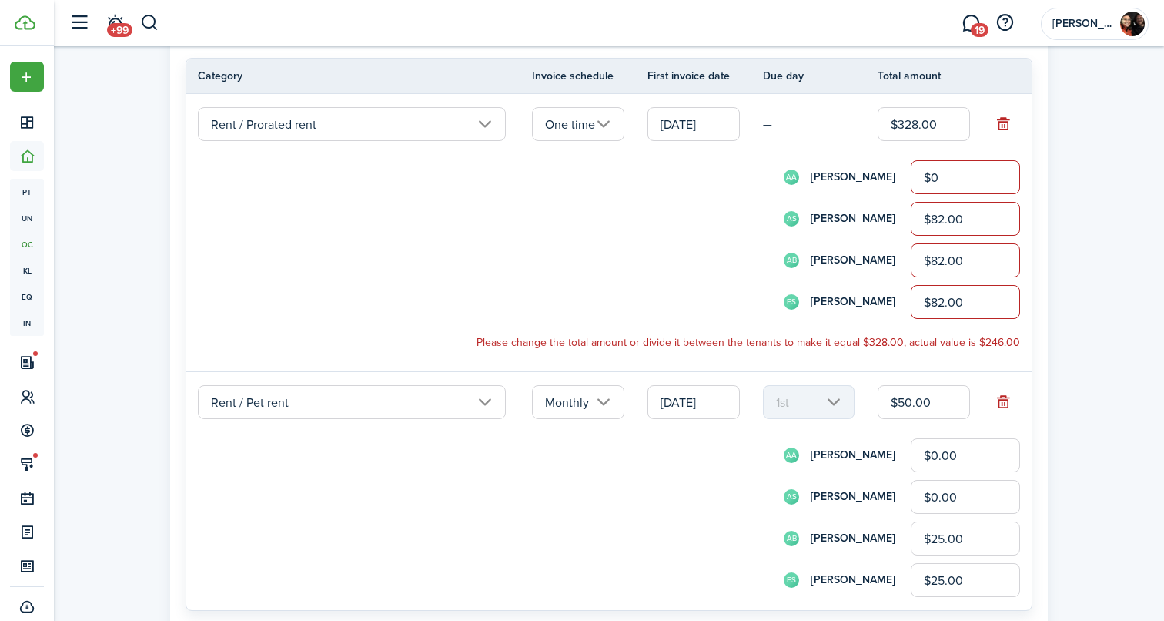
type input "$0.00"
click at [939, 226] on input "$82.00" at bounding box center [965, 219] width 109 height 34
drag, startPoint x: 974, startPoint y: 225, endPoint x: 838, endPoint y: 209, distance: 136.4
click at [838, 211] on div "AS [PERSON_NAME] $82.00" at bounding box center [630, 219] width 780 height 34
type input "$0.00"
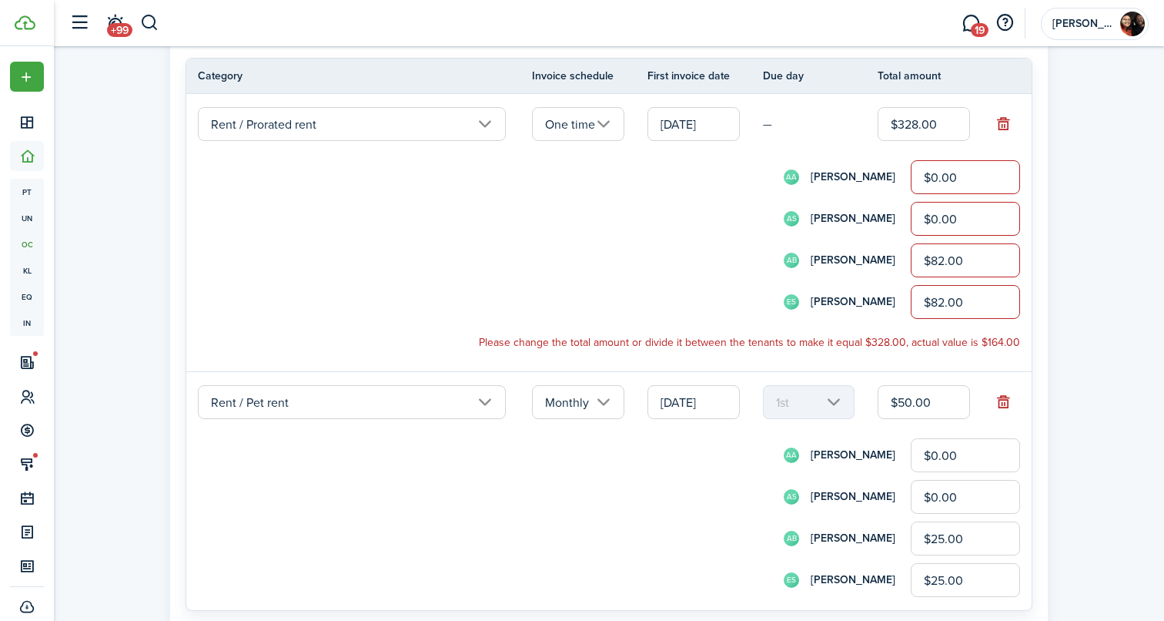
click at [915, 256] on input "$82.00" at bounding box center [965, 260] width 109 height 34
drag, startPoint x: 985, startPoint y: 259, endPoint x: 724, endPoint y: 242, distance: 261.5
click at [727, 242] on form "AA [PERSON_NAME] $0.00 AS [PERSON_NAME] $0.00 AB [PERSON_NAME] $82.00 ES [PERSO…" at bounding box center [609, 239] width 822 height 159
type input "$164.00"
drag, startPoint x: 962, startPoint y: 303, endPoint x: 837, endPoint y: 302, distance: 125.5
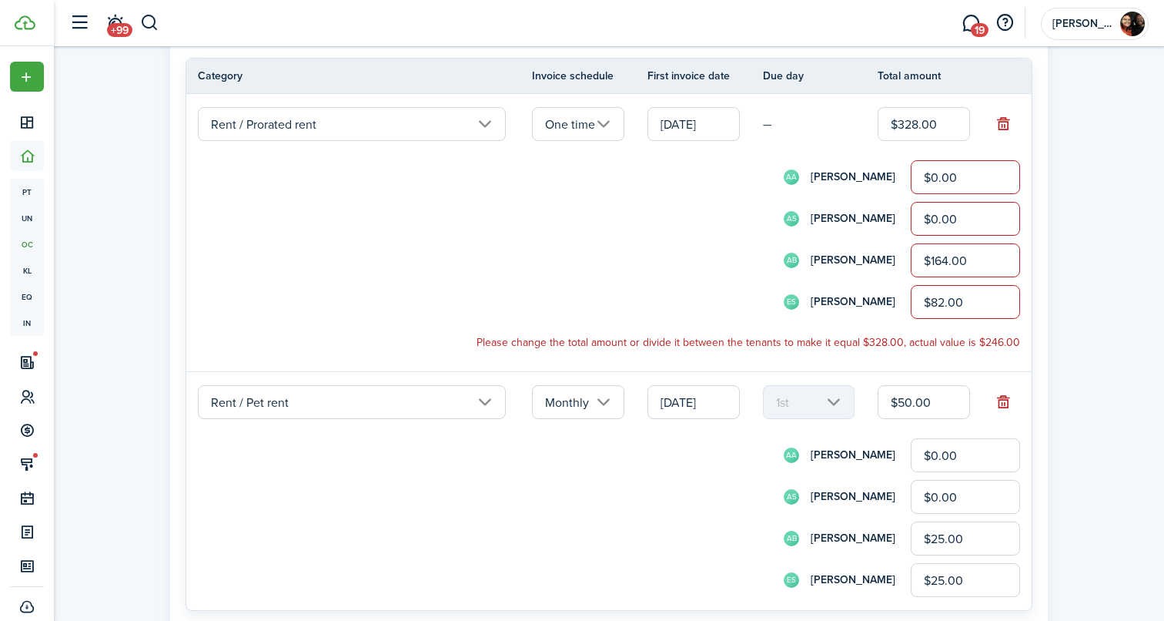
click at [837, 303] on div "ES [PERSON_NAME] $82.00" at bounding box center [630, 302] width 780 height 34
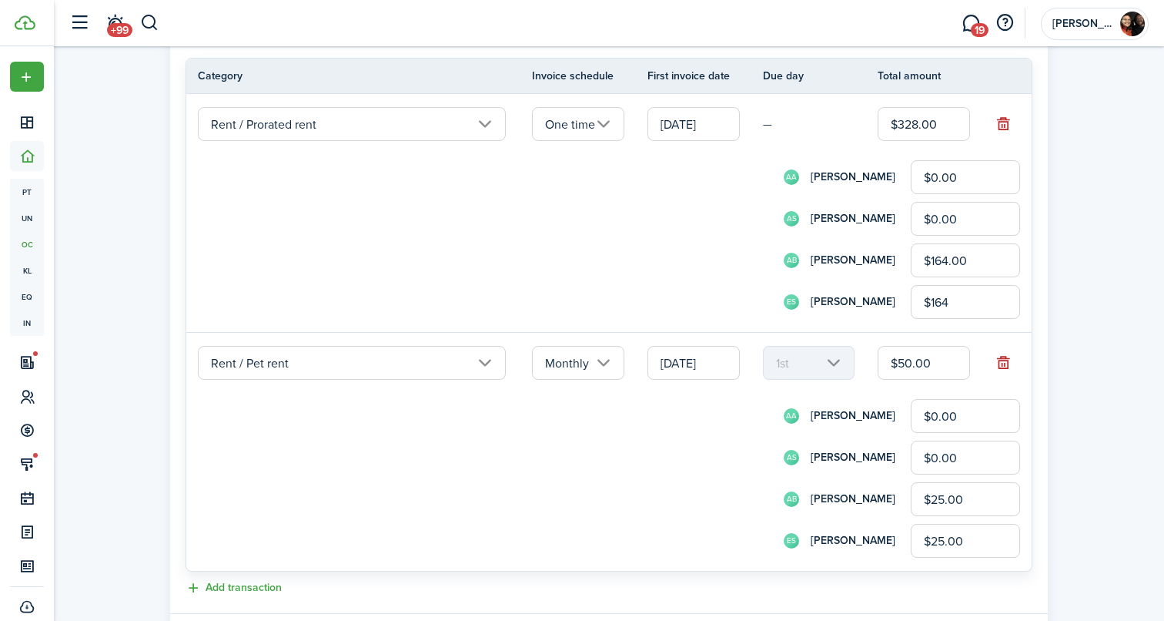
type input "$164.00"
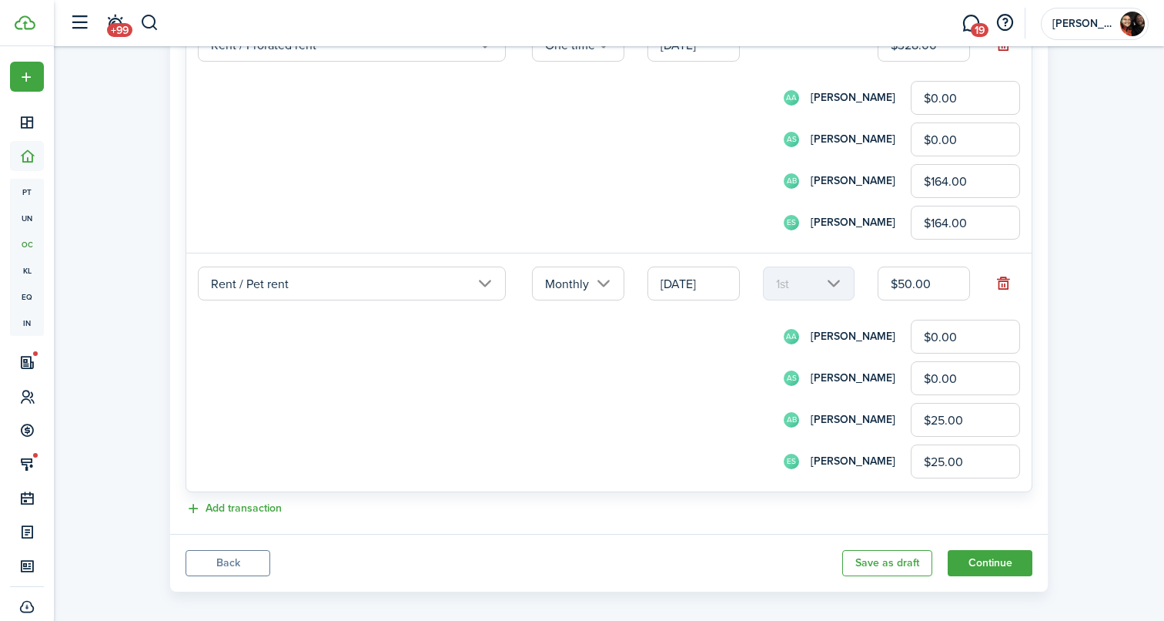
scroll to position [1302, 0]
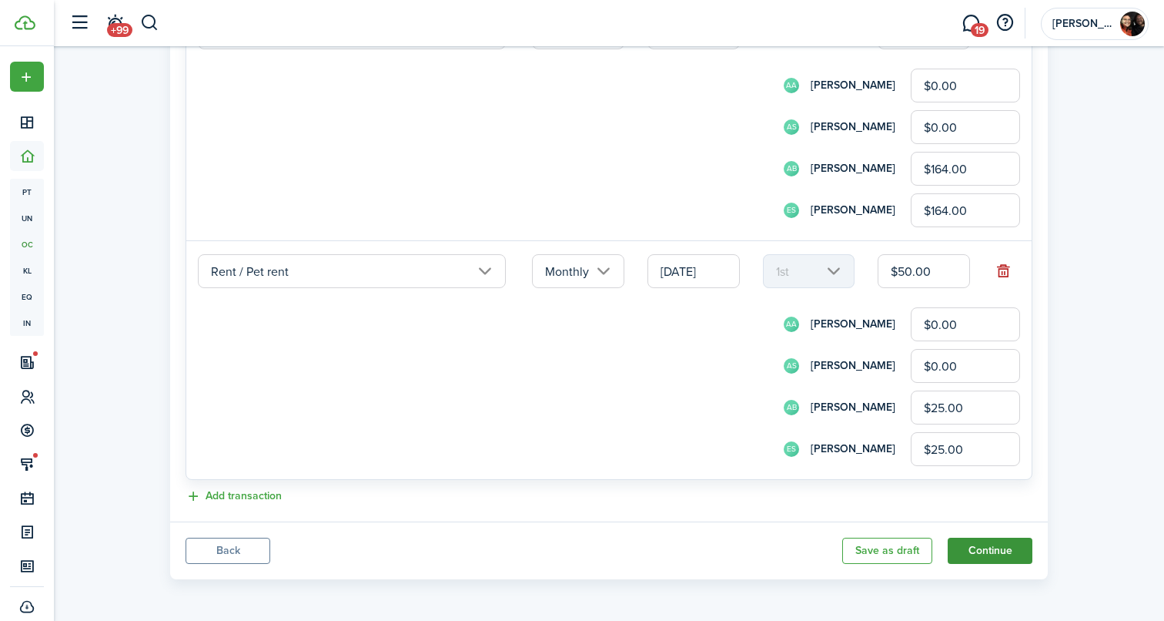
click at [1007, 550] on button "Continue" at bounding box center [990, 550] width 85 height 26
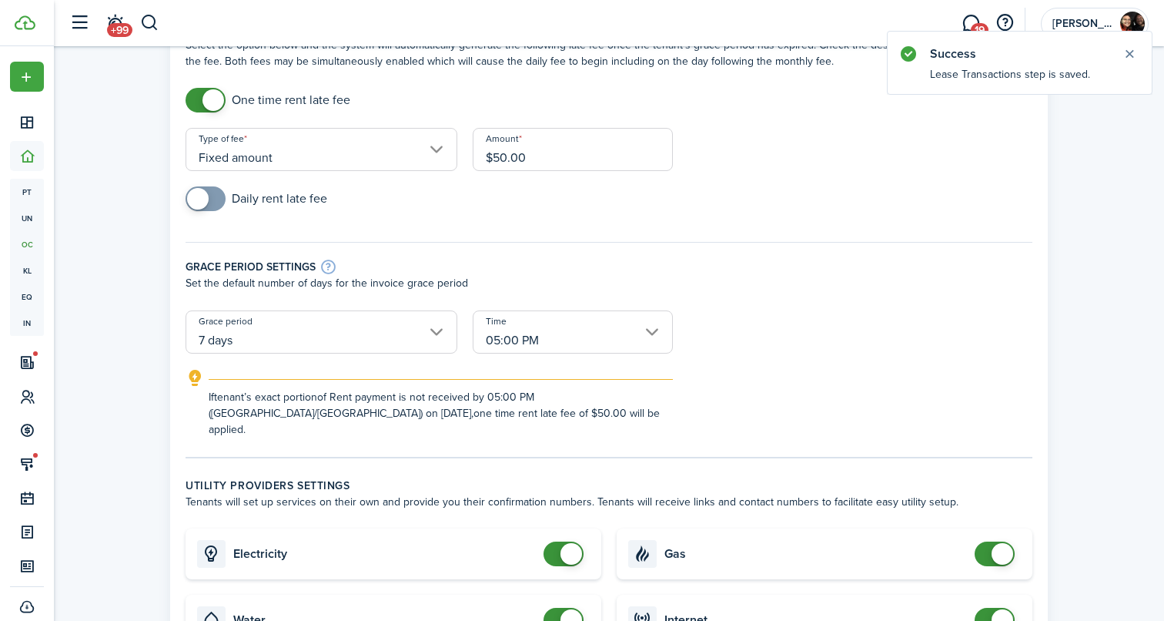
scroll to position [102, 0]
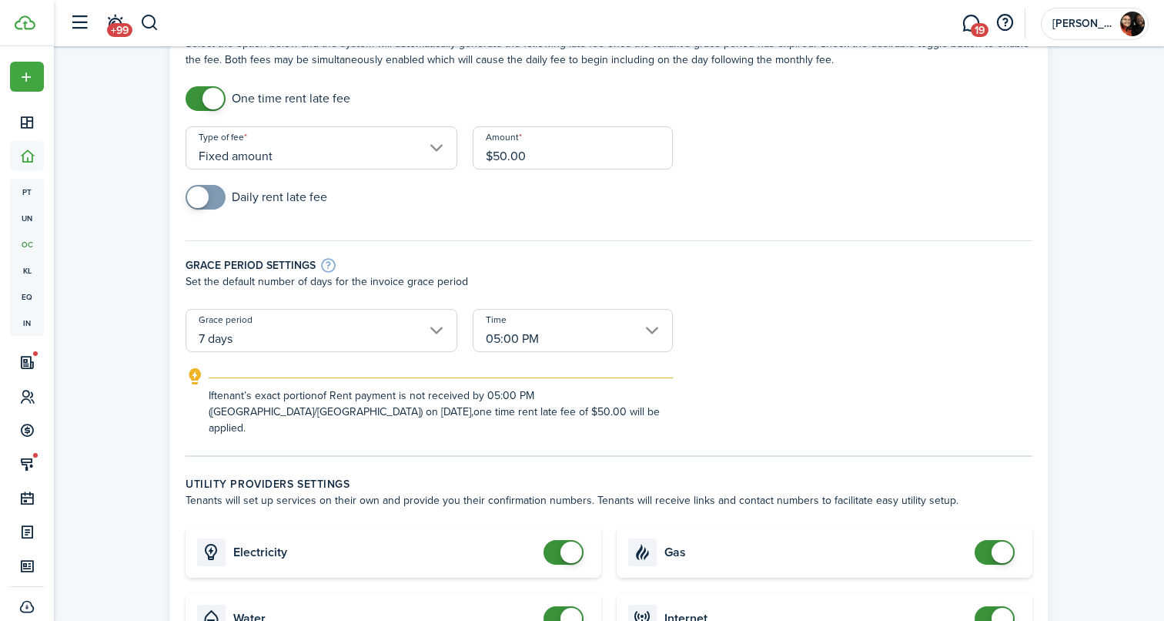
click at [352, 338] on input "7 days" at bounding box center [322, 330] width 272 height 43
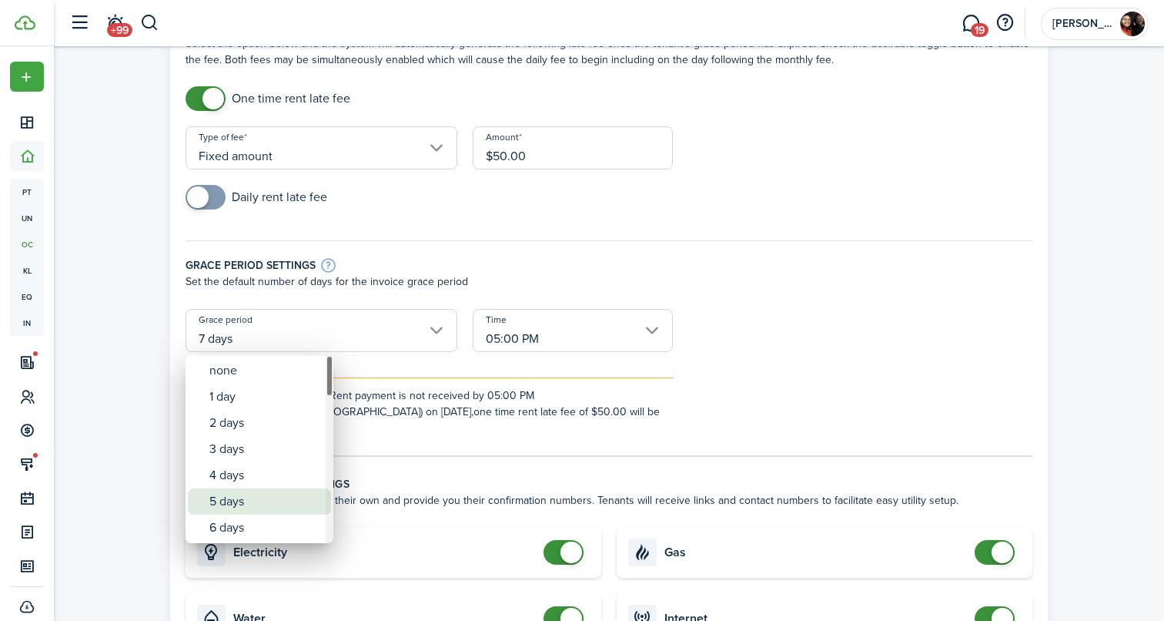
click at [242, 503] on div "5 days" at bounding box center [265, 501] width 112 height 26
type input "5 days"
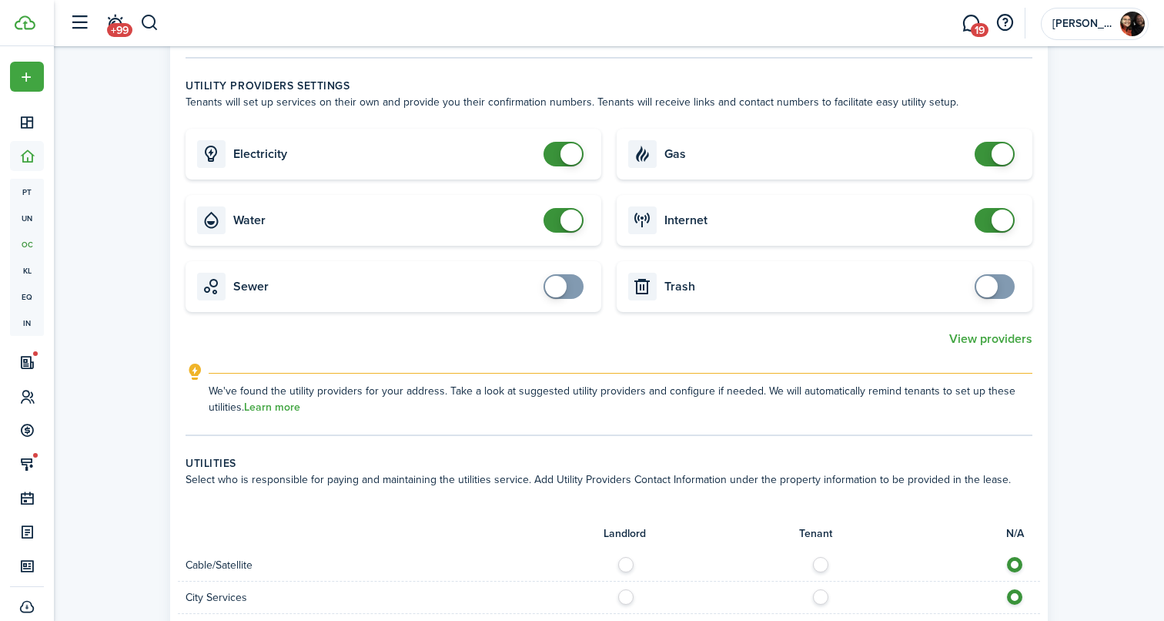
scroll to position [492, 0]
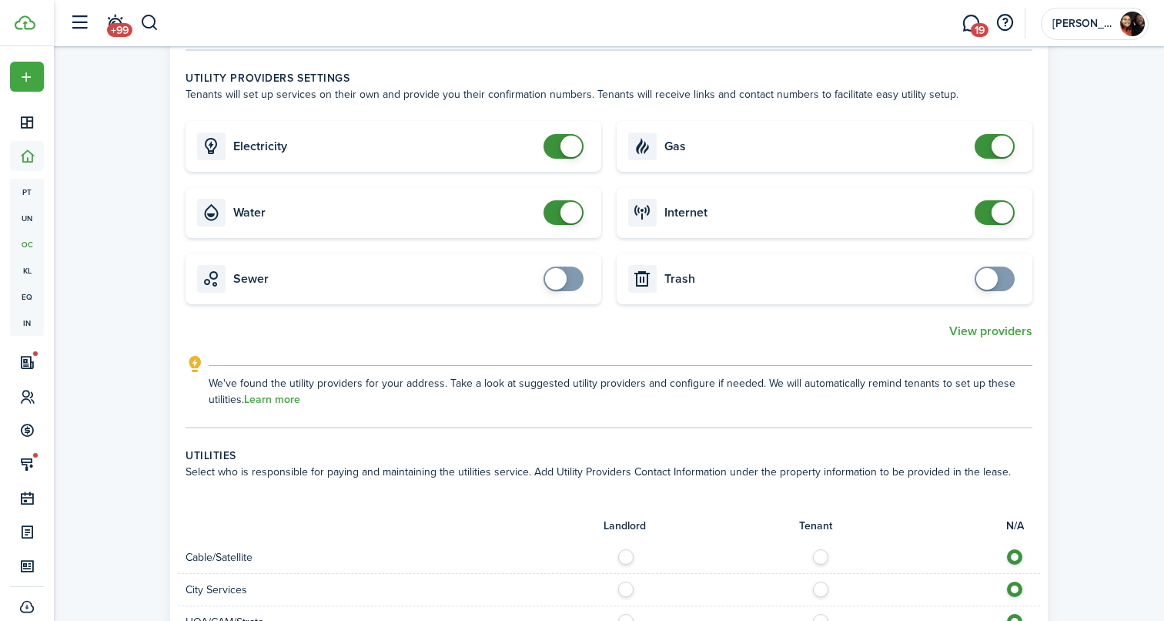
checkbox input "false"
click at [569, 209] on span at bounding box center [571, 213] width 22 height 22
checkbox input "false"
click at [995, 144] on span at bounding box center [1003, 146] width 22 height 22
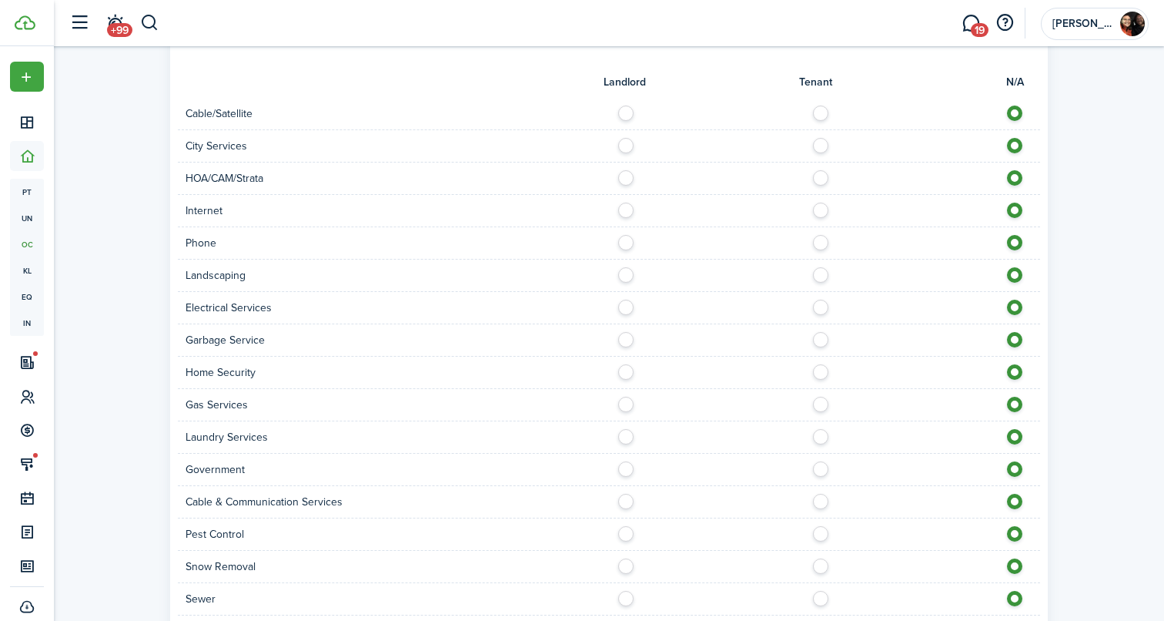
scroll to position [937, 0]
click at [821, 112] on label at bounding box center [824, 108] width 27 height 8
radio input "true"
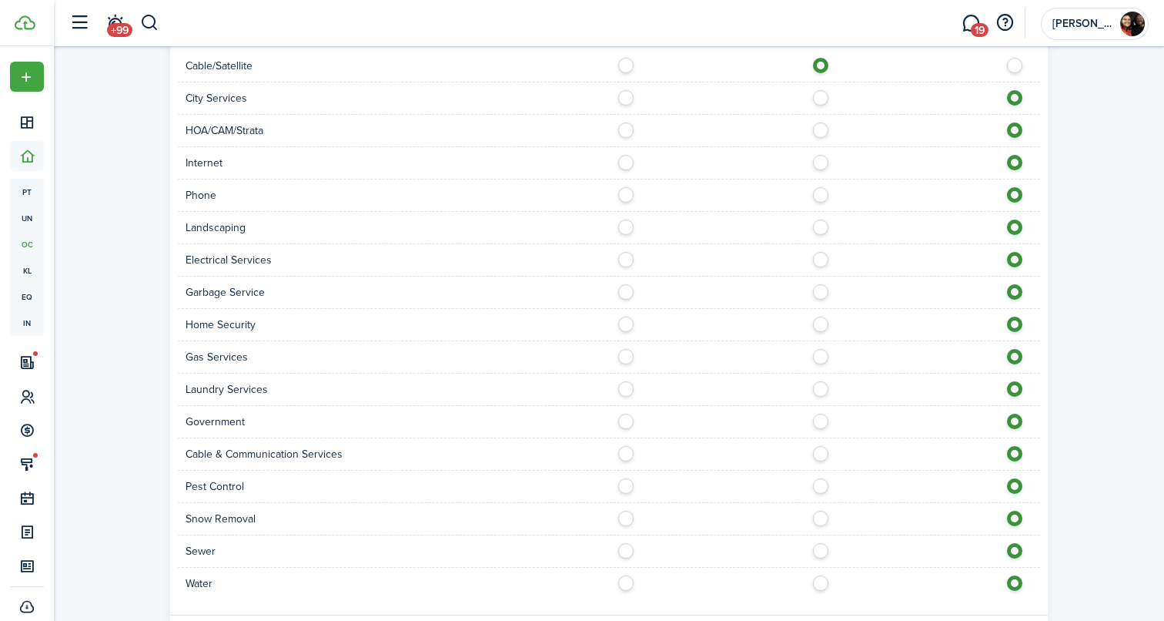
scroll to position [992, 0]
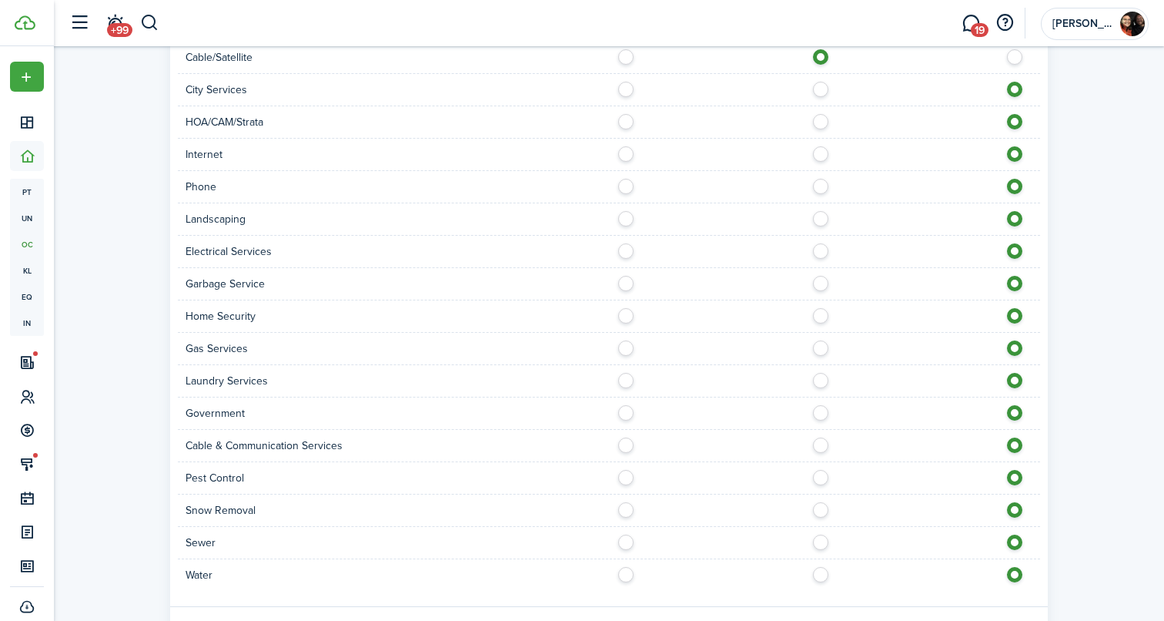
click at [821, 154] on label at bounding box center [824, 150] width 27 height 8
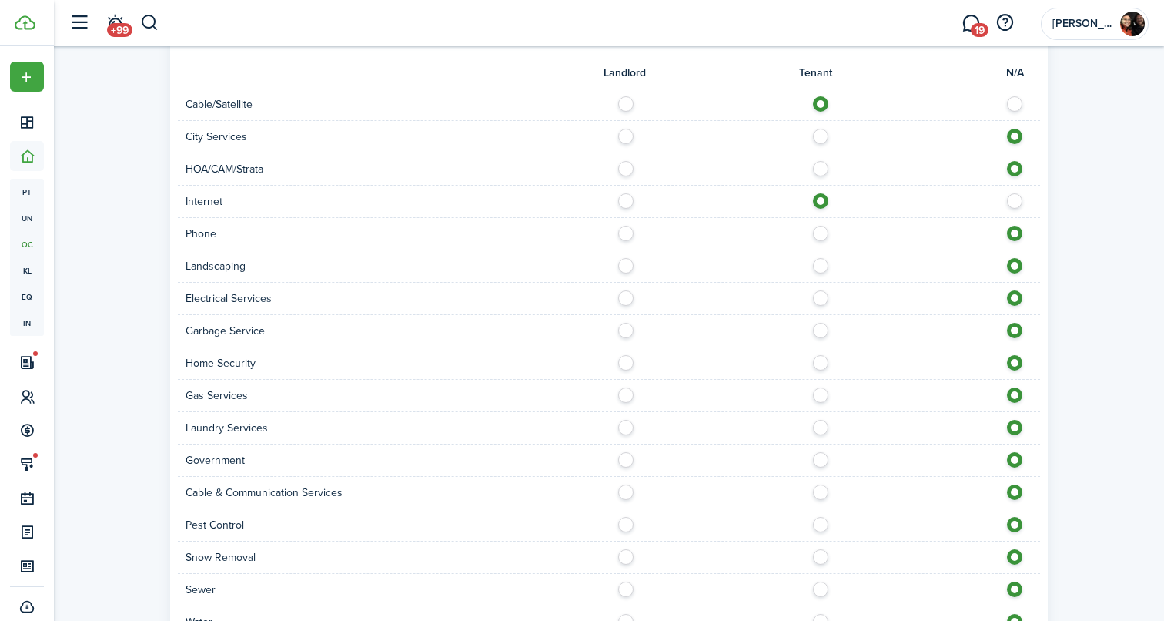
scroll to position [943, 0]
click at [628, 267] on label at bounding box center [630, 263] width 27 height 8
click at [821, 299] on label at bounding box center [824, 296] width 27 height 8
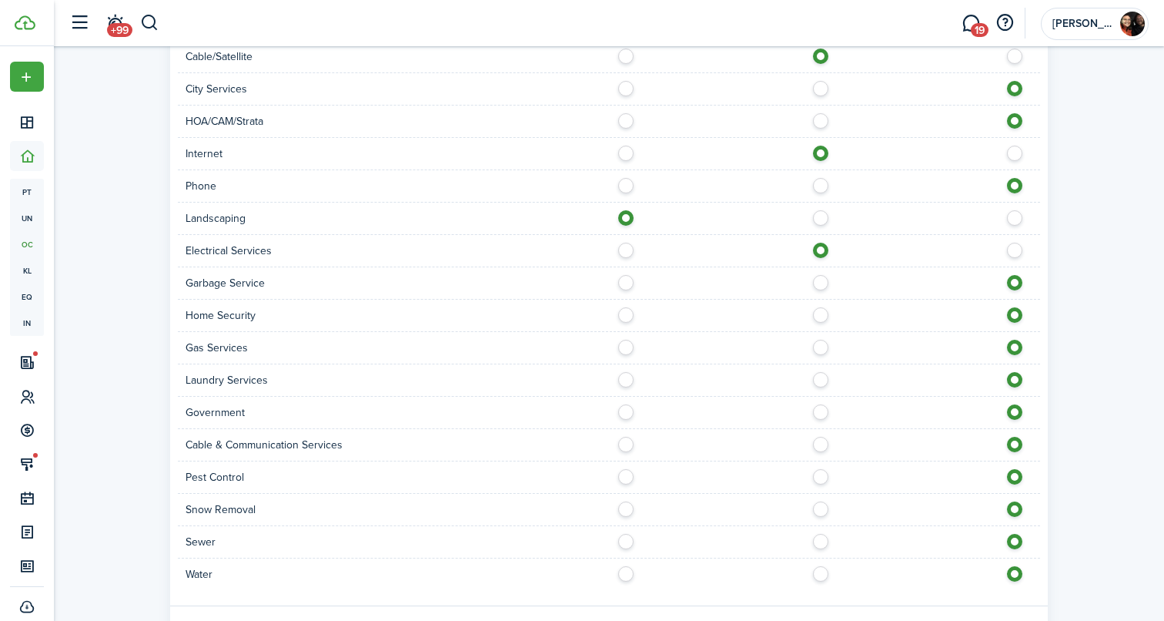
scroll to position [995, 0]
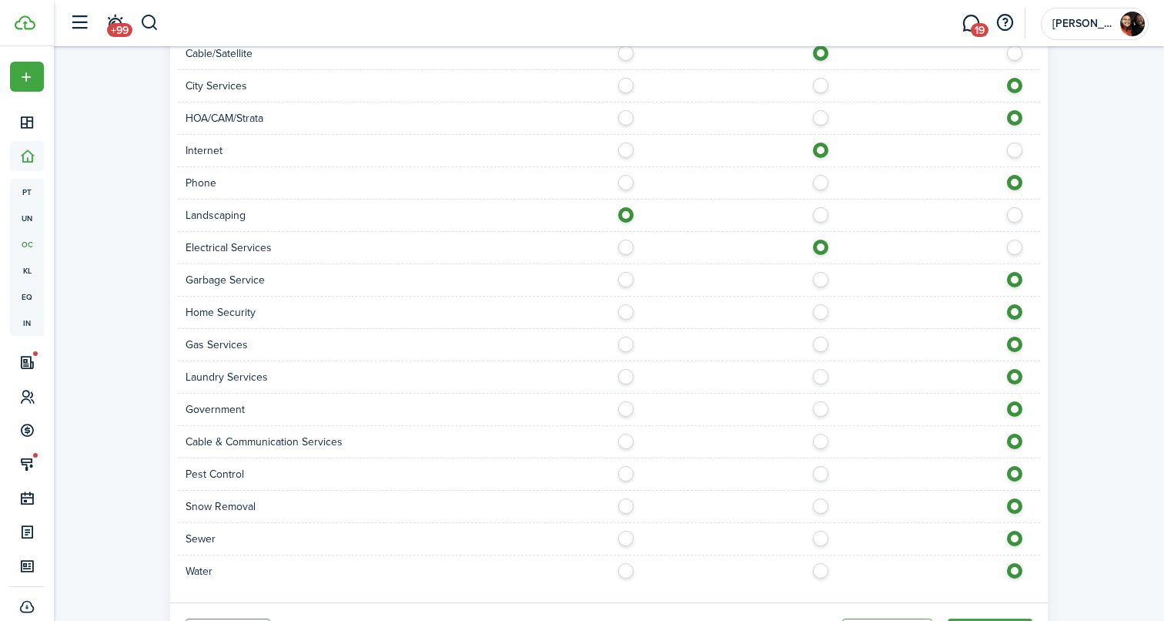
click at [624, 279] on label at bounding box center [630, 276] width 27 height 8
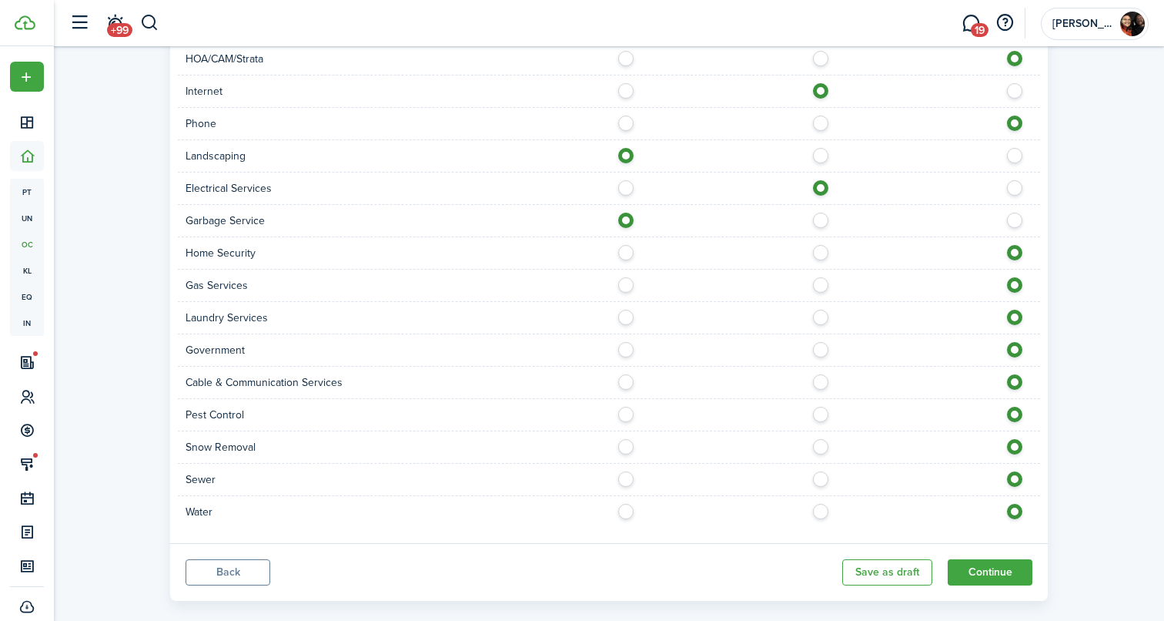
scroll to position [1065, 0]
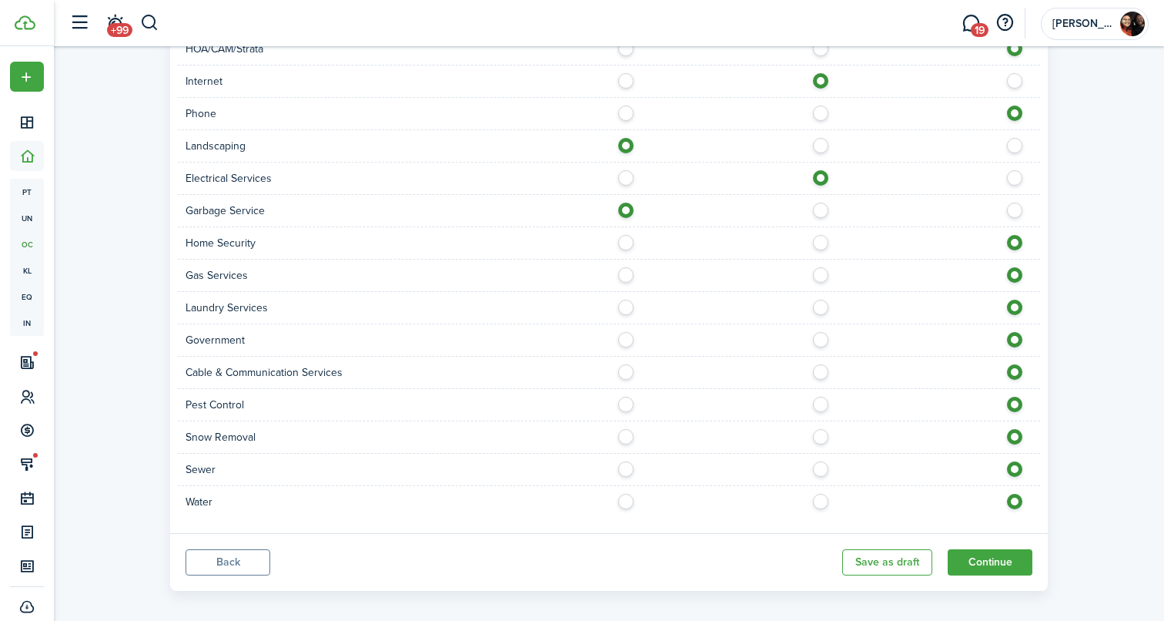
click at [629, 275] on label at bounding box center [630, 271] width 27 height 8
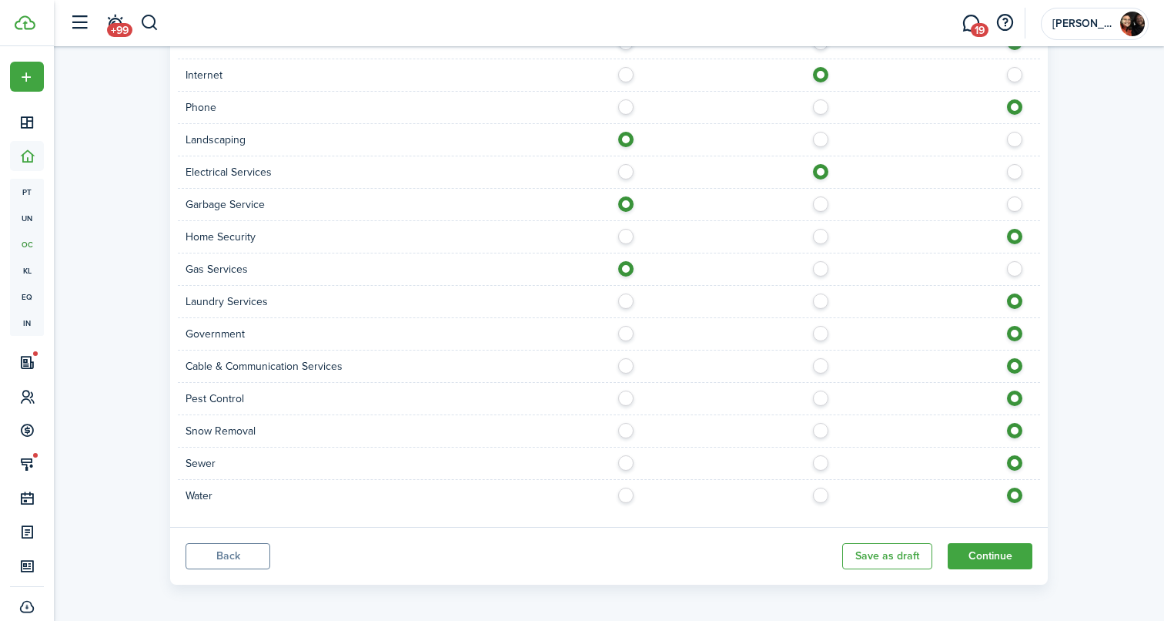
scroll to position [1077, 0]
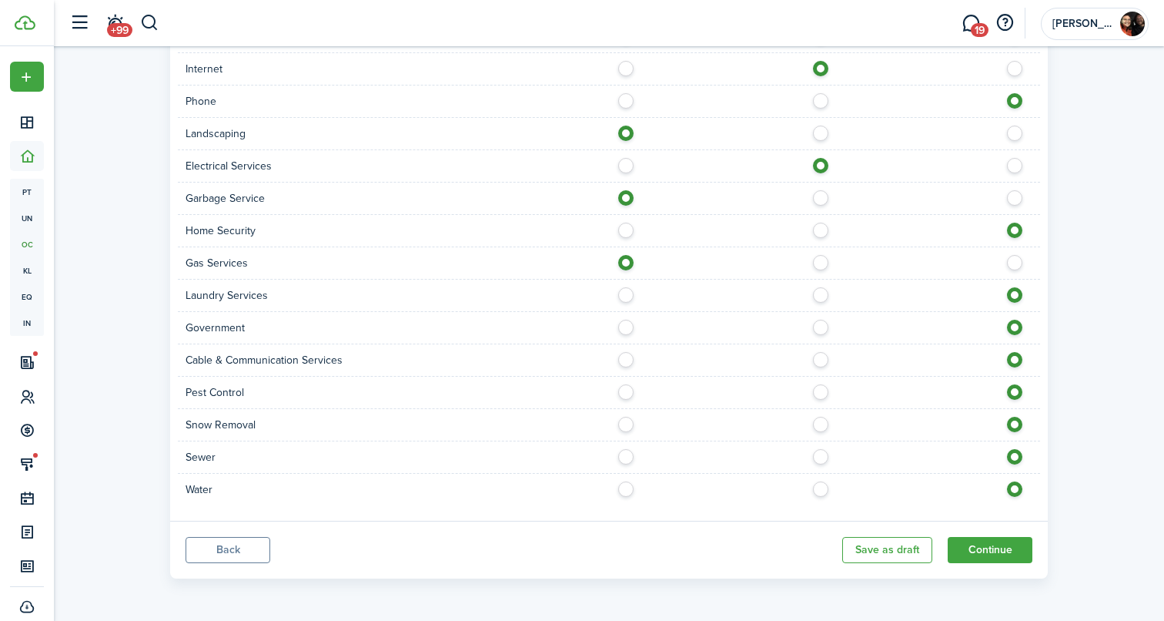
click at [824, 360] on label at bounding box center [824, 356] width 27 height 8
click at [633, 423] on label at bounding box center [630, 420] width 27 height 8
click at [628, 465] on div "Sewer" at bounding box center [609, 457] width 862 height 32
click at [625, 456] on label at bounding box center [630, 453] width 27 height 8
click at [623, 489] on label at bounding box center [630, 485] width 27 height 8
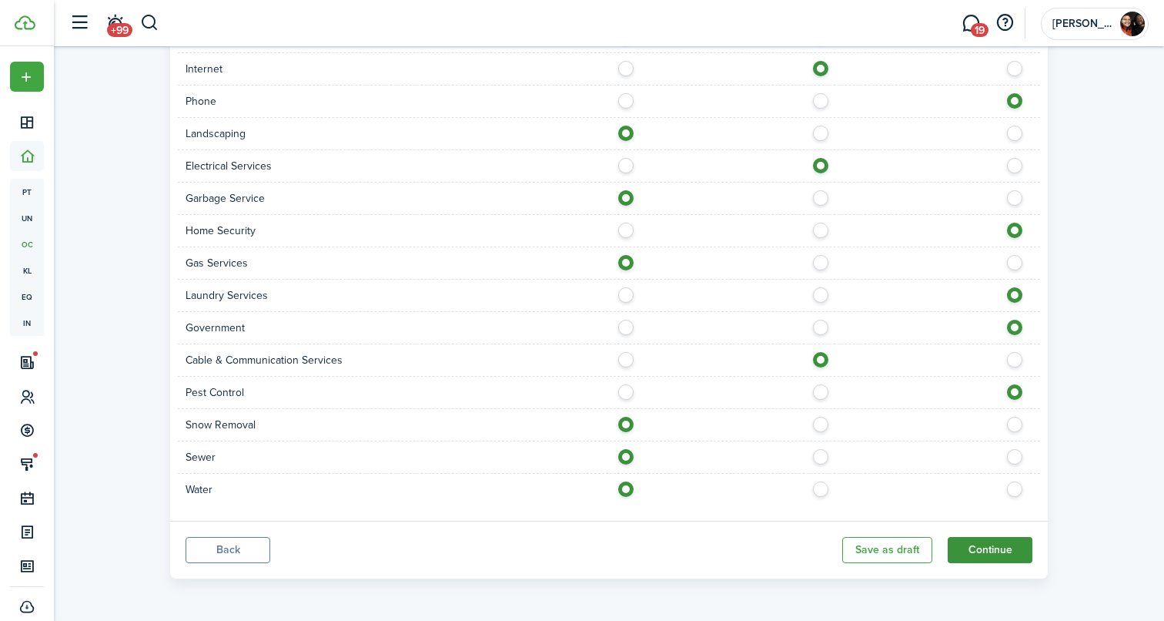
click at [1006, 541] on button "Continue" at bounding box center [990, 550] width 85 height 26
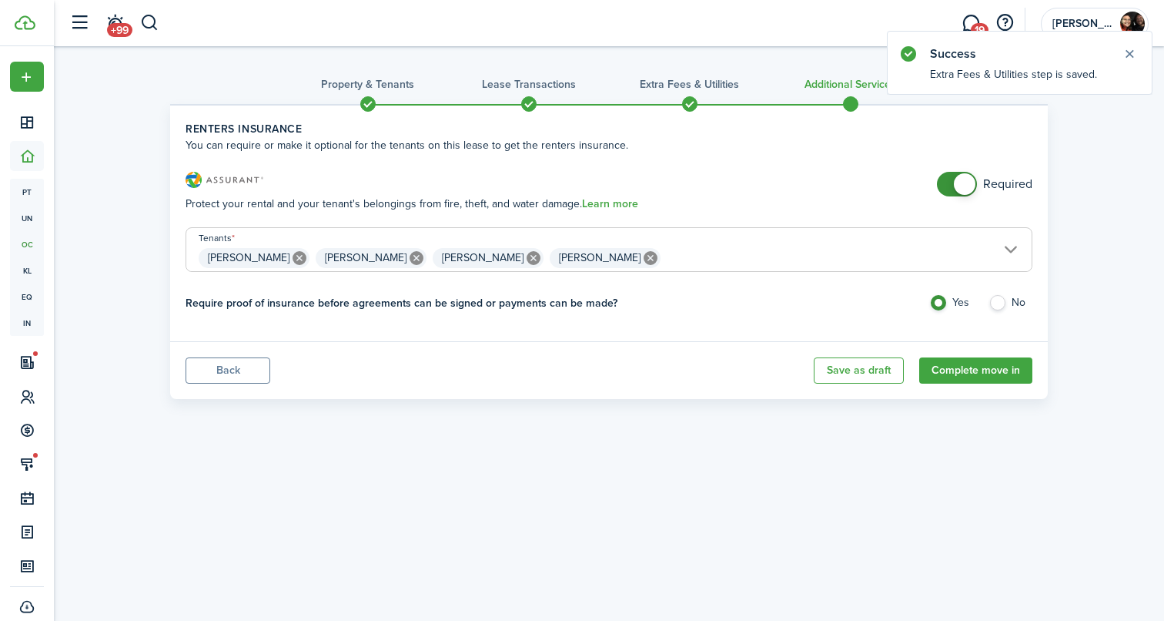
click at [527, 259] on icon at bounding box center [534, 258] width 14 height 14
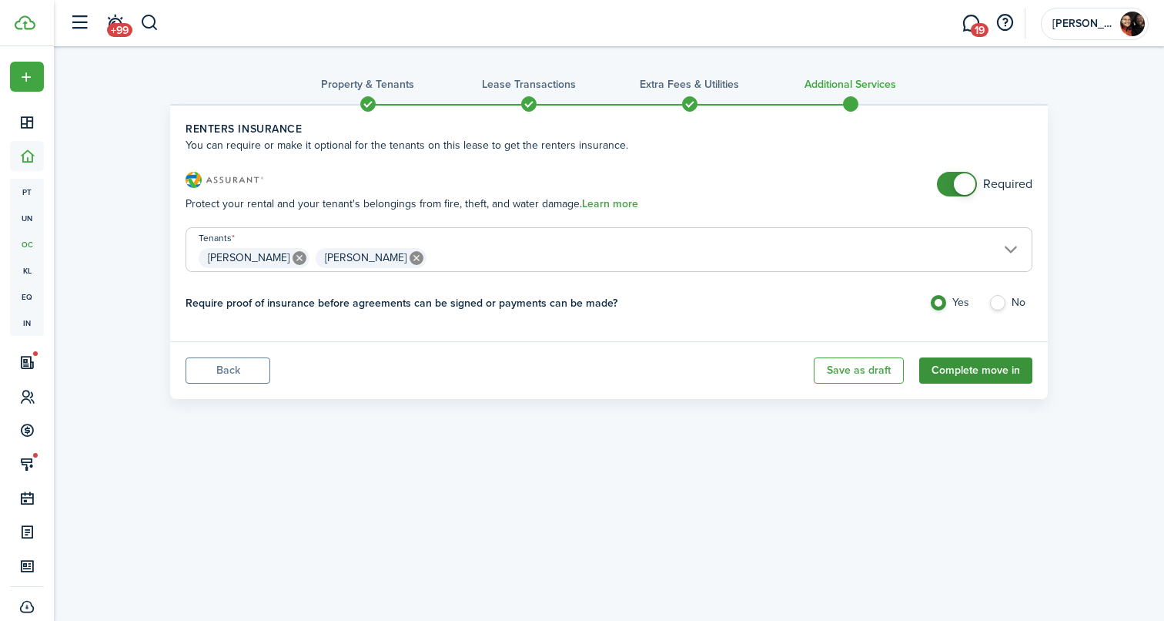
click at [964, 364] on button "Complete move in" at bounding box center [975, 370] width 113 height 26
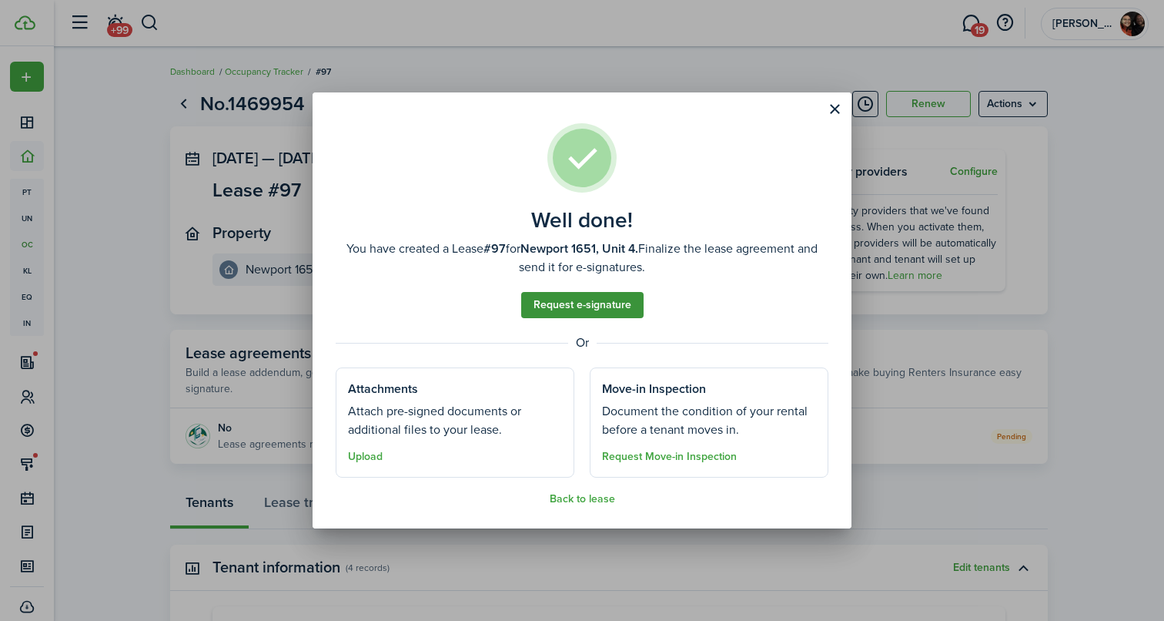
click at [589, 309] on link "Request e-signature" at bounding box center [582, 305] width 122 height 26
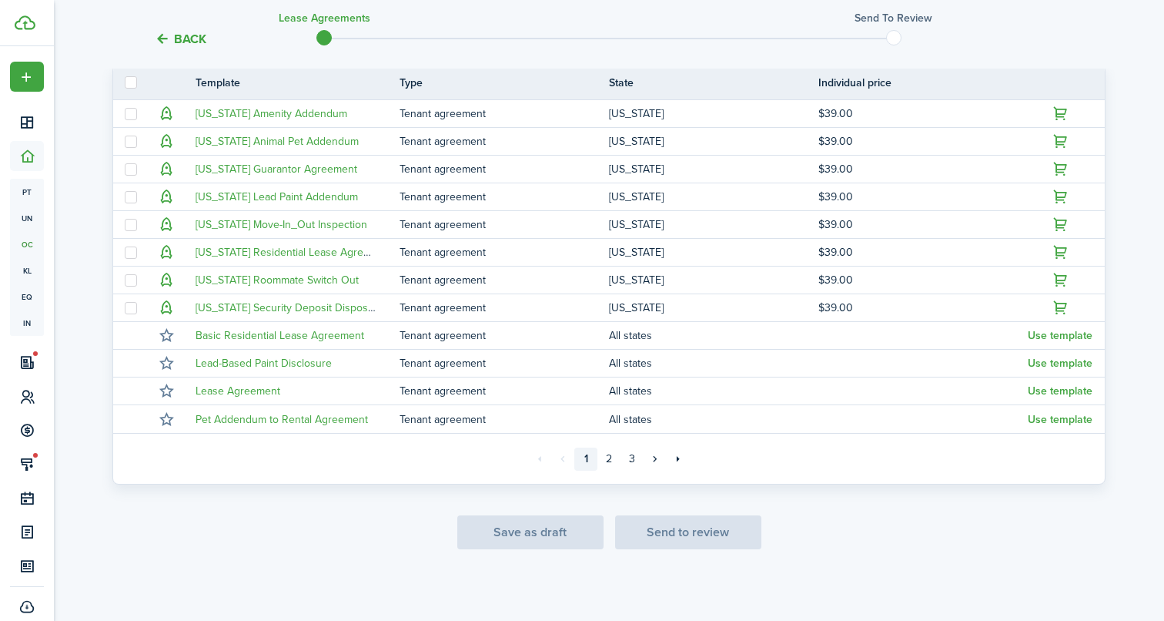
scroll to position [351, 0]
click at [638, 459] on link "3" at bounding box center [632, 458] width 23 height 23
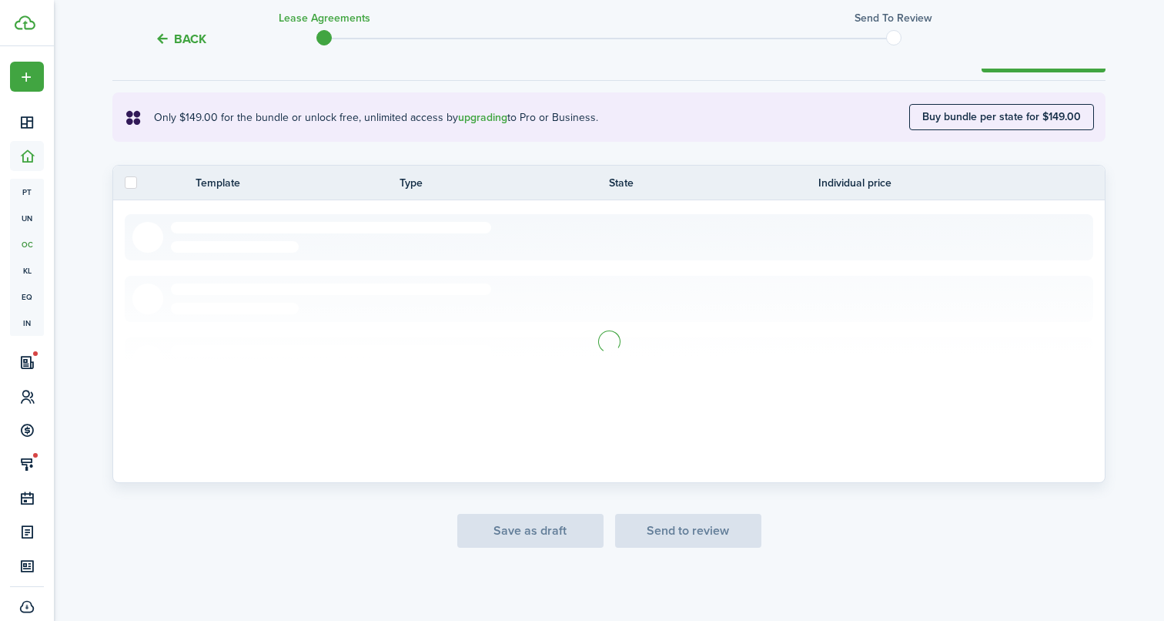
scroll to position [324, 0]
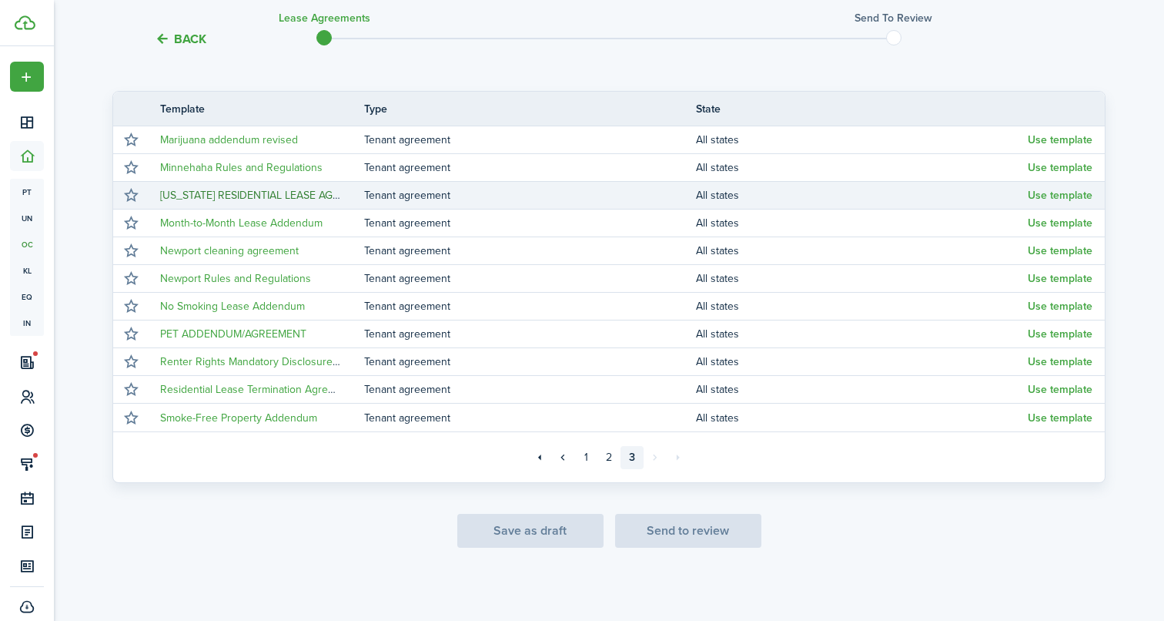
click at [259, 197] on link "[US_STATE] RESIDENTIAL LEASE AGREEMENT" at bounding box center [270, 195] width 220 height 16
click at [1069, 191] on button "Use template" at bounding box center [1060, 195] width 65 height 12
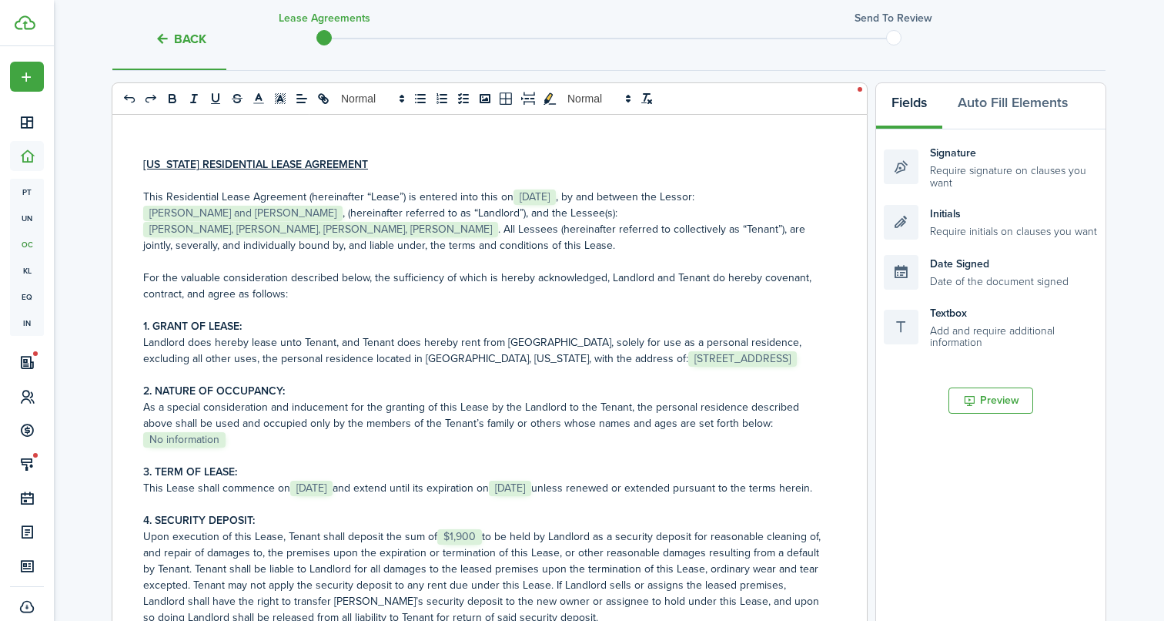
scroll to position [22, 0]
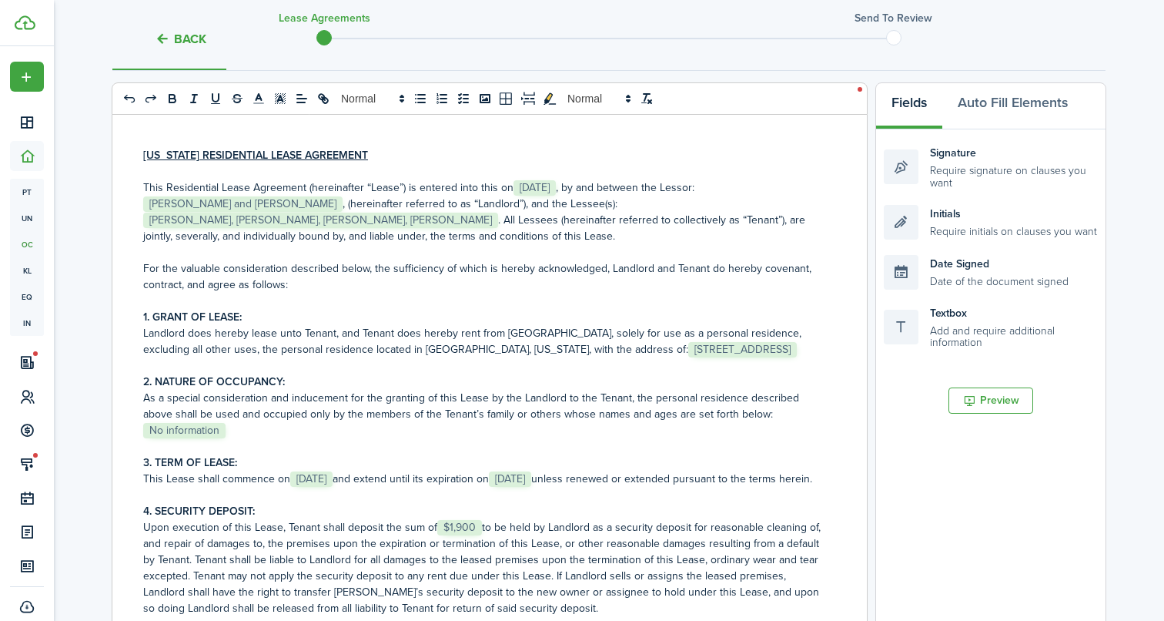
click at [808, 204] on p "This Residential Lease Agreement (hereinafter “Lease”) is entered into this on …" at bounding box center [483, 211] width 681 height 65
click at [825, 201] on div "[US_STATE] RESIDENTIAL LEASE AGREEMENT This Residential Lease Agreement (herein…" at bounding box center [483, 417] width 743 height 604
click at [539, 199] on p "This Residential Lease Agreement (hereinafter “Lease”) is entered into this on …" at bounding box center [483, 211] width 681 height 65
click at [406, 218] on p "This Residential Lease Agreement (hereinafter “Lease”) is entered into this on …" at bounding box center [483, 211] width 681 height 65
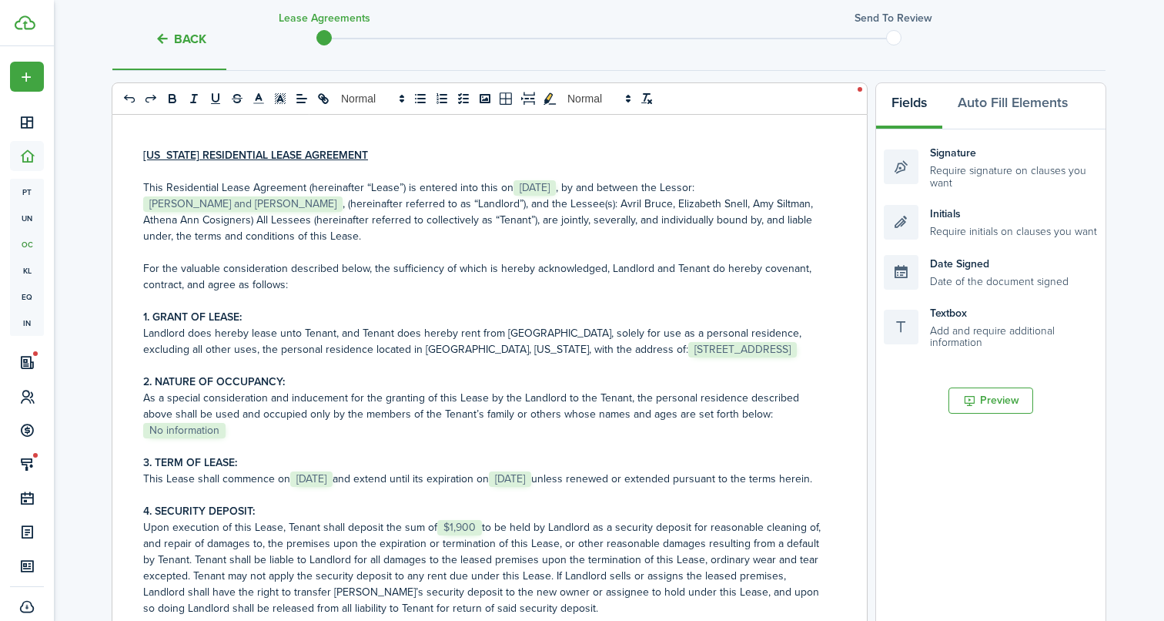
click at [141, 224] on div "[US_STATE] RESIDENTIAL LEASE AGREEMENT This Residential Lease Agreement (herein…" at bounding box center [483, 417] width 743 height 604
click at [194, 217] on p "This Residential Lease Agreement (hereinafter “Lease”) is entered into this on …" at bounding box center [483, 211] width 681 height 65
drag, startPoint x: 193, startPoint y: 220, endPoint x: 135, endPoint y: 220, distance: 58.5
click at [135, 220] on div "[US_STATE] RESIDENTIAL LEASE AGREEMENT This Residential Lease Agreement (herein…" at bounding box center [483, 417] width 743 height 604
copy p "All Lessees"
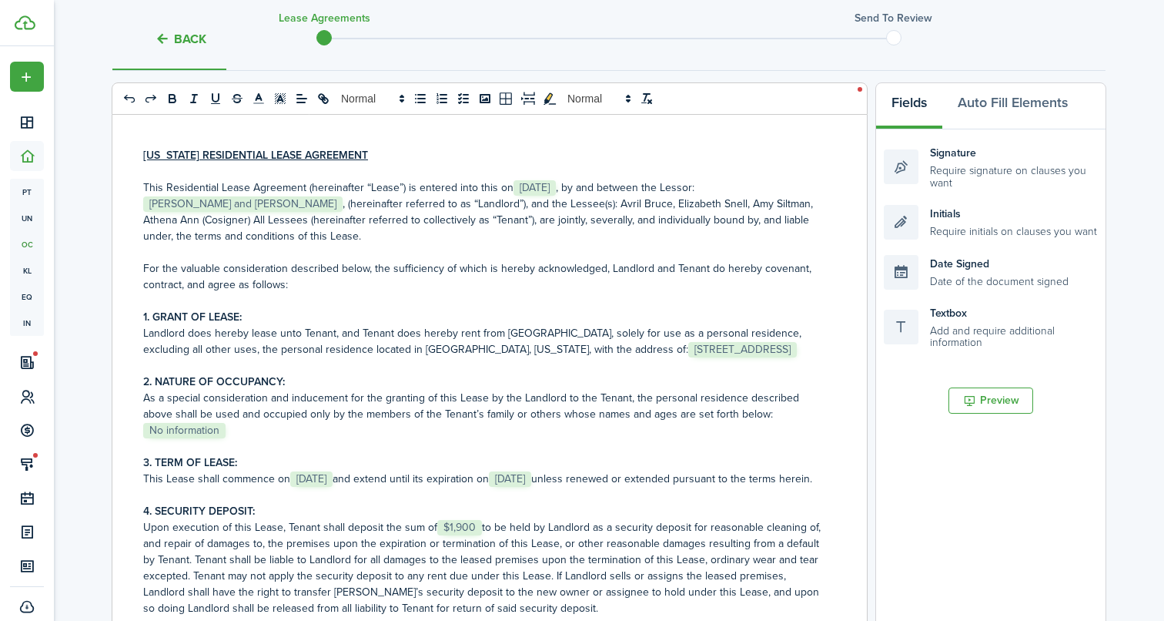
click at [731, 202] on p "This Residential Lease Agreement (hereinafter “Lease”) is entered into this on …" at bounding box center [483, 211] width 681 height 65
click at [213, 218] on p "This Residential Lease Agreement (hereinafter “Lease”) is entered into this on …" at bounding box center [483, 211] width 681 height 65
click at [818, 353] on p "Landlord does hereby lease unto Tenant, and Tenant does hereby rent from [GEOGR…" at bounding box center [483, 341] width 681 height 32
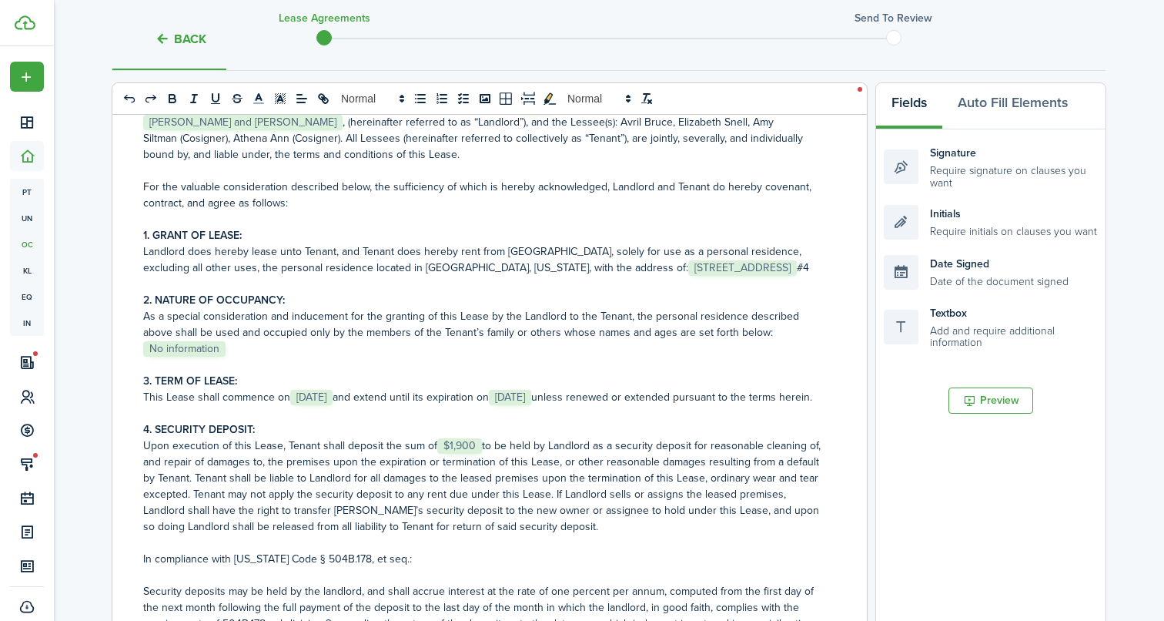
scroll to position [109, 0]
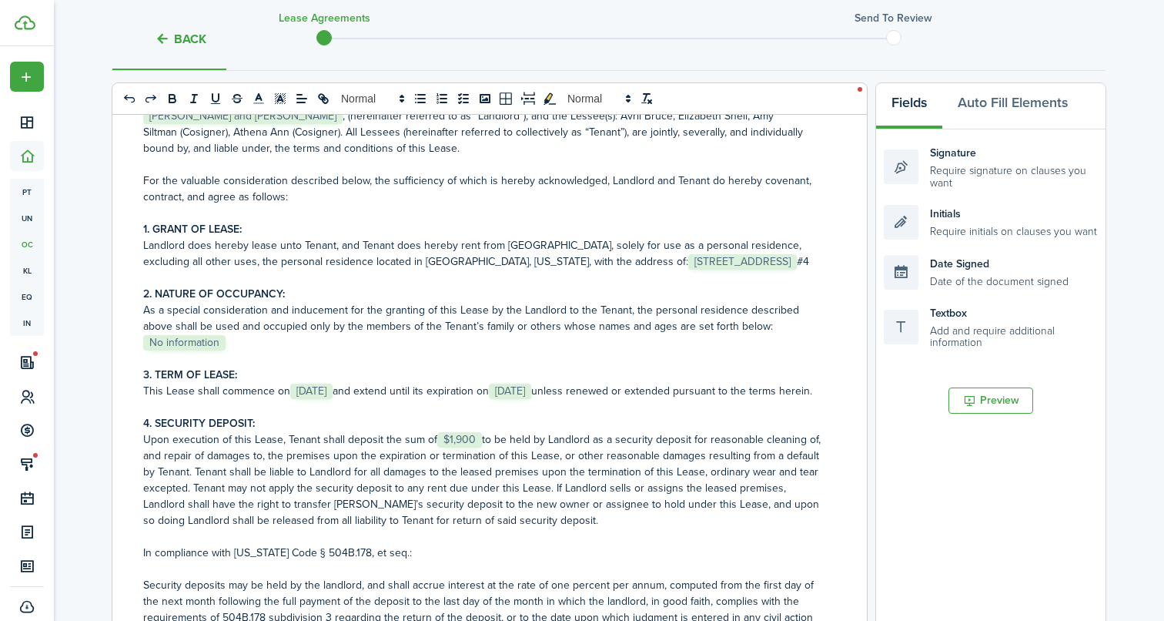
click at [292, 342] on p "﻿ No information ﻿" at bounding box center [483, 342] width 681 height 16
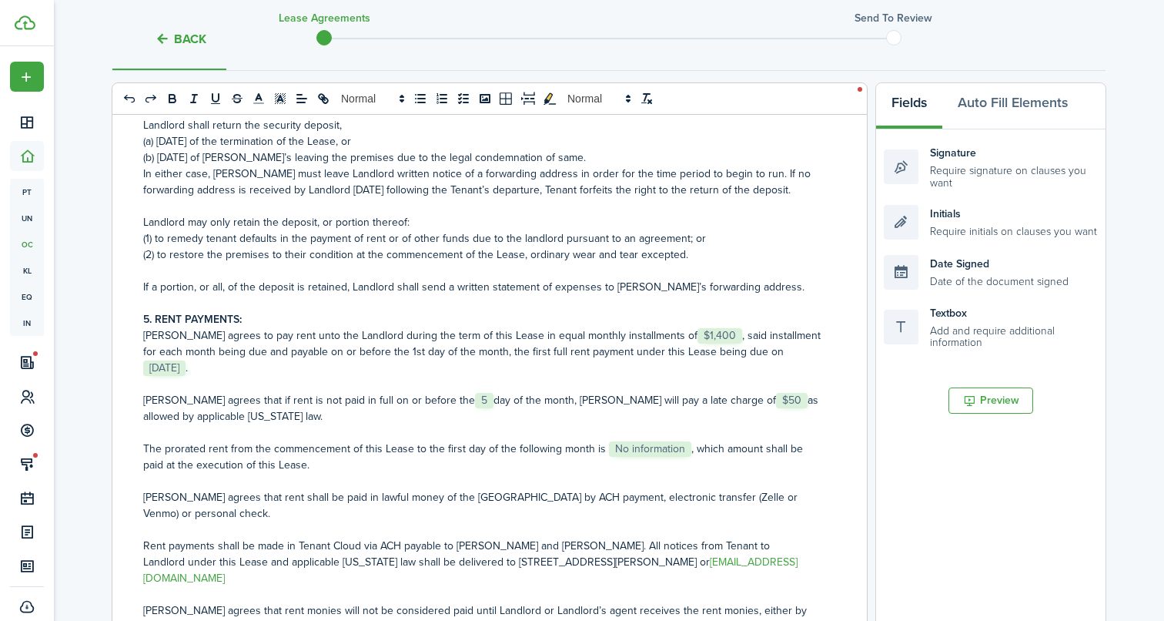
scroll to position [703, 0]
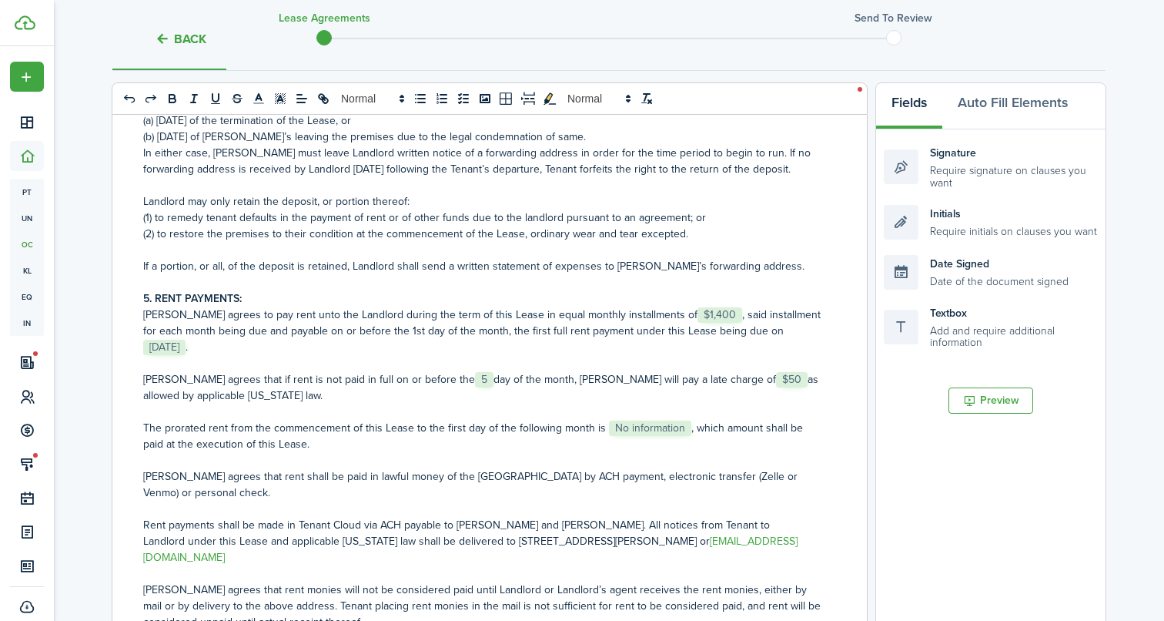
click at [681, 423] on span "No information" at bounding box center [650, 427] width 82 height 15
click at [681, 460] on p at bounding box center [483, 460] width 681 height 16
click at [687, 427] on p "The prorated rent from the commencement of this Lease to the first day of the f…" at bounding box center [483, 436] width 681 height 32
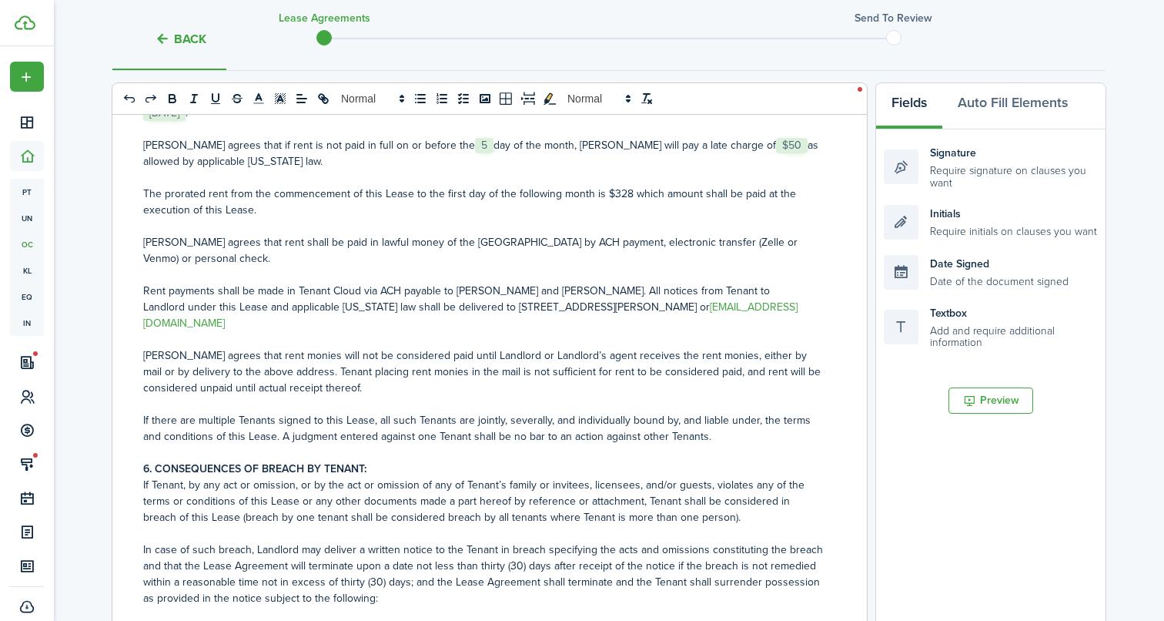
scroll to position [938, 0]
drag, startPoint x: 742, startPoint y: 240, endPoint x: 664, endPoint y: 240, distance: 78.5
click at [664, 240] on p "[PERSON_NAME] agrees that rent shall be paid in lawful money of the [GEOGRAPHIC…" at bounding box center [483, 248] width 681 height 32
drag, startPoint x: 415, startPoint y: 267, endPoint x: 306, endPoint y: 249, distance: 110.0
click at [306, 249] on div "[US_STATE] RESIDENTIAL LEASE AGREEMENT This Residential Lease Agreement (herein…" at bounding box center [483, 417] width 743 height 604
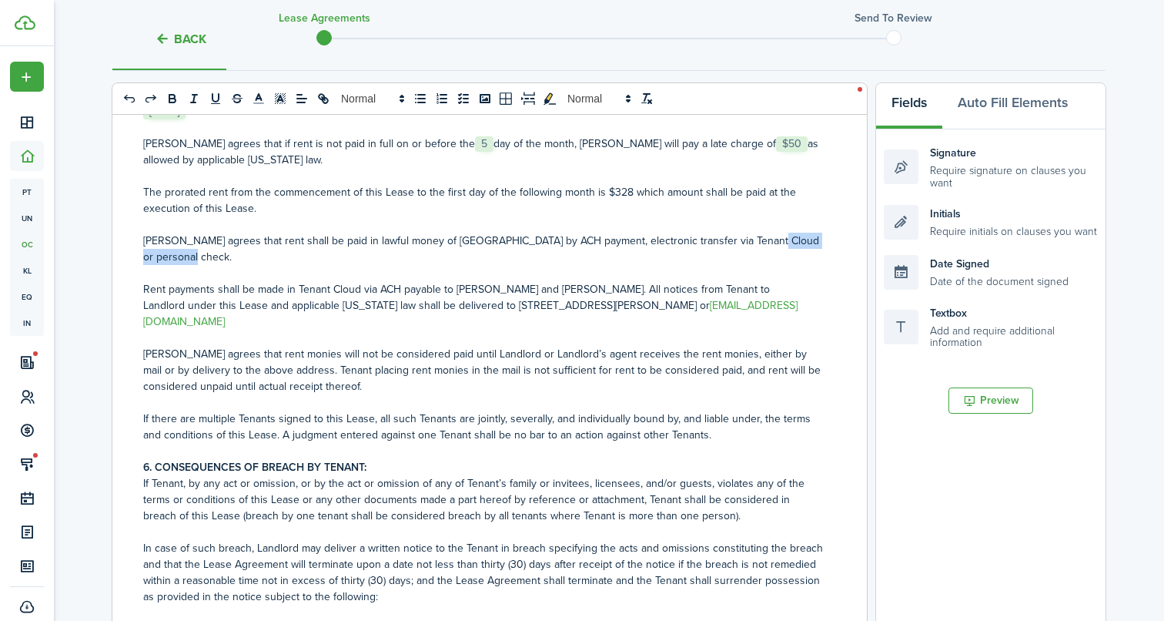
drag, startPoint x: 189, startPoint y: 251, endPoint x: 744, endPoint y: 244, distance: 555.1
click at [744, 244] on p "[PERSON_NAME] agrees that rent shall be paid in lawful money of [GEOGRAPHIC_DAT…" at bounding box center [483, 248] width 681 height 32
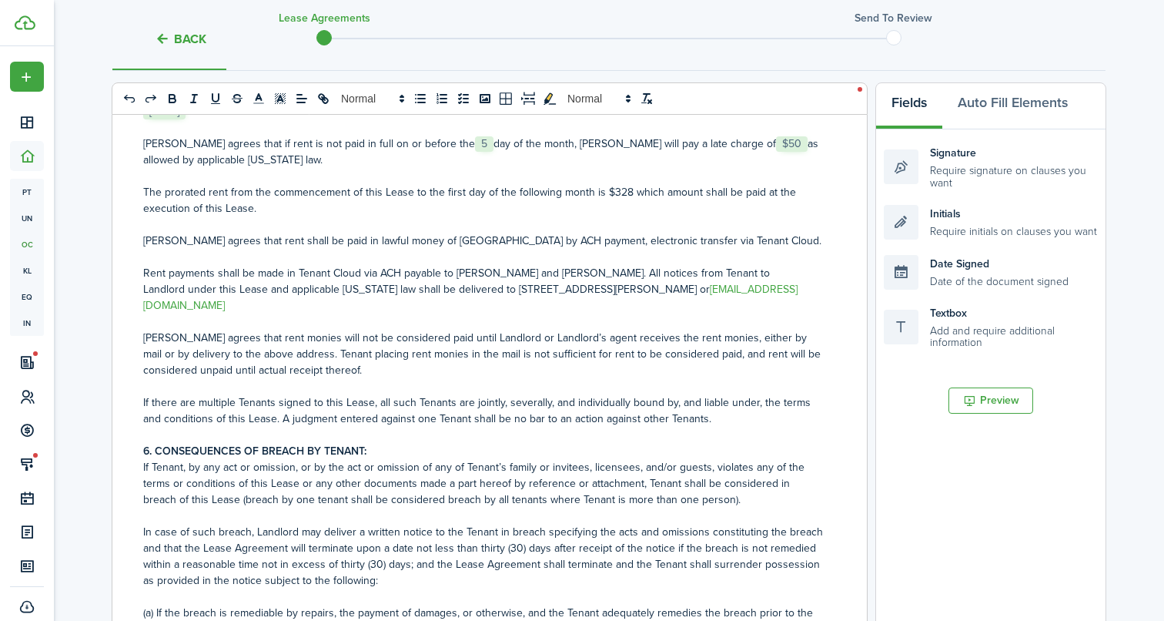
click at [126, 293] on div "[US_STATE] RESIDENTIAL LEASE AGREEMENT This Residential Lease Agreement (herein…" at bounding box center [483, 417] width 743 height 604
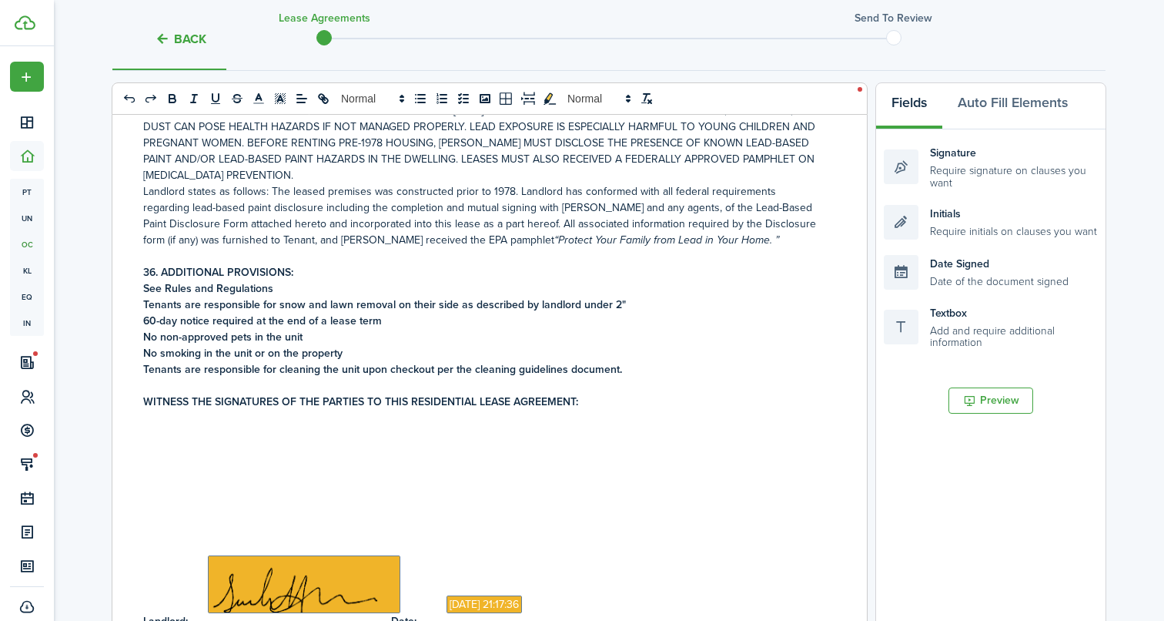
scroll to position [4711, 0]
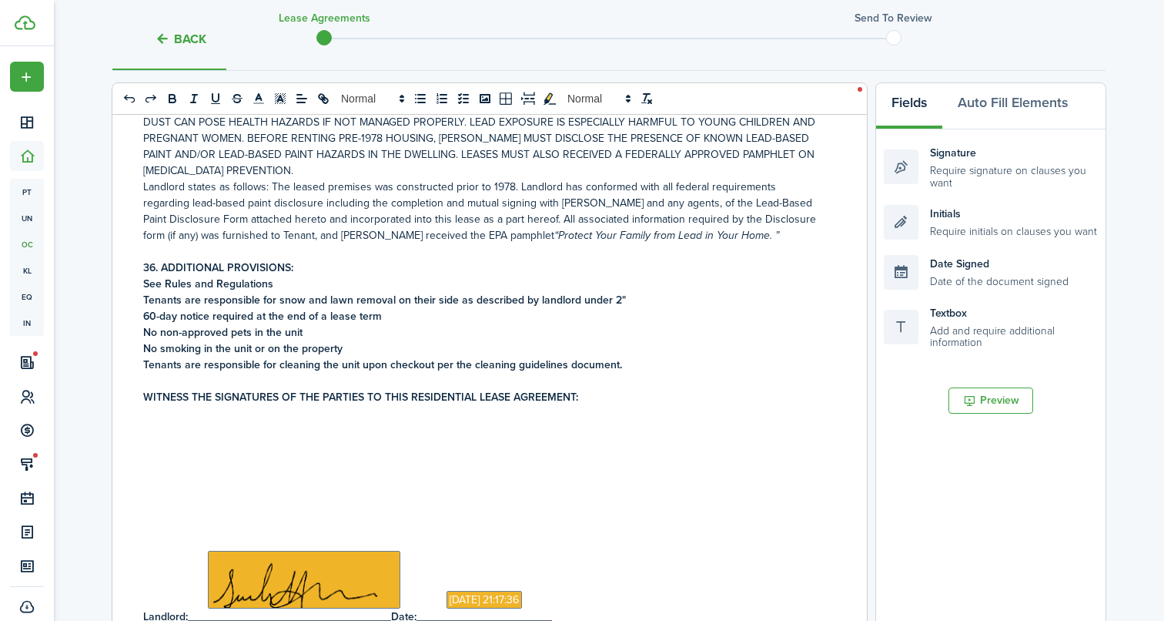
click at [345, 324] on p "No non-approved pets in the unit" at bounding box center [483, 332] width 681 height 16
click at [451, 292] on strong "Tenants are responsible for snow and lawn removal on their side as described by…" at bounding box center [384, 300] width 483 height 16
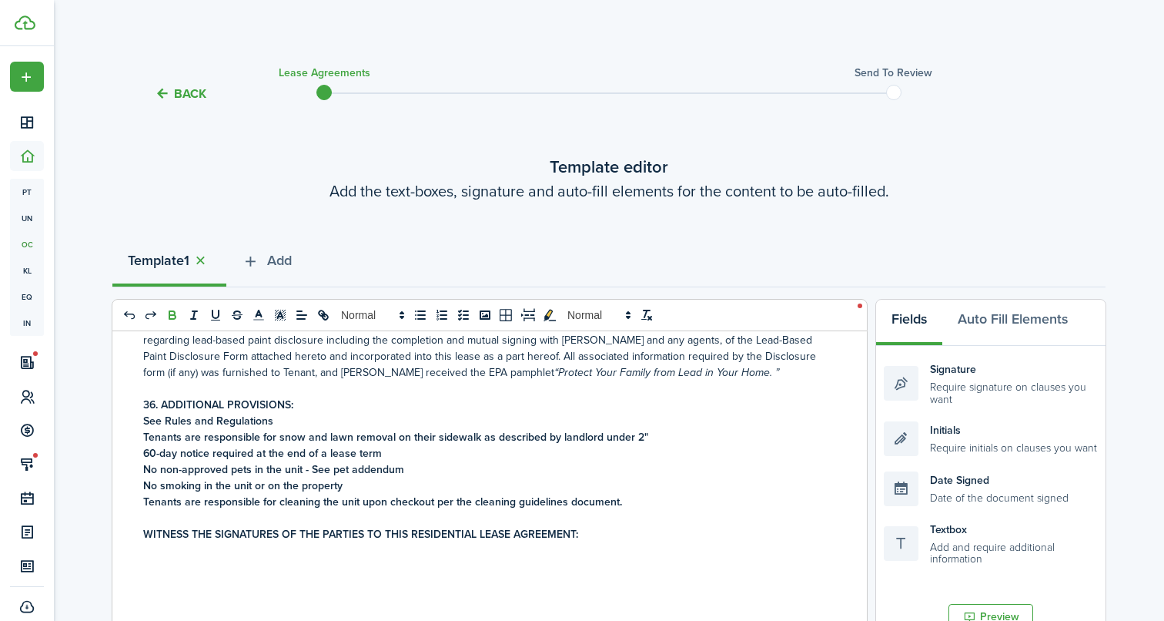
scroll to position [4788, 0]
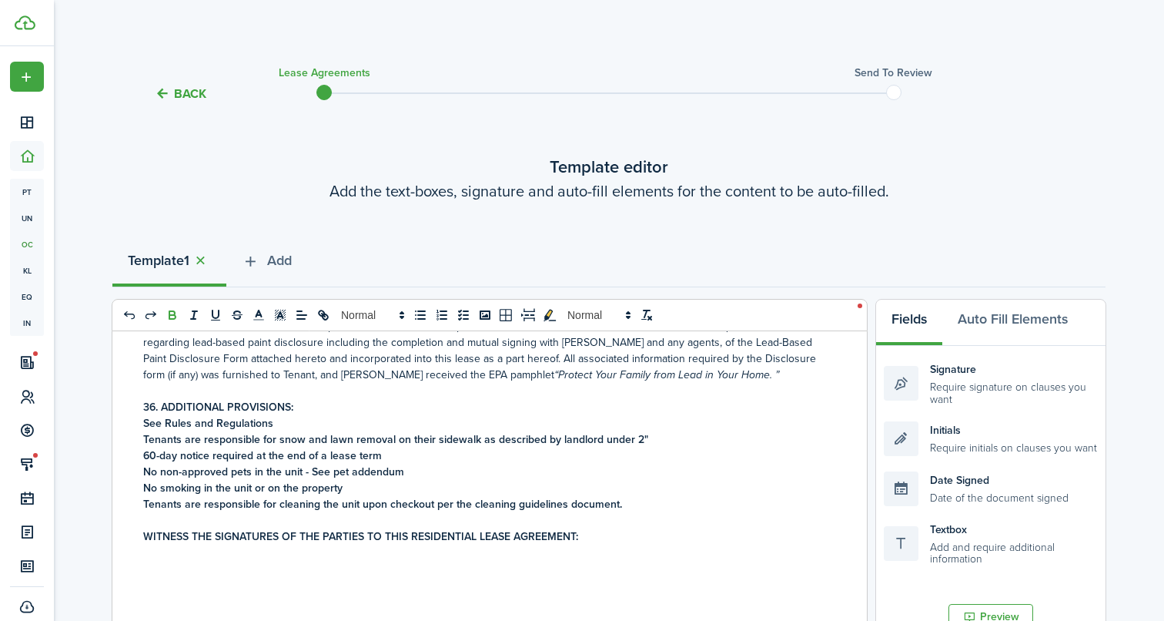
click at [448, 463] on p "No non-approved pets in the unit - See pet addendum" at bounding box center [483, 471] width 681 height 16
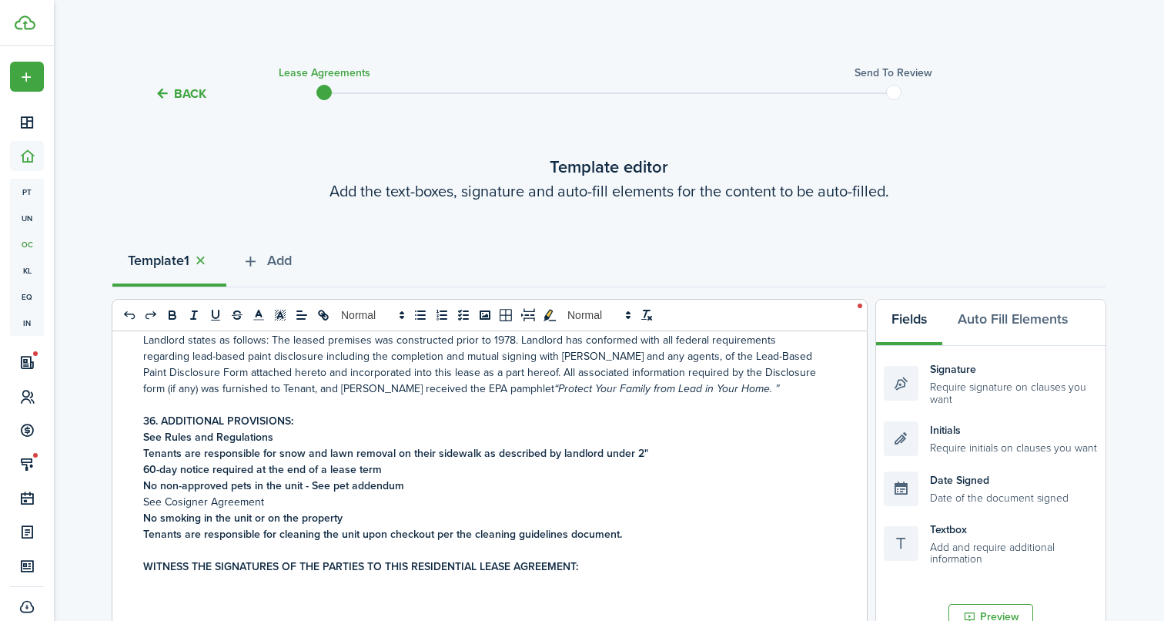
scroll to position [4794, 0]
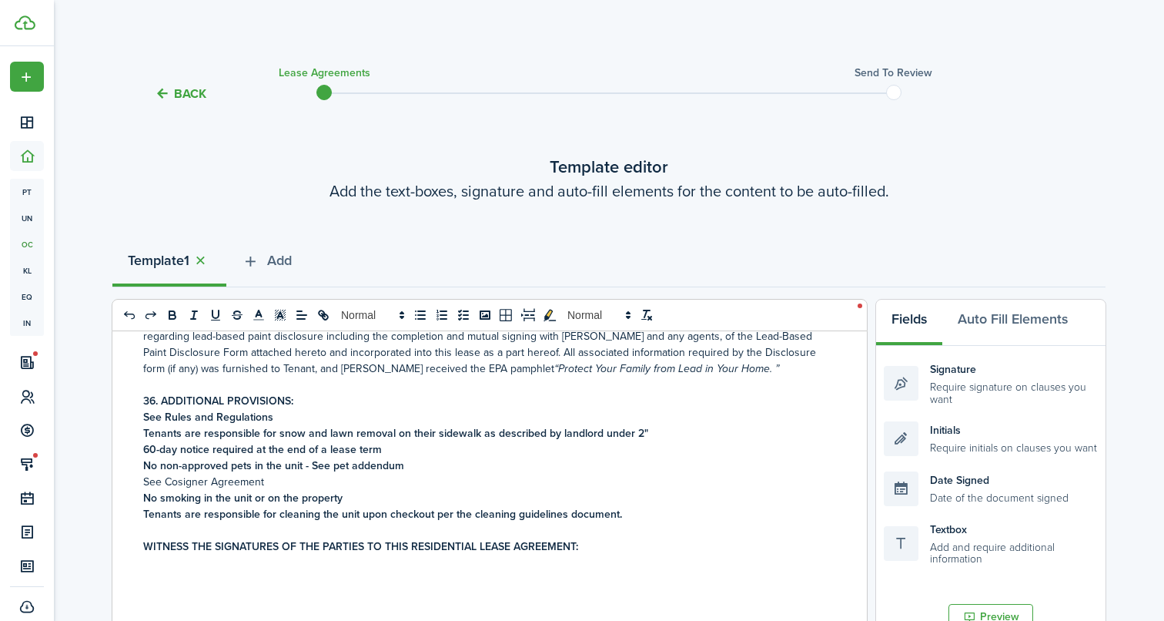
drag, startPoint x: 291, startPoint y: 399, endPoint x: 105, endPoint y: 399, distance: 186.3
click at [105, 399] on div "Back Lease Agreements Send to review Template editor Add the text-boxes, signat…" at bounding box center [609, 604] width 1110 height 1101
click at [176, 308] on icon "bold" at bounding box center [173, 315] width 14 height 14
click at [313, 473] on p "See Cosigner Agreement" at bounding box center [483, 481] width 681 height 16
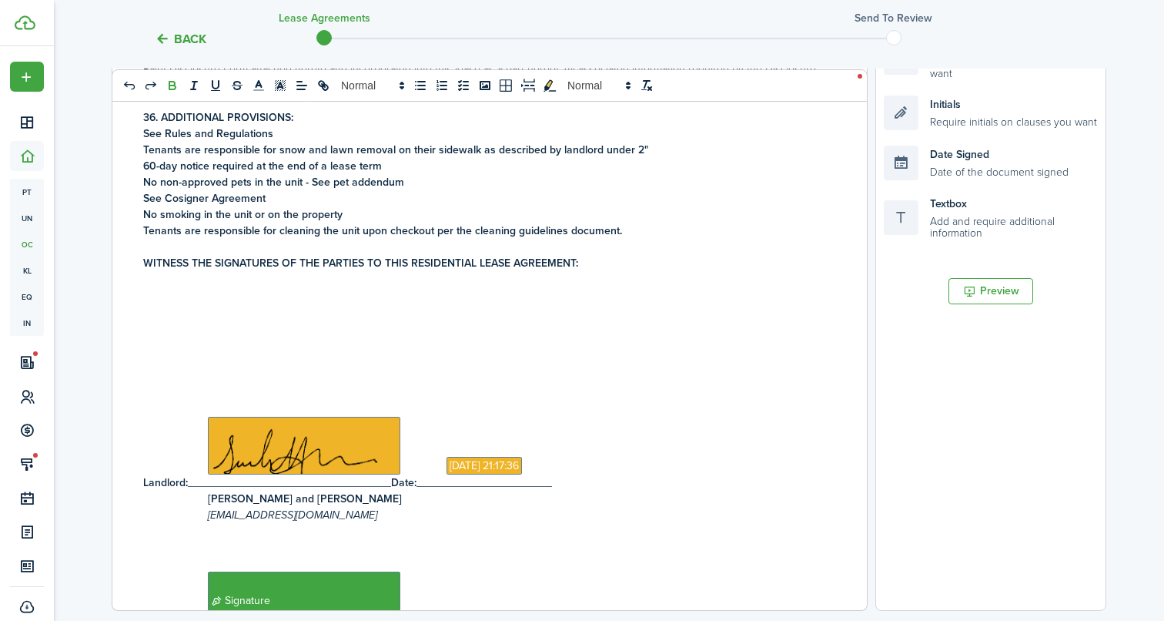
scroll to position [4751, 0]
drag, startPoint x: 259, startPoint y: 122, endPoint x: 139, endPoint y: 122, distance: 119.3
click at [139, 122] on div "[US_STATE] RESIDENTIAL LEASE AGREEMENT This Residential Lease Agreement (herein…" at bounding box center [483, 307] width 743 height 604
click at [192, 191] on strong "Cosigners Tenant 3 and Tenant 4" at bounding box center [224, 199] width 162 height 16
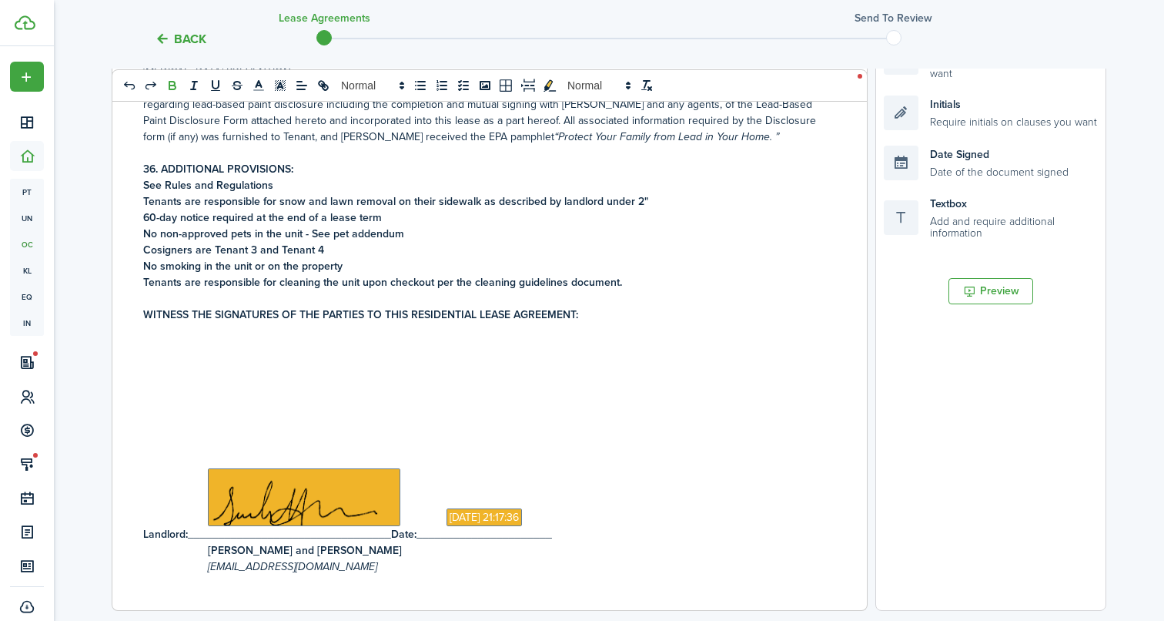
scroll to position [4699, 0]
click at [406, 243] on p "Cosigners are defined as Tenant 3 and Tenant 4" at bounding box center [483, 251] width 681 height 16
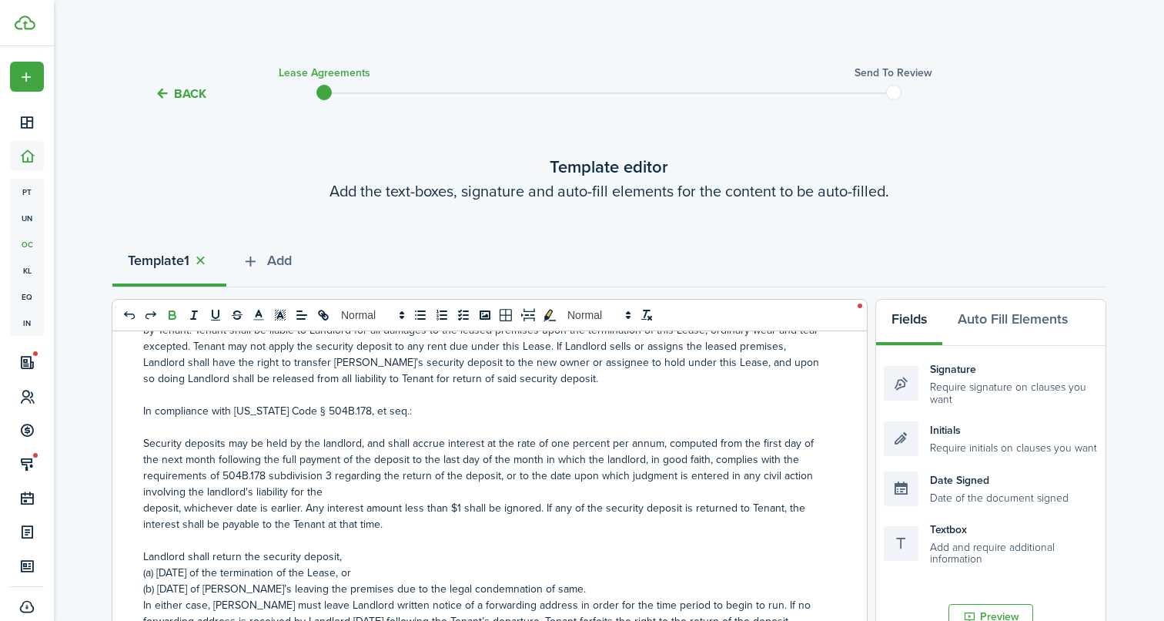
scroll to position [465, 0]
click at [289, 259] on span "Add" at bounding box center [279, 260] width 25 height 21
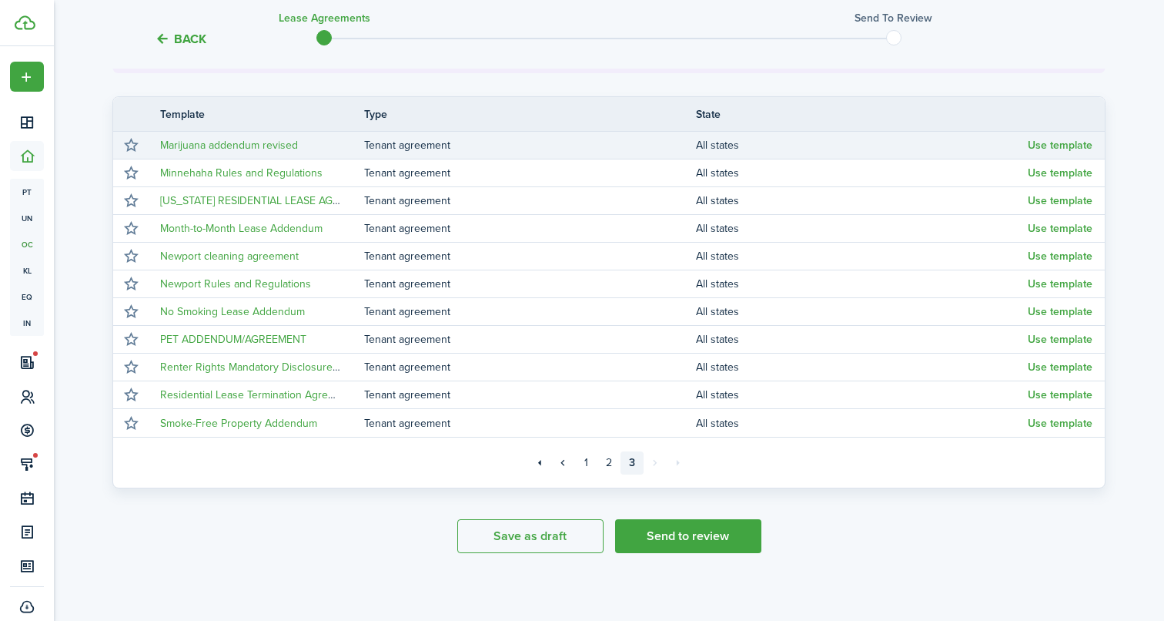
scroll to position [324, 0]
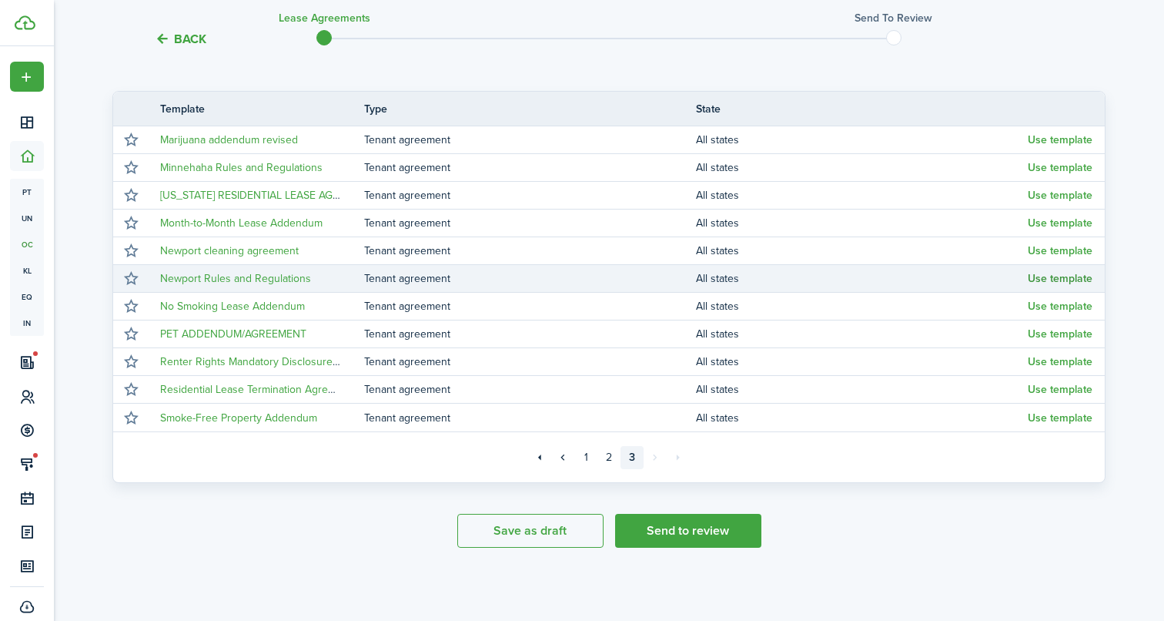
click at [1082, 279] on button "Use template" at bounding box center [1060, 279] width 65 height 12
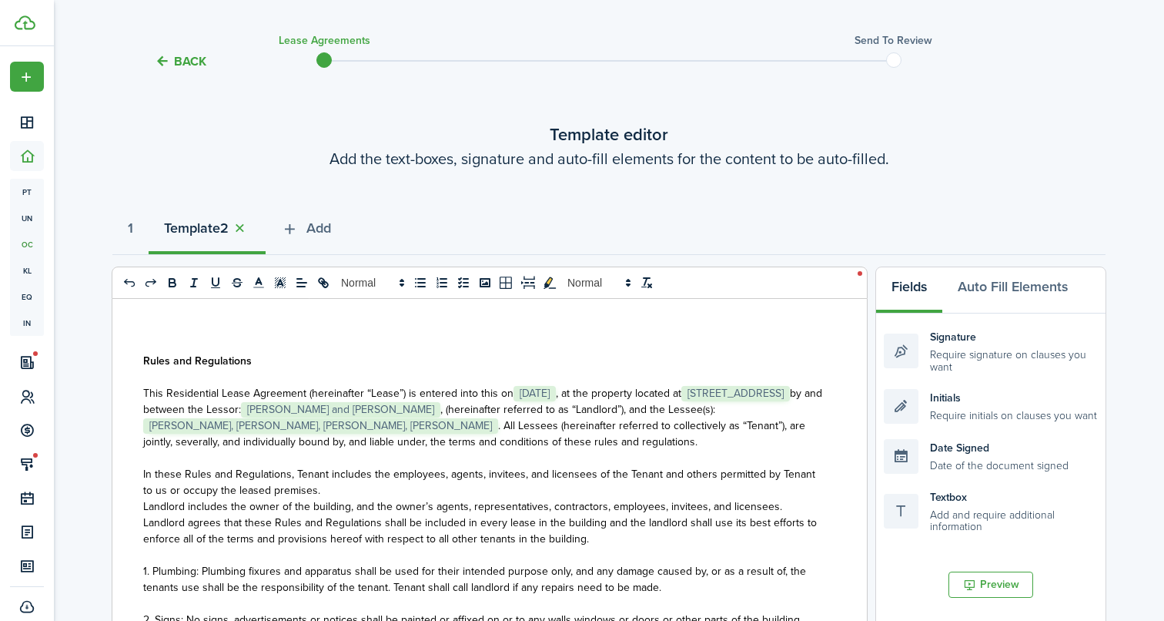
scroll to position [0, 0]
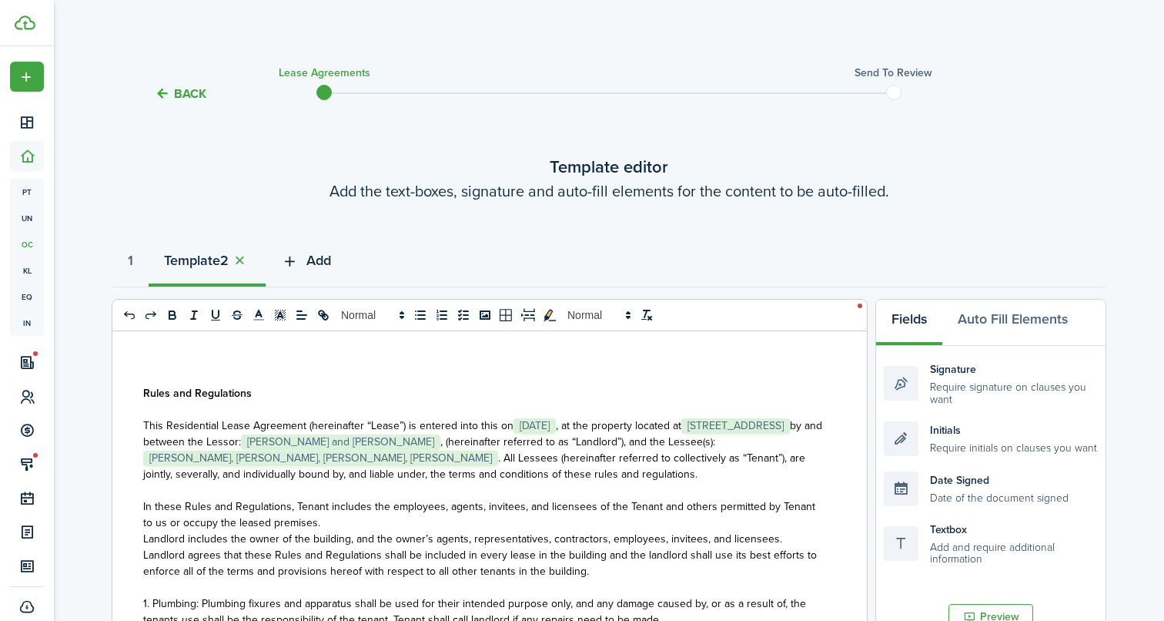
click at [323, 261] on span "Add" at bounding box center [318, 260] width 25 height 21
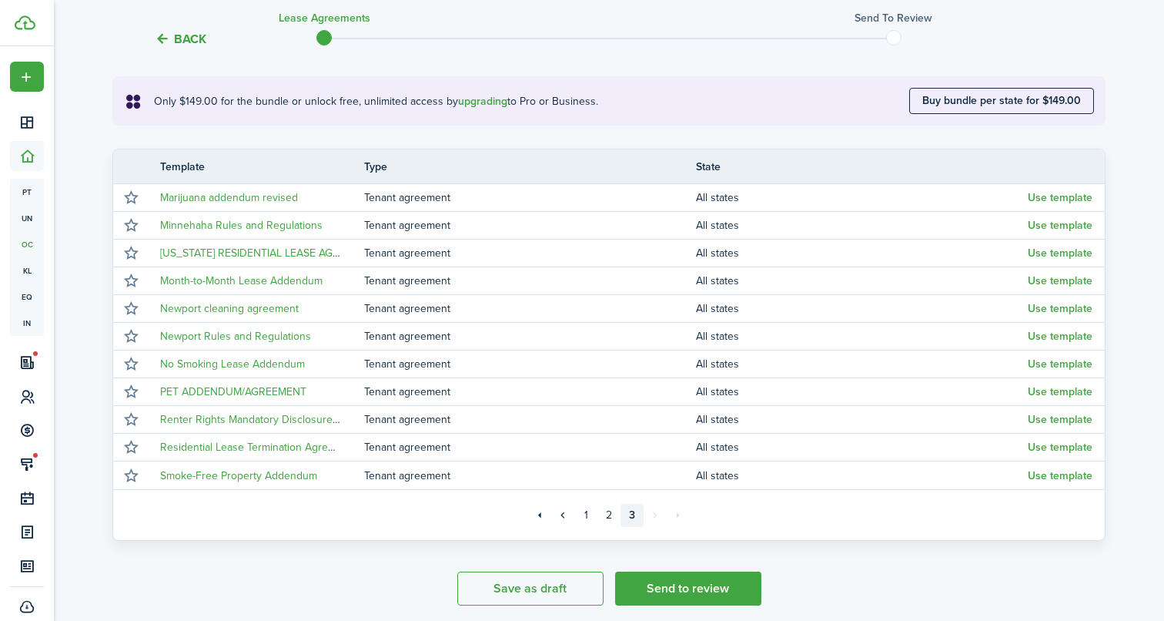
scroll to position [267, 0]
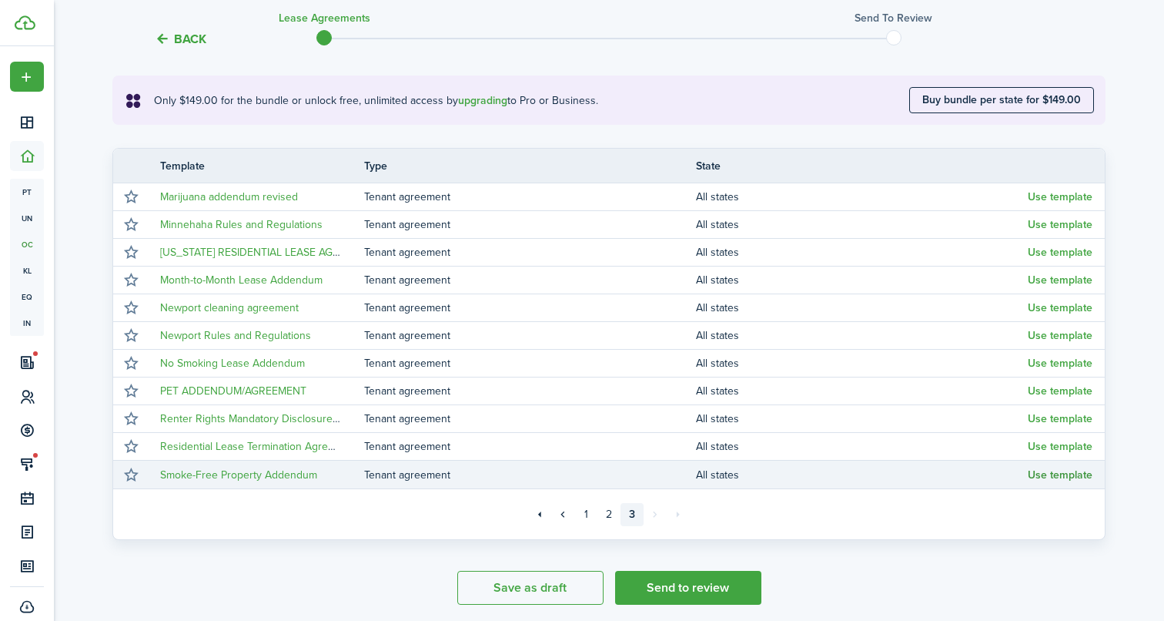
click at [1057, 472] on button "Use template" at bounding box center [1060, 475] width 65 height 12
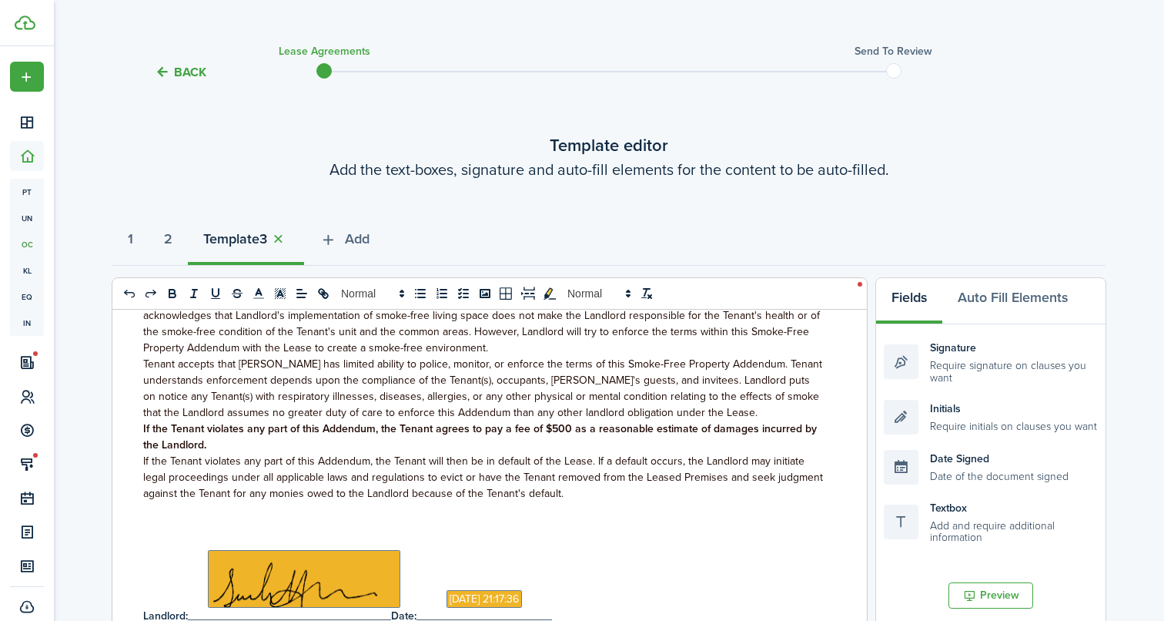
scroll to position [0, 0]
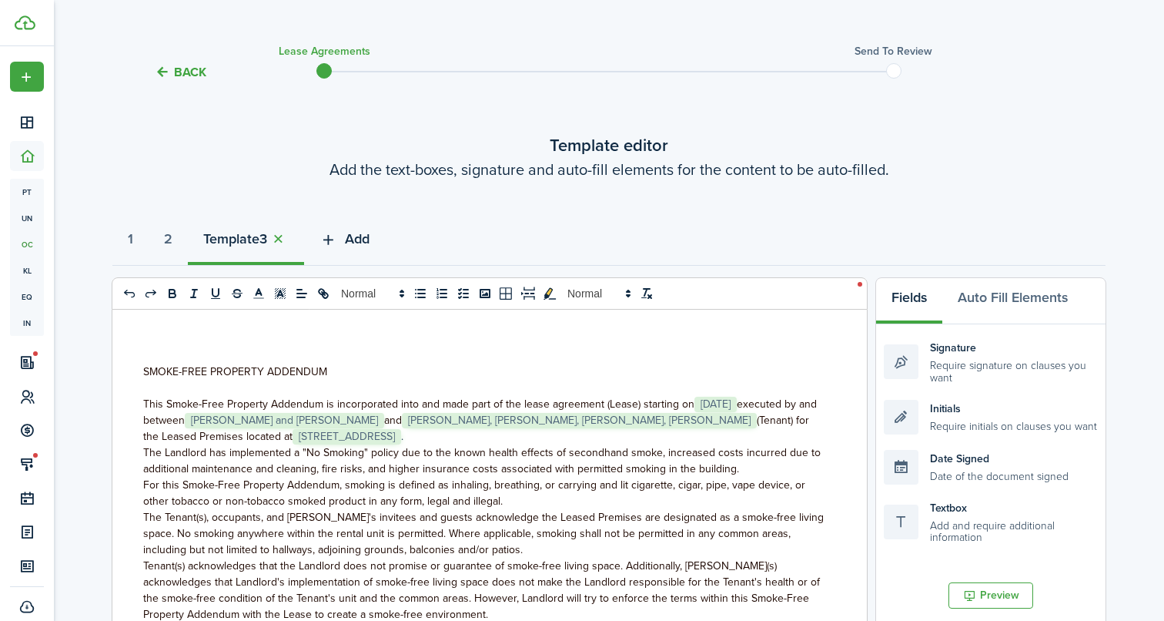
click at [370, 237] on span "Add" at bounding box center [357, 239] width 25 height 21
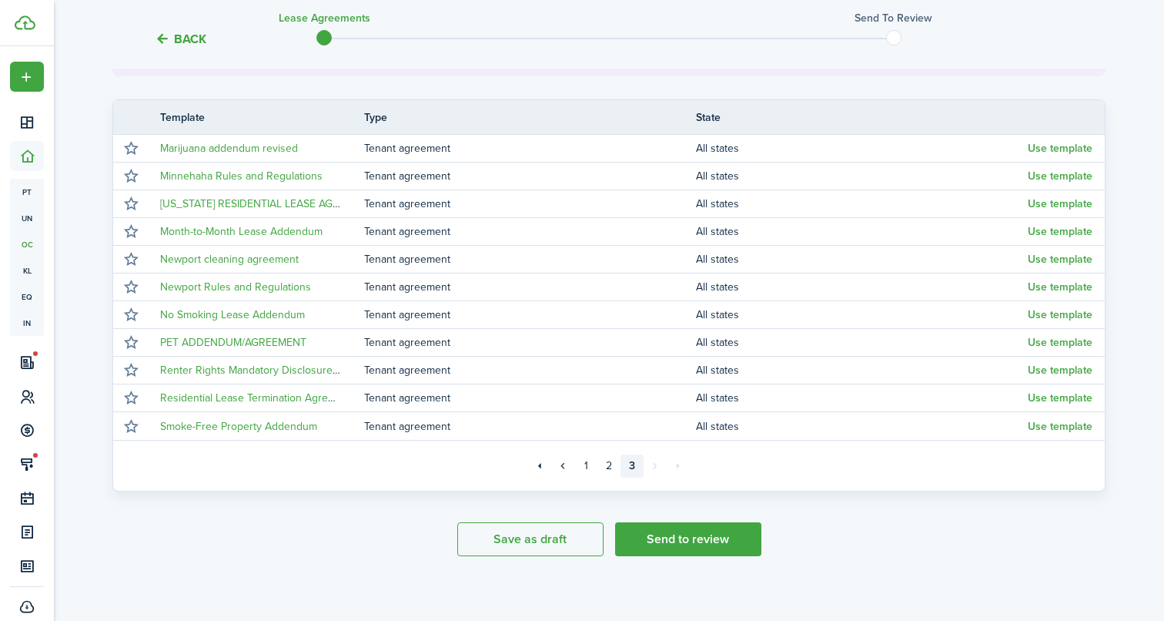
scroll to position [316, 0]
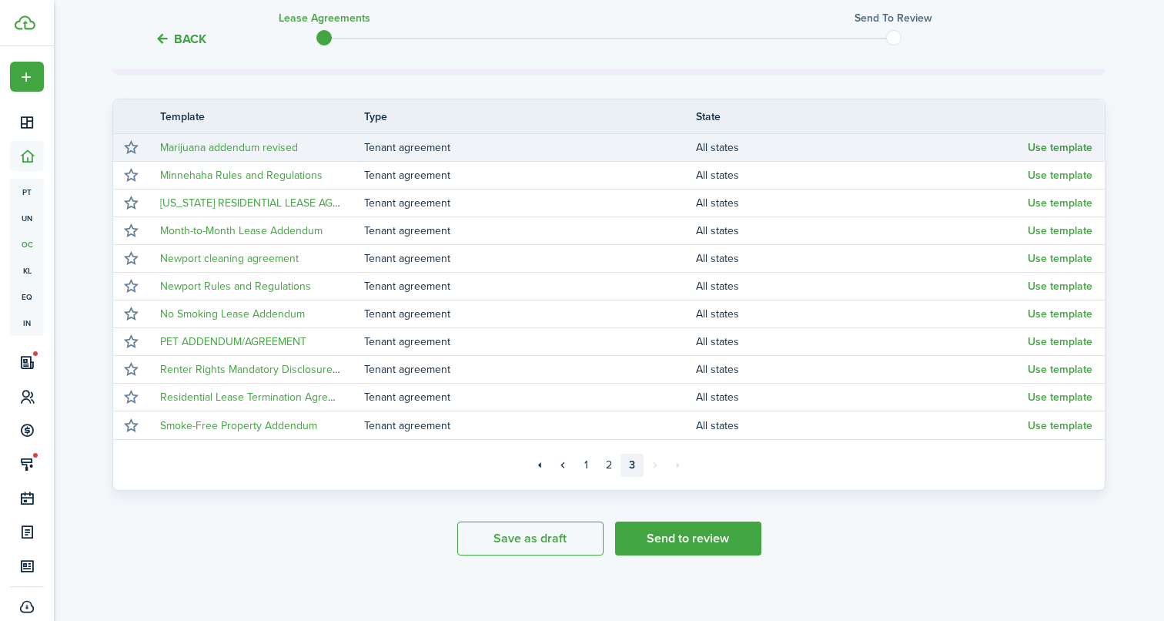
click at [1072, 147] on button "Use template" at bounding box center [1060, 148] width 65 height 12
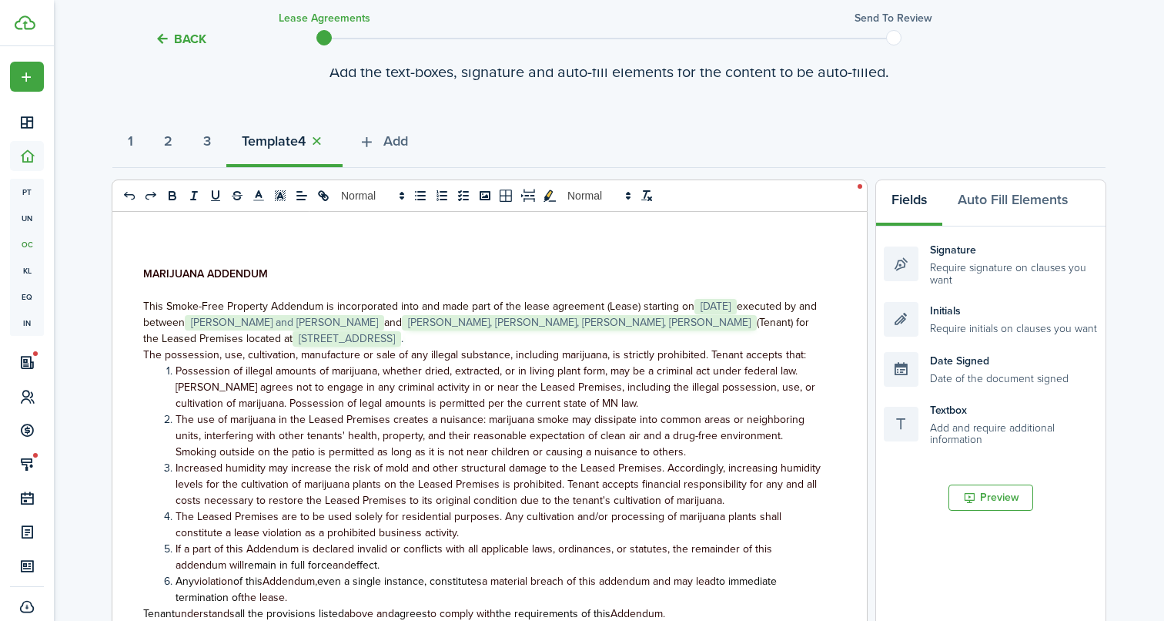
scroll to position [105, 0]
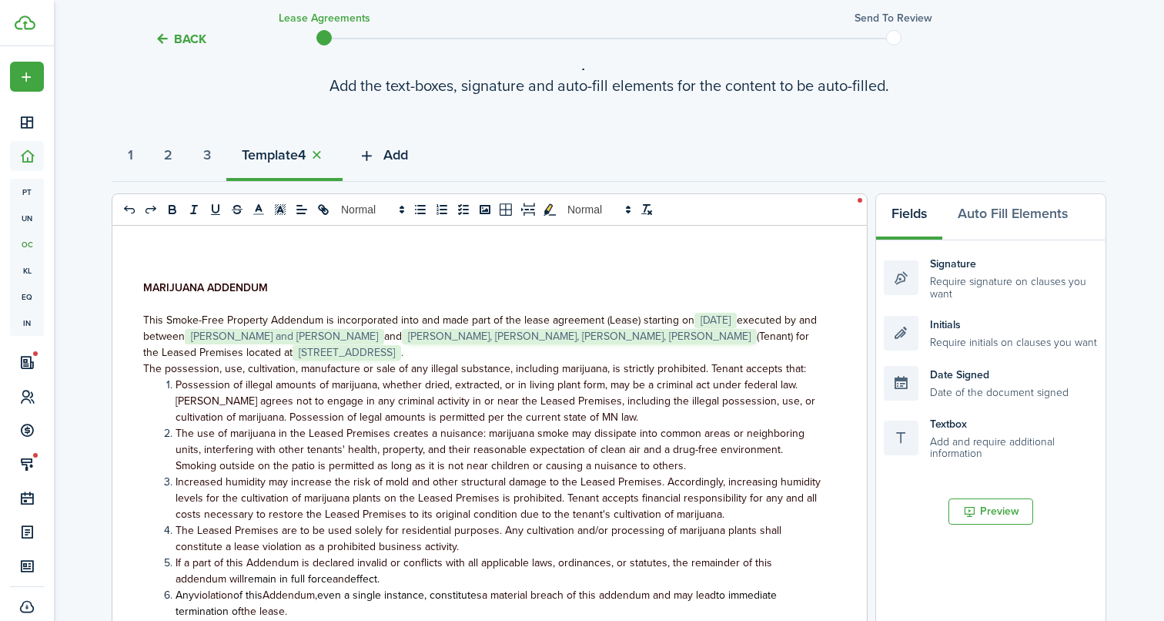
click at [408, 155] on span "Add" at bounding box center [395, 155] width 25 height 21
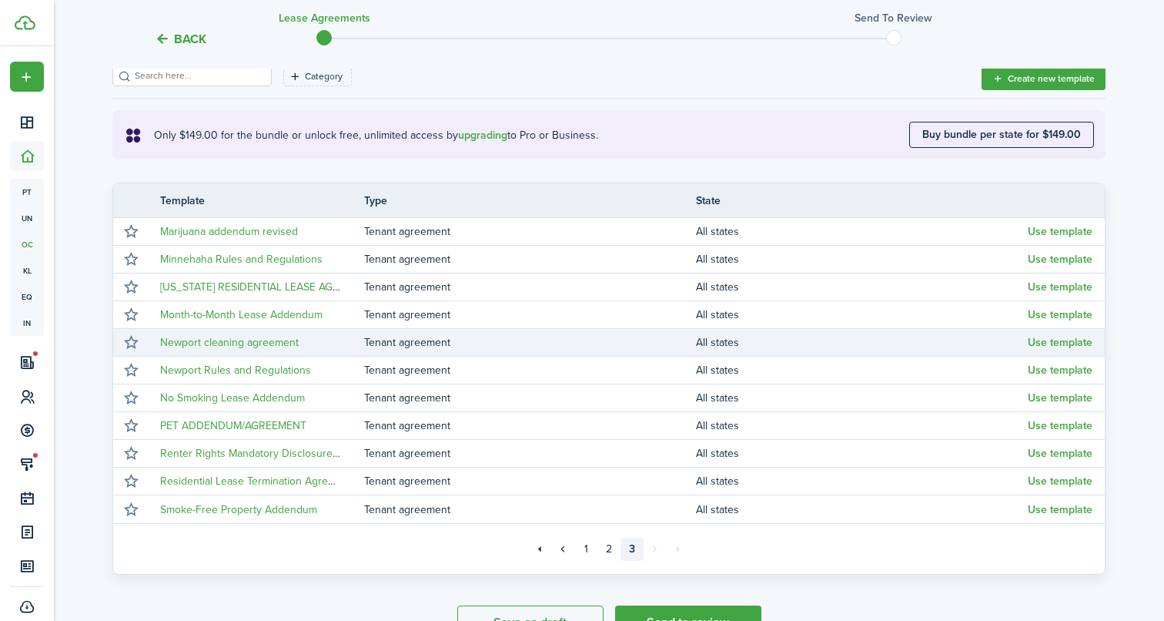
scroll to position [233, 0]
click at [1054, 341] on button "Use template" at bounding box center [1060, 342] width 65 height 12
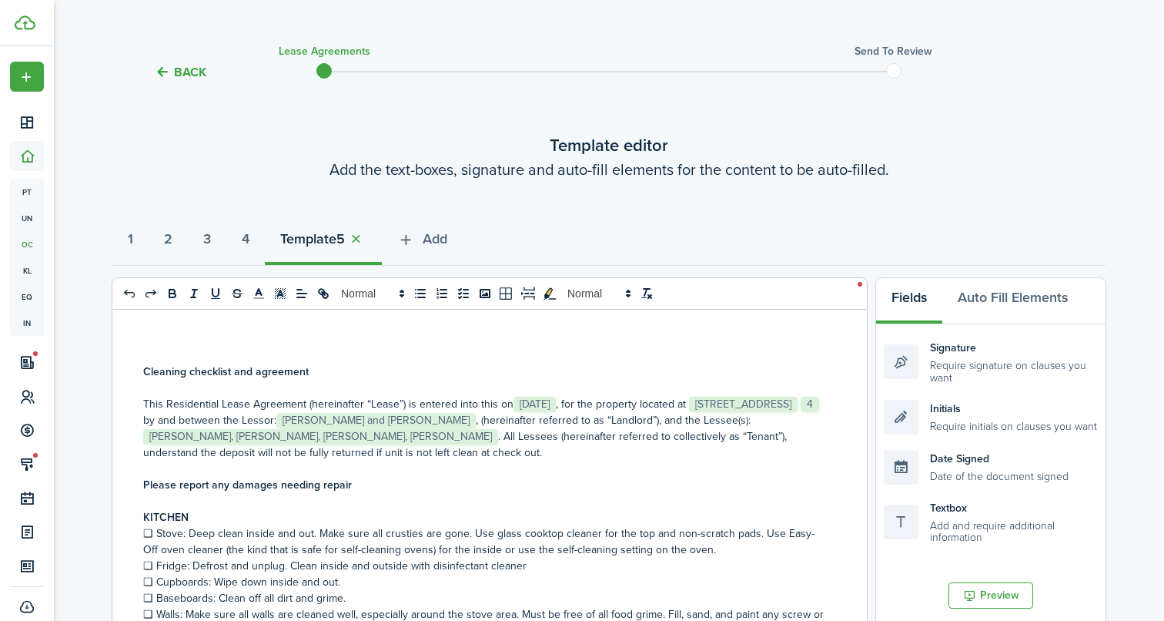
scroll to position [0, 0]
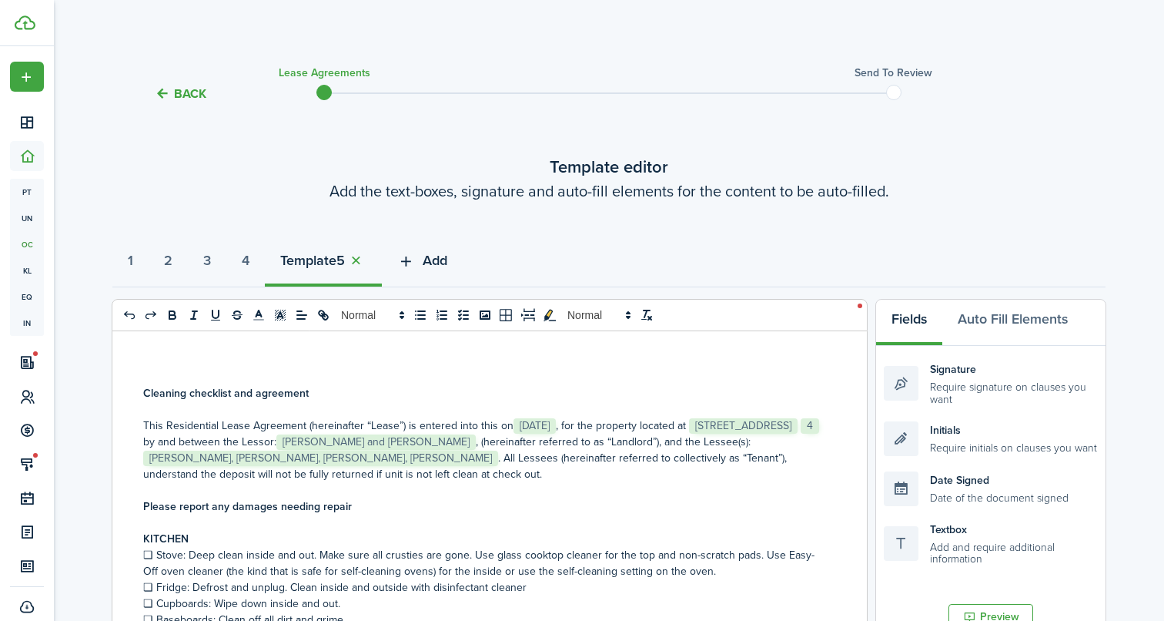
click at [437, 266] on button "Add" at bounding box center [422, 264] width 81 height 46
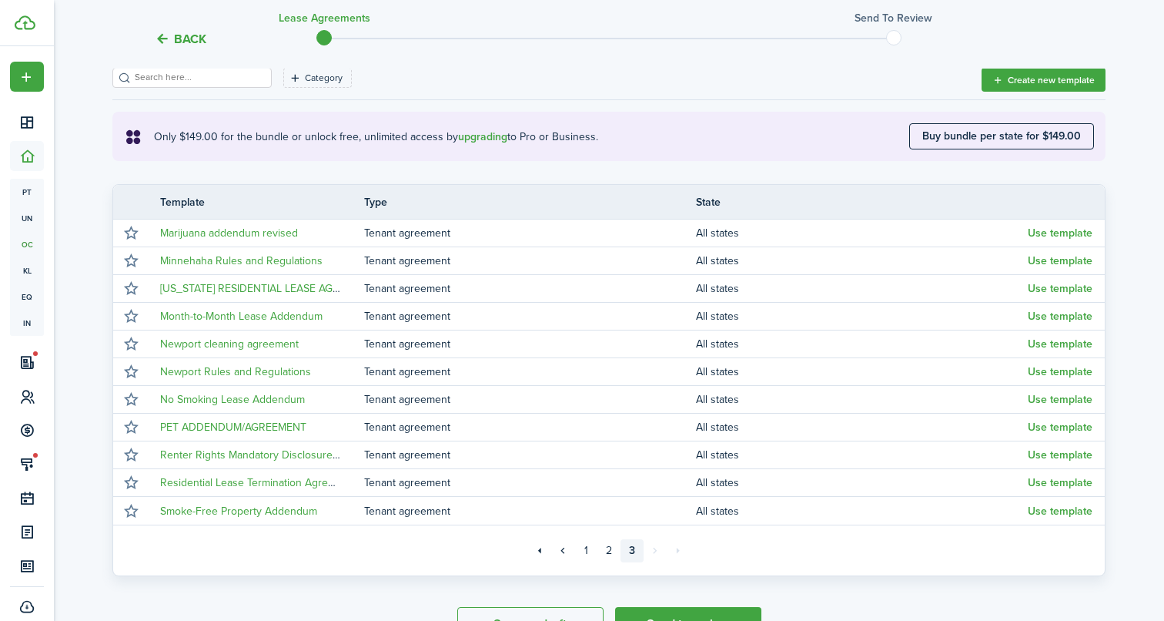
scroll to position [232, 0]
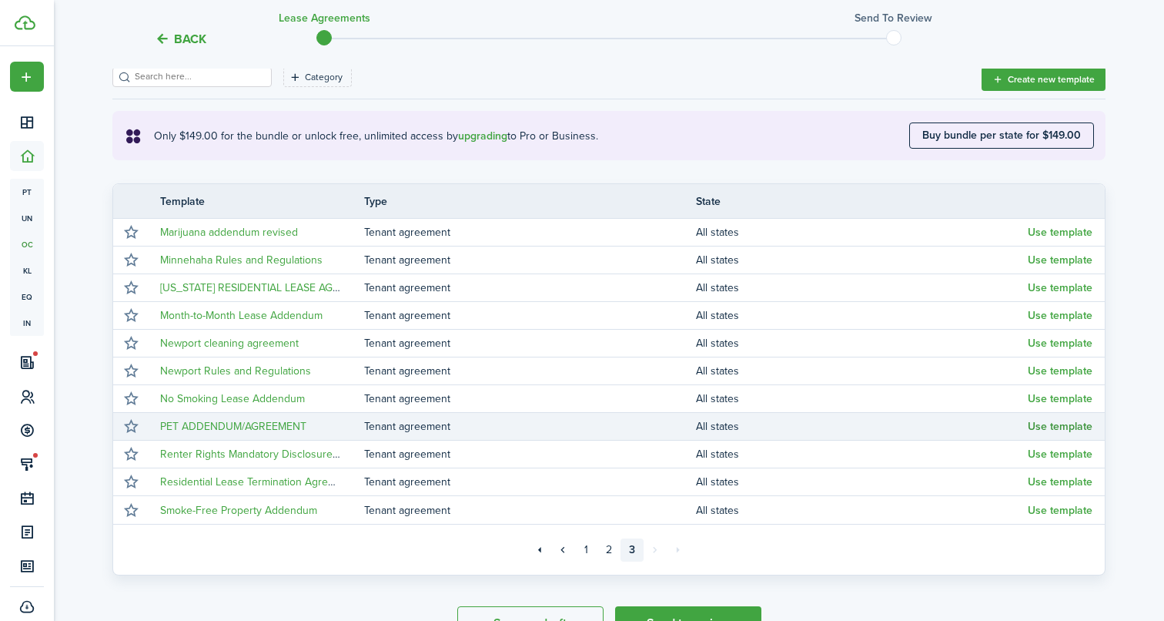
click at [1035, 422] on button "Use template" at bounding box center [1060, 426] width 65 height 12
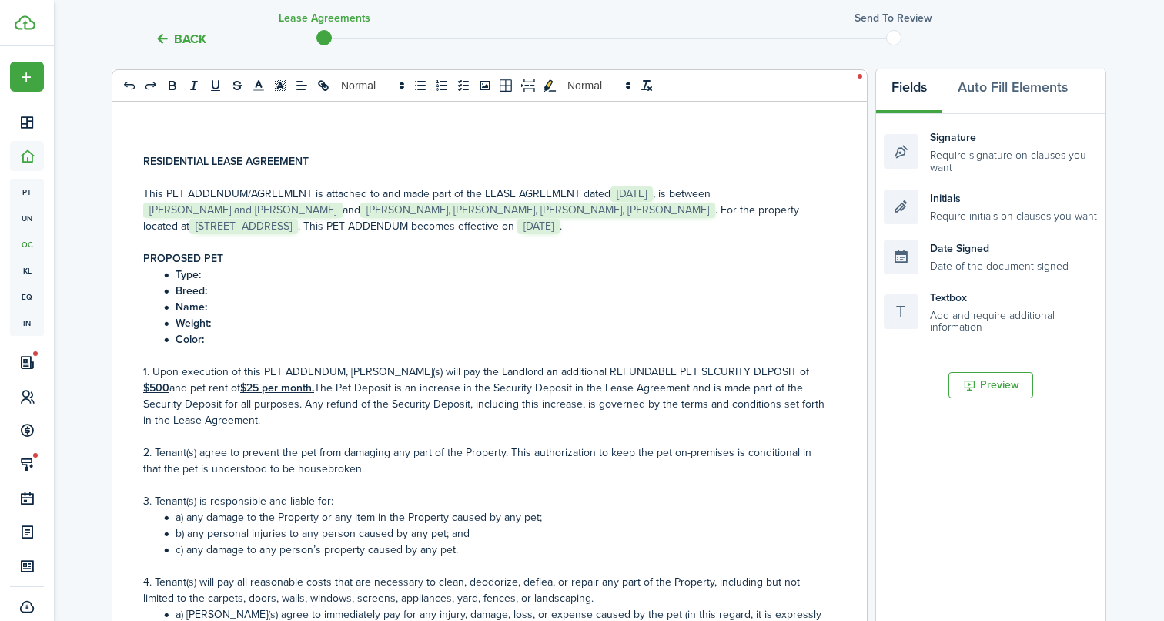
click at [258, 275] on li "Type:" at bounding box center [491, 274] width 665 height 16
drag, startPoint x: 229, startPoint y: 292, endPoint x: 149, endPoint y: 291, distance: 80.1
click at [149, 291] on ol "Type:Cat Breed: Name: Weight: Color:" at bounding box center [483, 306] width 681 height 81
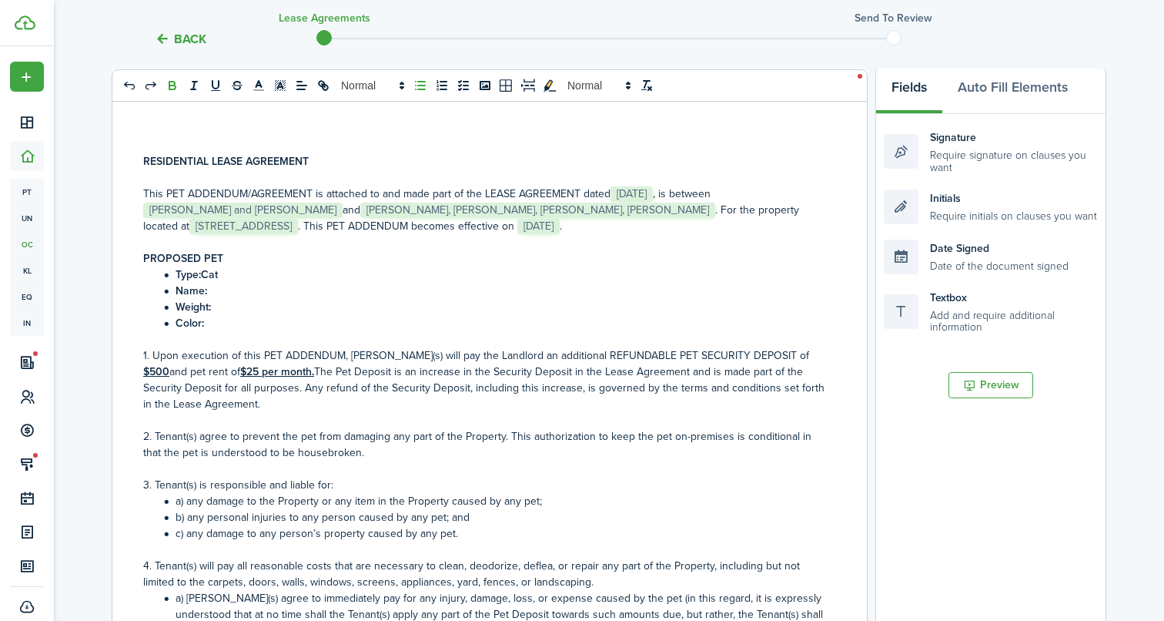
click at [267, 289] on li "Name:" at bounding box center [491, 291] width 665 height 16
click at [240, 303] on li "Weight:" at bounding box center [491, 307] width 665 height 16
drag, startPoint x: 241, startPoint y: 310, endPoint x: 102, endPoint y: 308, distance: 139.4
click at [102, 308] on div "Back Lease Agreements Send to review Template editor Add the text-boxes, signat…" at bounding box center [609, 372] width 1110 height 1101
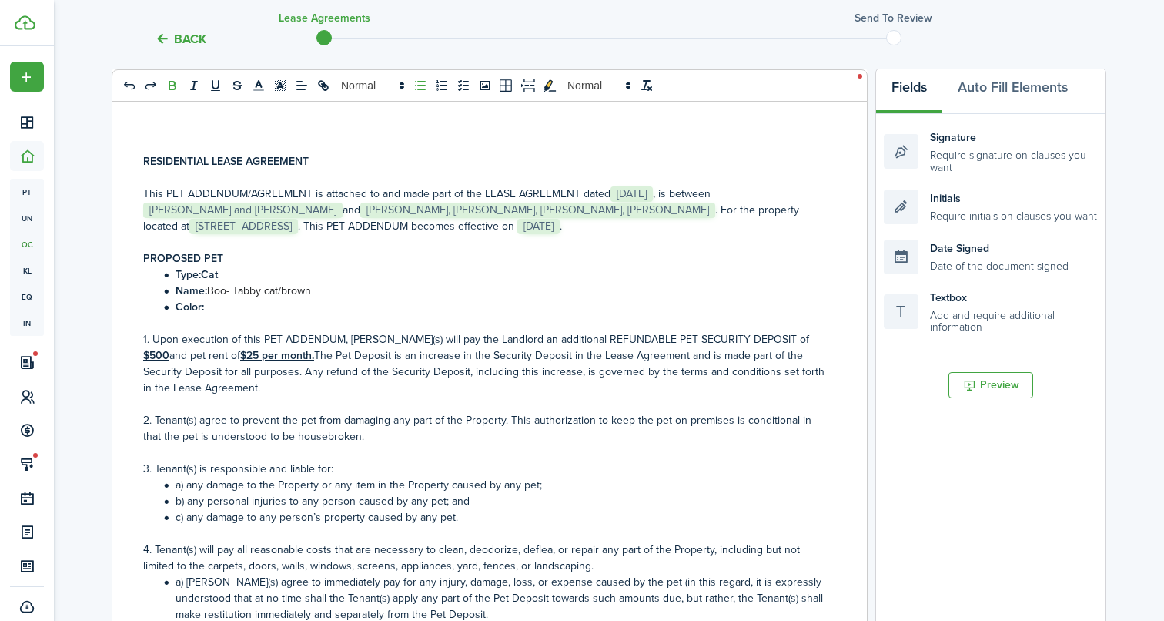
click at [207, 288] on span "Boo- Tabby cat/brown" at bounding box center [259, 291] width 104 height 16
drag, startPoint x: 349, startPoint y: 286, endPoint x: 243, endPoint y: 288, distance: 106.3
click at [243, 288] on li "Name:b Boo- Tabby cat/brown" at bounding box center [491, 291] width 665 height 16
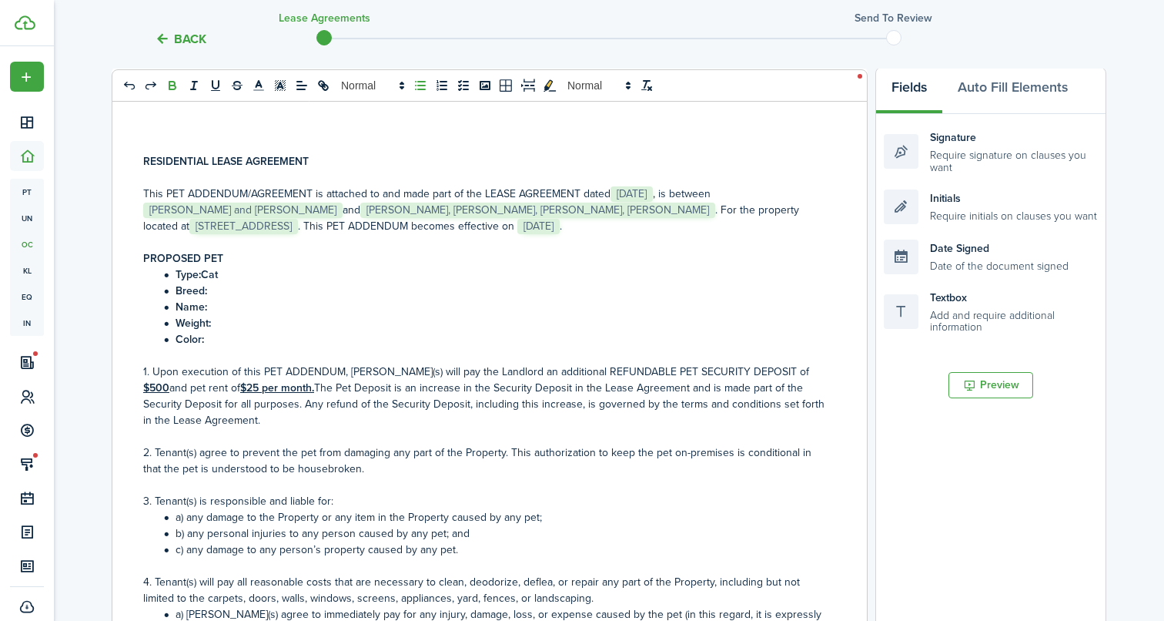
click at [243, 288] on li "Breed:" at bounding box center [491, 291] width 665 height 16
click at [242, 302] on li "Name:" at bounding box center [491, 307] width 665 height 16
click at [255, 320] on li "Weight:" at bounding box center [491, 323] width 665 height 16
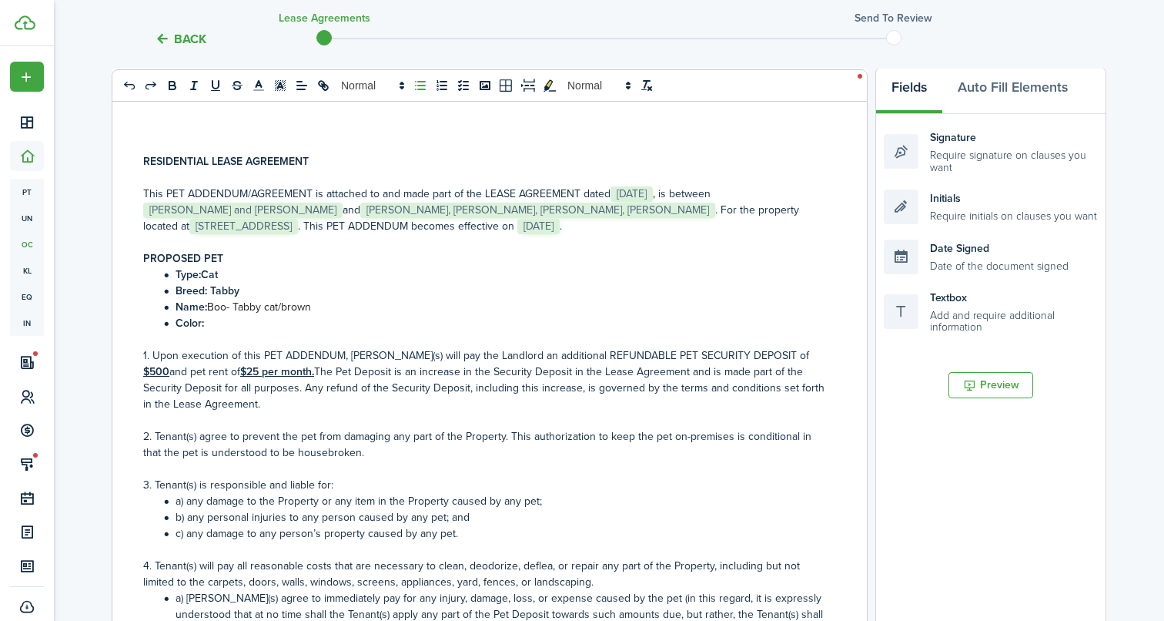
click at [307, 317] on li "Color:" at bounding box center [491, 323] width 665 height 16
drag, startPoint x: 353, startPoint y: 305, endPoint x: 229, endPoint y: 310, distance: 123.3
click at [229, 310] on li "Name: Boo- Tabby cat/brown" at bounding box center [491, 307] width 665 height 16
click at [221, 308] on span "Boo" at bounding box center [216, 307] width 19 height 16
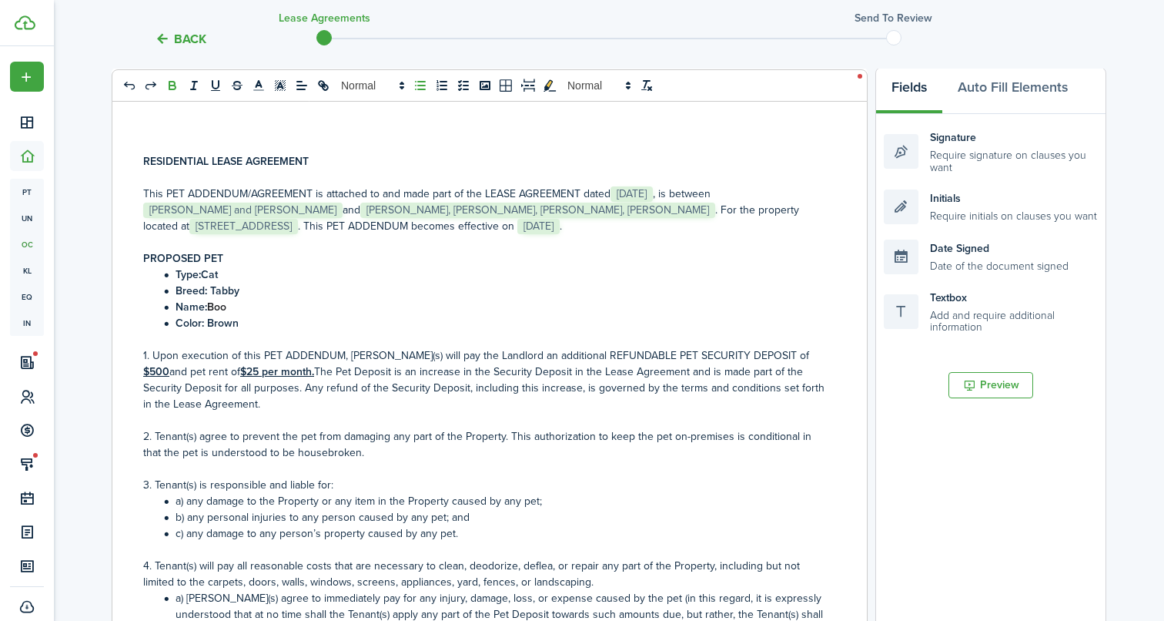
click at [318, 321] on li "Color: Brown" at bounding box center [491, 323] width 665 height 16
drag, startPoint x: 261, startPoint y: 325, endPoint x: 155, endPoint y: 275, distance: 117.4
click at [155, 275] on ol "Type:Cat Breed: Tabby Name: Boo Color: [PERSON_NAME]" at bounding box center [483, 298] width 681 height 65
click at [232, 289] on strong "Breed: Tabby" at bounding box center [208, 291] width 64 height 16
click at [204, 274] on strong "Type:Cat" at bounding box center [197, 274] width 42 height 16
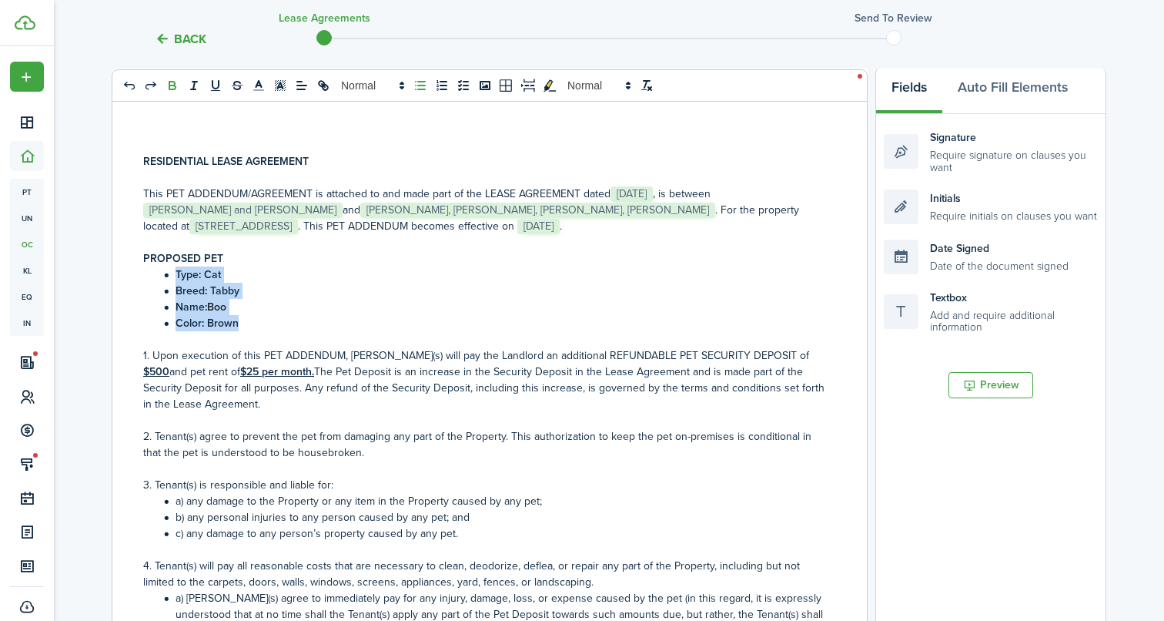
drag, startPoint x: 246, startPoint y: 316, endPoint x: 138, endPoint y: 267, distance: 119.2
click at [138, 267] on div "RESIDENTIAL LEASE AGREEMENT This PET ADDENDUM/AGREEMENT is attached to and made…" at bounding box center [483, 401] width 743 height 604
copy ol "Type: Cat Breed: Tabby Name: Boo Color: [PERSON_NAME]"
click at [292, 328] on li "Color: Brown" at bounding box center [491, 323] width 665 height 16
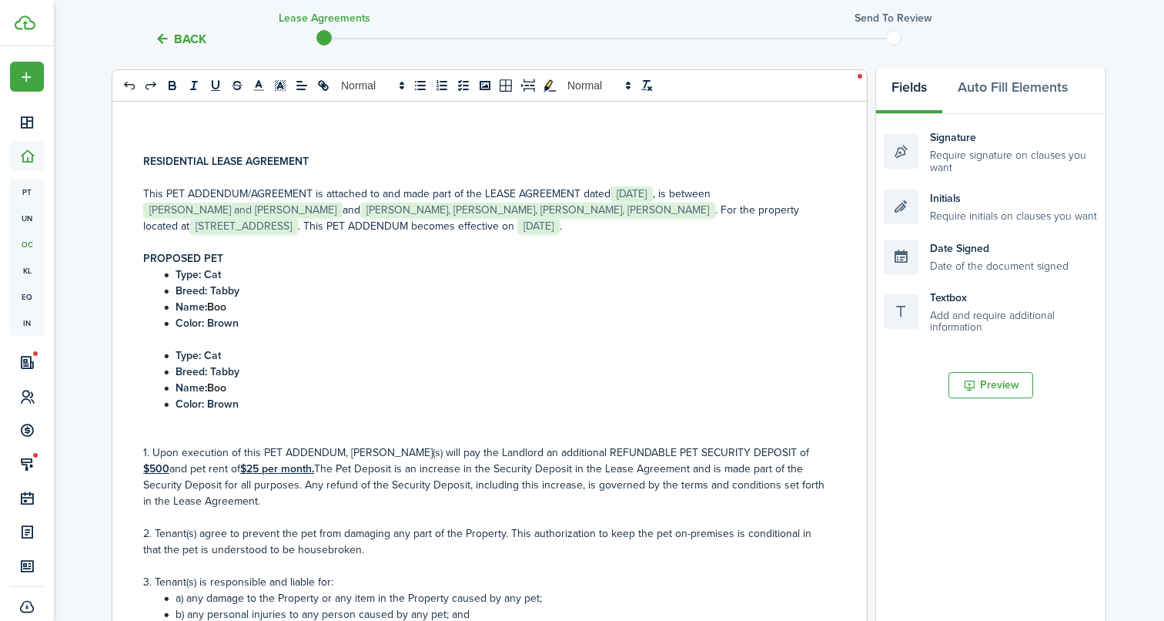
click at [219, 386] on strong "Boo" at bounding box center [216, 388] width 19 height 16
drag, startPoint x: 365, startPoint y: 390, endPoint x: 286, endPoint y: 388, distance: 79.3
click at [286, 388] on li "Name: (Suki- Tabby cat/black,[PERSON_NAME]" at bounding box center [491, 388] width 665 height 16
click at [222, 404] on strong "Color: Brown" at bounding box center [207, 404] width 63 height 16
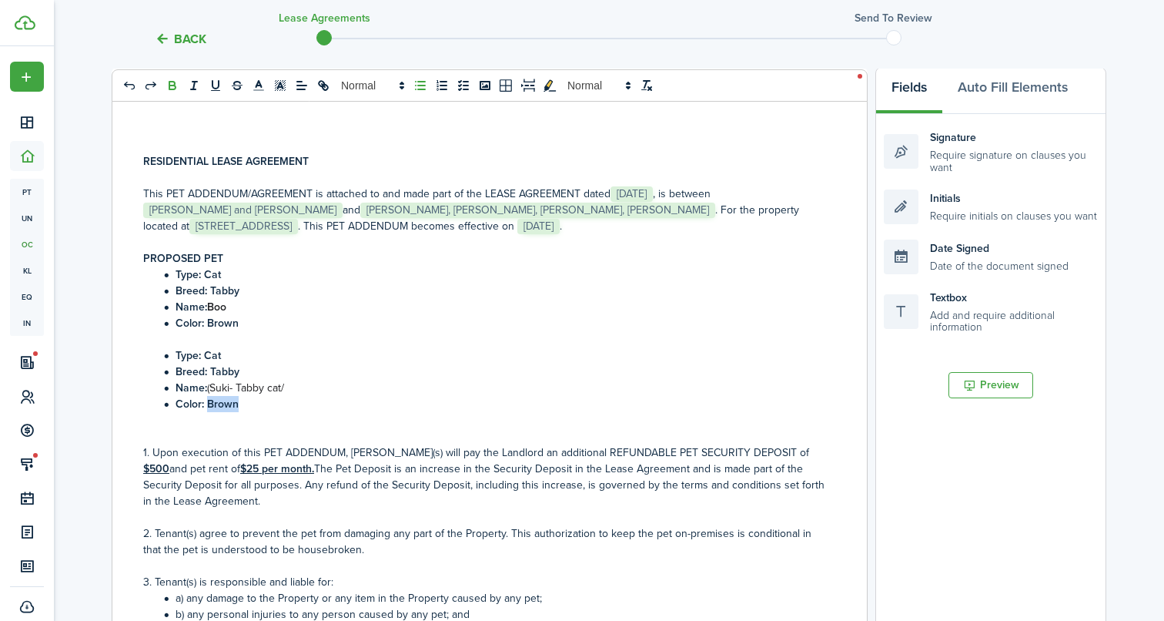
click at [222, 404] on strong "Color: Brown" at bounding box center [207, 404] width 63 height 16
drag, startPoint x: 294, startPoint y: 388, endPoint x: 234, endPoint y: 388, distance: 60.0
click at [234, 388] on li "Name: (Suki- Tabby cat/" at bounding box center [491, 388] width 665 height 16
click at [212, 383] on span "(Suki" at bounding box center [218, 388] width 22 height 16
click at [222, 391] on span "Suki" at bounding box center [217, 388] width 20 height 16
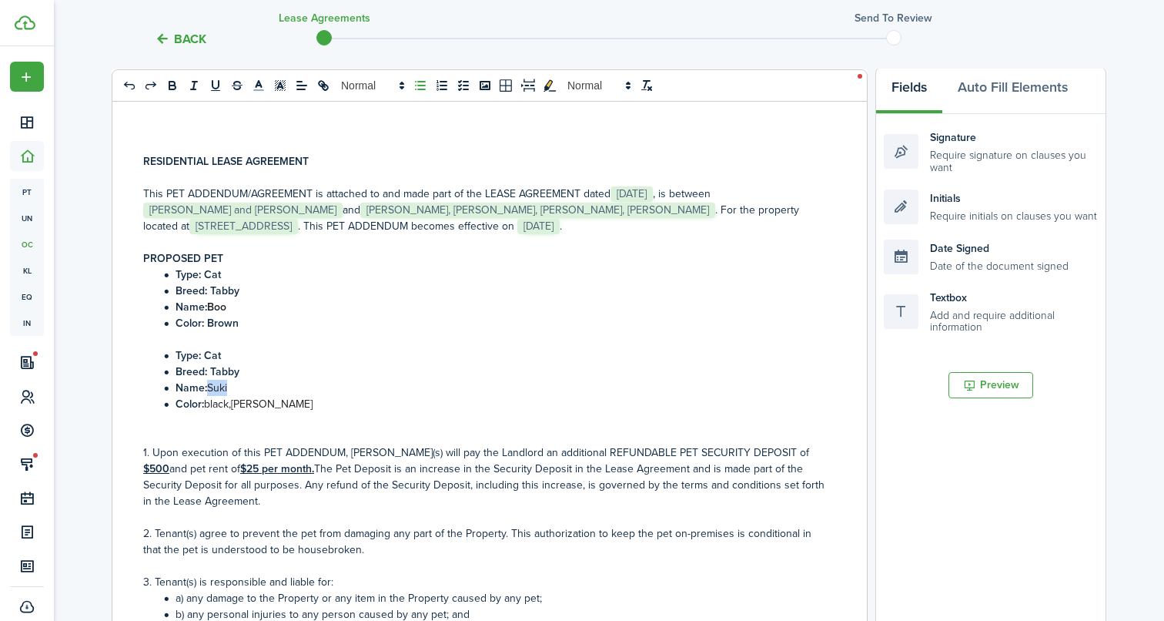
click at [222, 391] on span "Suki" at bounding box center [217, 388] width 20 height 16
drag, startPoint x: 296, startPoint y: 406, endPoint x: 206, endPoint y: 406, distance: 89.3
click at [206, 406] on li "Color: black,[PERSON_NAME]" at bounding box center [491, 404] width 665 height 16
click at [235, 403] on strong "black,[PERSON_NAME]" at bounding box center [260, 404] width 112 height 16
click at [266, 403] on strong "black, [PERSON_NAME]" at bounding box center [261, 404] width 115 height 16
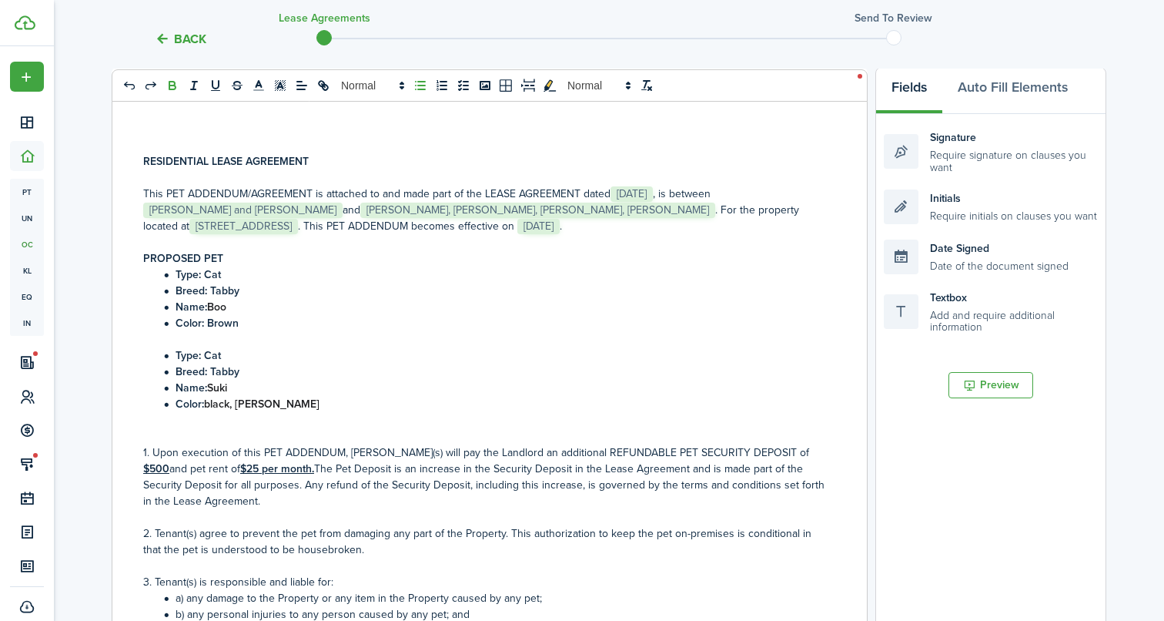
click at [400, 403] on li "Color: black, [PERSON_NAME]" at bounding box center [491, 404] width 665 height 16
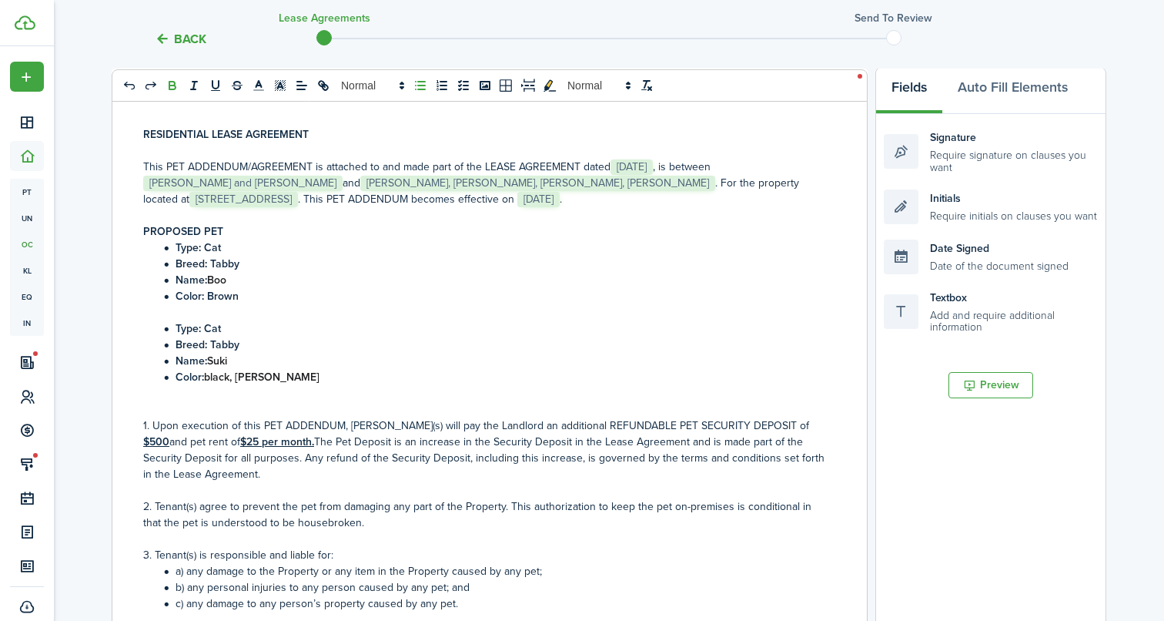
scroll to position [42, 0]
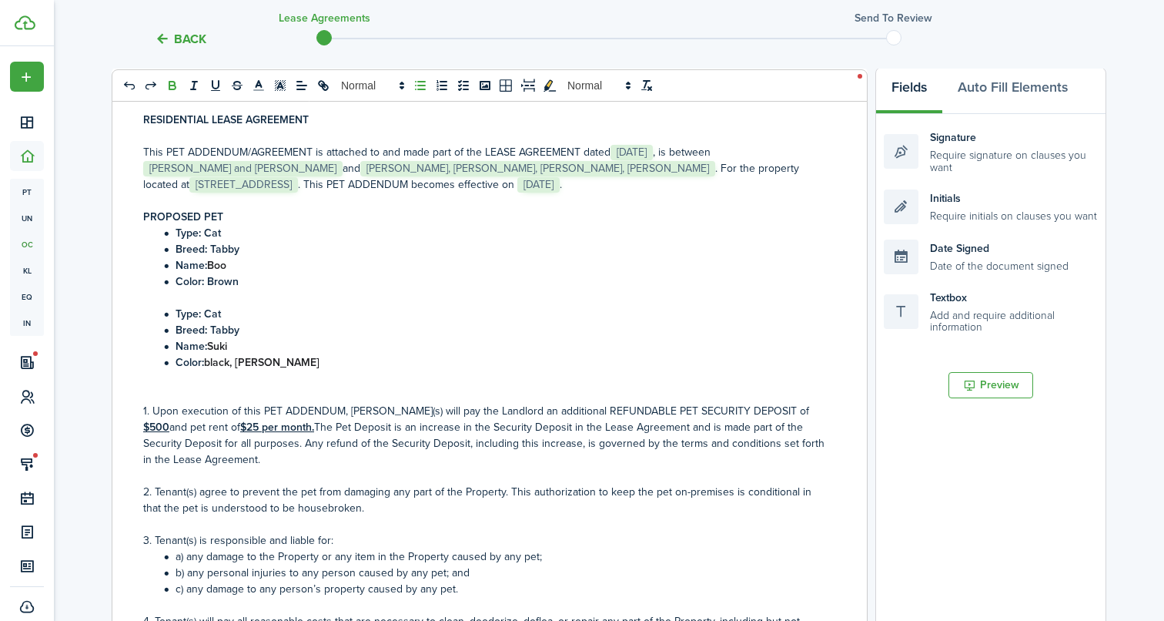
click at [240, 425] on u "$25 per month." at bounding box center [277, 427] width 74 height 16
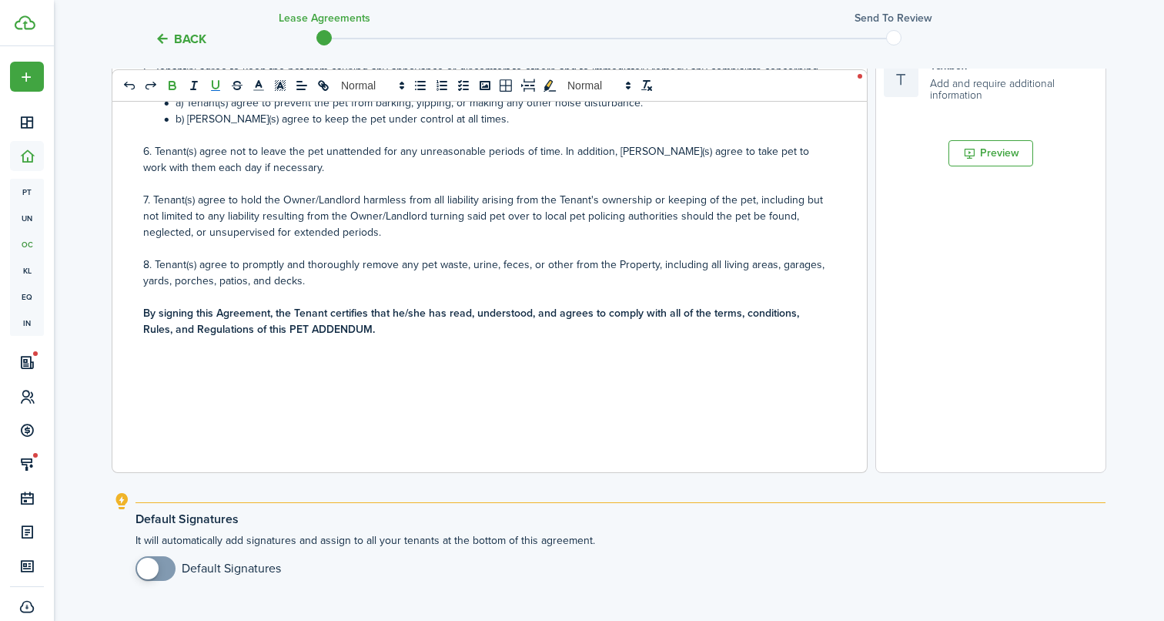
scroll to position [577, 0]
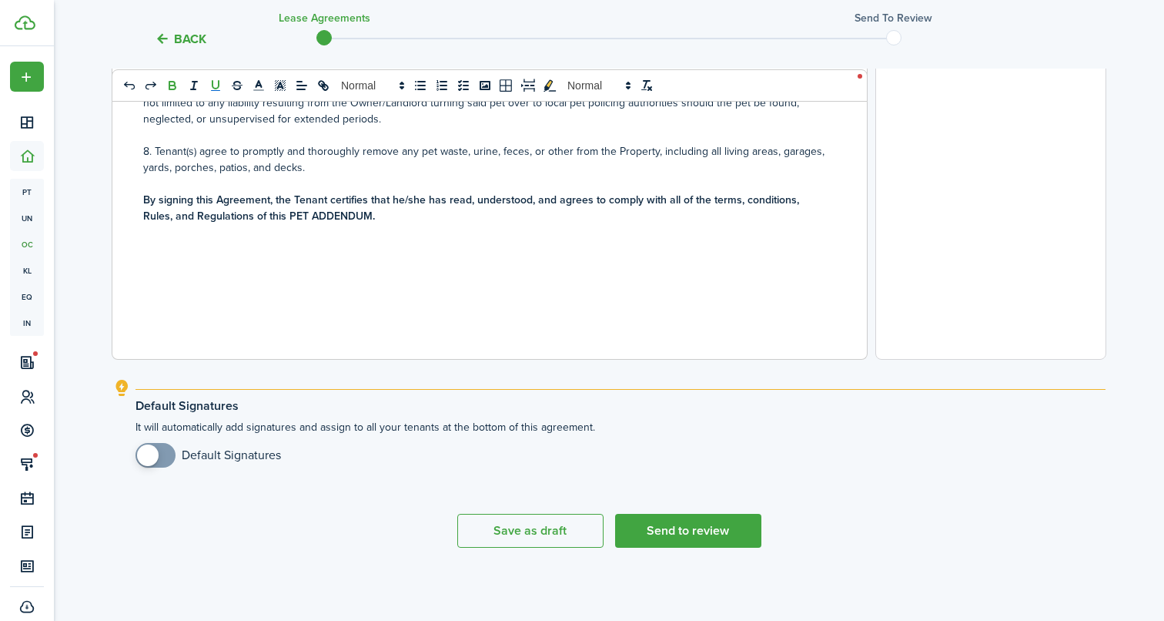
click at [216, 463] on input "checkbox" at bounding box center [208, 455] width 146 height 25
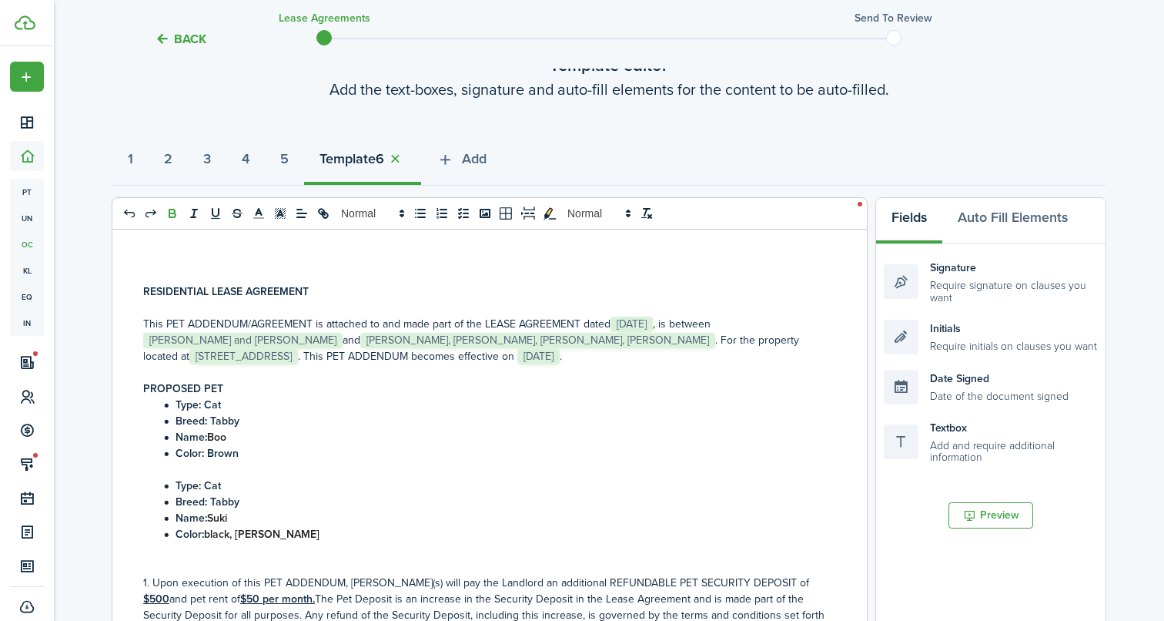
scroll to position [94, 0]
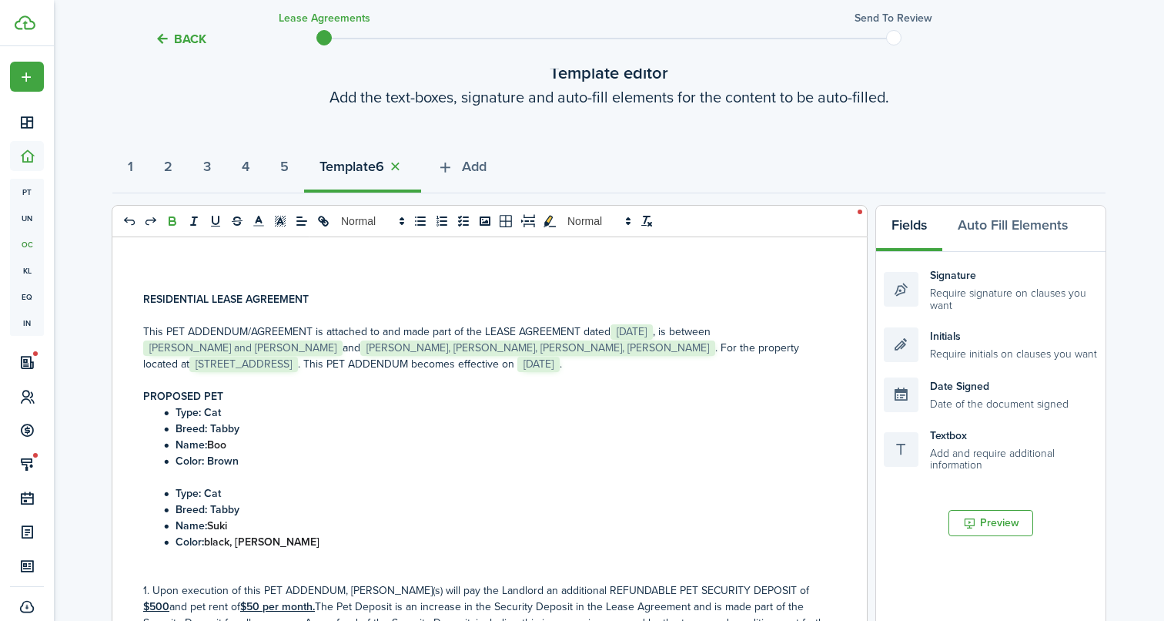
click at [347, 366] on p "This PET ADDENDUM/AGREEMENT is attached to and made part of the LEASE AGREEMENT…" at bounding box center [483, 347] width 681 height 49
click at [138, 166] on button "1" at bounding box center [130, 170] width 36 height 46
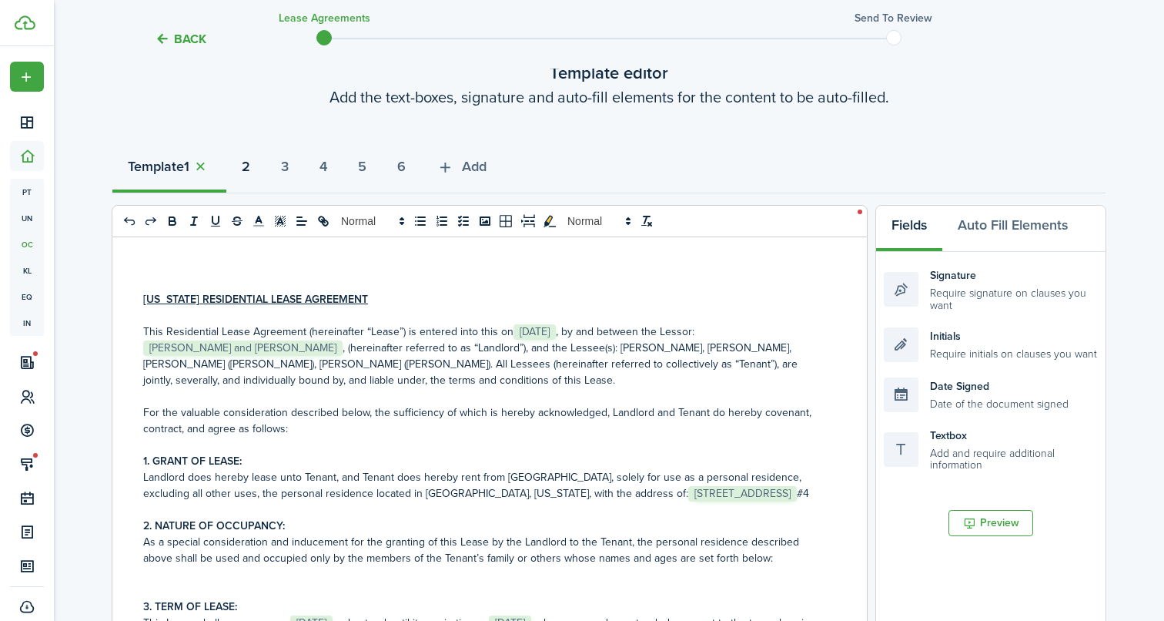
click at [250, 169] on strong "2" at bounding box center [246, 166] width 8 height 21
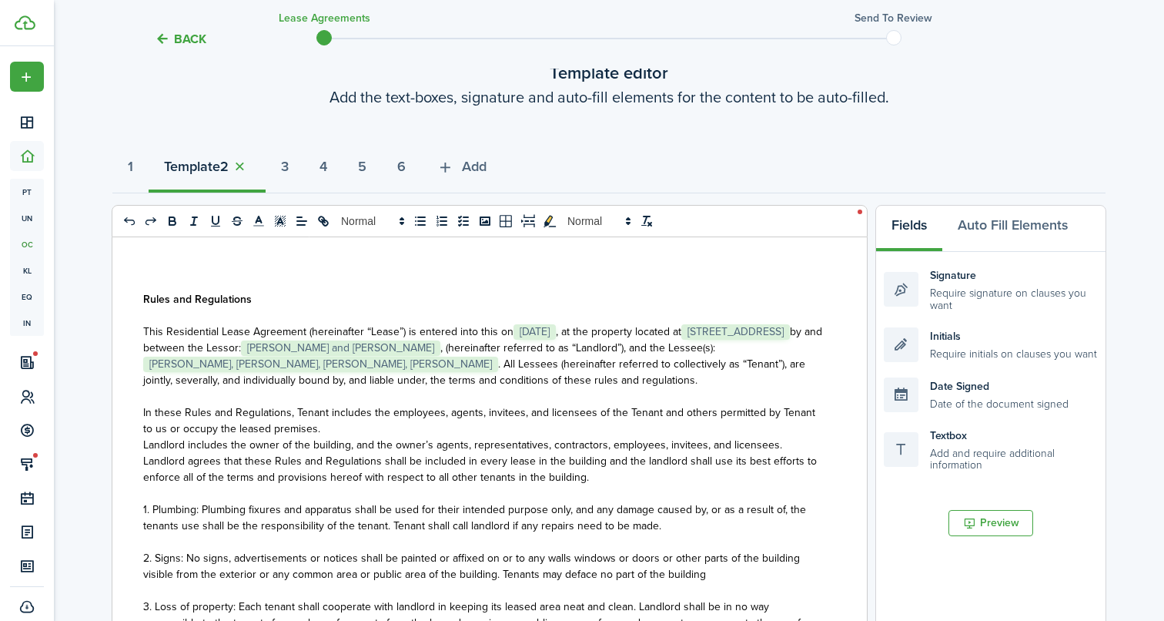
click at [349, 346] on span "by and between the Lessor:" at bounding box center [482, 339] width 679 height 32
click at [289, 166] on strong "3" at bounding box center [285, 166] width 8 height 21
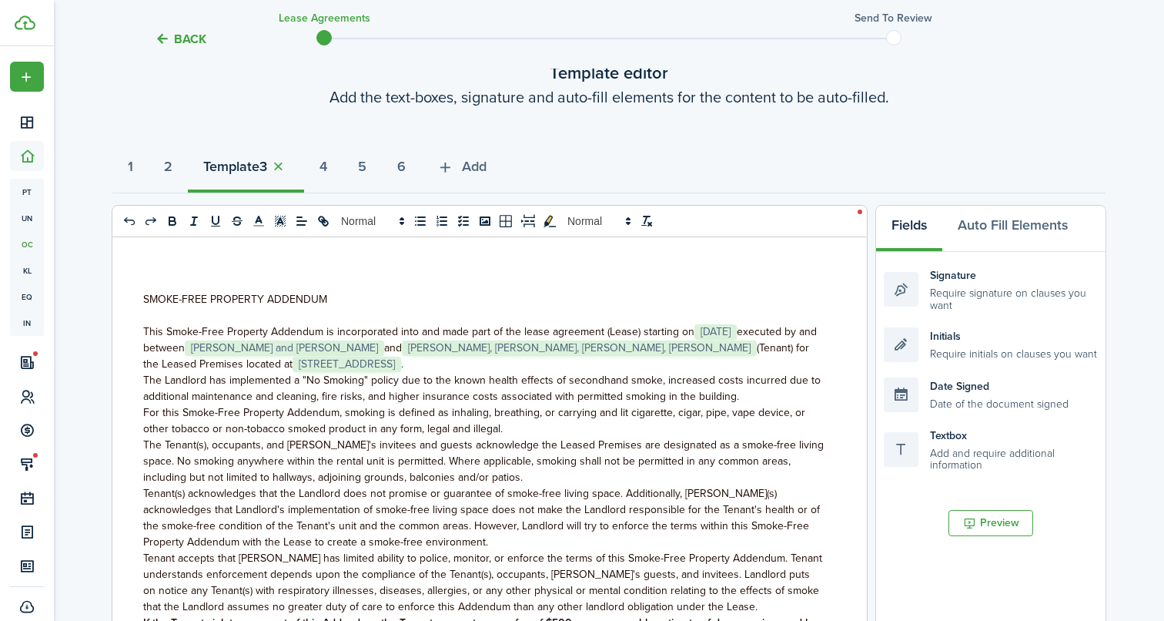
click at [371, 366] on p "This Smoke-Free Property Addendum is incorporated into and made part of the lea…" at bounding box center [483, 347] width 681 height 49
click at [342, 166] on button "4" at bounding box center [323, 170] width 38 height 46
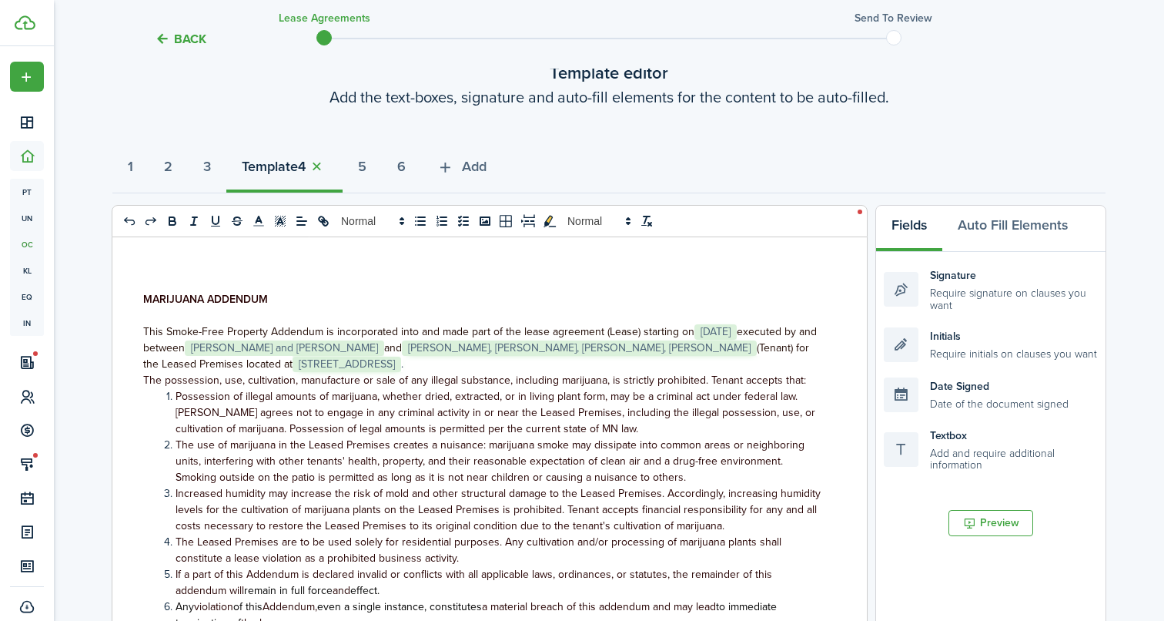
click at [354, 366] on p "This Smoke-Free Property Addendum is incorporated into and made part of the lea…" at bounding box center [483, 347] width 681 height 49
click at [372, 159] on button "5" at bounding box center [362, 170] width 39 height 46
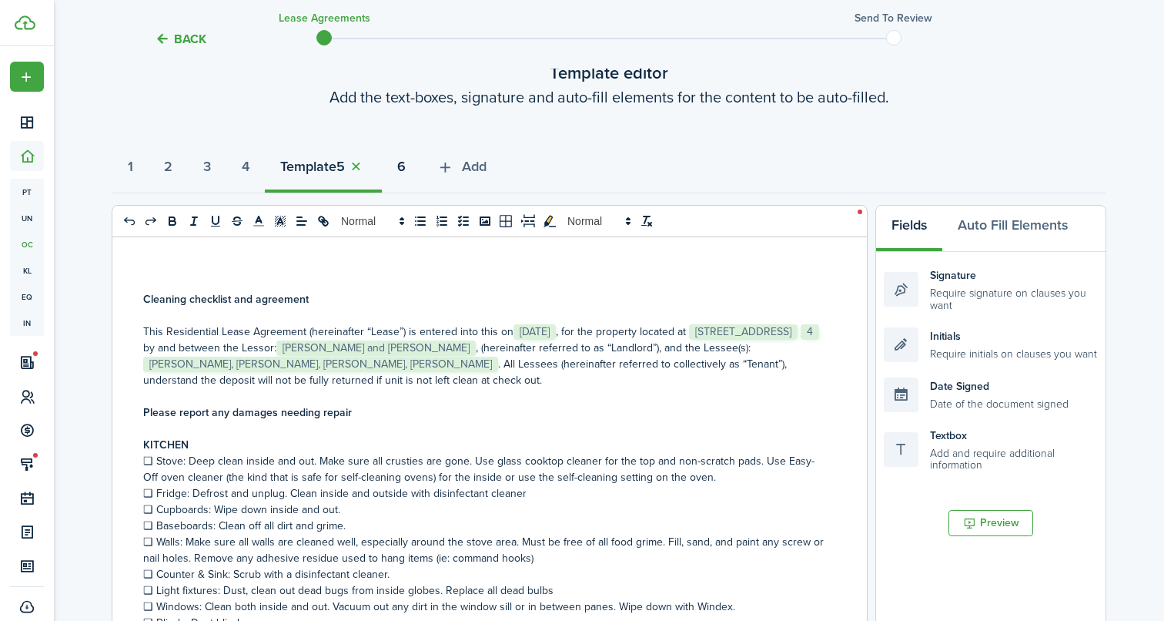
click at [406, 161] on strong "6" at bounding box center [401, 166] width 8 height 21
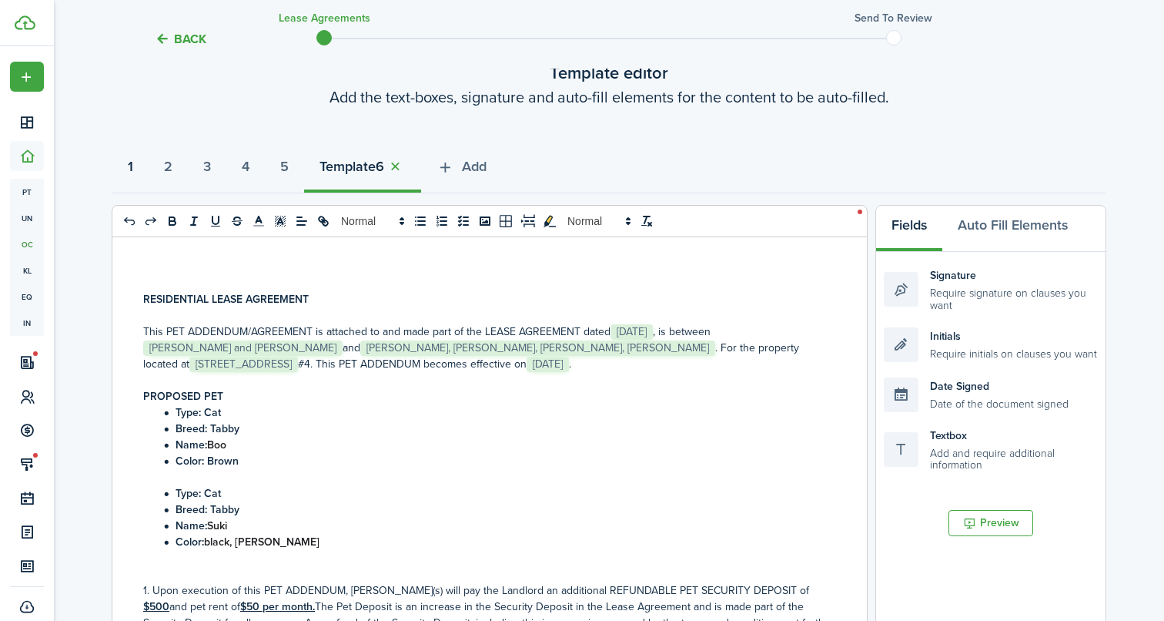
click at [133, 166] on strong "1" at bounding box center [130, 166] width 5 height 21
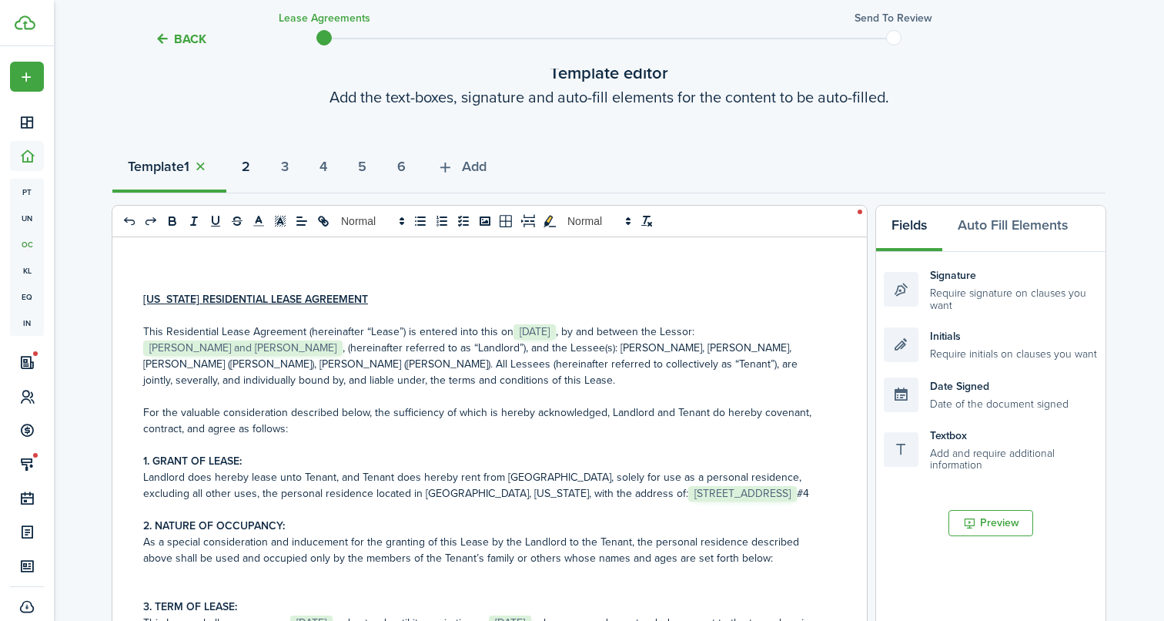
click at [244, 164] on button "2" at bounding box center [245, 170] width 39 height 46
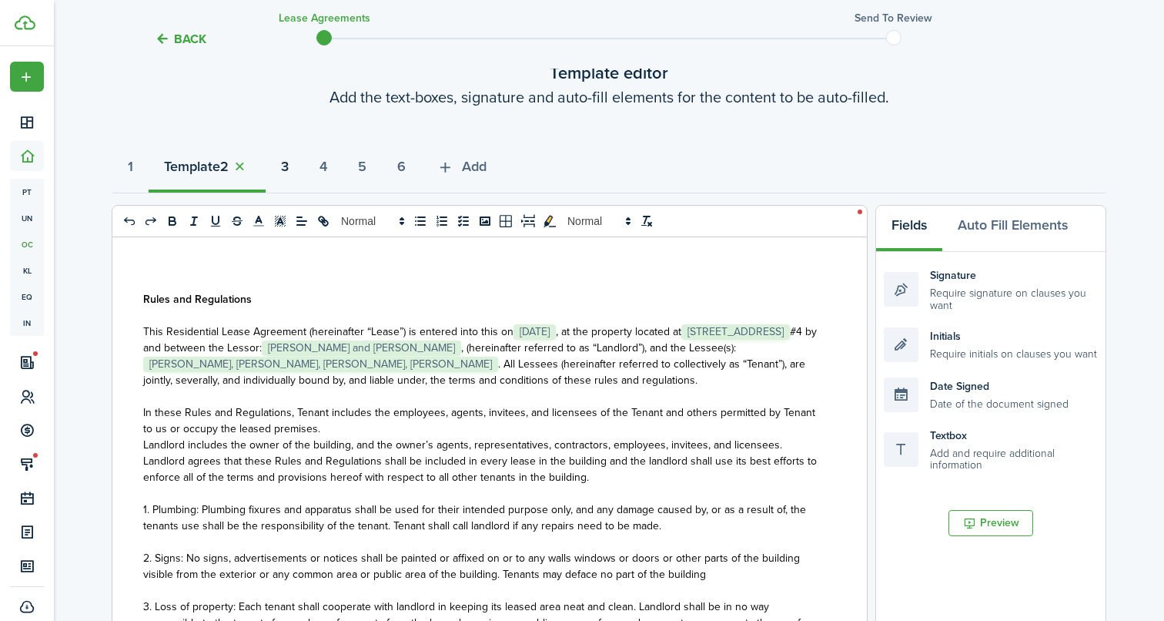
click at [289, 170] on strong "3" at bounding box center [285, 166] width 8 height 21
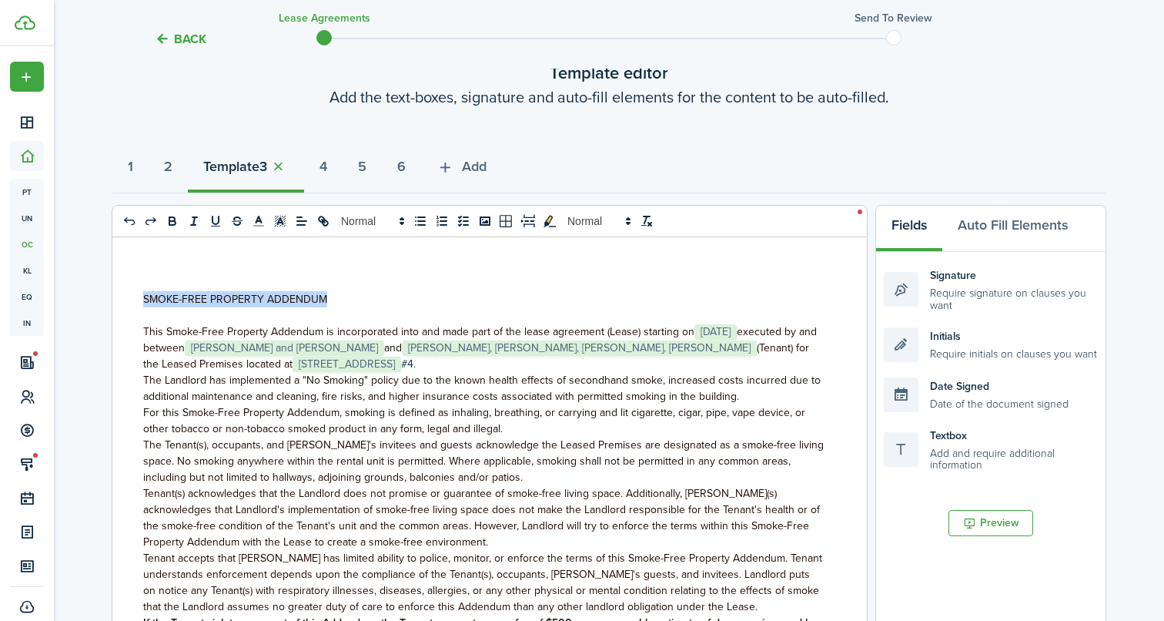
drag, startPoint x: 337, startPoint y: 296, endPoint x: 129, endPoint y: 288, distance: 208.8
click at [129, 289] on div "SMOKE-FREE PROPERTY ADDENDUM This Smoke-Free Property Addendum is incorporated …" at bounding box center [483, 539] width 743 height 604
click at [174, 219] on icon "bold" at bounding box center [171, 219] width 5 height 4
click at [327, 162] on strong "4" at bounding box center [323, 166] width 8 height 21
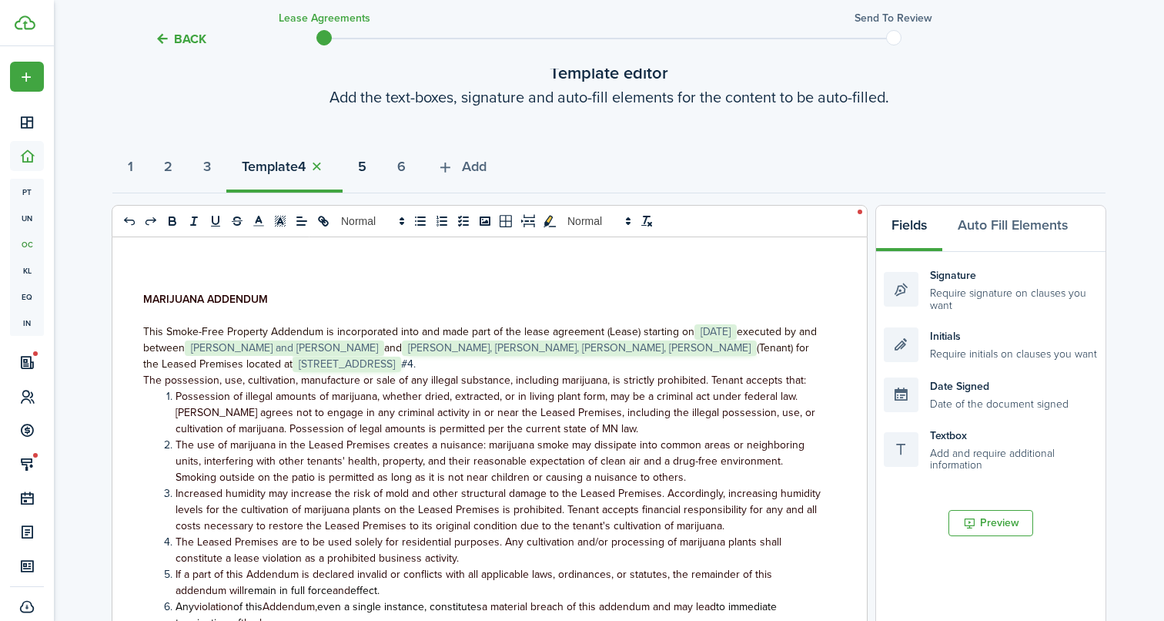
click at [366, 162] on strong "5" at bounding box center [362, 166] width 8 height 21
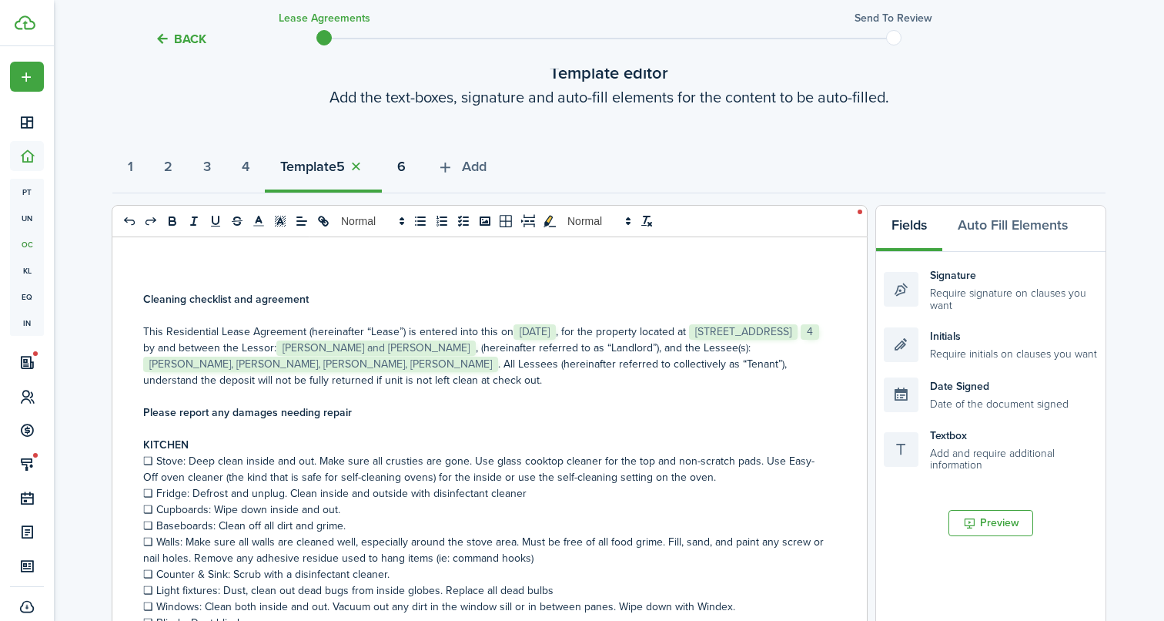
click at [406, 167] on strong "6" at bounding box center [401, 166] width 8 height 21
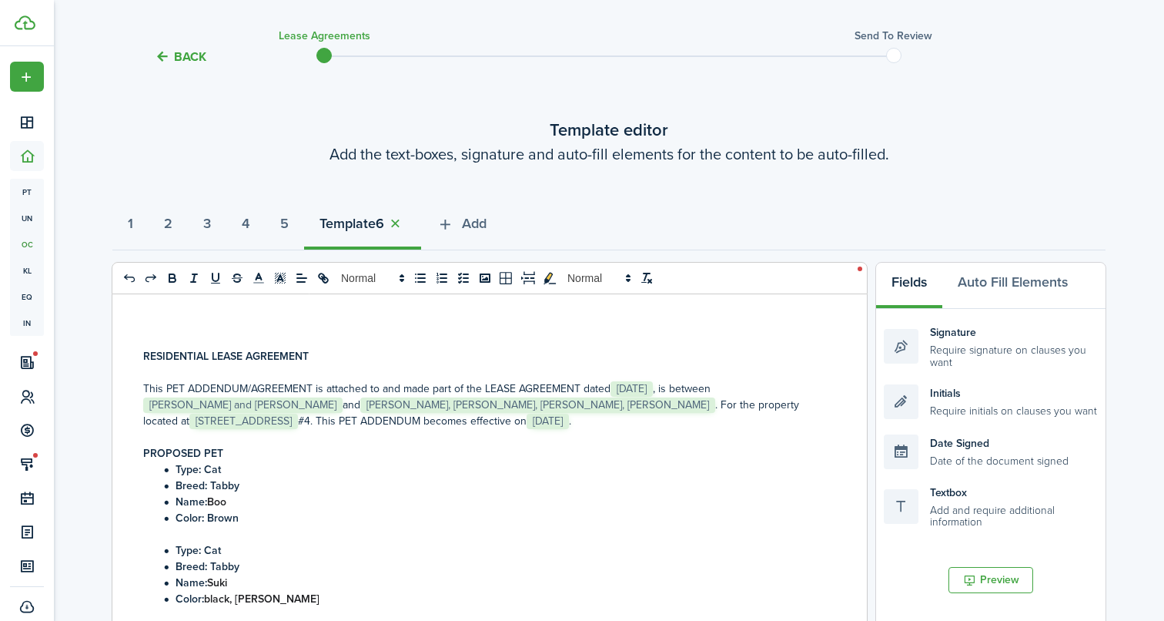
scroll to position [42, 0]
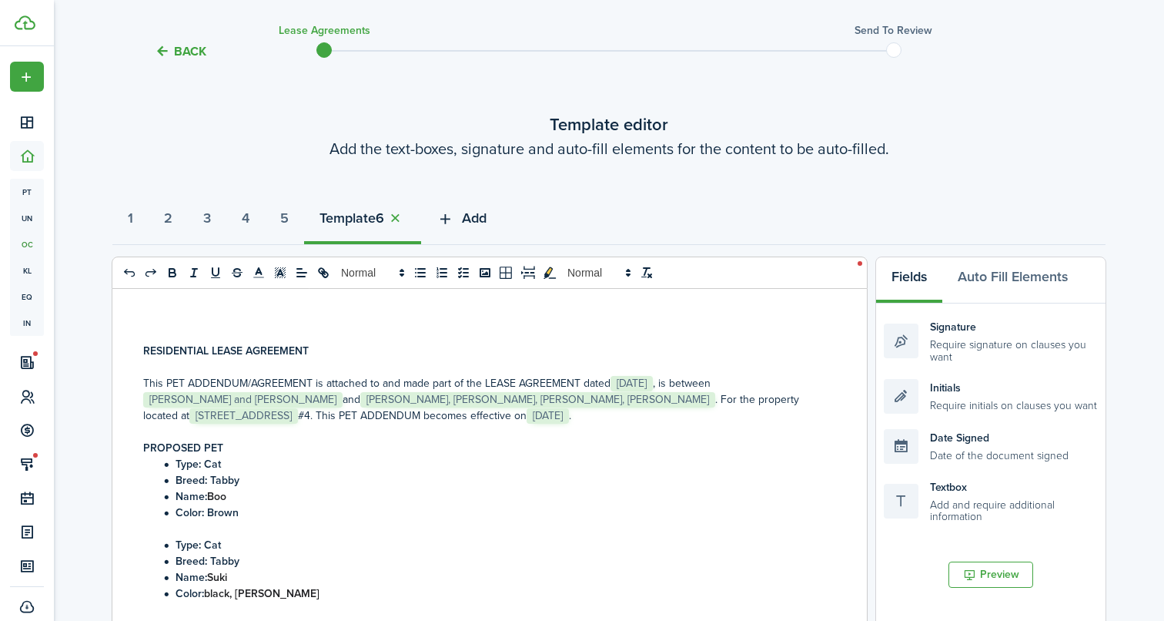
click at [487, 218] on span "Add" at bounding box center [474, 218] width 25 height 21
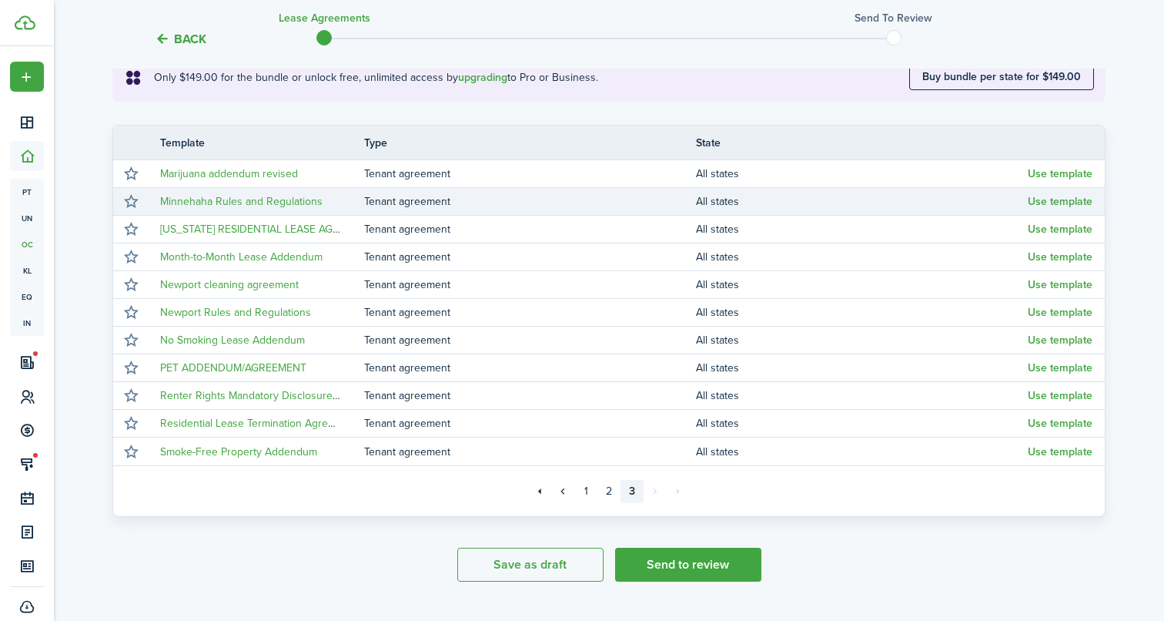
scroll to position [292, 0]
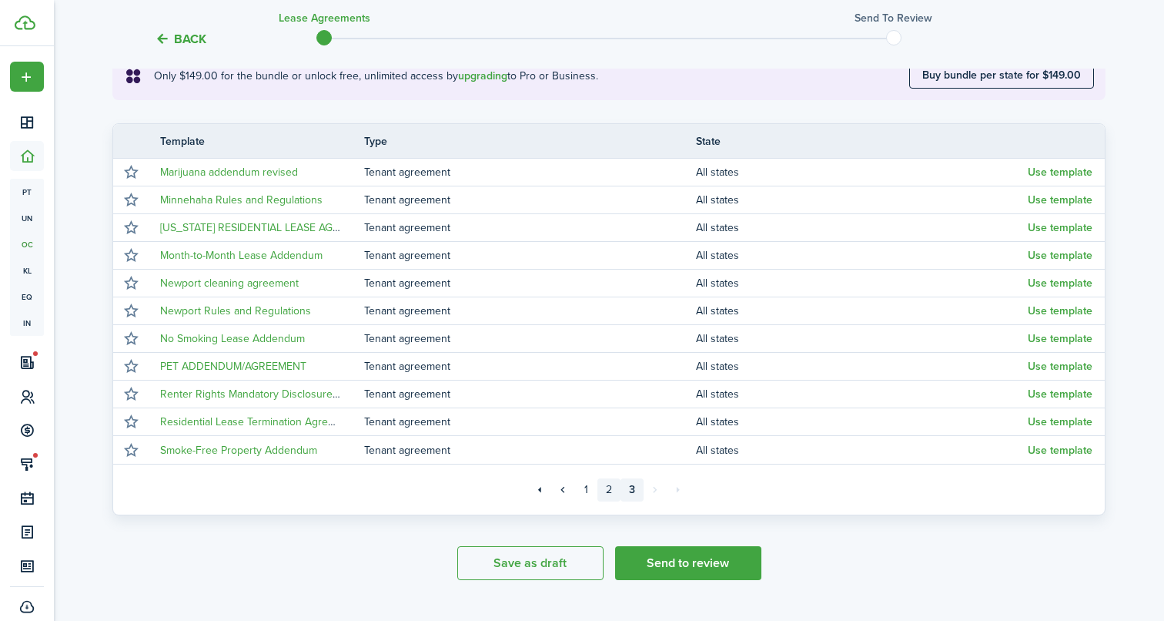
click at [607, 491] on link "2" at bounding box center [608, 489] width 23 height 23
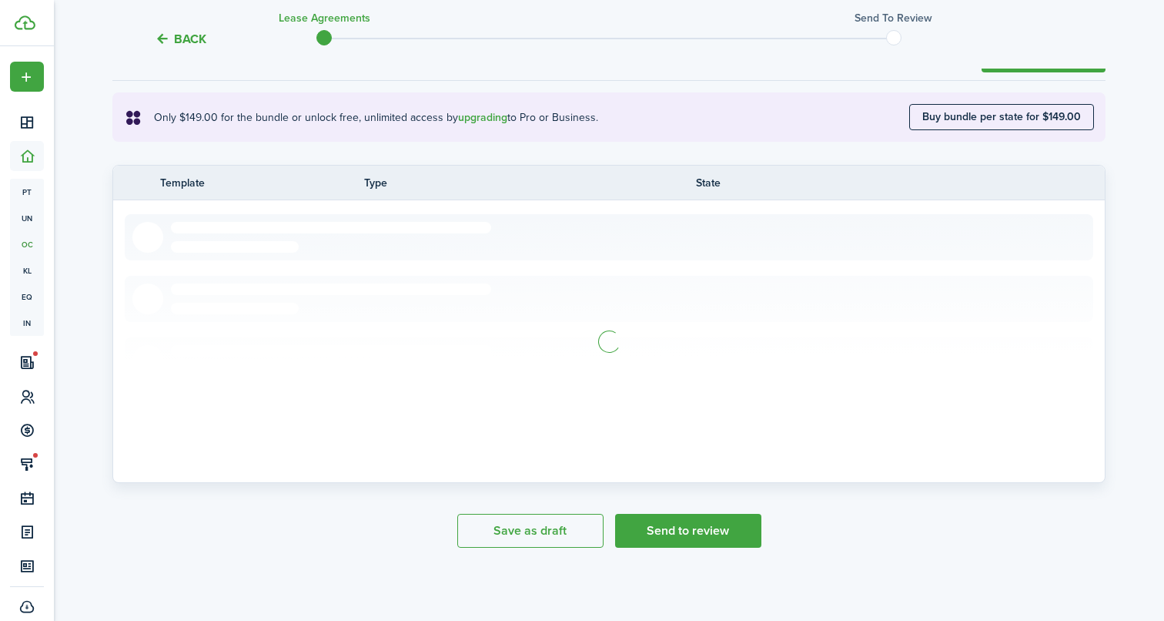
scroll to position [292, 0]
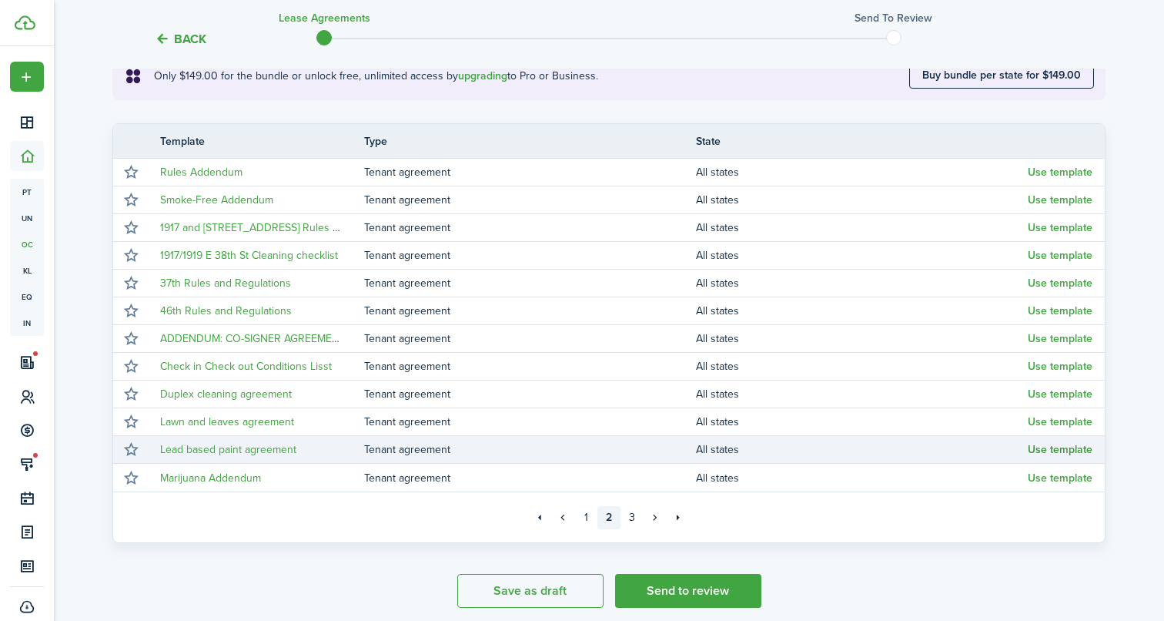
click at [1064, 453] on button "Use template" at bounding box center [1060, 449] width 65 height 12
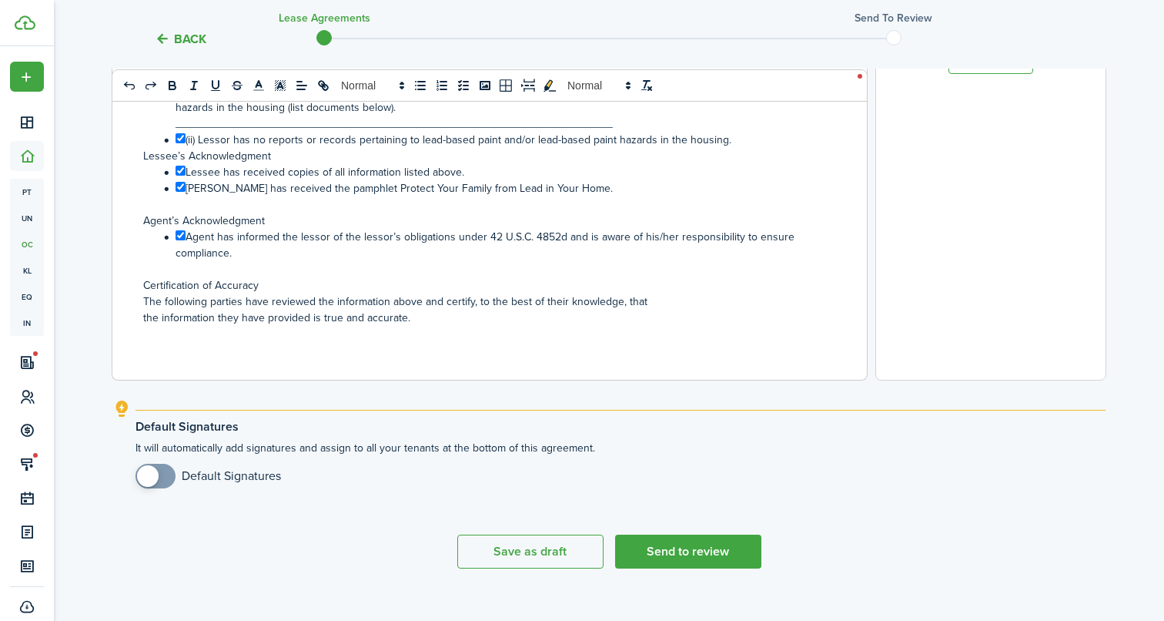
scroll to position [577, 0]
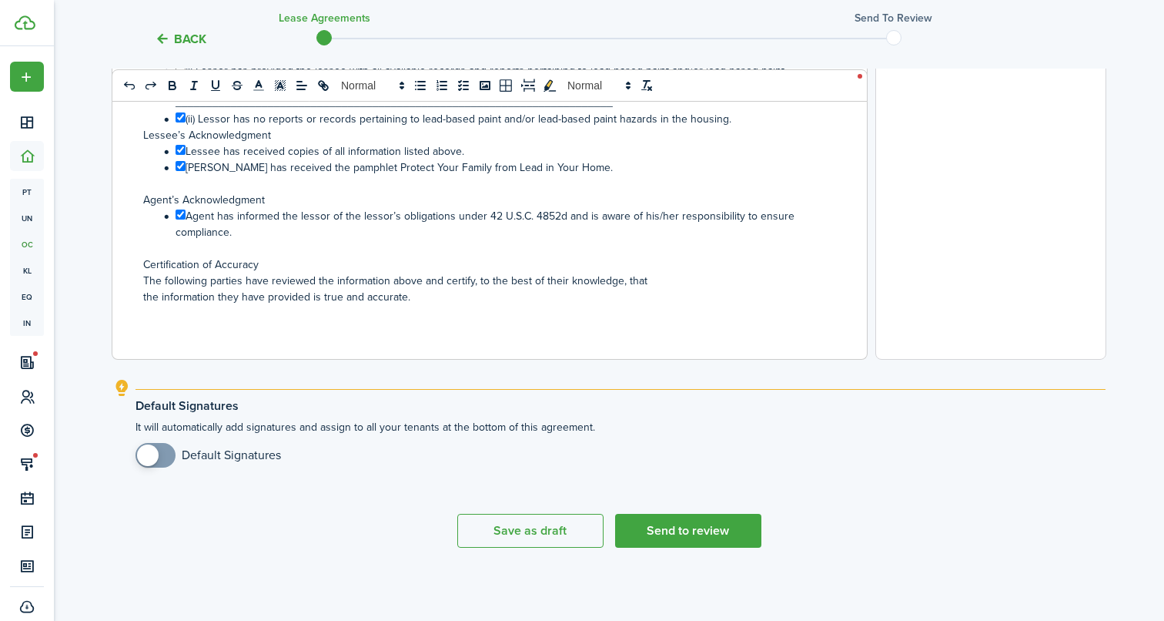
click at [216, 449] on input "checkbox" at bounding box center [208, 455] width 146 height 25
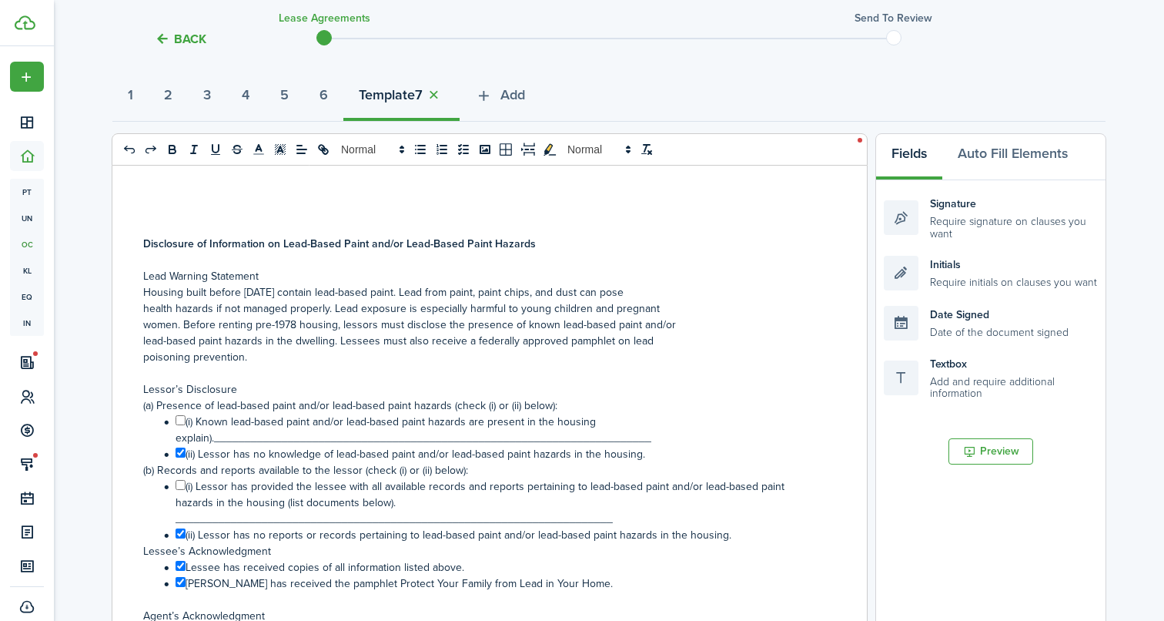
scroll to position [0, 0]
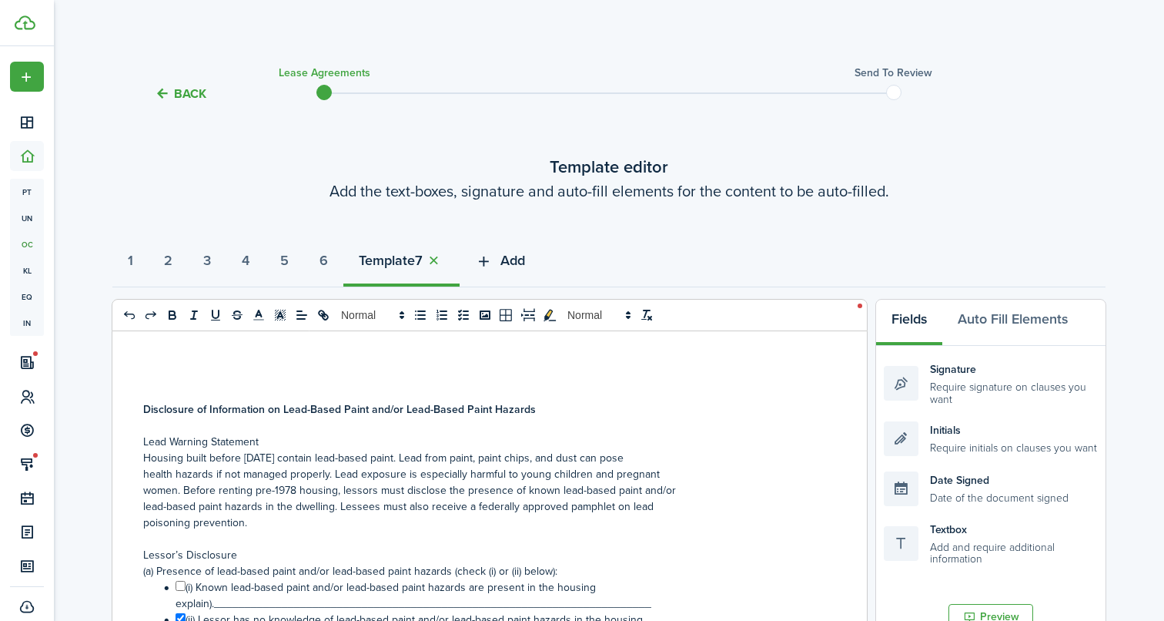
click at [540, 266] on button "Add" at bounding box center [500, 264] width 81 height 46
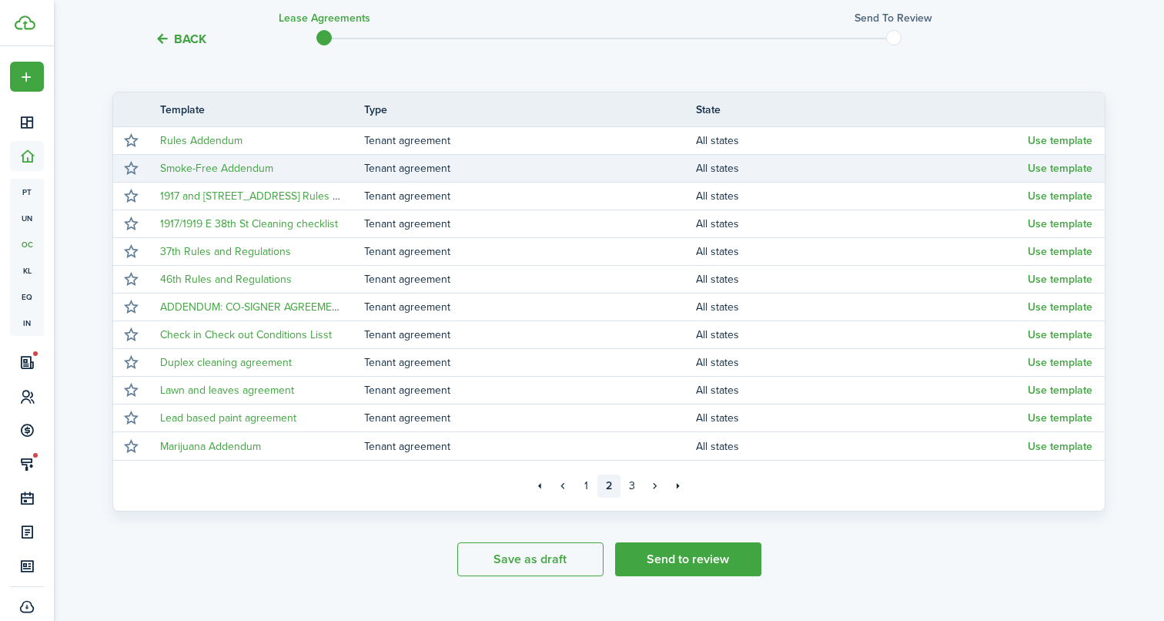
scroll to position [352, 0]
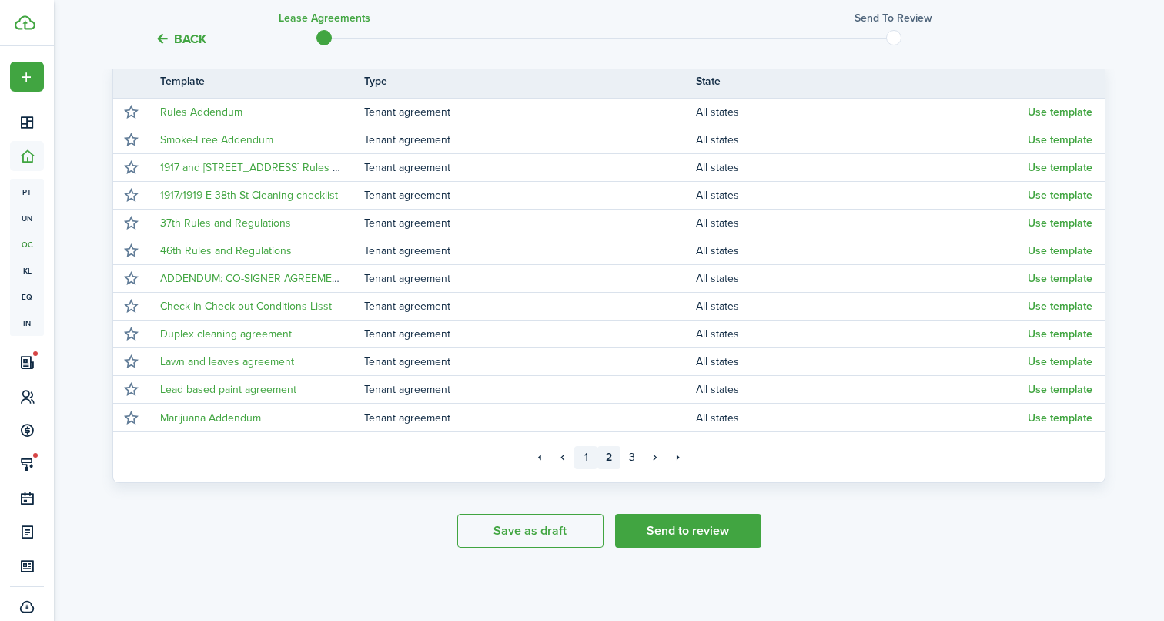
click at [588, 453] on link "1" at bounding box center [585, 457] width 23 height 23
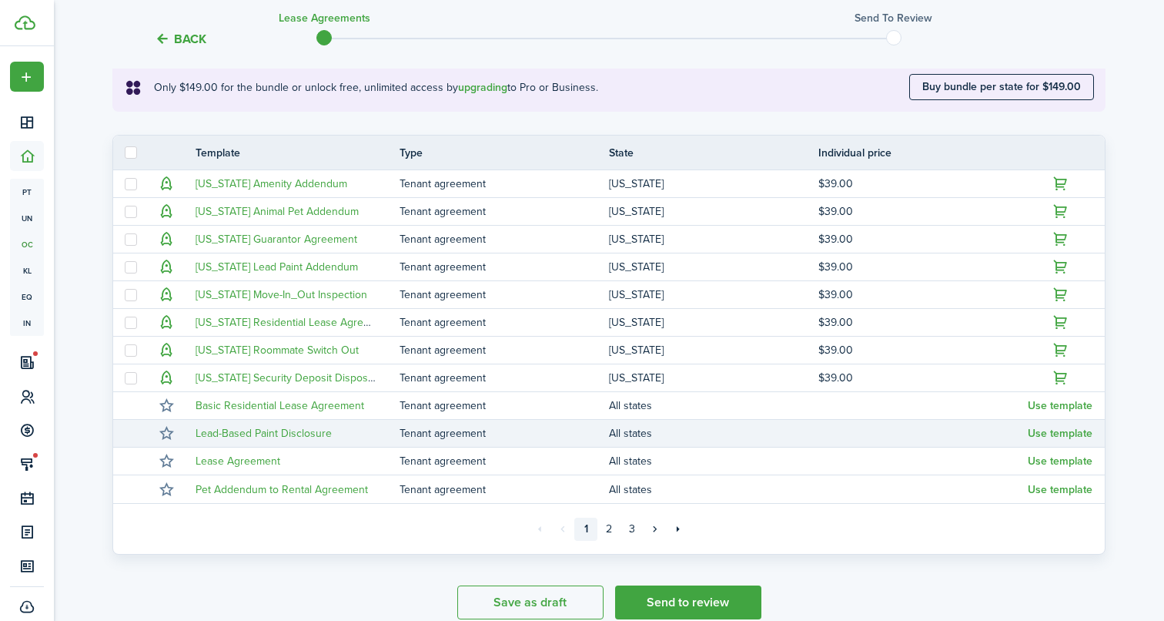
scroll to position [279, 0]
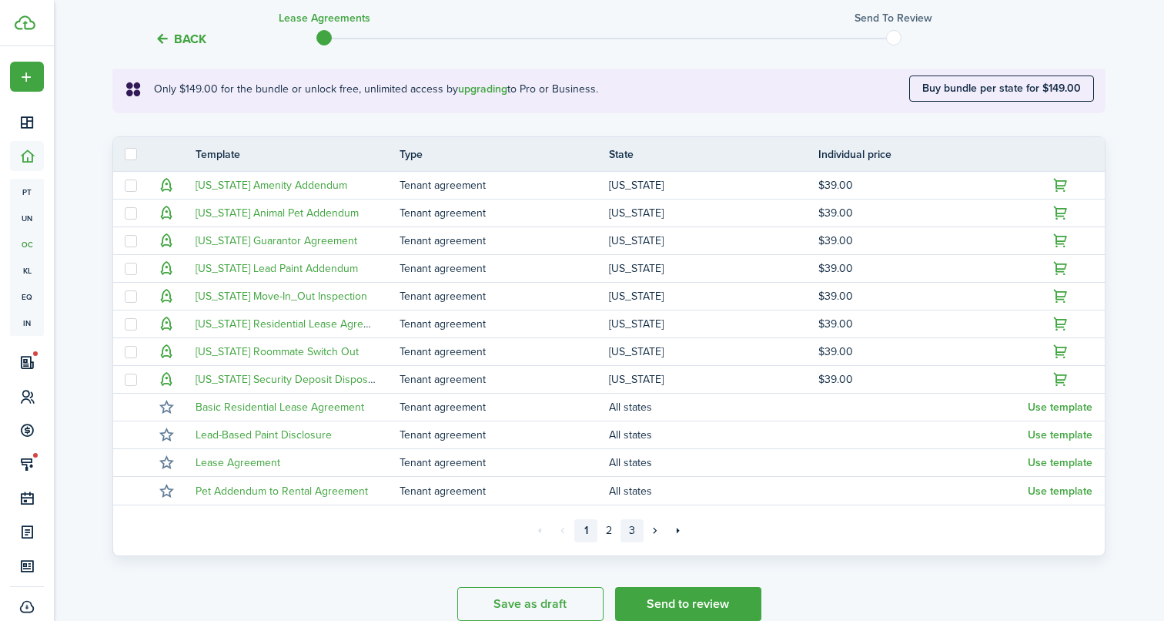
click at [639, 531] on link "3" at bounding box center [632, 530] width 23 height 23
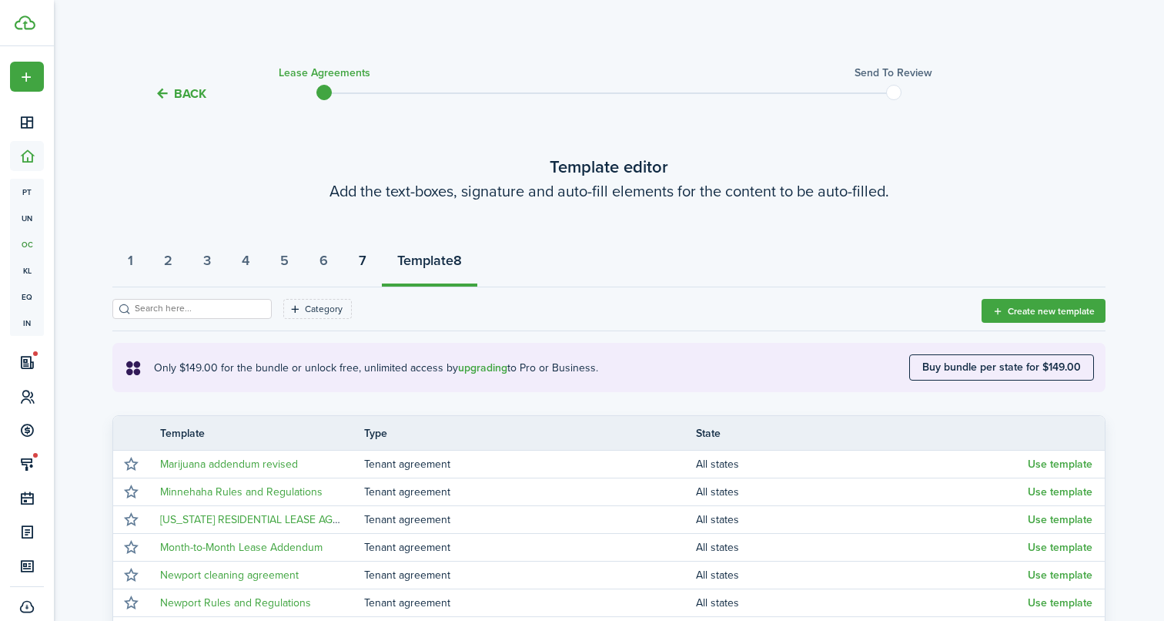
click at [366, 257] on strong "7" at bounding box center [363, 260] width 8 height 21
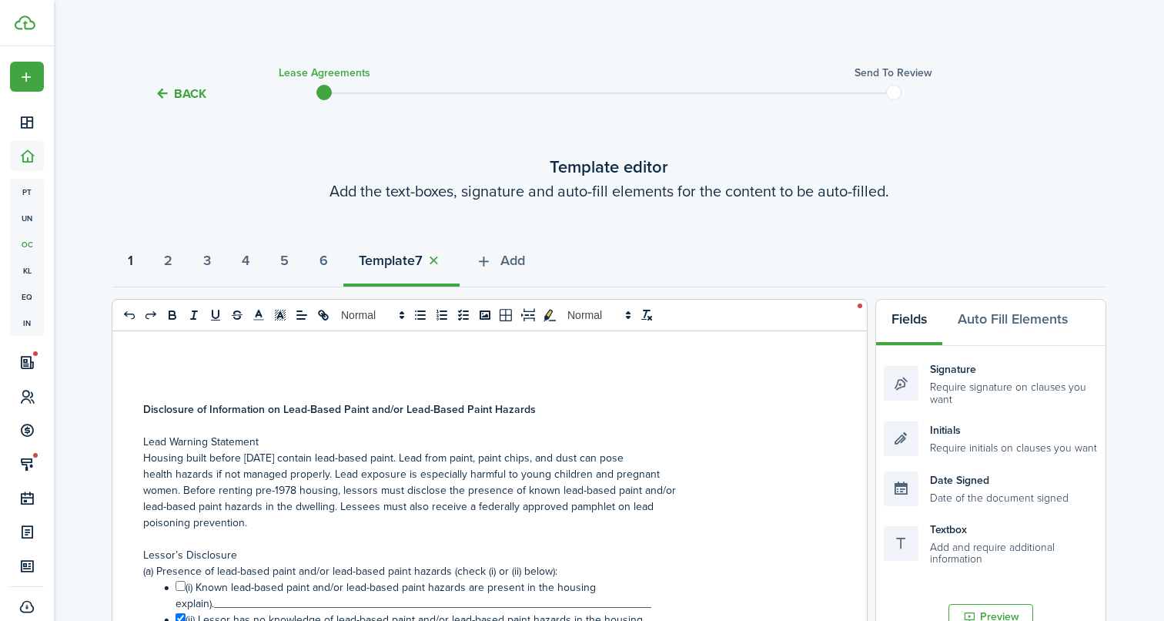
click at [143, 259] on button "1" at bounding box center [130, 264] width 36 height 46
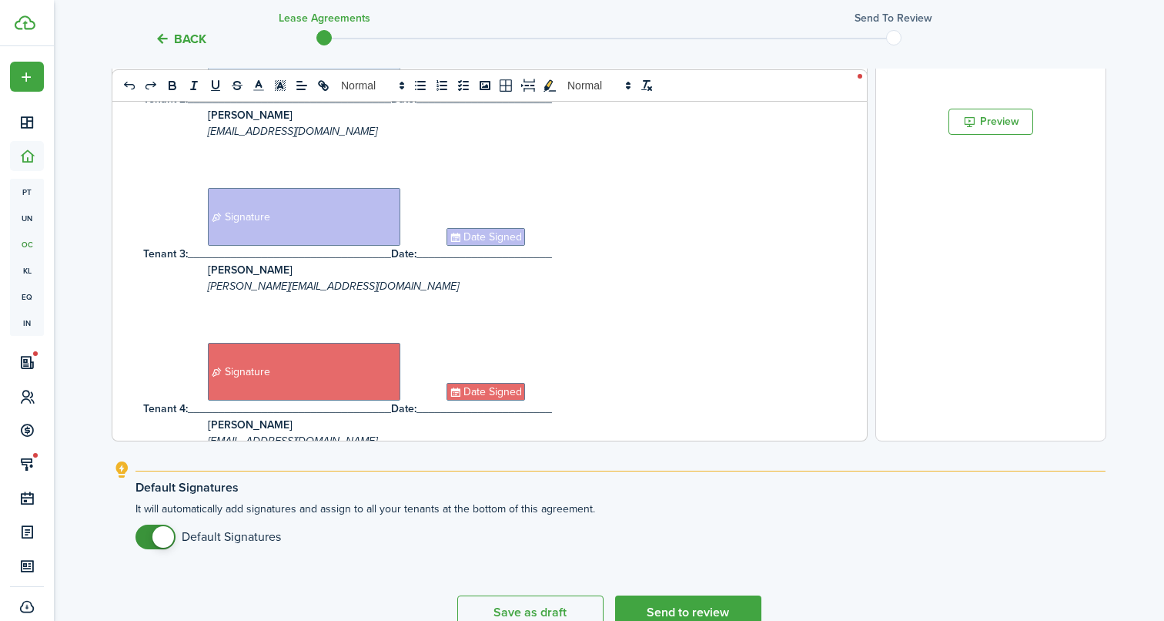
scroll to position [577, 0]
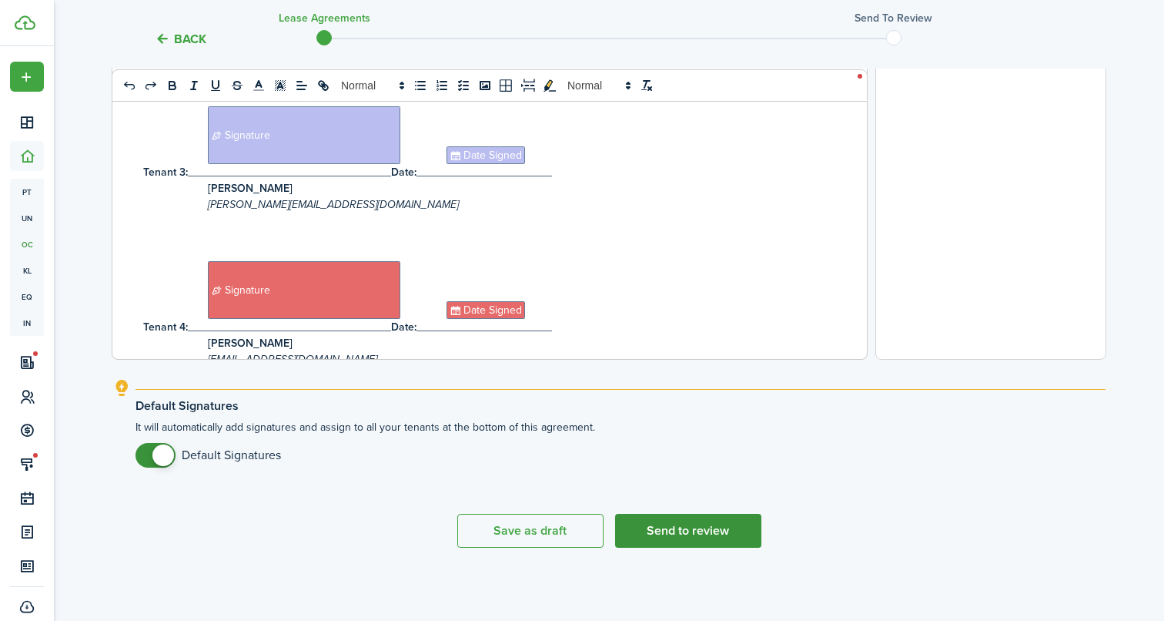
click at [712, 525] on button "Send to review" at bounding box center [688, 530] width 146 height 34
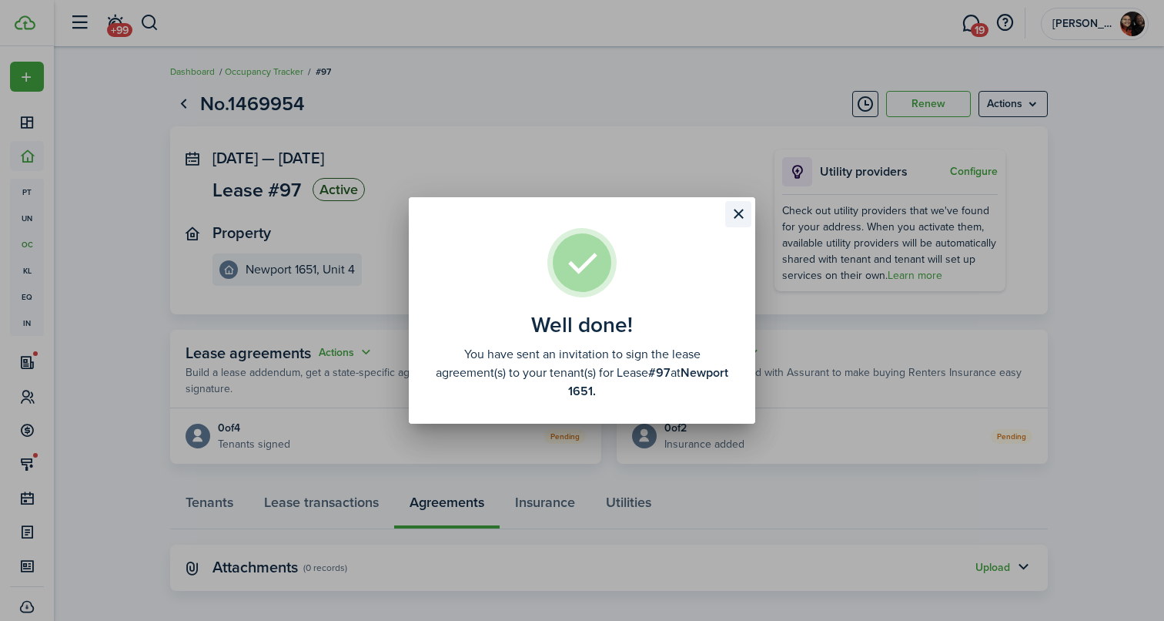
click at [744, 212] on button "Close modal" at bounding box center [738, 214] width 26 height 26
